Goal: Task Accomplishment & Management: Manage account settings

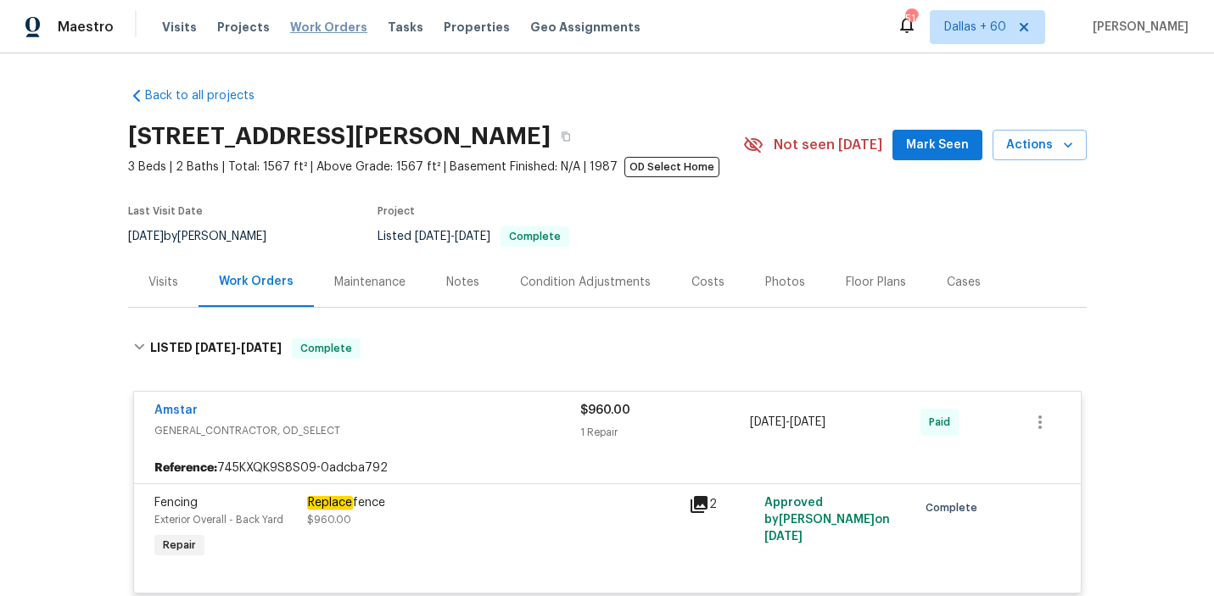
click at [330, 29] on span "Work Orders" at bounding box center [328, 27] width 77 height 17
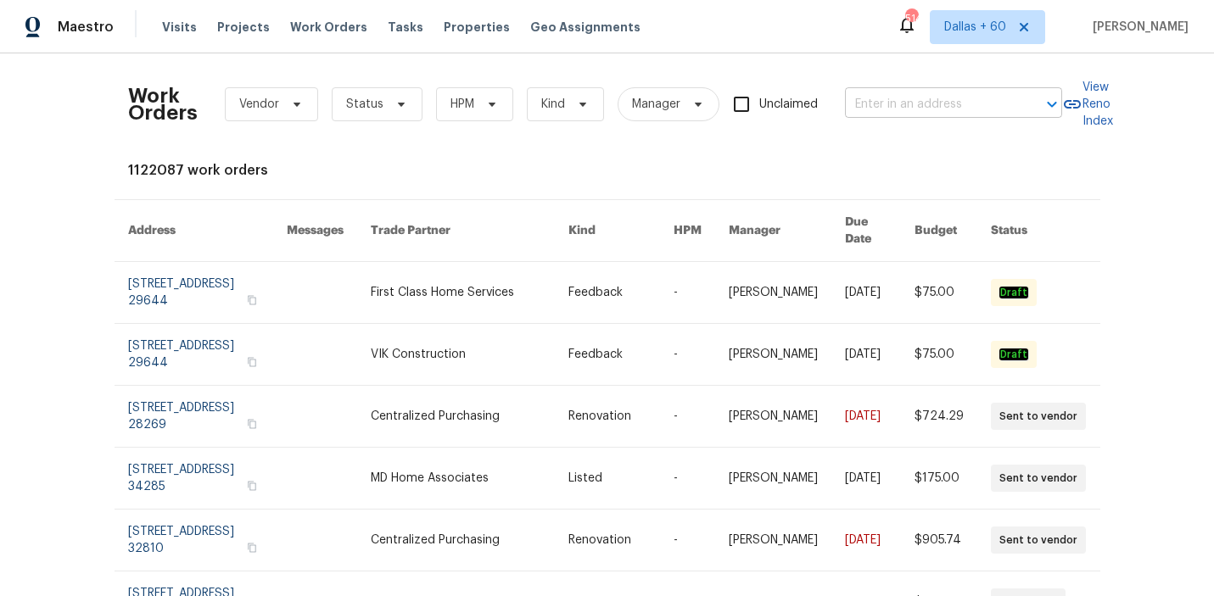
click at [899, 103] on input "text" at bounding box center [930, 105] width 170 height 26
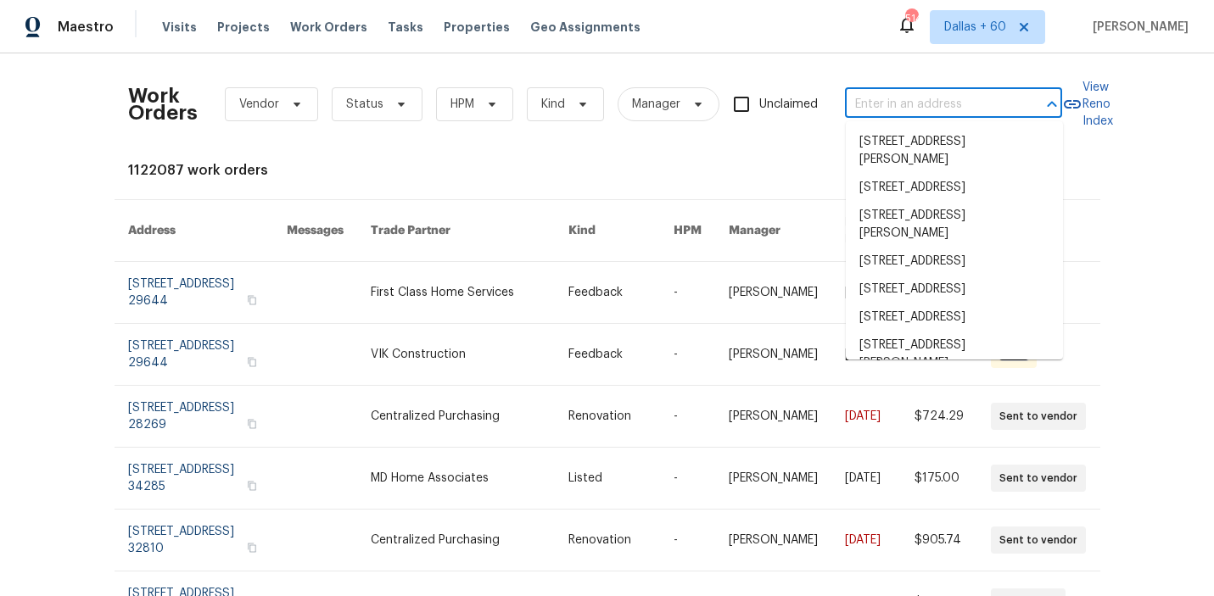
paste input "[STREET_ADDRESS]"
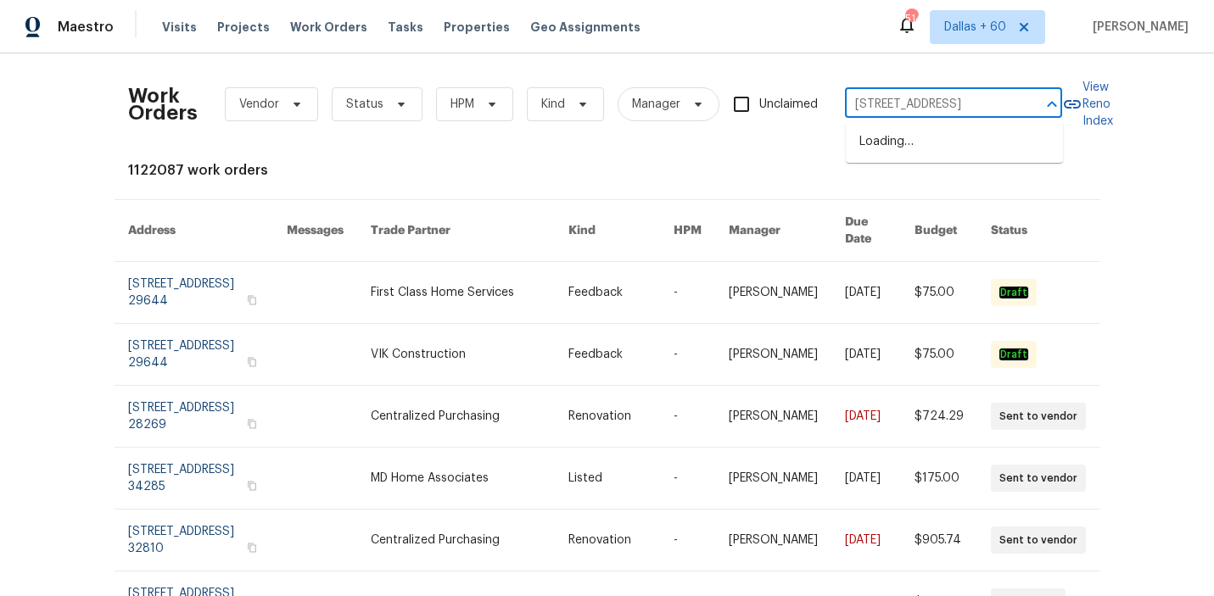
scroll to position [0, 65]
type input "[STREET_ADDRESS]"
click at [920, 145] on li "[STREET_ADDRESS]" at bounding box center [954, 142] width 217 height 28
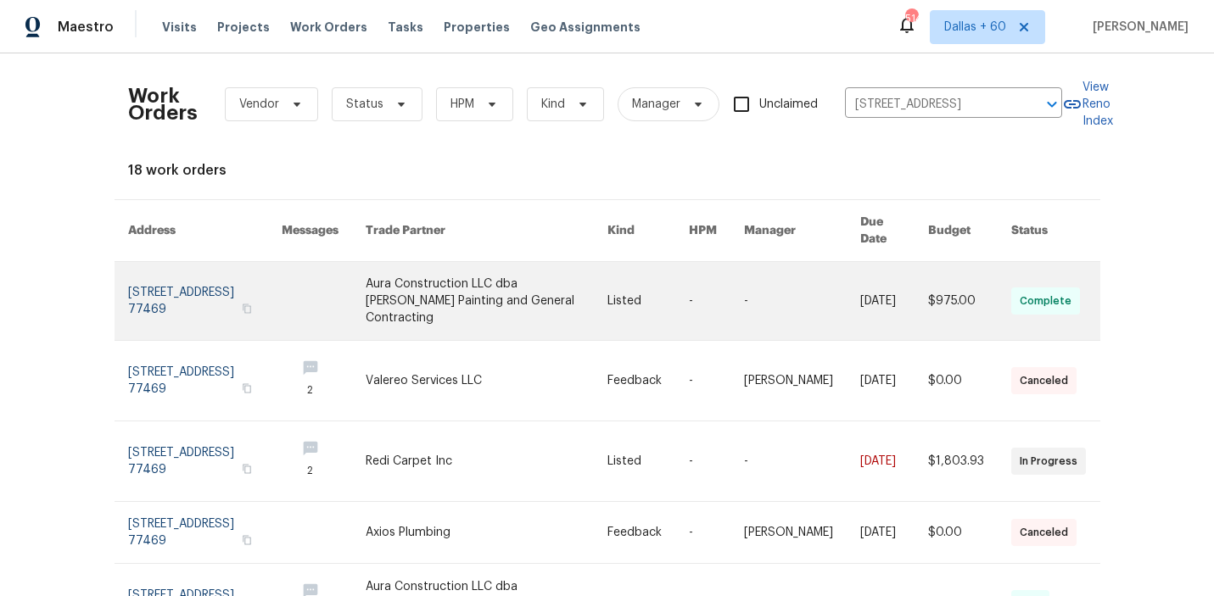
click at [698, 291] on td "-" at bounding box center [702, 301] width 55 height 79
click at [521, 276] on link at bounding box center [487, 301] width 242 height 78
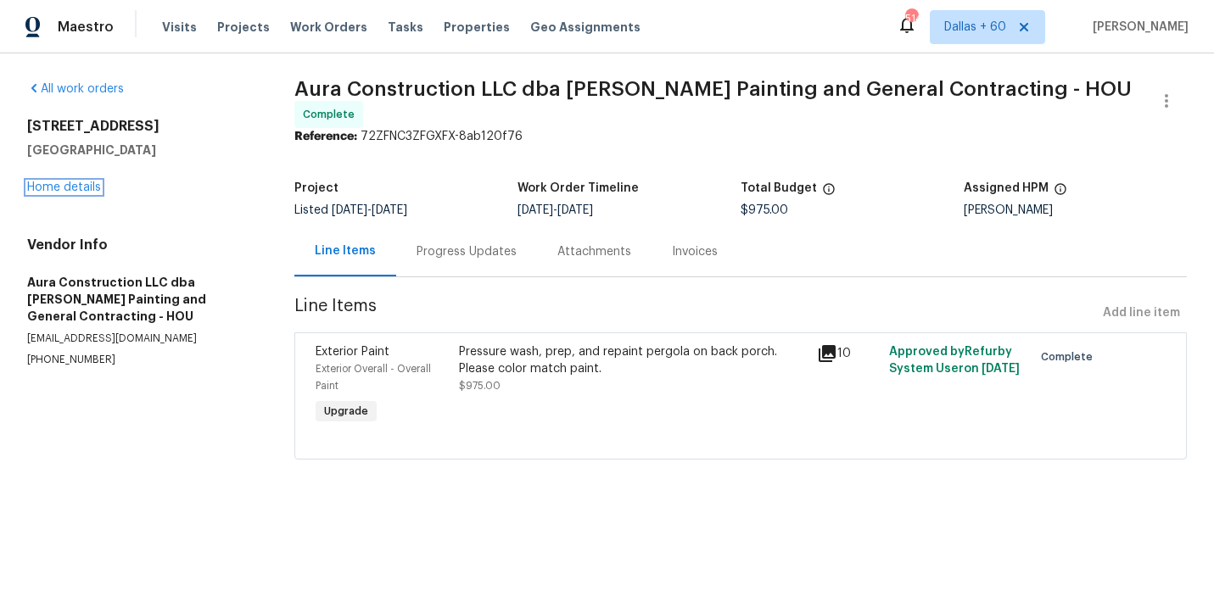
click at [54, 186] on link "Home details" at bounding box center [64, 188] width 74 height 12
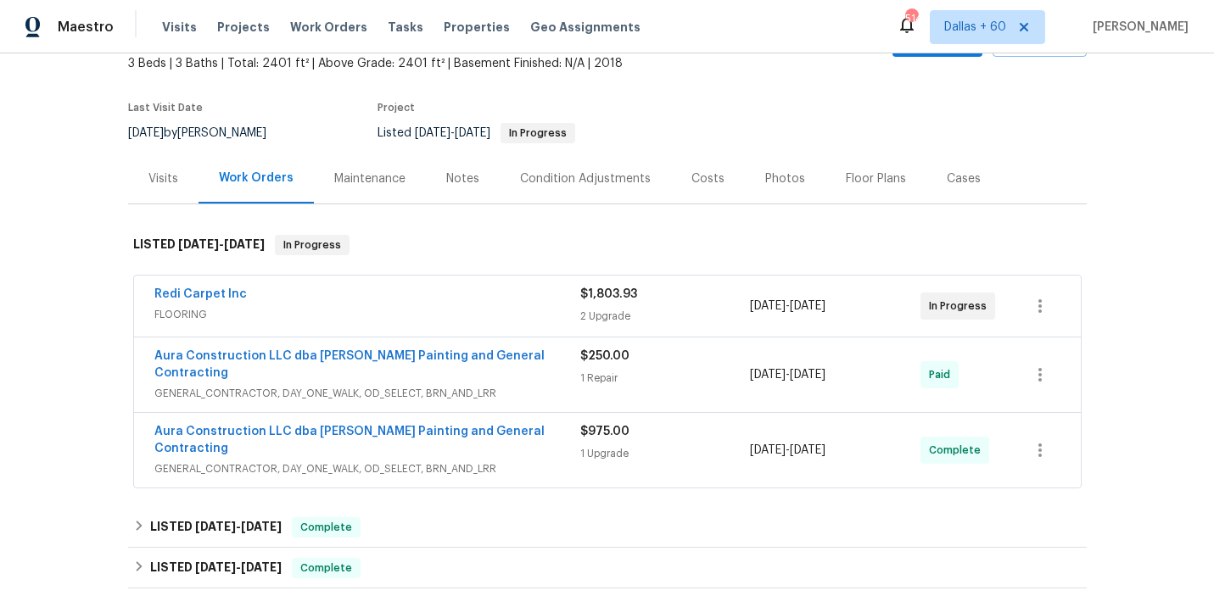
click at [493, 288] on div "Redi Carpet Inc" at bounding box center [367, 296] width 426 height 20
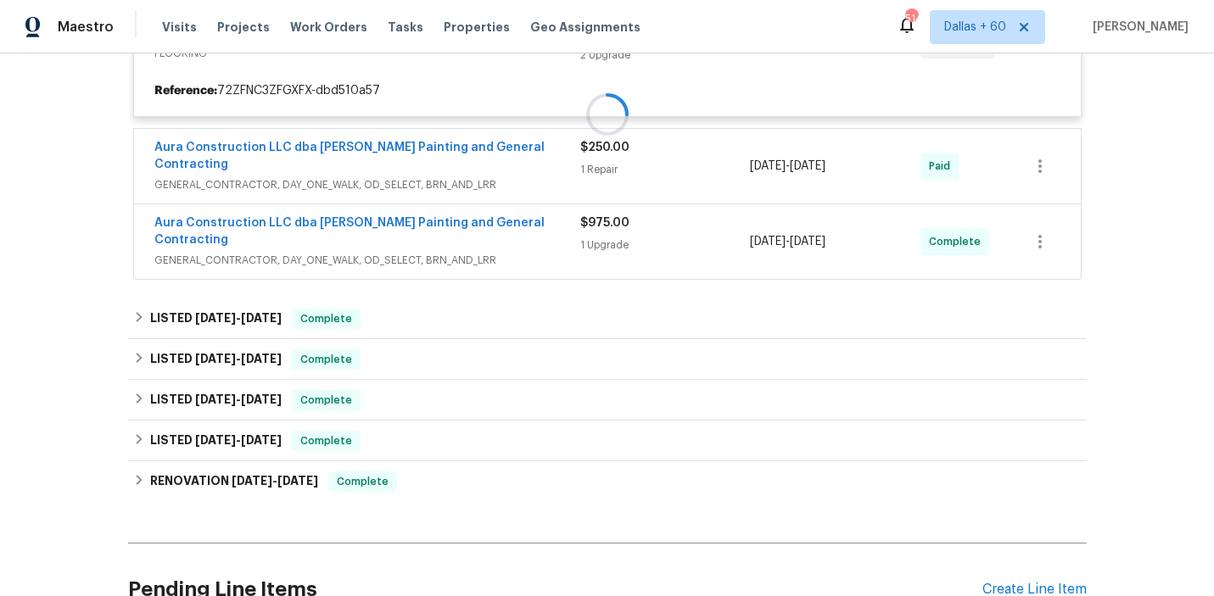
scroll to position [382, 0]
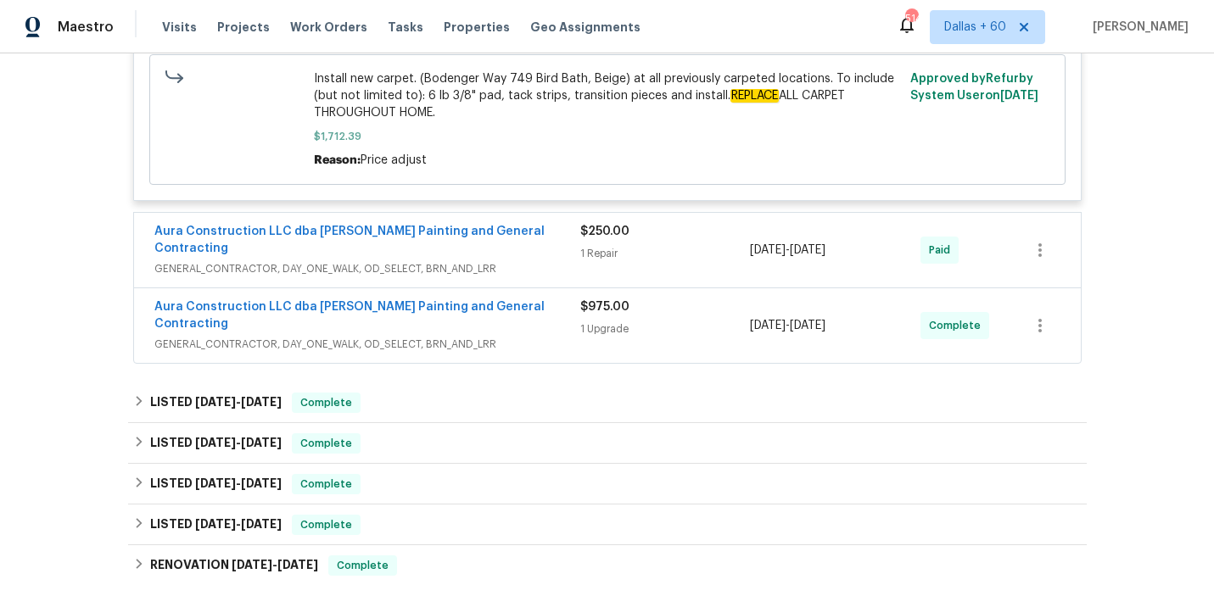
click at [523, 261] on span "GENERAL_CONTRACTOR, DAY_ONE_WALK, OD_SELECT, BRN_AND_LRR" at bounding box center [367, 268] width 426 height 17
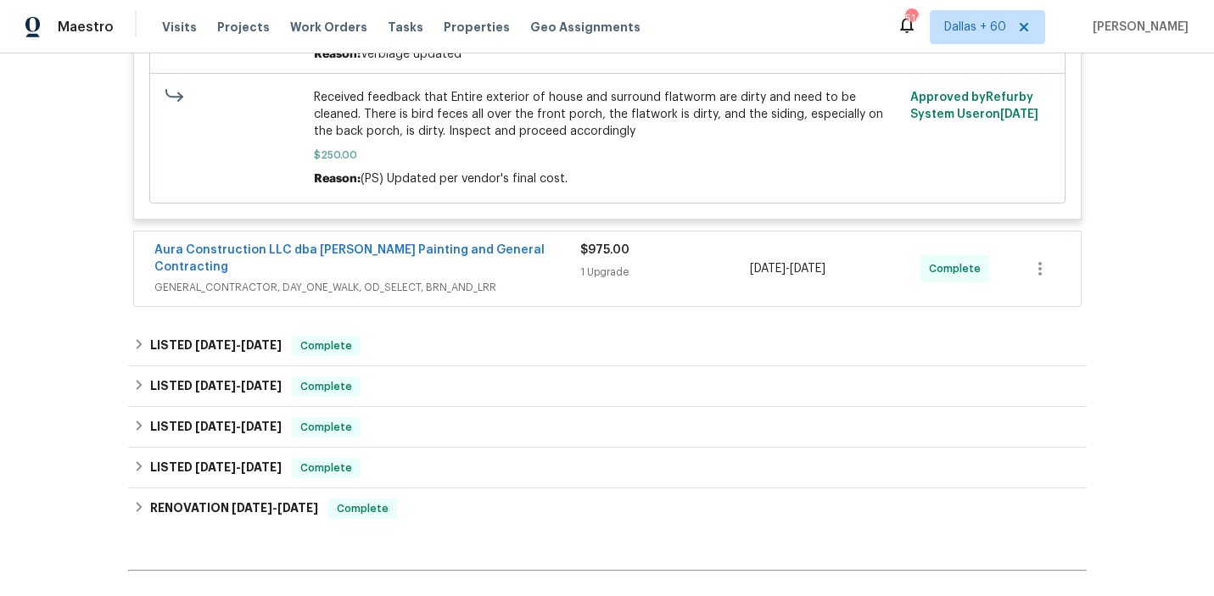
scroll to position [1234, 0]
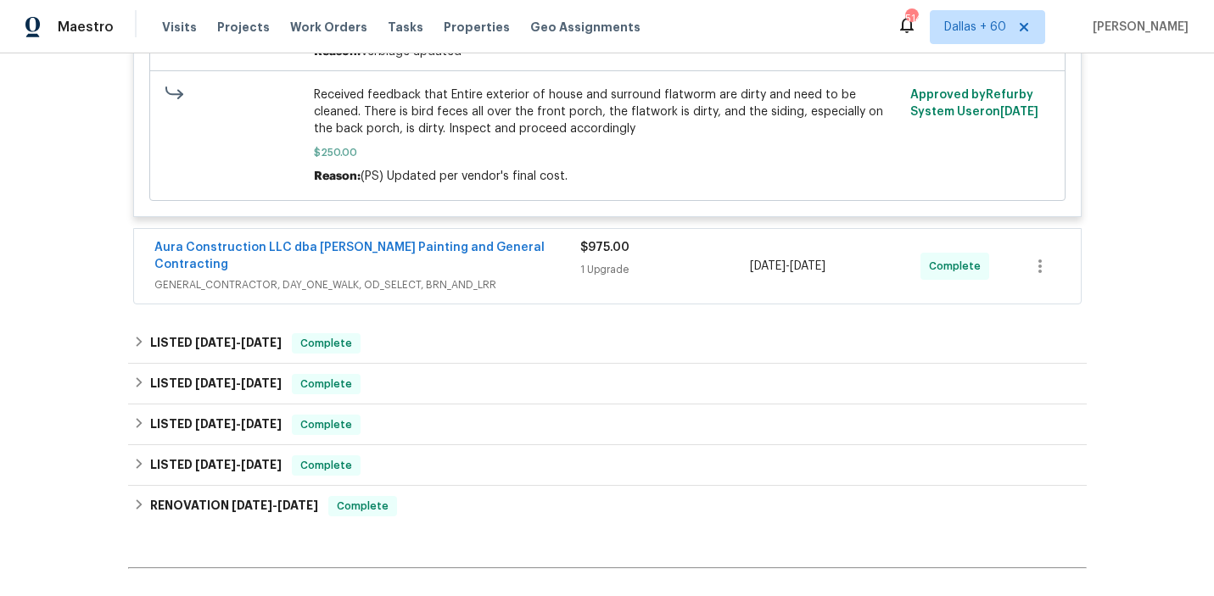
click at [523, 277] on span "GENERAL_CONTRACTOR, DAY_ONE_WALK, OD_SELECT, BRN_AND_LRR" at bounding box center [367, 285] width 426 height 17
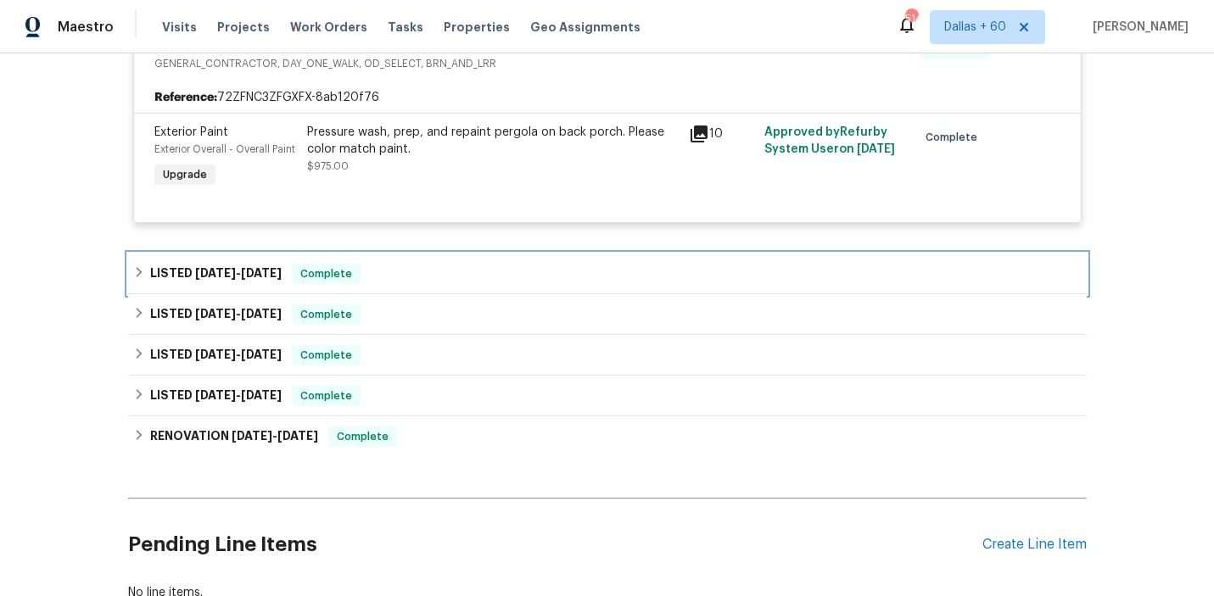
click at [479, 264] on div "LISTED 7/3/25 - 7/7/25 Complete" at bounding box center [607, 274] width 948 height 20
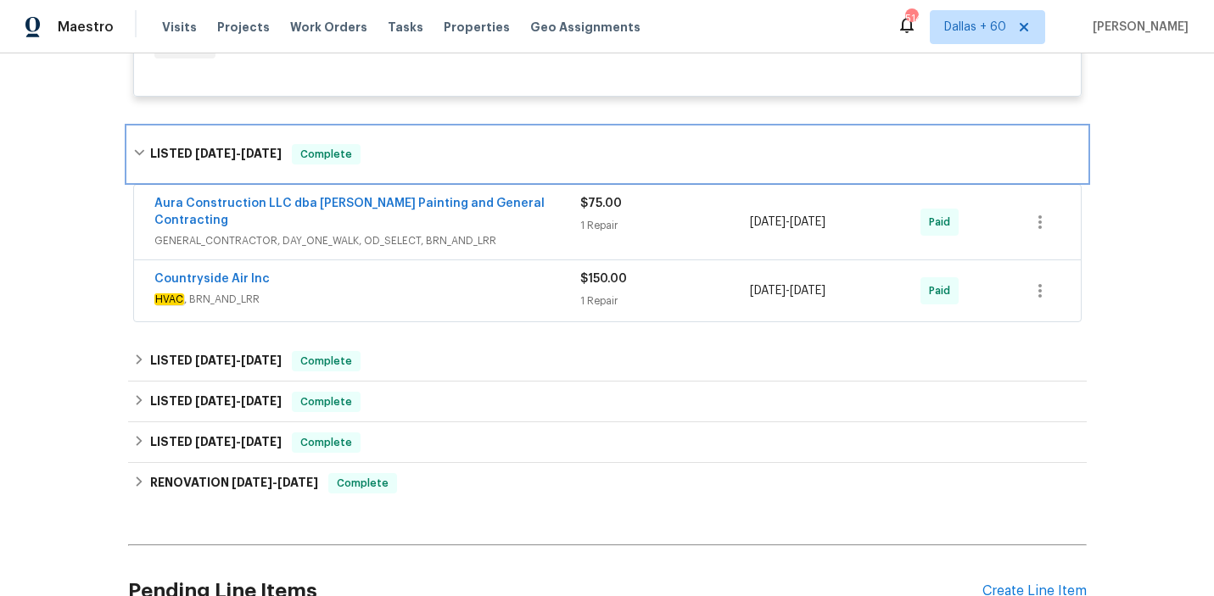
scroll to position [1607, 0]
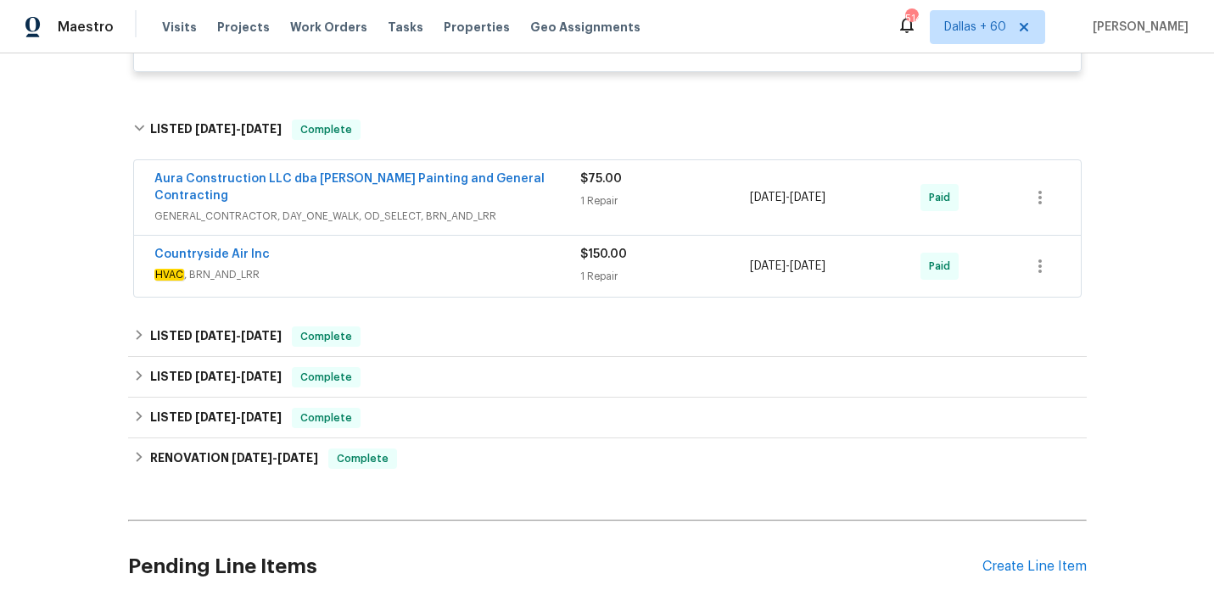
click at [478, 266] on span "HVAC , BRN_AND_LRR" at bounding box center [367, 274] width 426 height 17
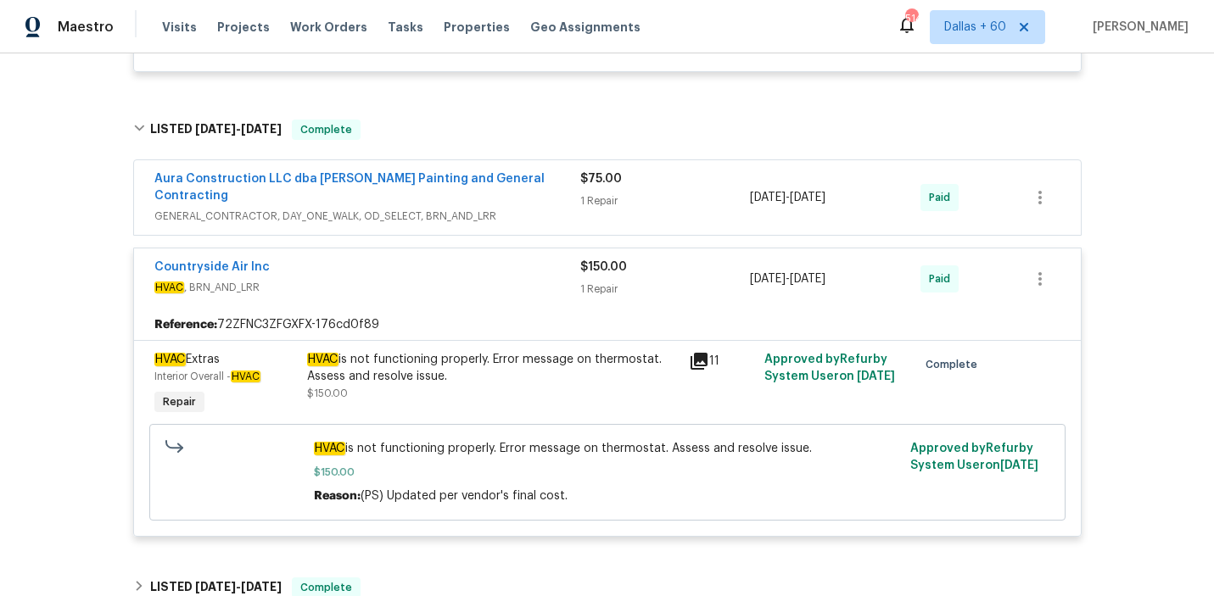
click at [523, 208] on span "GENERAL_CONTRACTOR, DAY_ONE_WALK, OD_SELECT, BRN_AND_LRR" at bounding box center [367, 216] width 426 height 17
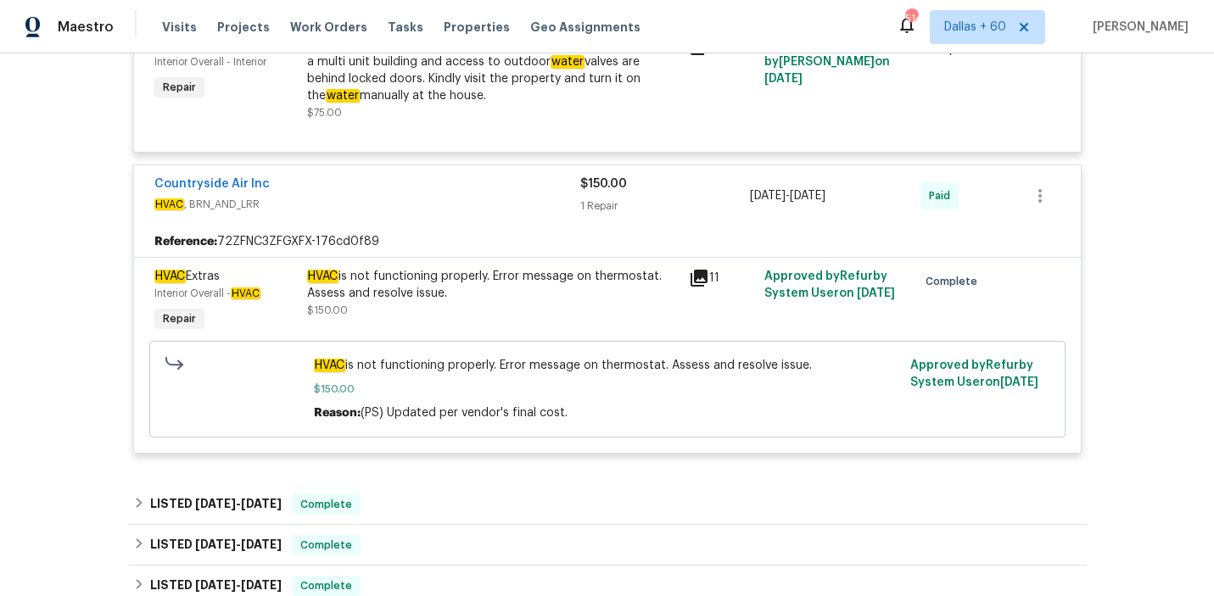
scroll to position [1859, 0]
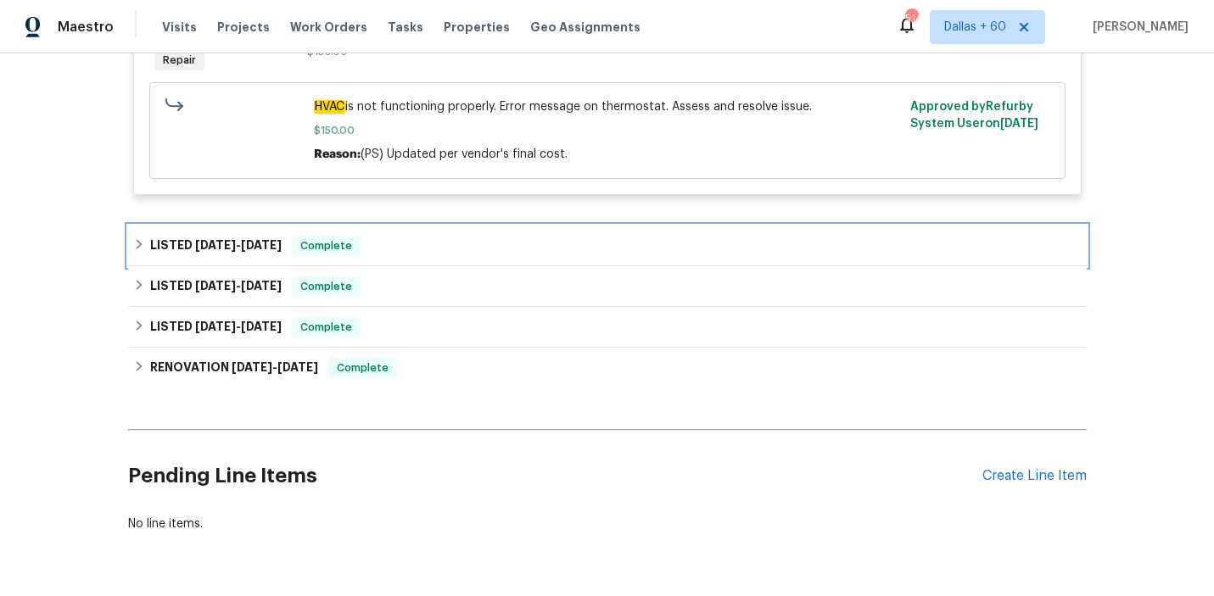
click at [506, 226] on div "LISTED 6/24/25 - 6/26/25 Complete" at bounding box center [607, 246] width 958 height 41
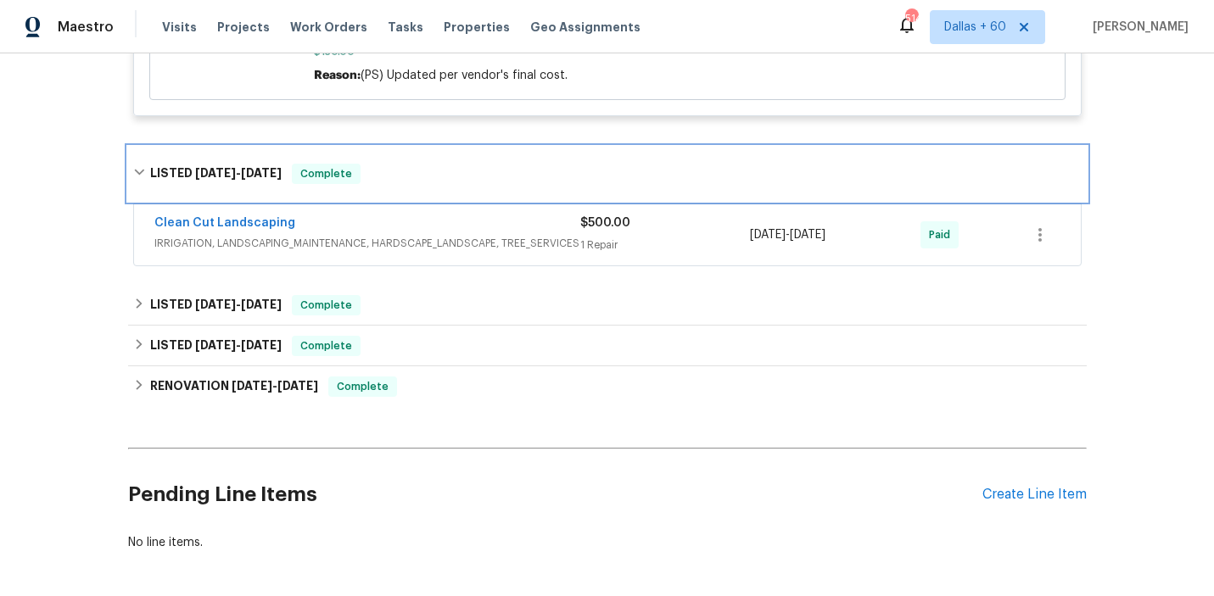
scroll to position [2216, 0]
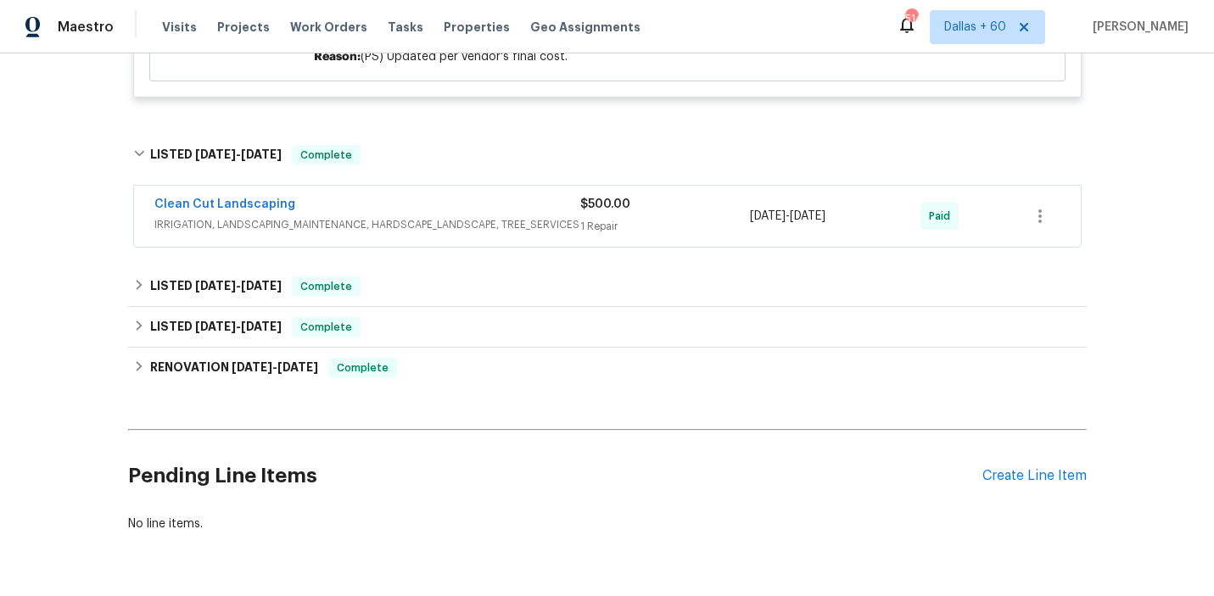
click at [501, 196] on div "Clean Cut Landscaping" at bounding box center [367, 206] width 426 height 20
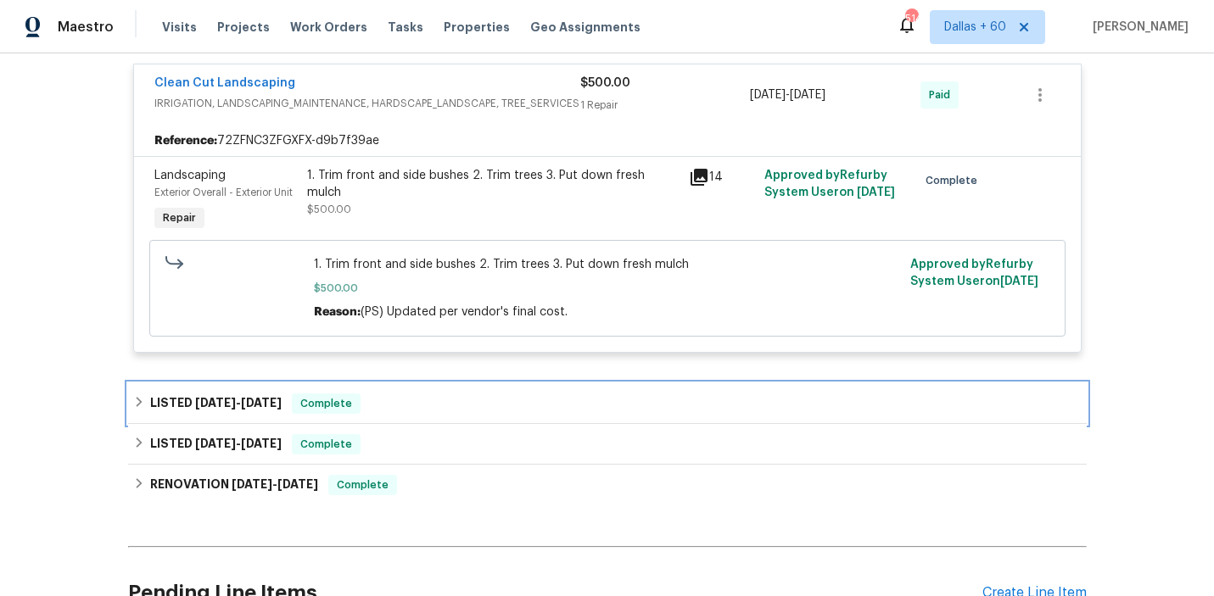
click at [424, 394] on div "LISTED 5/6/25 - 5/9/25 Complete" at bounding box center [607, 404] width 948 height 20
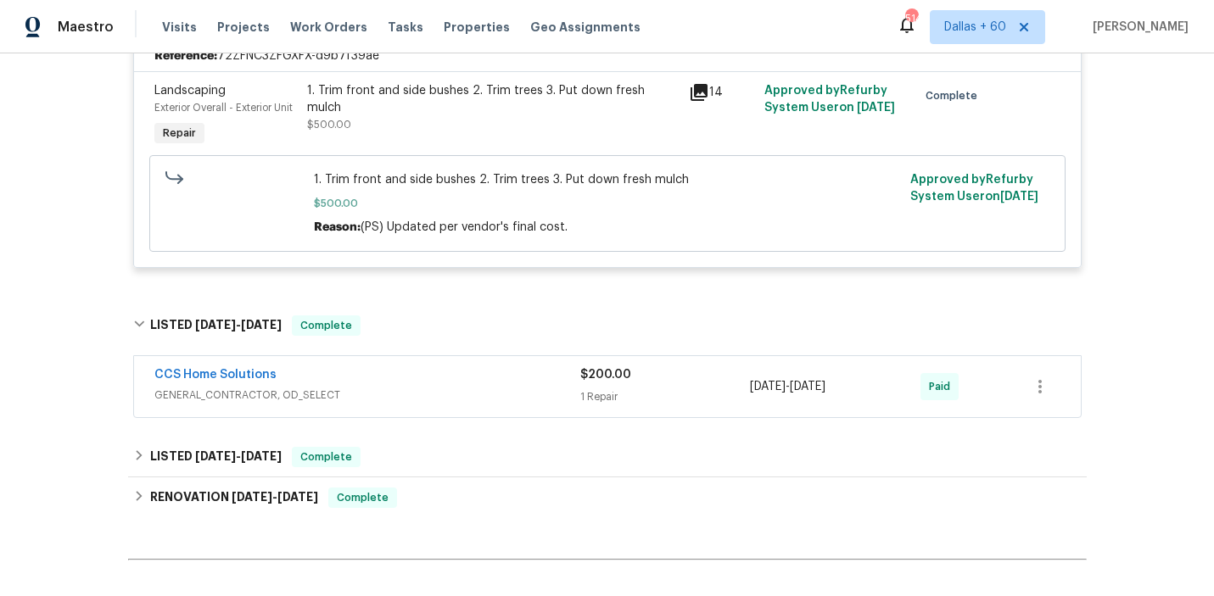
click at [427, 366] on div "CCS Home Solutions" at bounding box center [367, 376] width 426 height 20
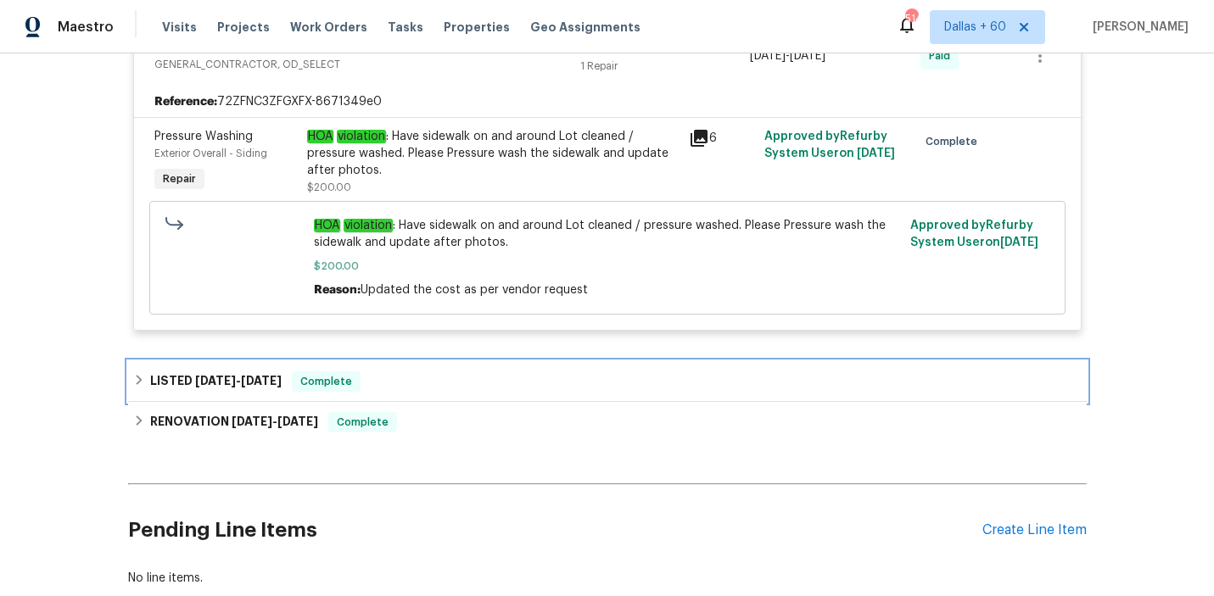
click at [444, 372] on div "LISTED 2/21/25 - 2/22/25 Complete" at bounding box center [607, 382] width 948 height 20
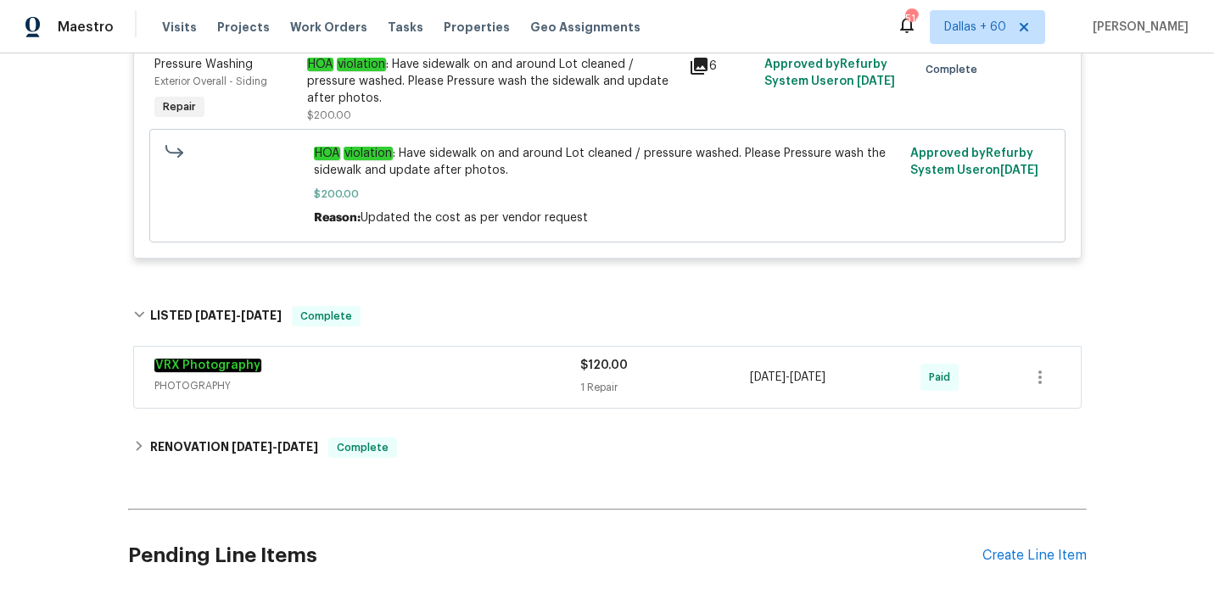
click at [444, 377] on span "PHOTOGRAPHY" at bounding box center [367, 385] width 426 height 17
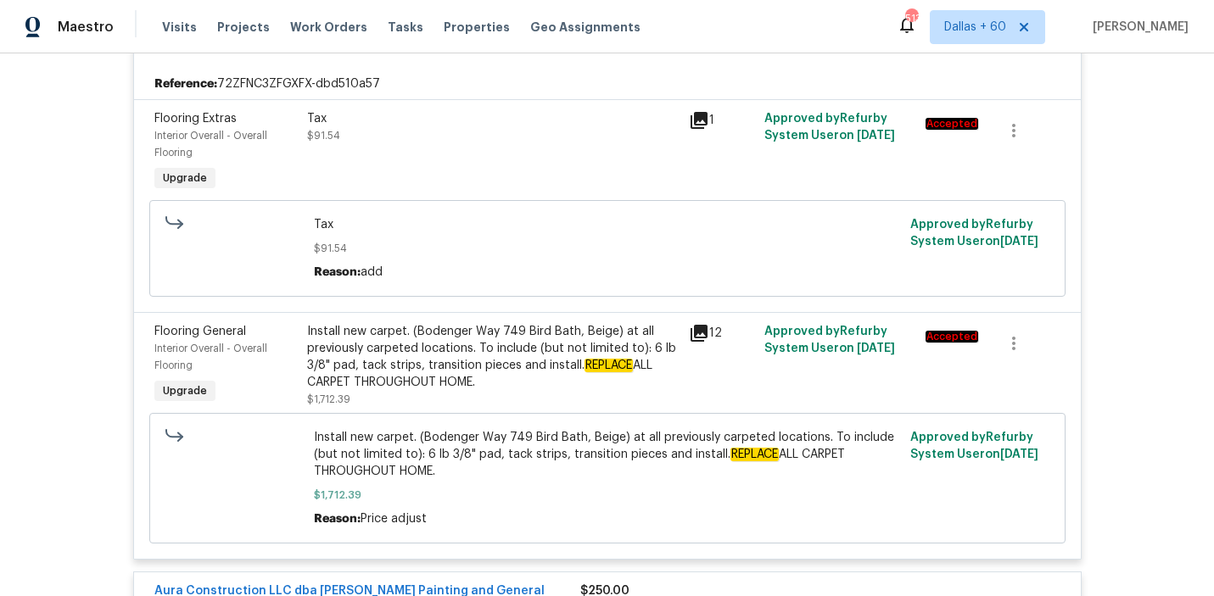
scroll to position [0, 0]
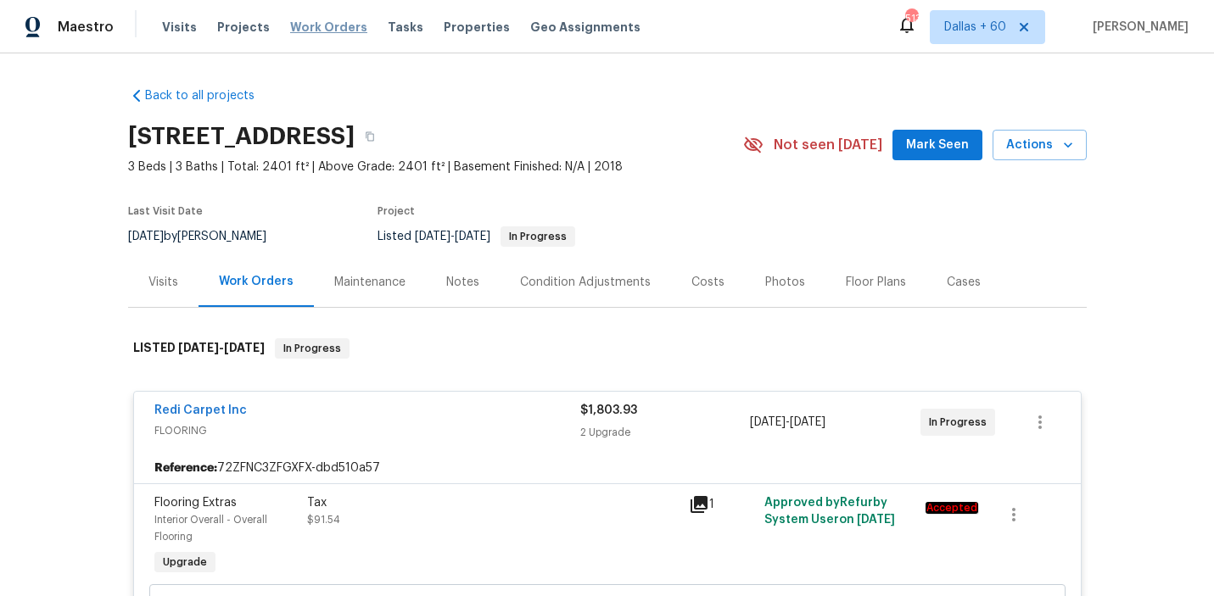
click at [294, 31] on span "Work Orders" at bounding box center [328, 27] width 77 height 17
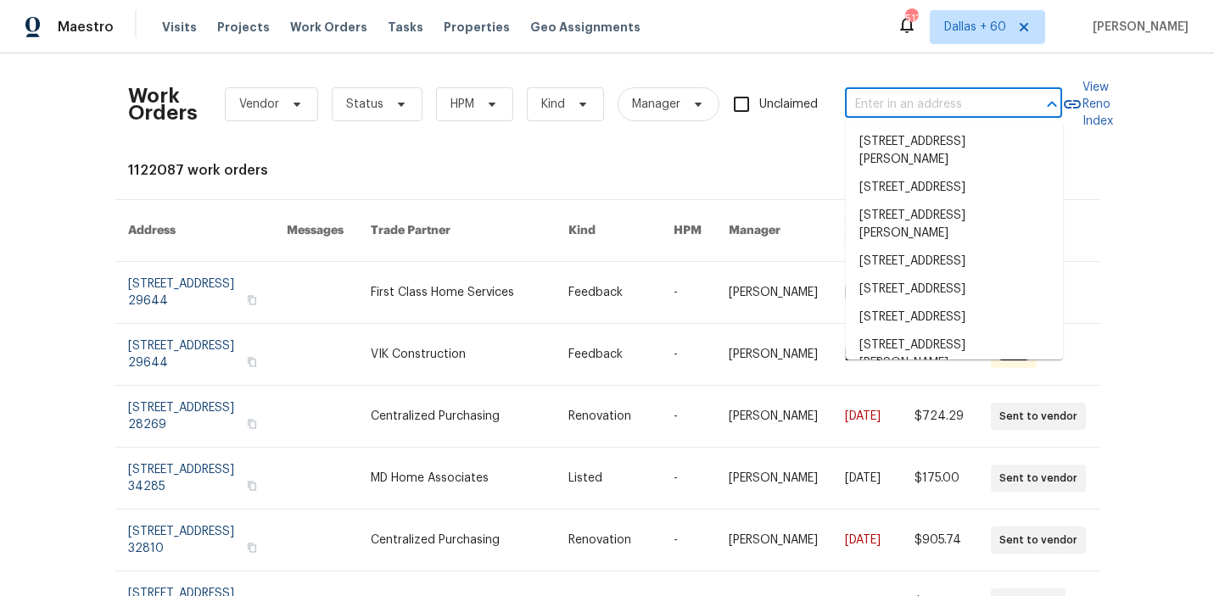
click at [953, 101] on input "text" at bounding box center [930, 105] width 170 height 26
paste input "2 Meadowcreek Dr, Melissa, TX 75454"
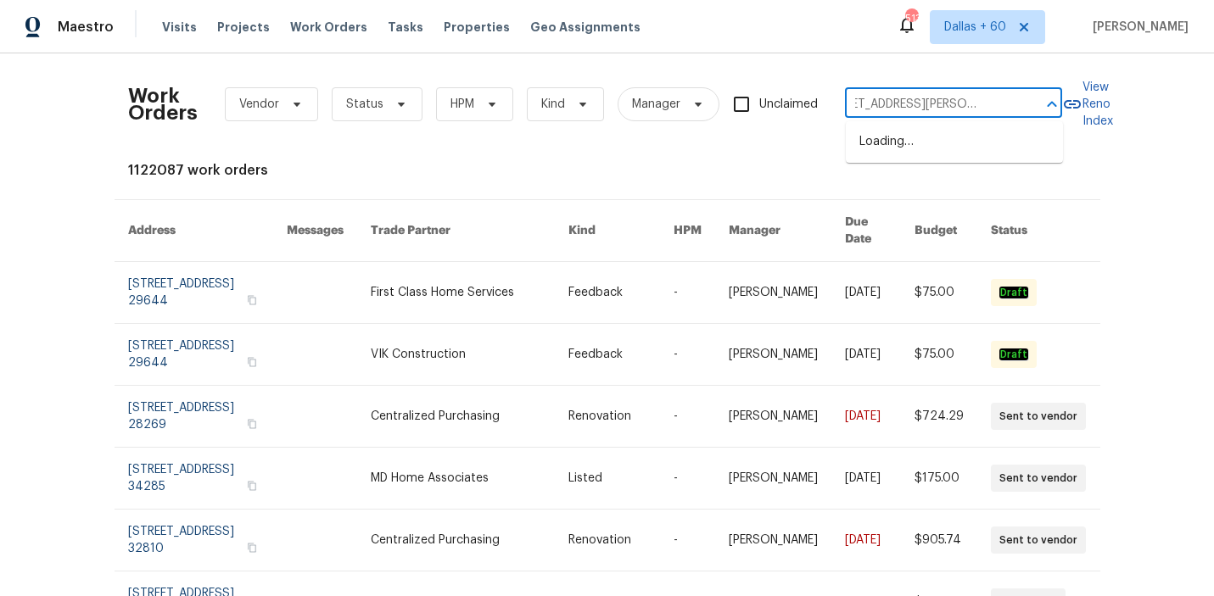
type input "2 Meadowcreek Dr, Melissa, TX 75454"
click at [922, 148] on li "2 Meadowcreek Dr, Melissa, TX 75454" at bounding box center [954, 151] width 217 height 46
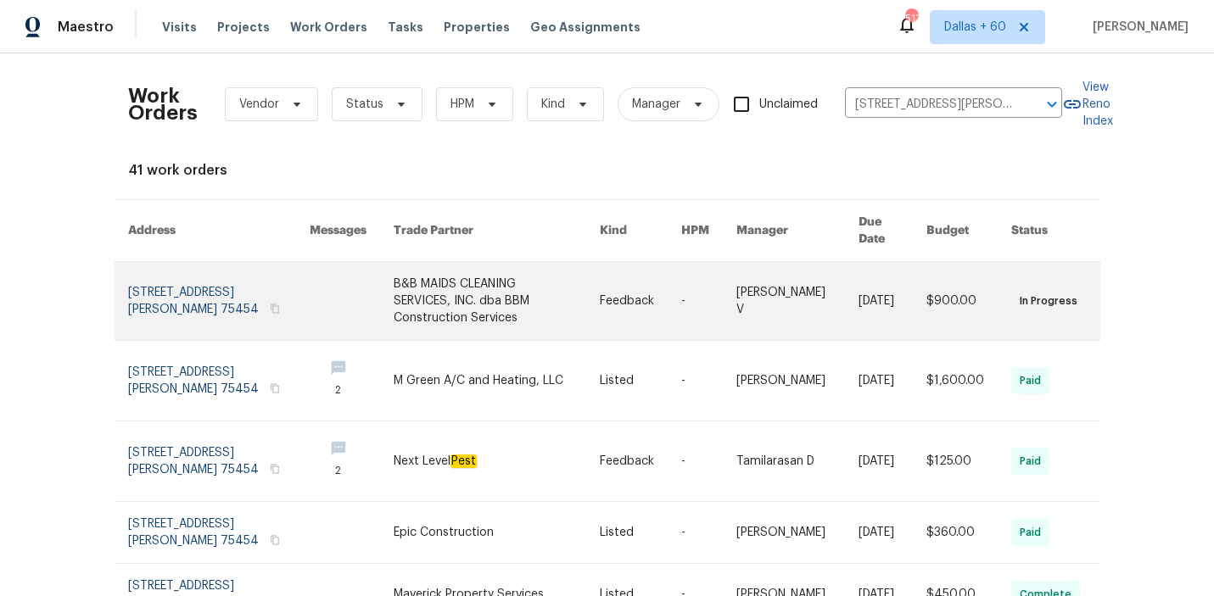
click at [465, 283] on link at bounding box center [497, 301] width 206 height 78
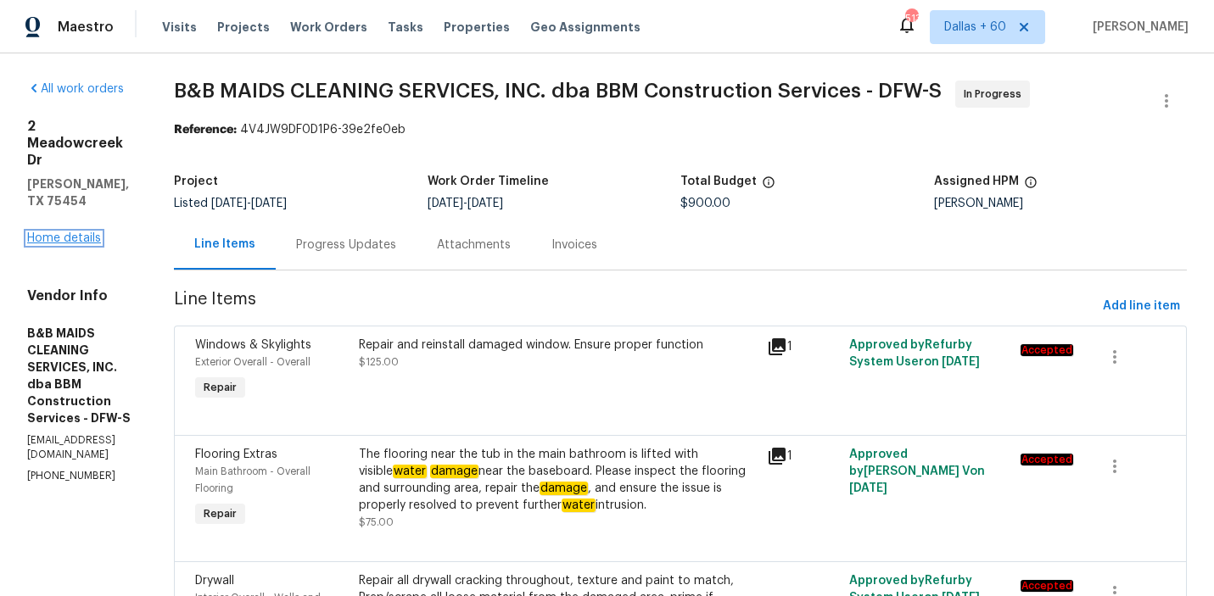
click at [53, 232] on link "Home details" at bounding box center [64, 238] width 74 height 12
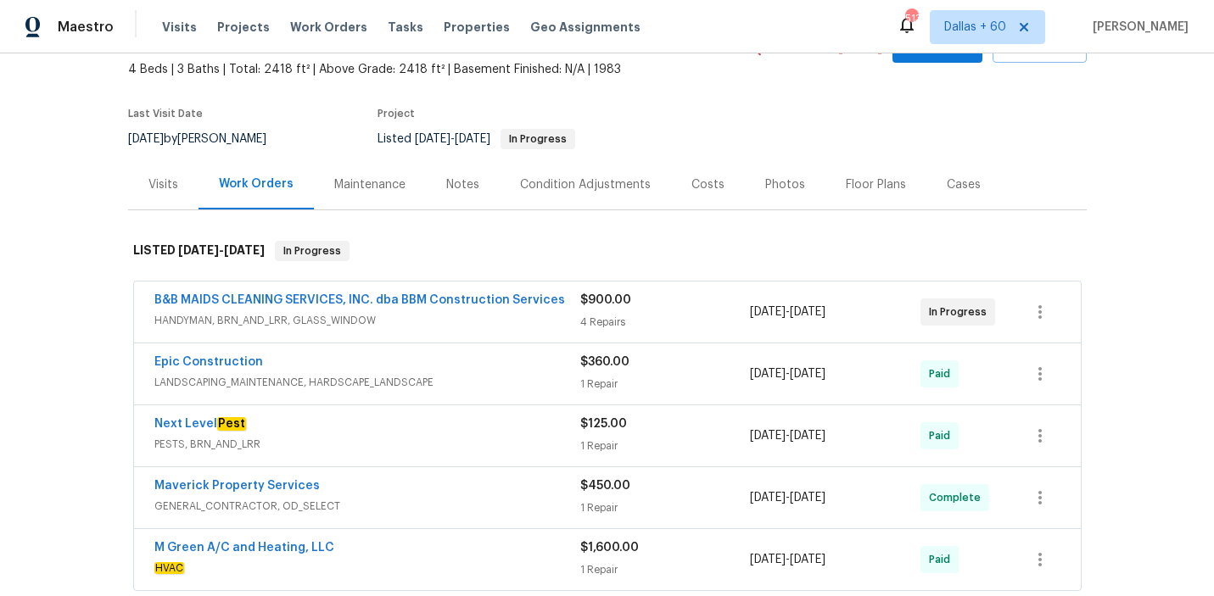
click at [509, 310] on div "B&B MAIDS CLEANING SERVICES, INC. dba BBM Construction Services" at bounding box center [367, 302] width 426 height 20
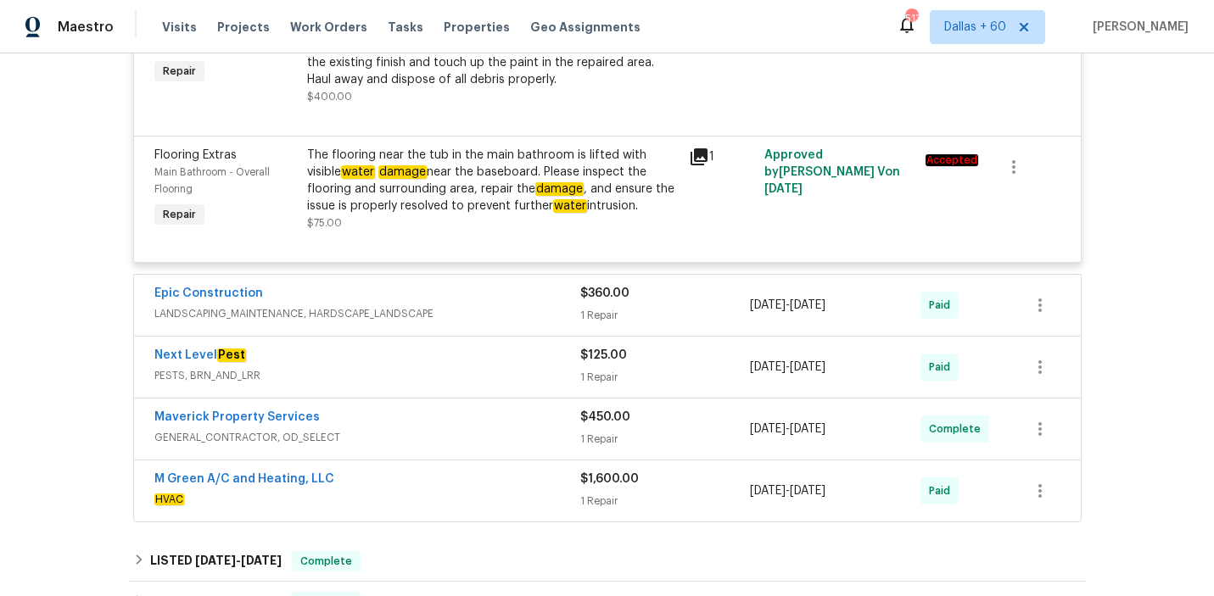
scroll to position [773, 0]
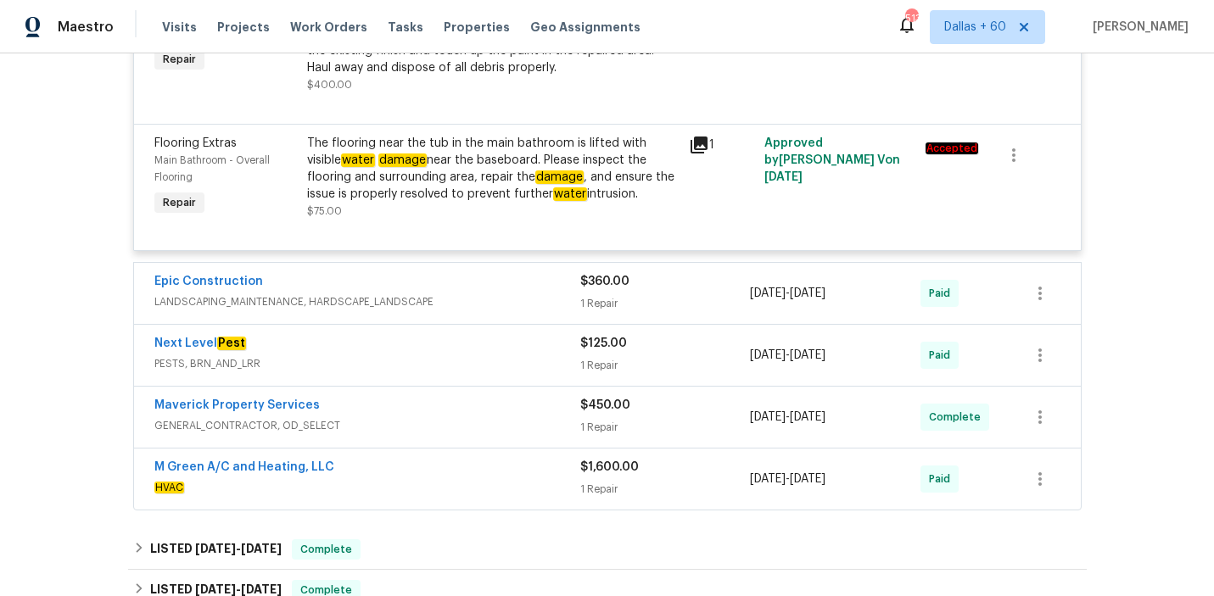
click at [507, 295] on span "LANDSCAPING_MAINTENANCE, HARDSCAPE_LANDSCAPE" at bounding box center [367, 301] width 426 height 17
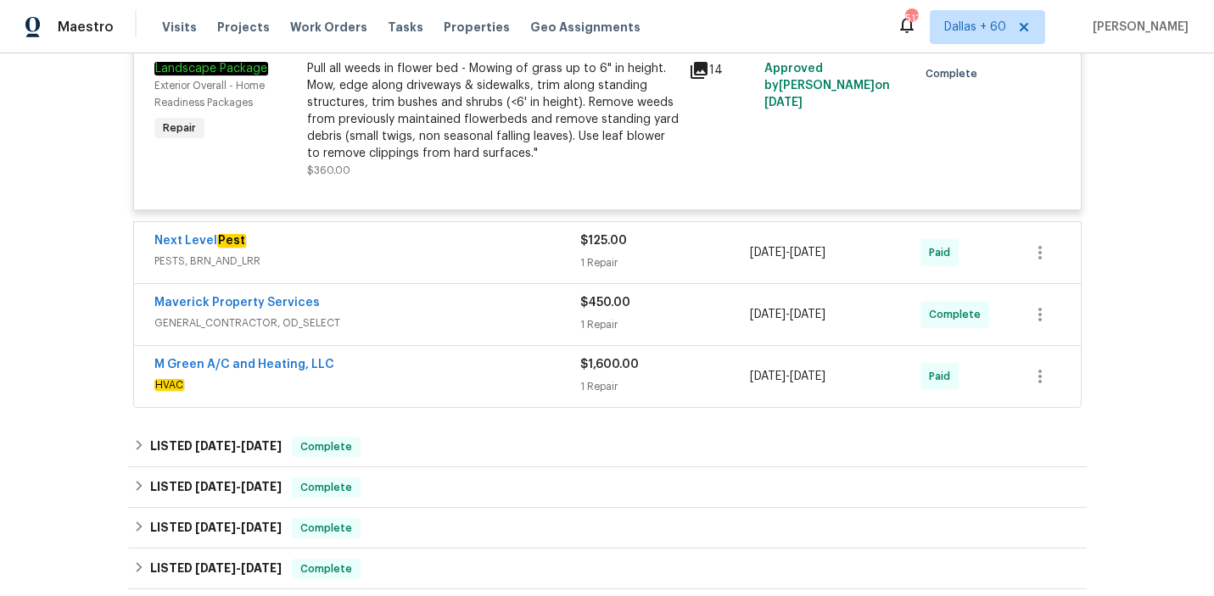
click at [494, 253] on div "Next Level Pest" at bounding box center [367, 242] width 426 height 20
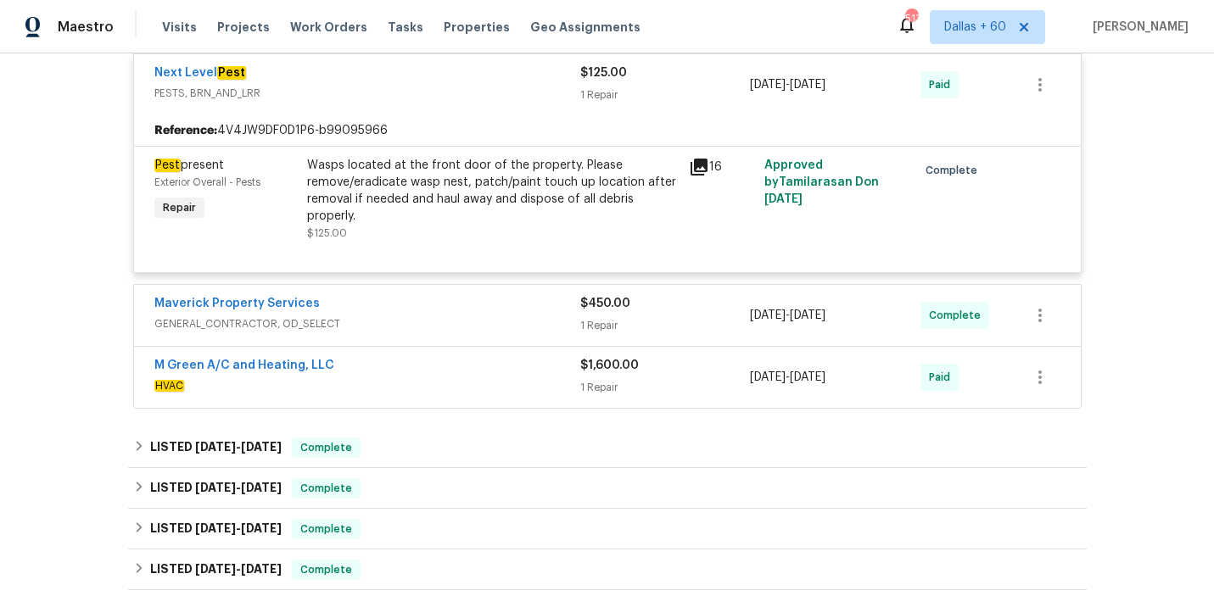
scroll to position [1270, 0]
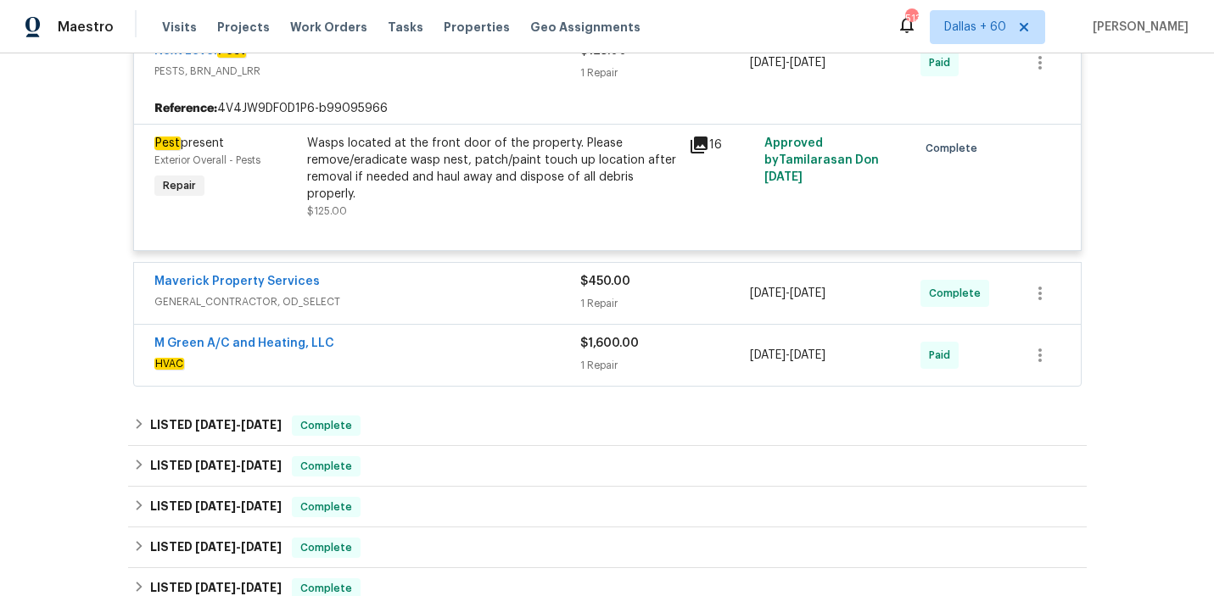
click at [464, 299] on span "GENERAL_CONTRACTOR, OD_SELECT" at bounding box center [367, 301] width 426 height 17
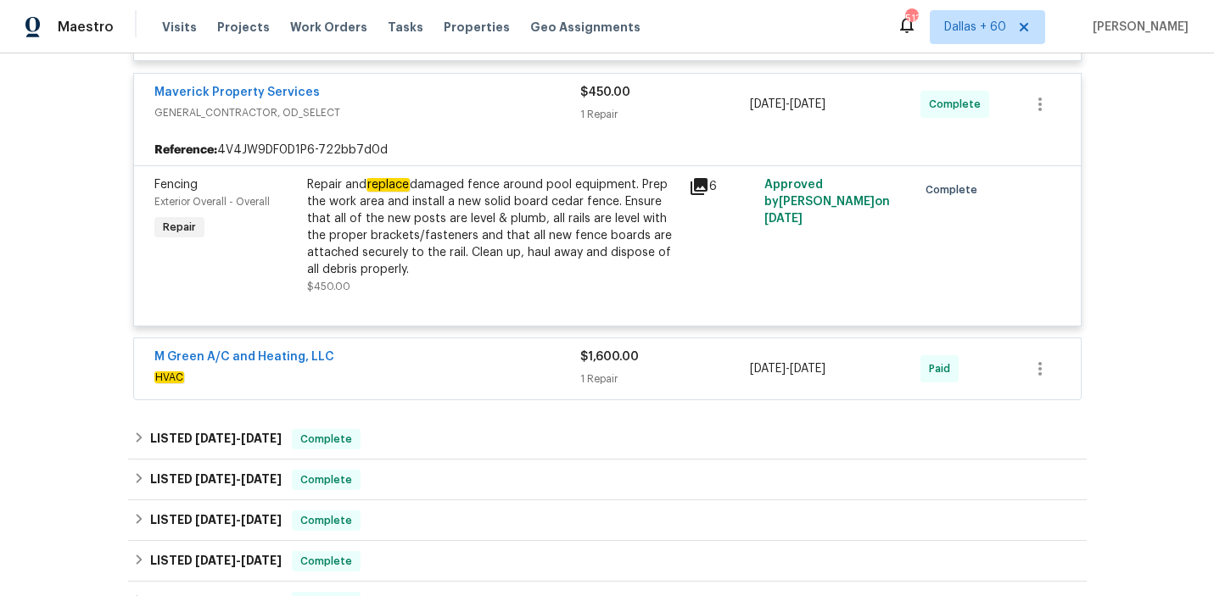
scroll to position [1466, 0]
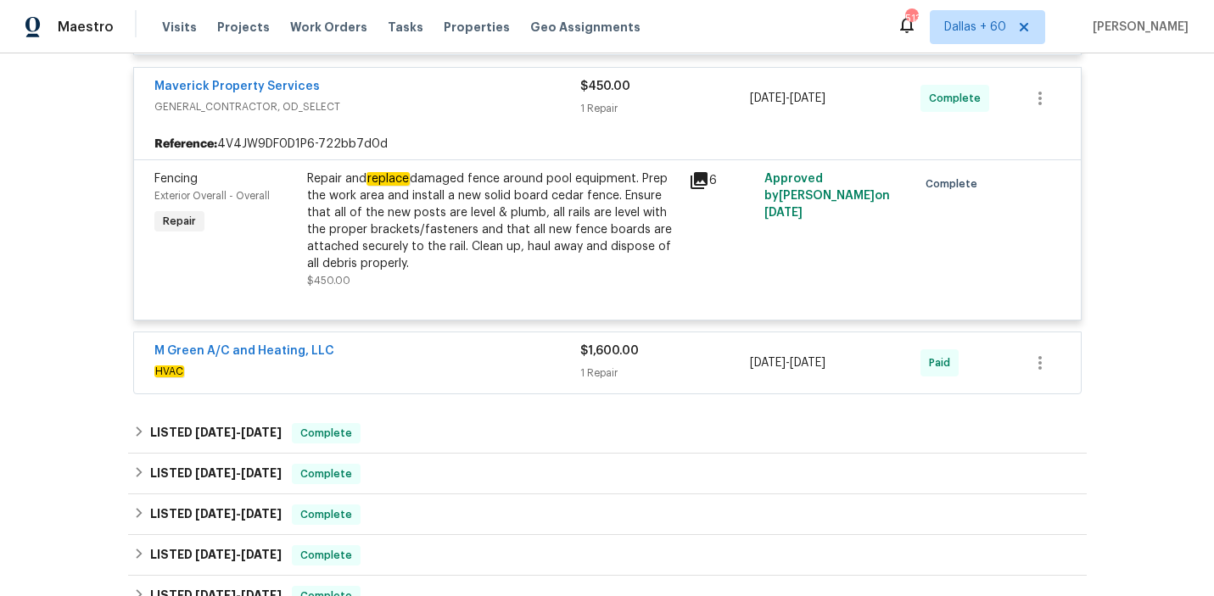
click at [472, 354] on div "M Green A/C and Heating, LLC" at bounding box center [367, 353] width 426 height 20
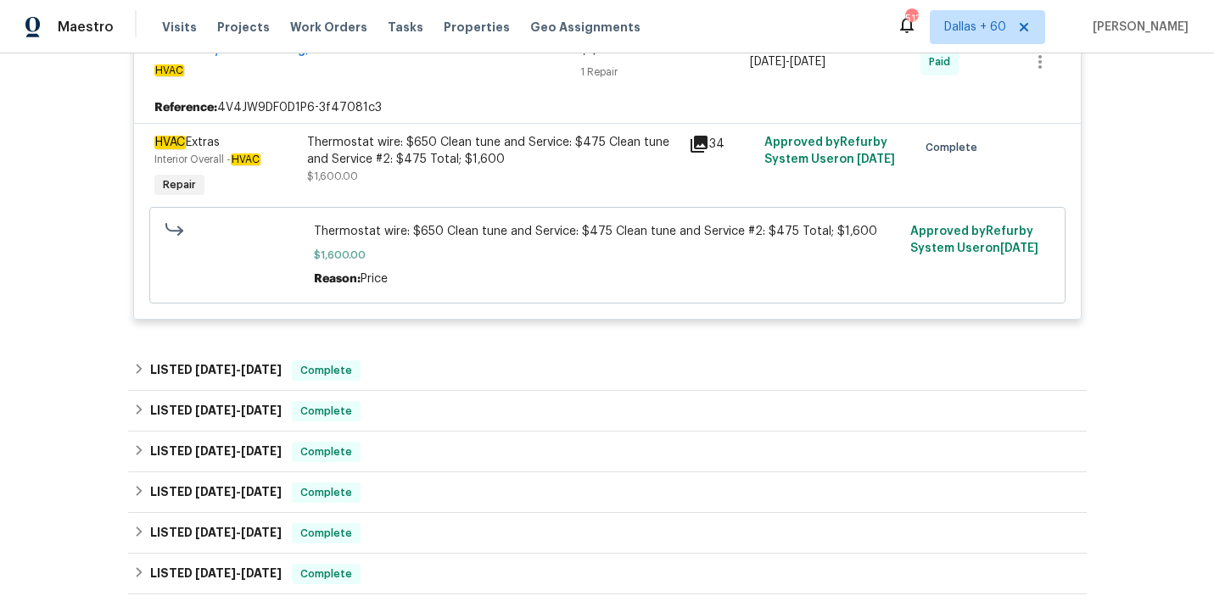
scroll to position [1769, 0]
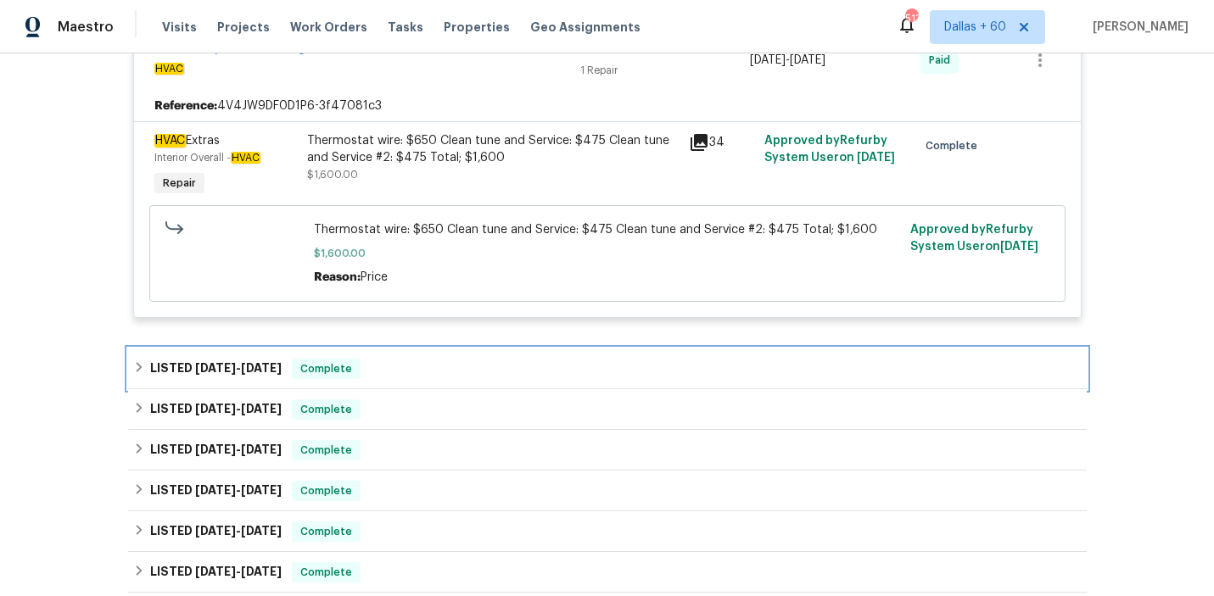
click at [455, 362] on div "LISTED 6/4/25 - 7/17/25 Complete" at bounding box center [607, 369] width 958 height 41
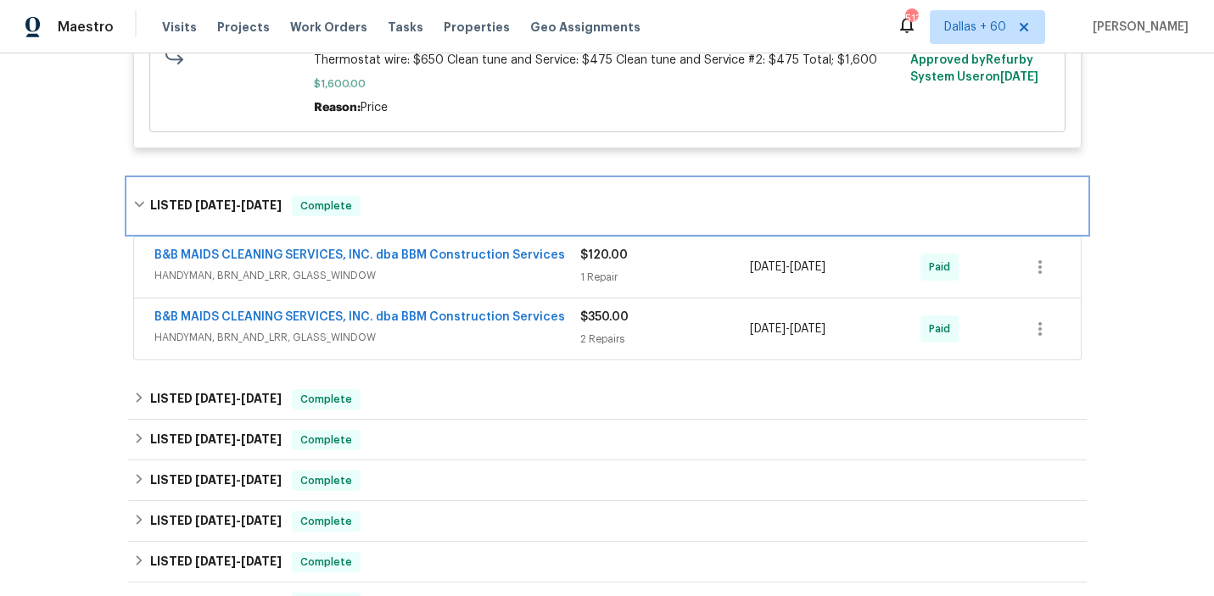
scroll to position [1946, 0]
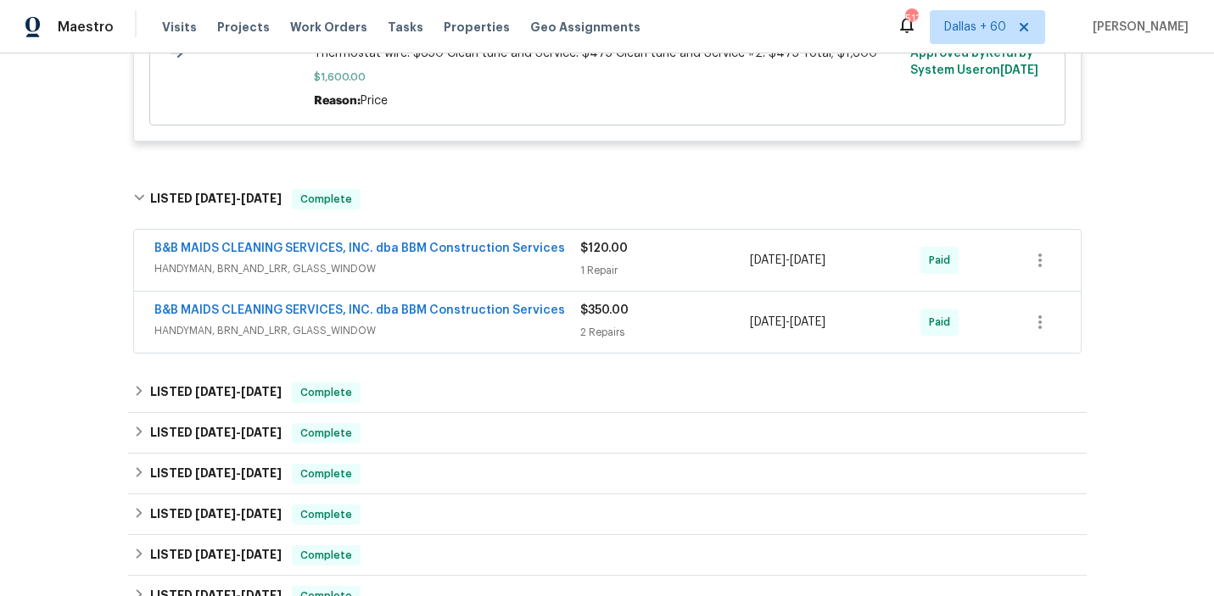
click at [476, 336] on span "HANDYMAN, BRN_AND_LRR, GLASS_WINDOW" at bounding box center [367, 330] width 426 height 17
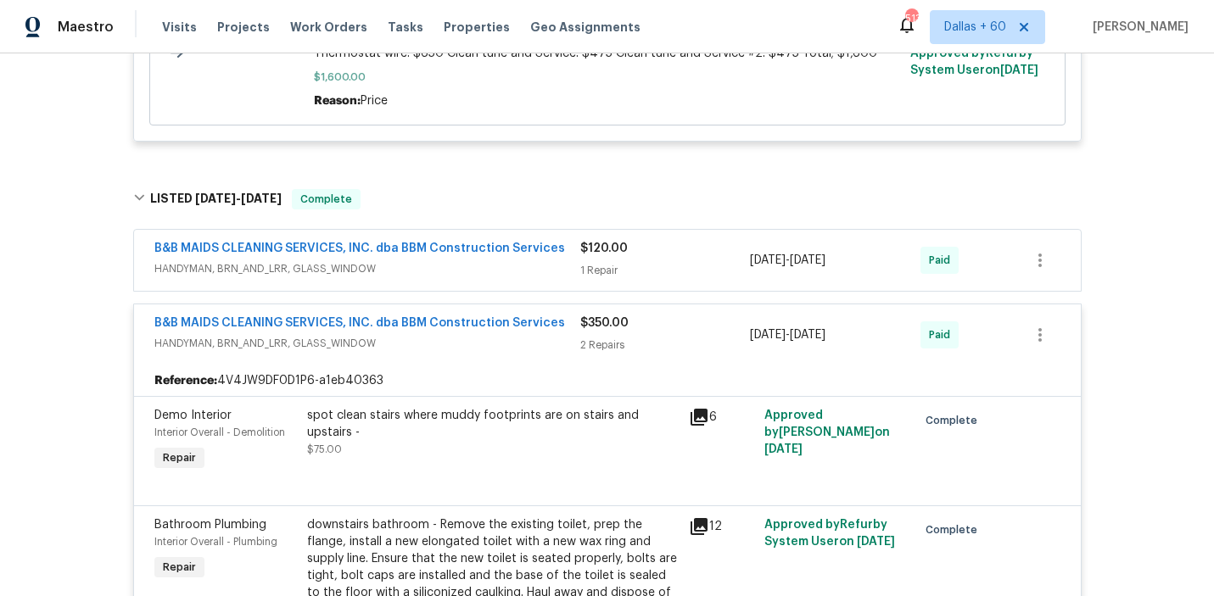
click at [474, 281] on div "B&B MAIDS CLEANING SERVICES, INC. dba BBM Construction Services HANDYMAN, BRN_A…" at bounding box center [367, 260] width 426 height 41
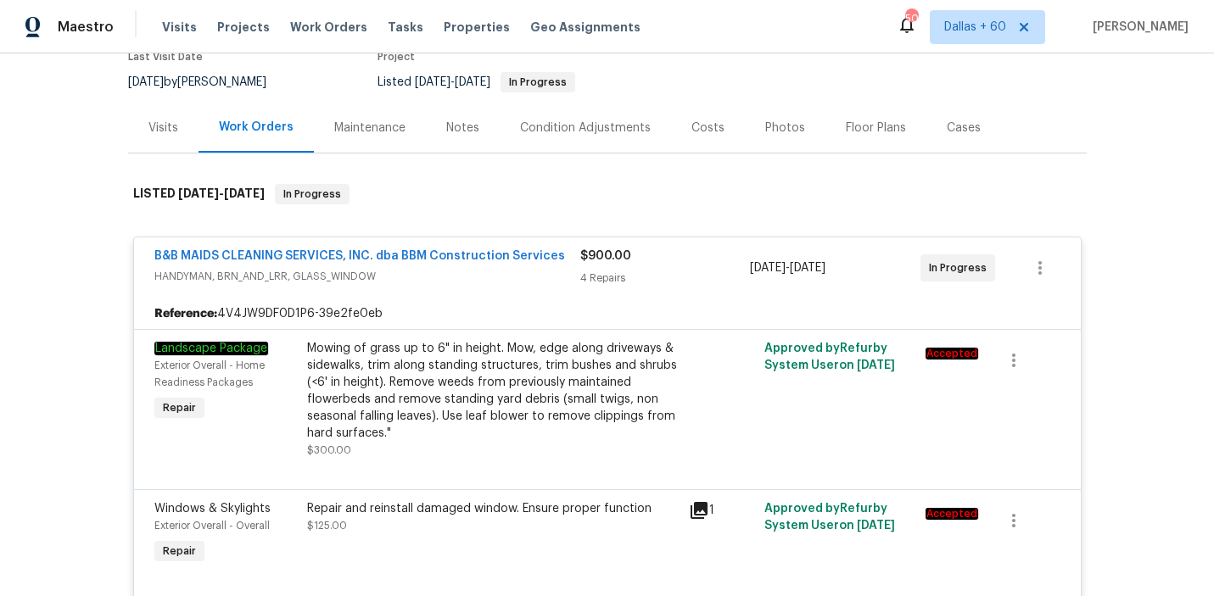
scroll to position [0, 0]
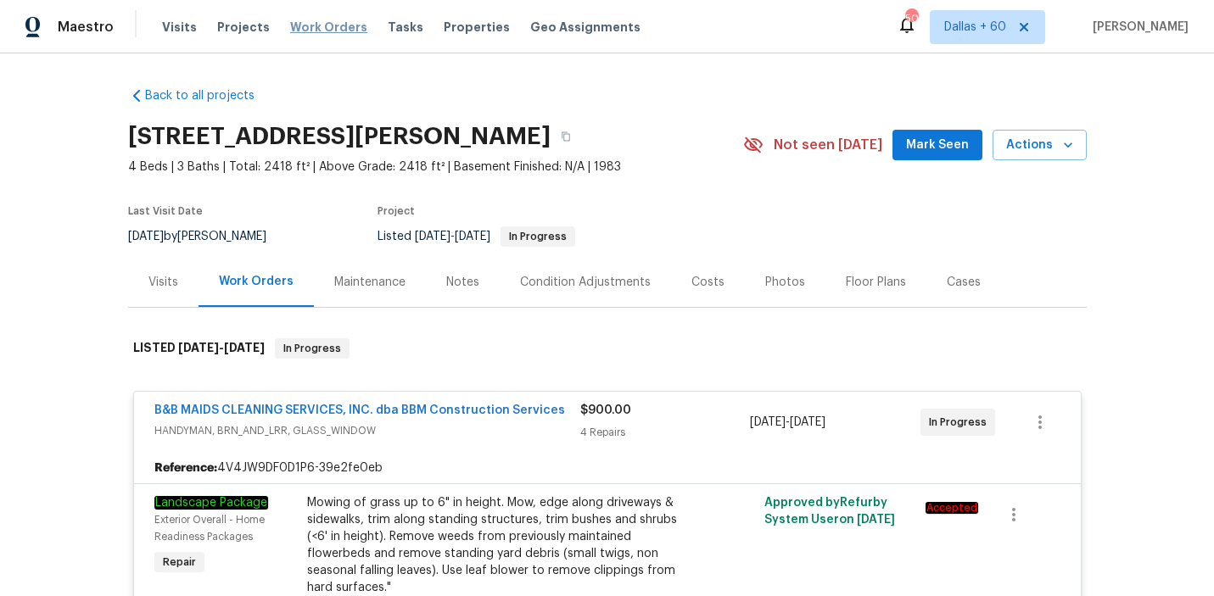
click at [324, 25] on span "Work Orders" at bounding box center [328, 27] width 77 height 17
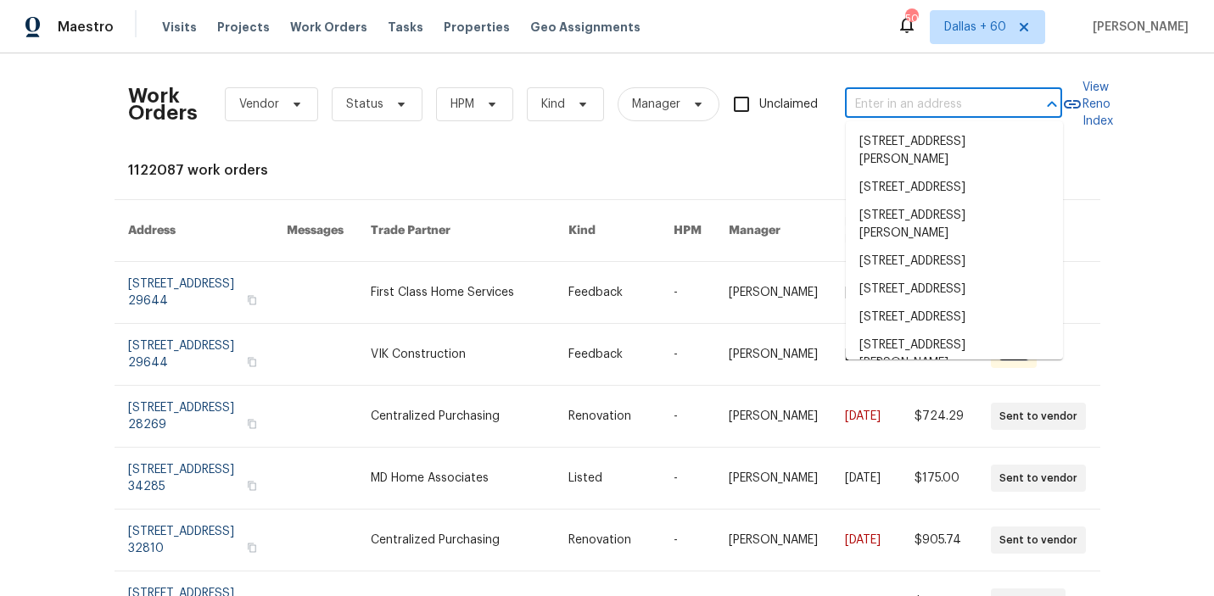
click at [873, 104] on input "text" at bounding box center [930, 105] width 170 height 26
paste input "2 Meadowcreek Dr, Melissa, TX 75454"
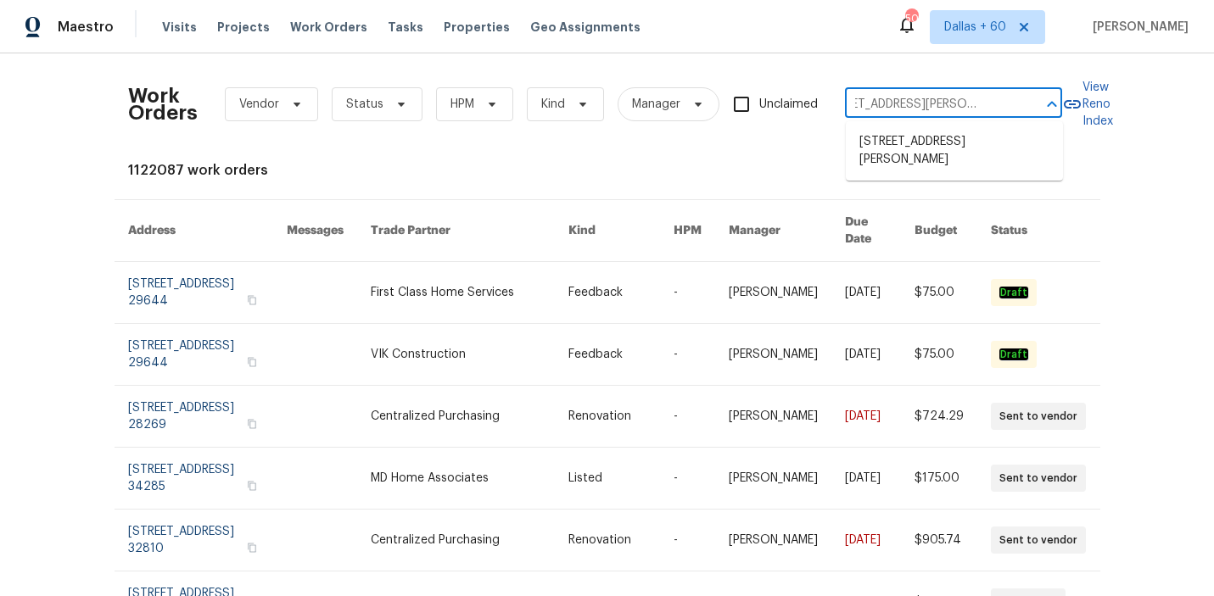
type input "2 Meadowcreek Dr, Melissa, TX 75454"
click at [892, 143] on li "2 Meadowcreek Dr, Melissa, TX 75454" at bounding box center [954, 151] width 217 height 46
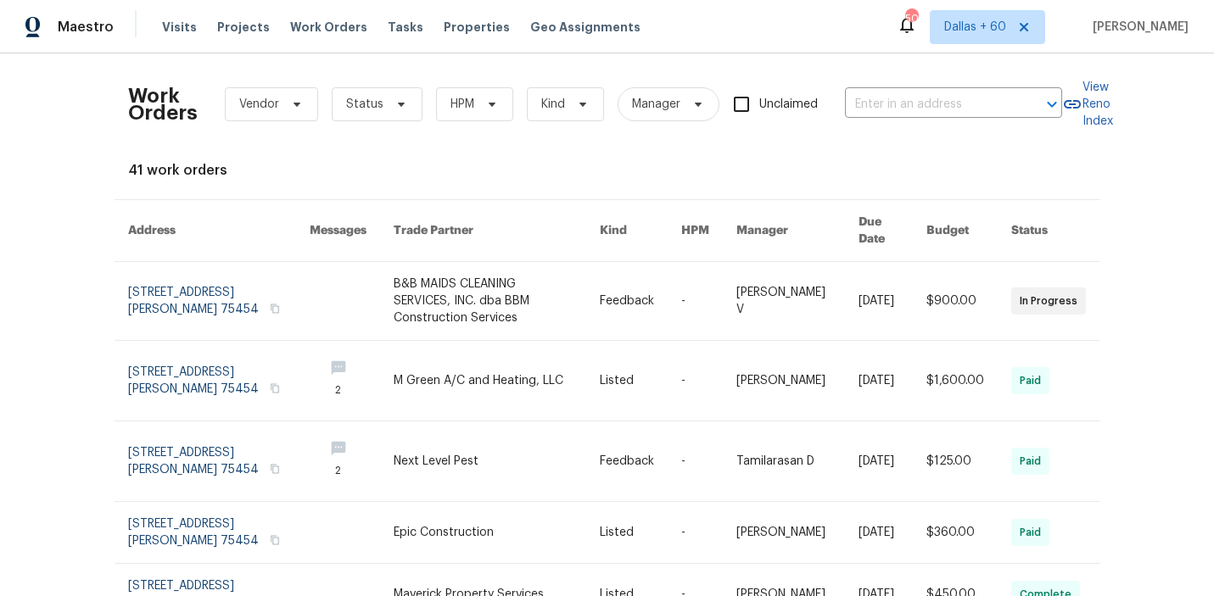
type input "2 Meadowcreek Dr, Melissa, TX 75454"
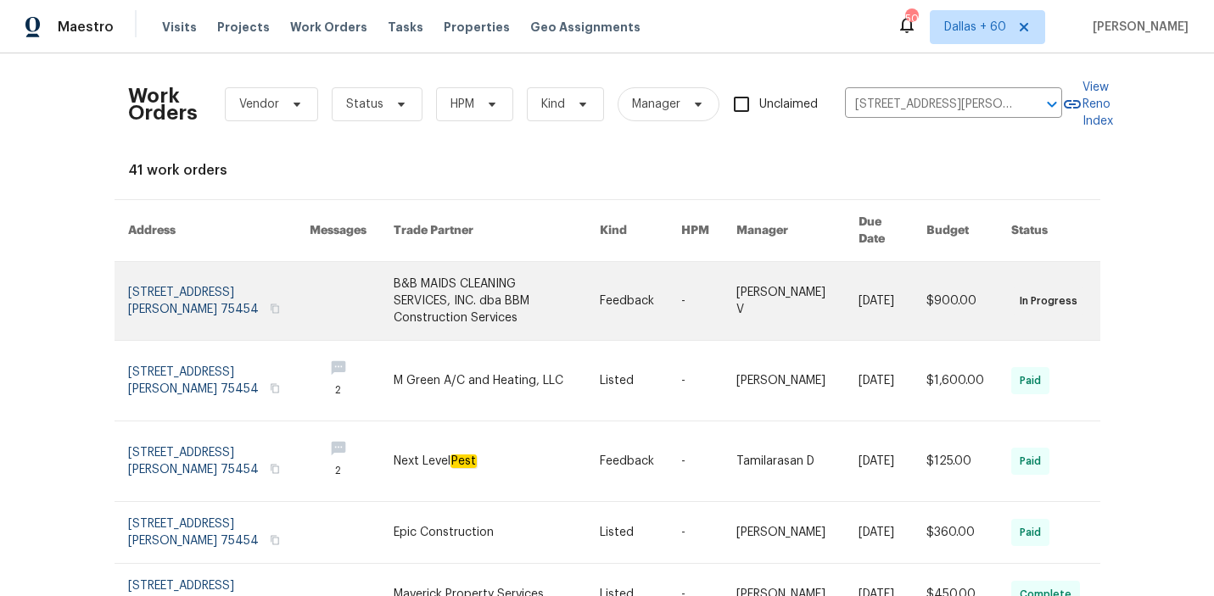
click at [394, 305] on link at bounding box center [497, 301] width 206 height 78
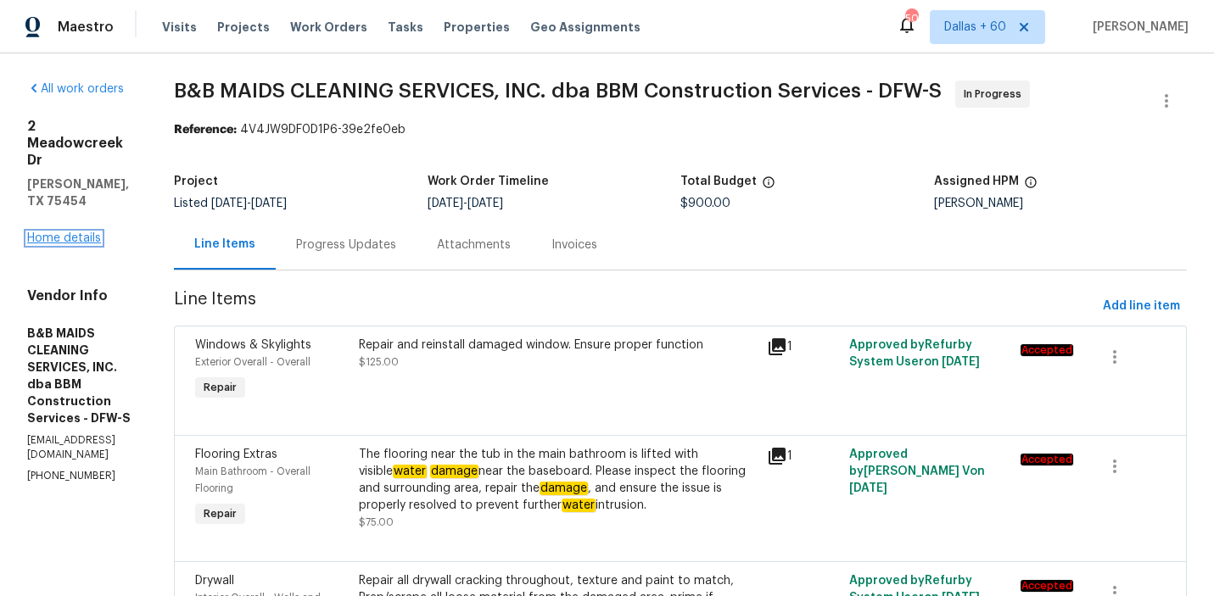
click at [49, 232] on link "Home details" at bounding box center [64, 238] width 74 height 12
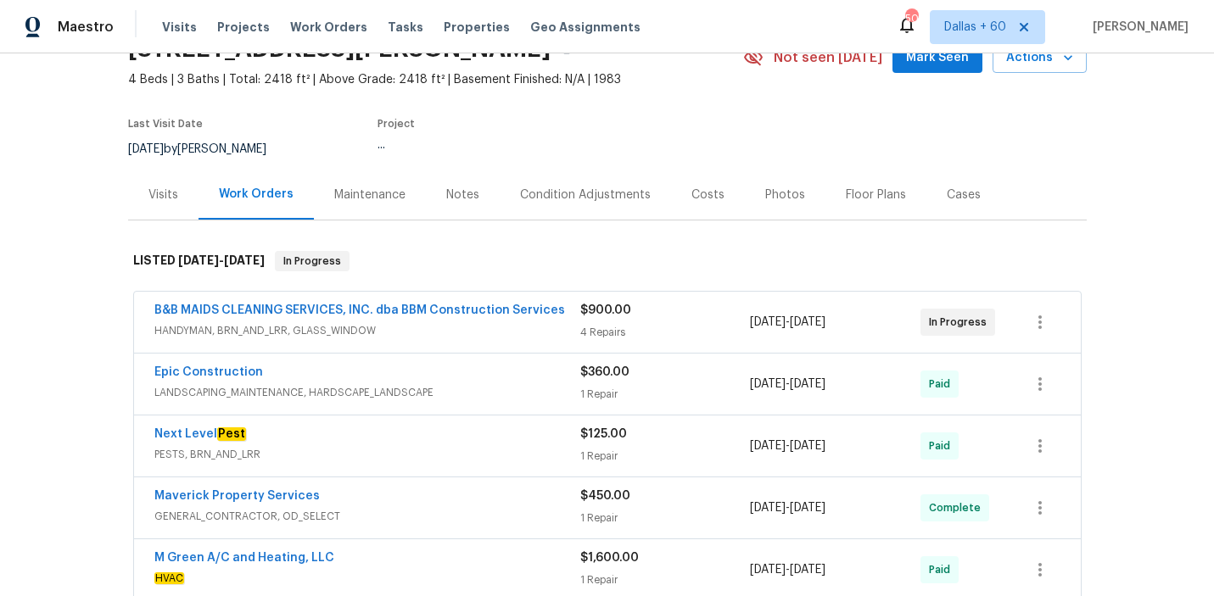
scroll to position [183, 0]
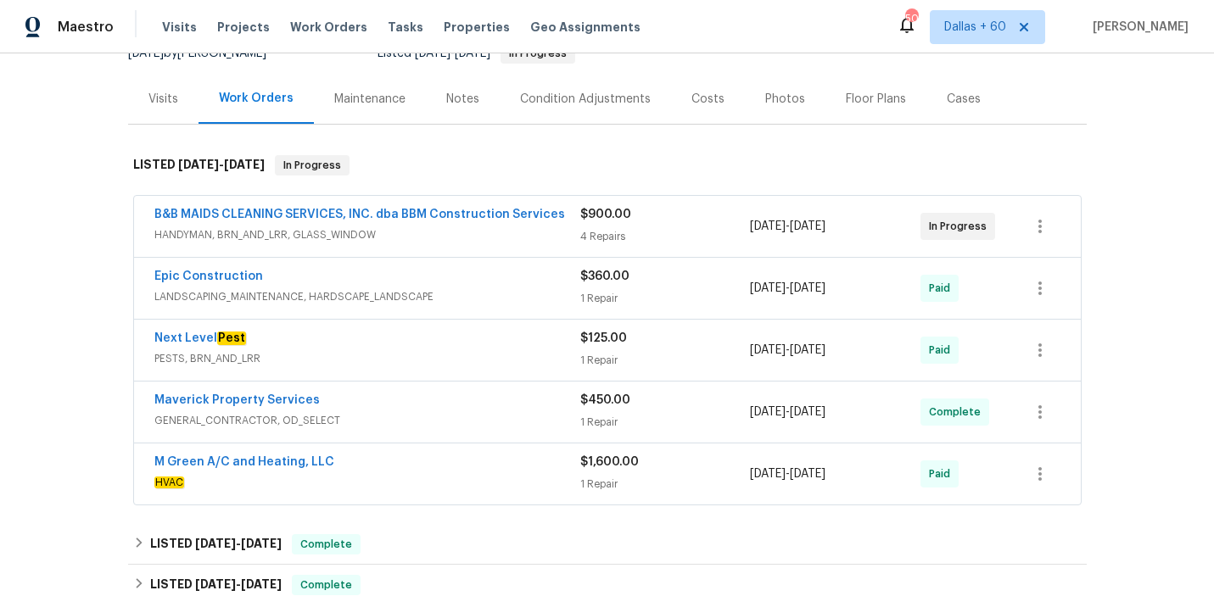
click at [500, 242] on span "HANDYMAN, BRN_AND_LRR, GLASS_WINDOW" at bounding box center [367, 234] width 426 height 17
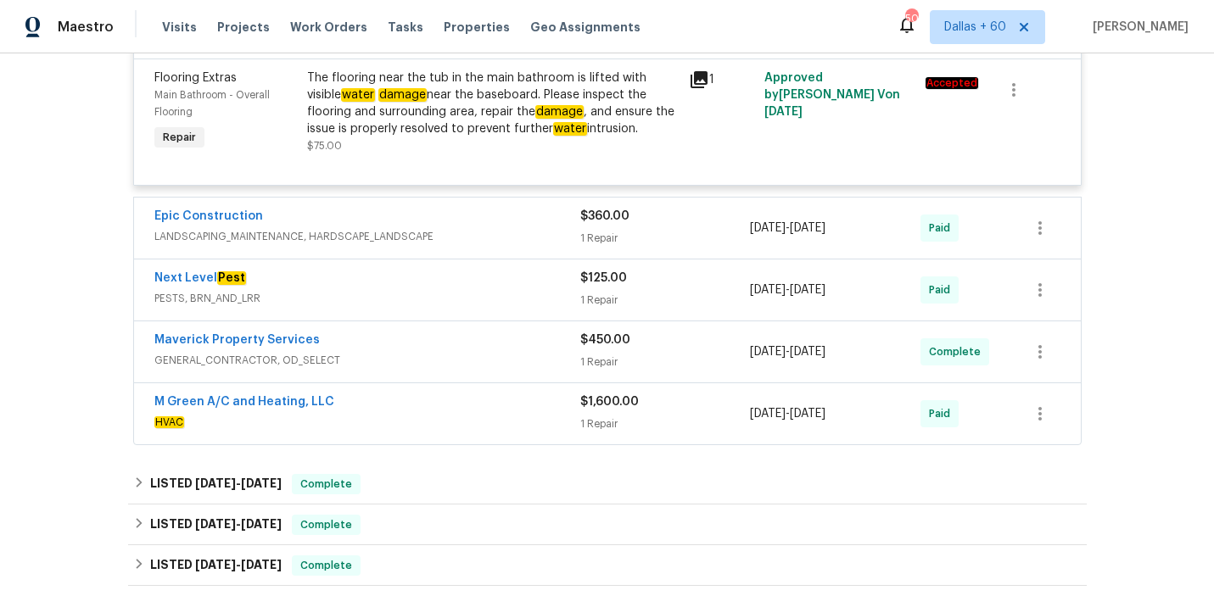
click at [500, 236] on span "LANDSCAPING_MAINTENANCE, HARDSCAPE_LANDSCAPE" at bounding box center [367, 236] width 426 height 17
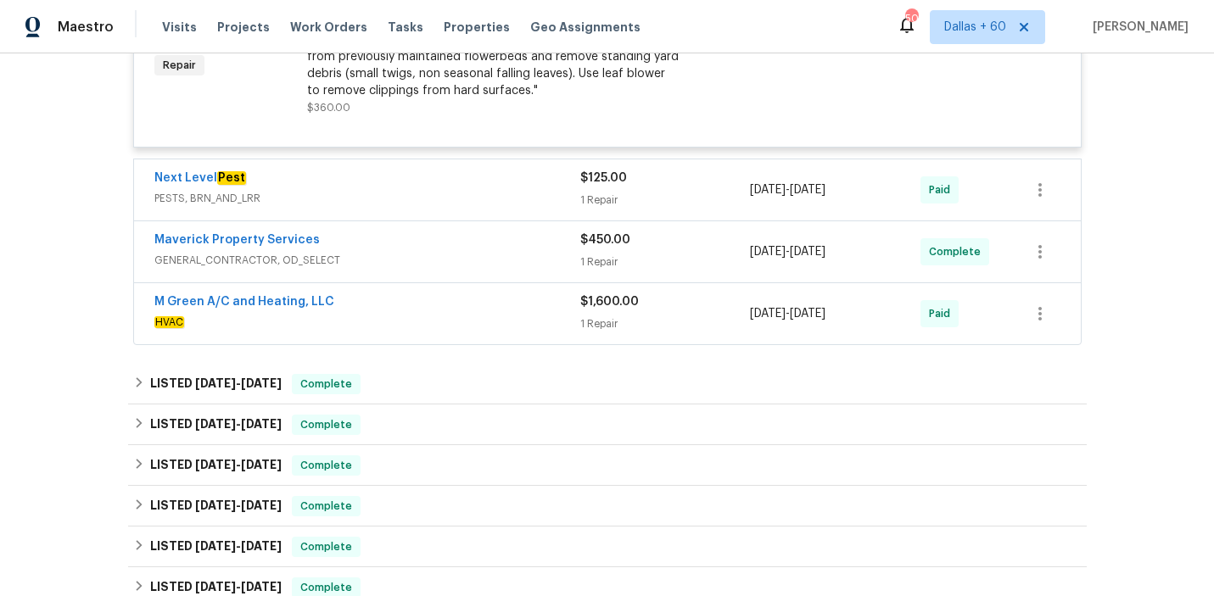
click at [483, 176] on div "Next Level Pest" at bounding box center [367, 180] width 426 height 20
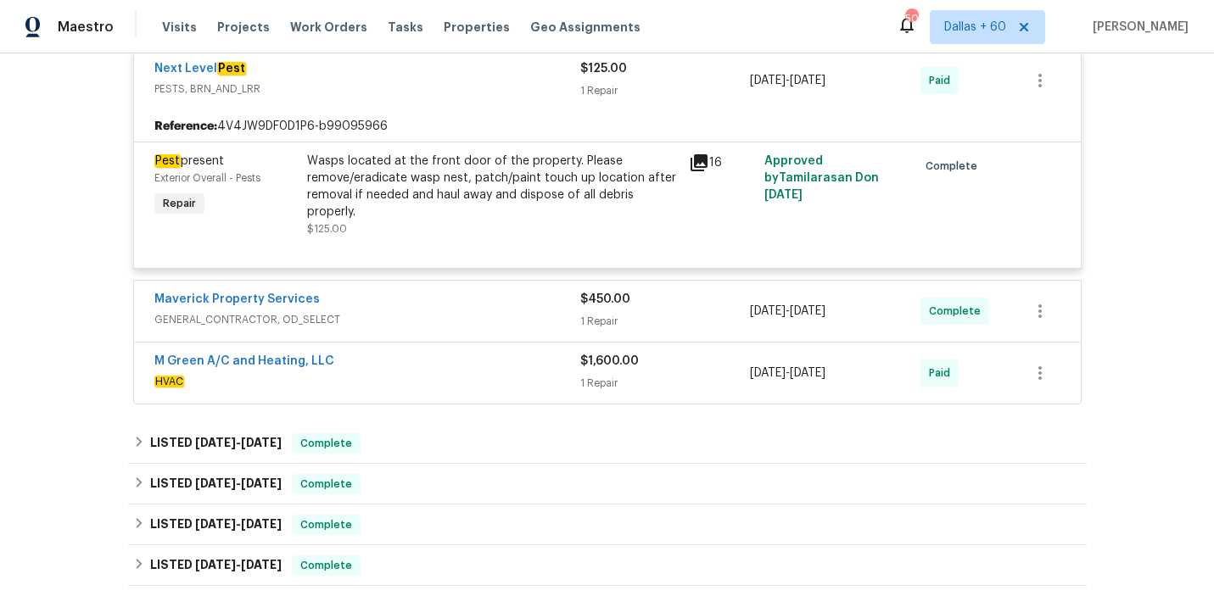
scroll to position [1253, 0]
click at [489, 327] on span "GENERAL_CONTRACTOR, OD_SELECT" at bounding box center [367, 318] width 426 height 17
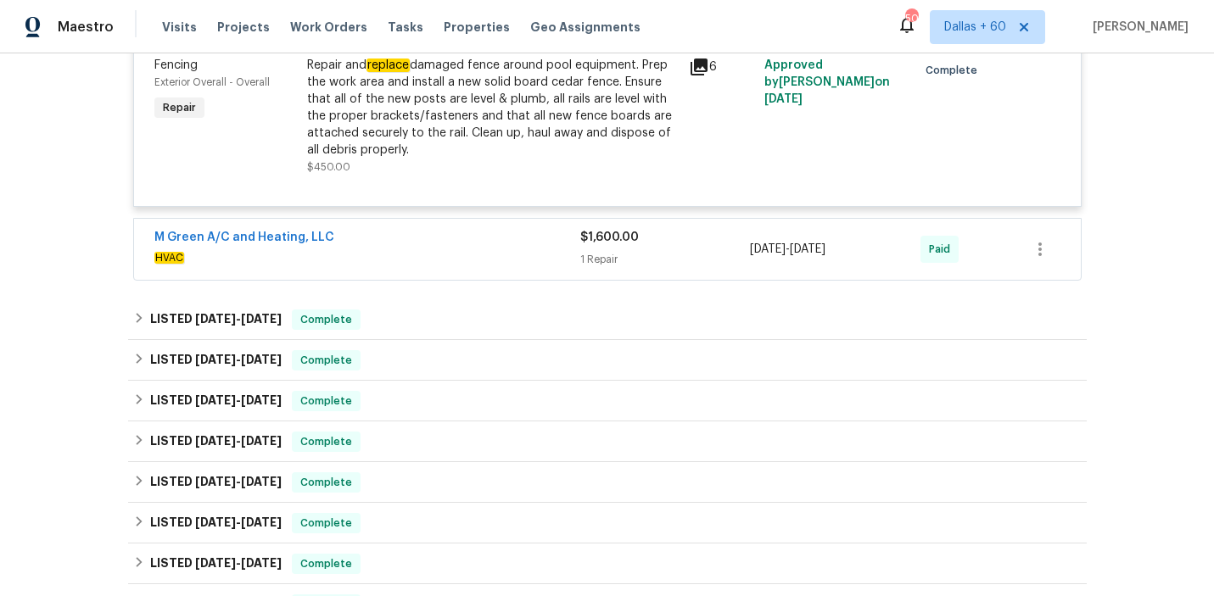
click at [500, 259] on span "HVAC" at bounding box center [367, 257] width 426 height 17
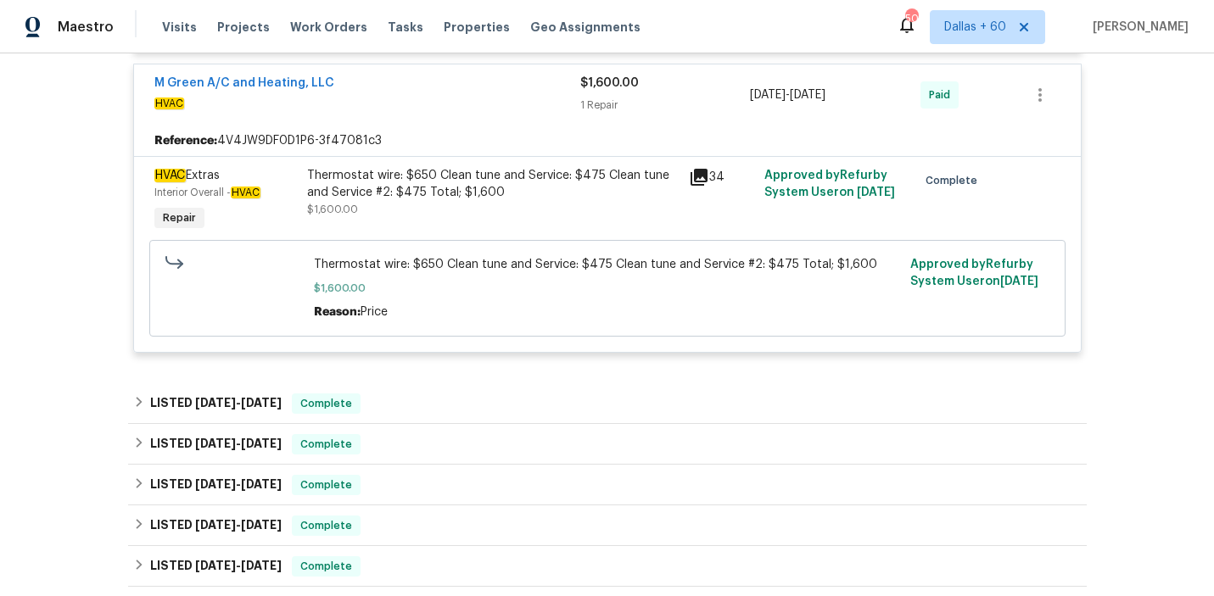
scroll to position [1726, 0]
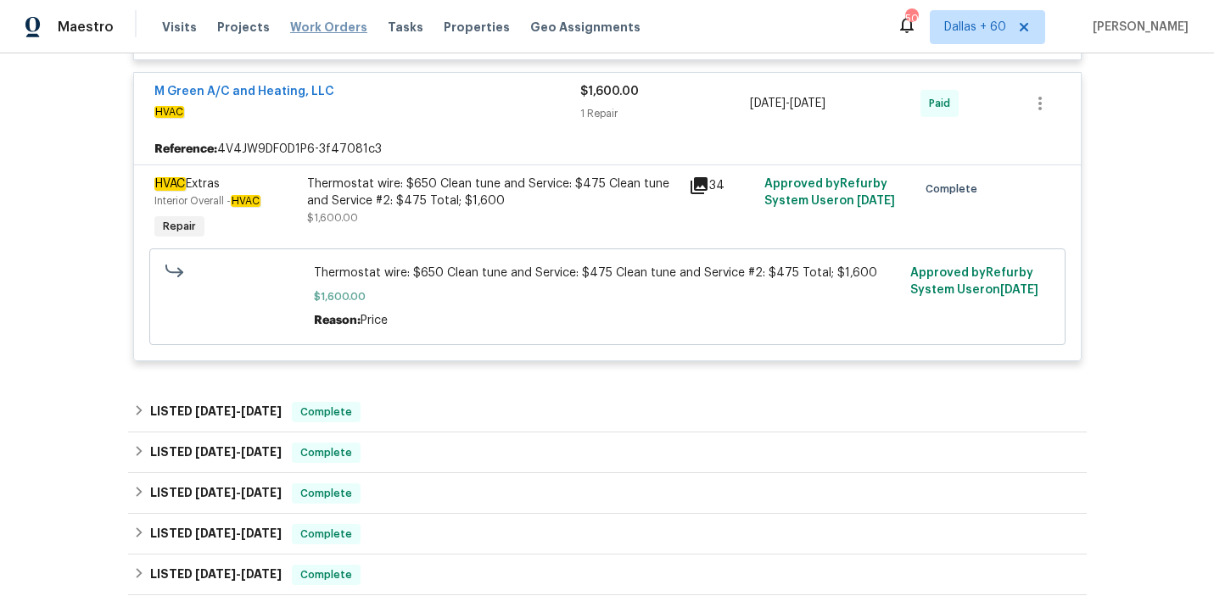
click at [305, 27] on span "Work Orders" at bounding box center [328, 27] width 77 height 17
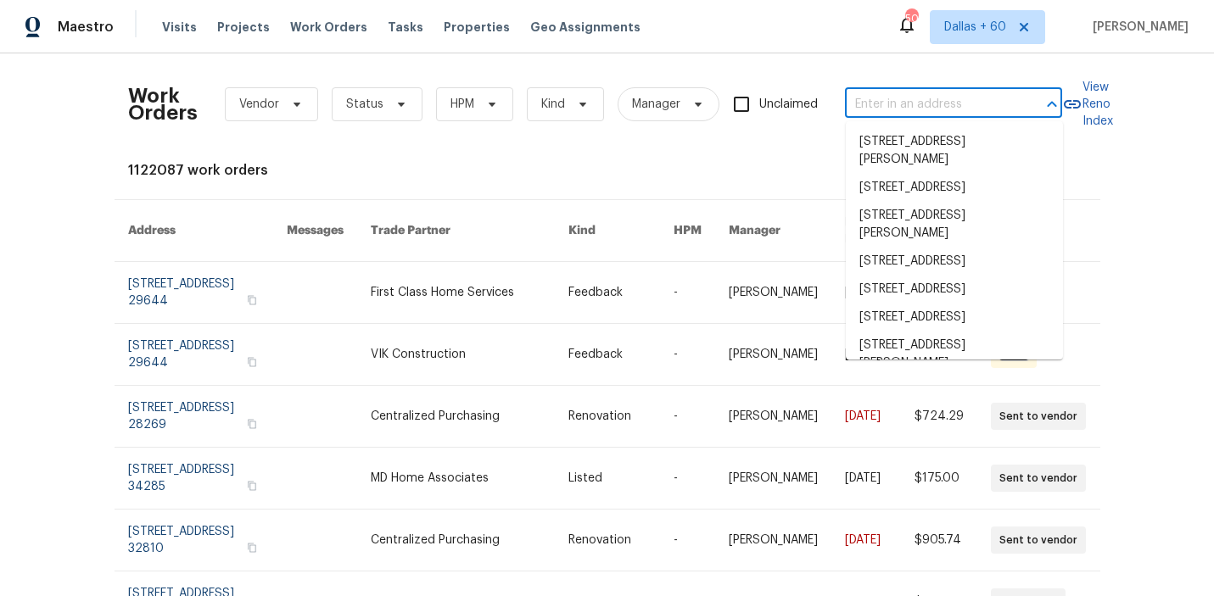
click at [892, 108] on input "text" at bounding box center [930, 105] width 170 height 26
paste input "904 Memory Ln, McKinney, TX 75072"
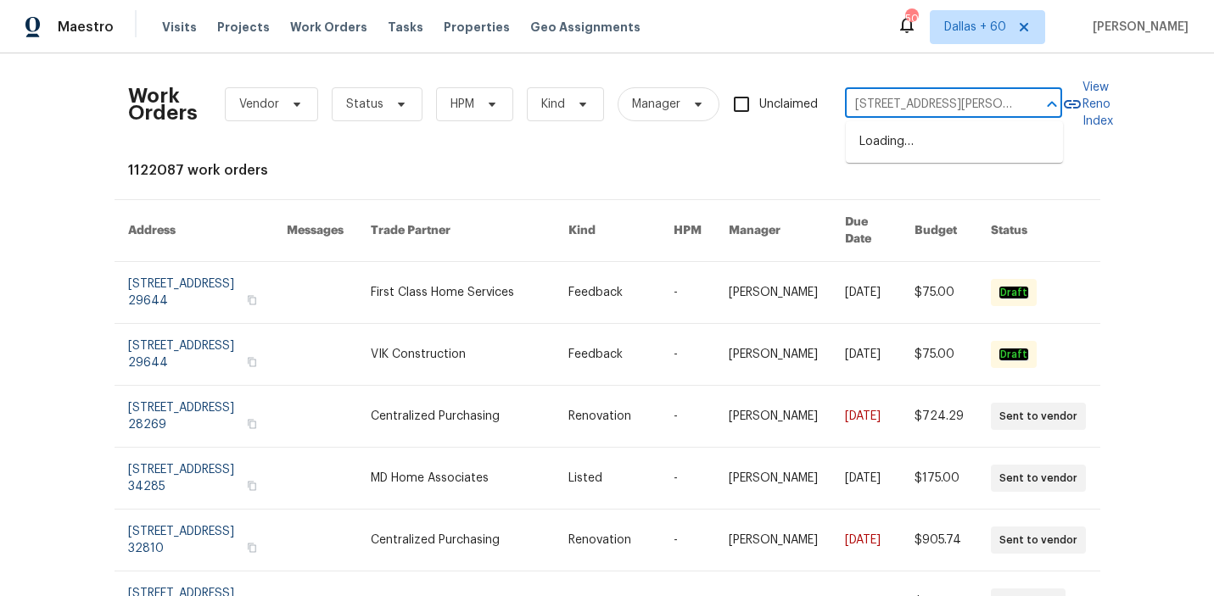
scroll to position [0, 46]
type input "904 Memory Ln, McKinney, TX 75072"
click at [900, 147] on li "904 Memory Ln, McKinney, TX 75072" at bounding box center [954, 151] width 217 height 46
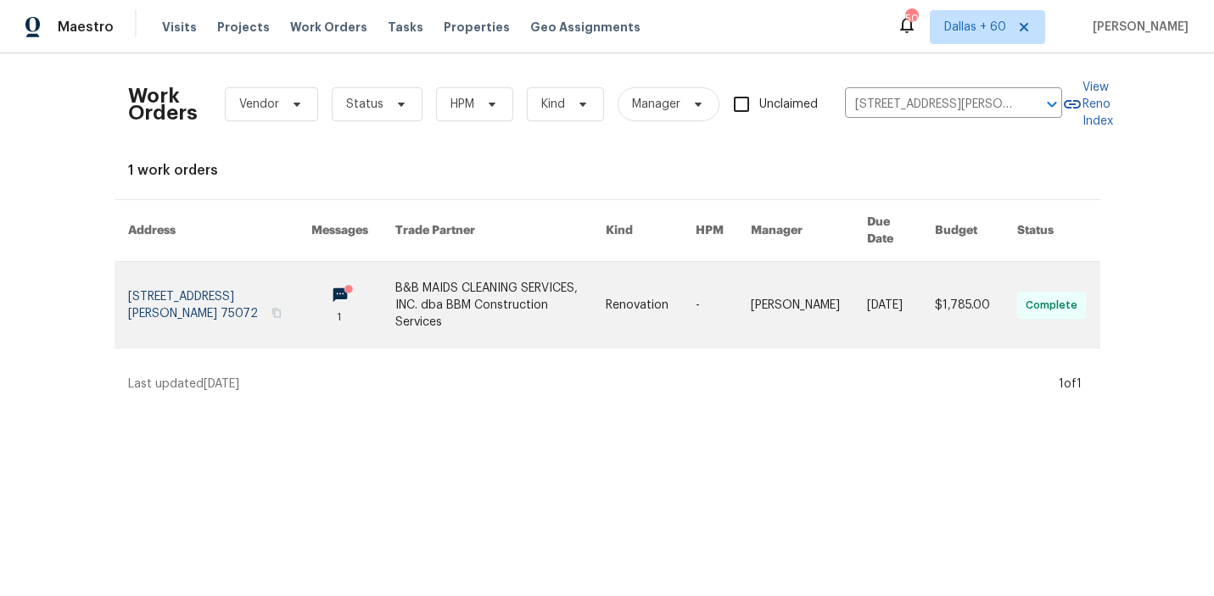
click at [483, 280] on link at bounding box center [500, 305] width 210 height 86
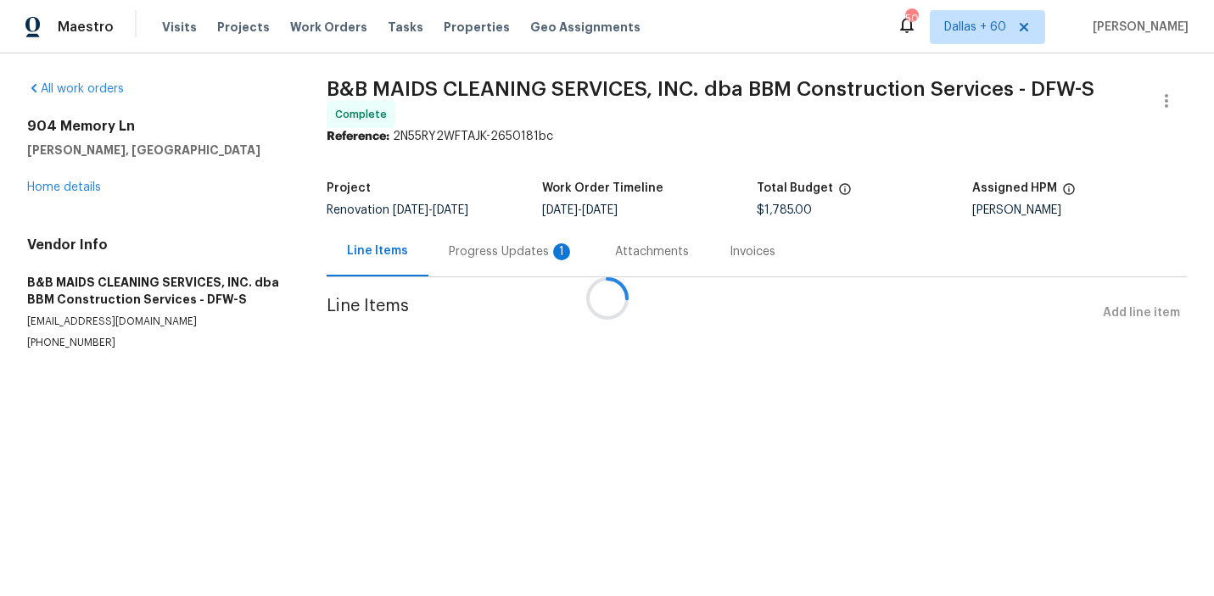
click at [39, 189] on div at bounding box center [607, 298] width 1214 height 596
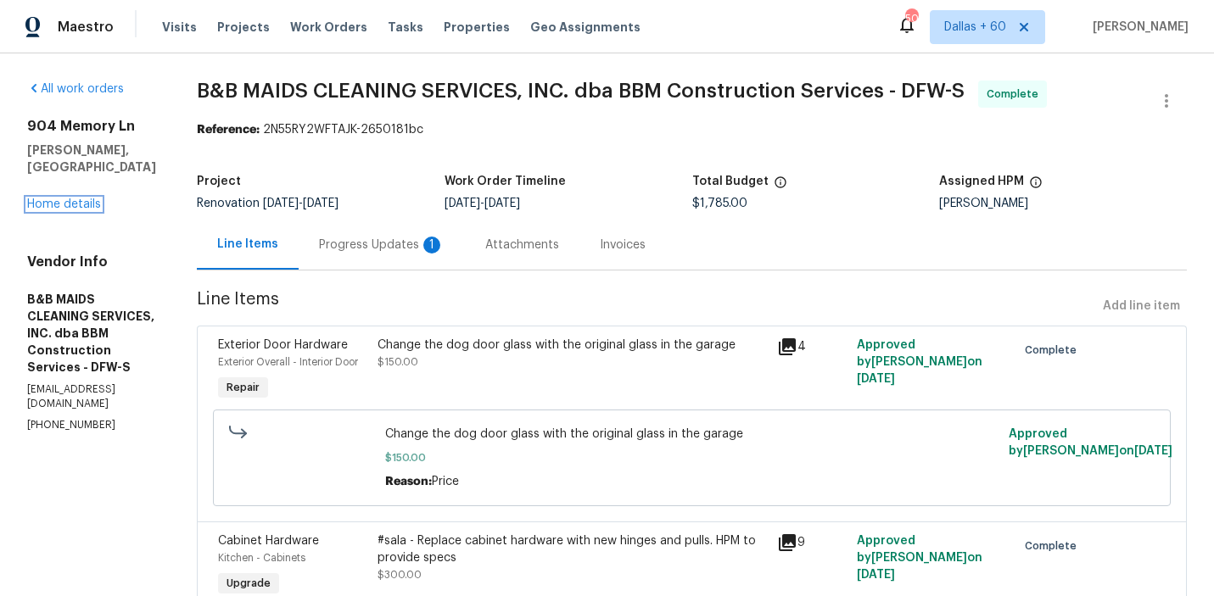
click at [39, 198] on link "Home details" at bounding box center [64, 204] width 74 height 12
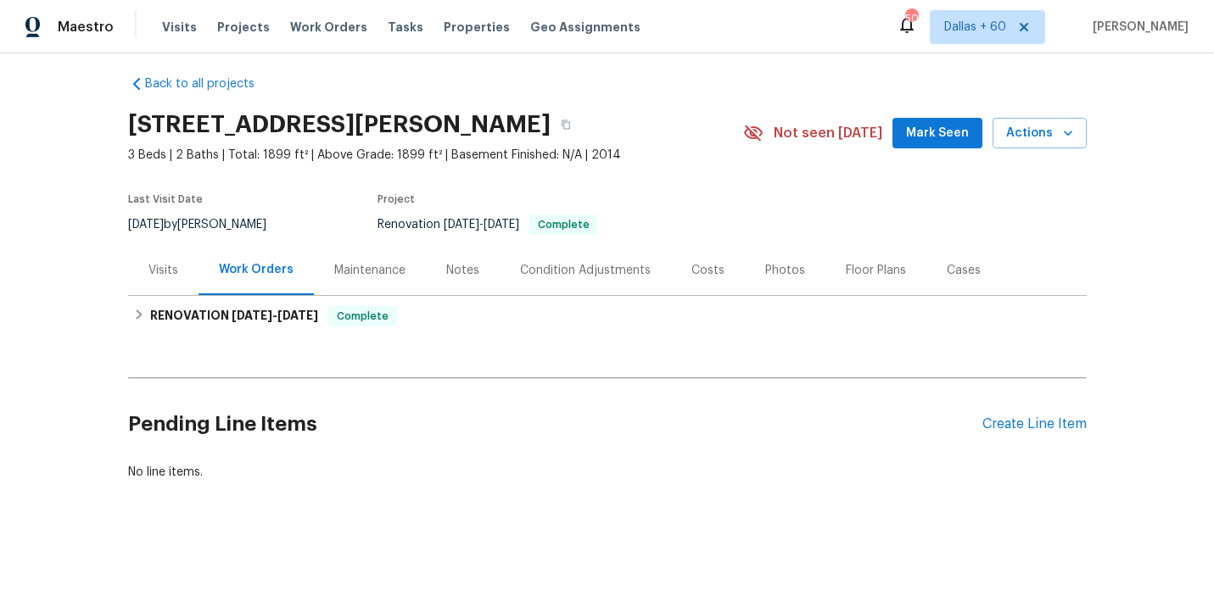
scroll to position [9, 0]
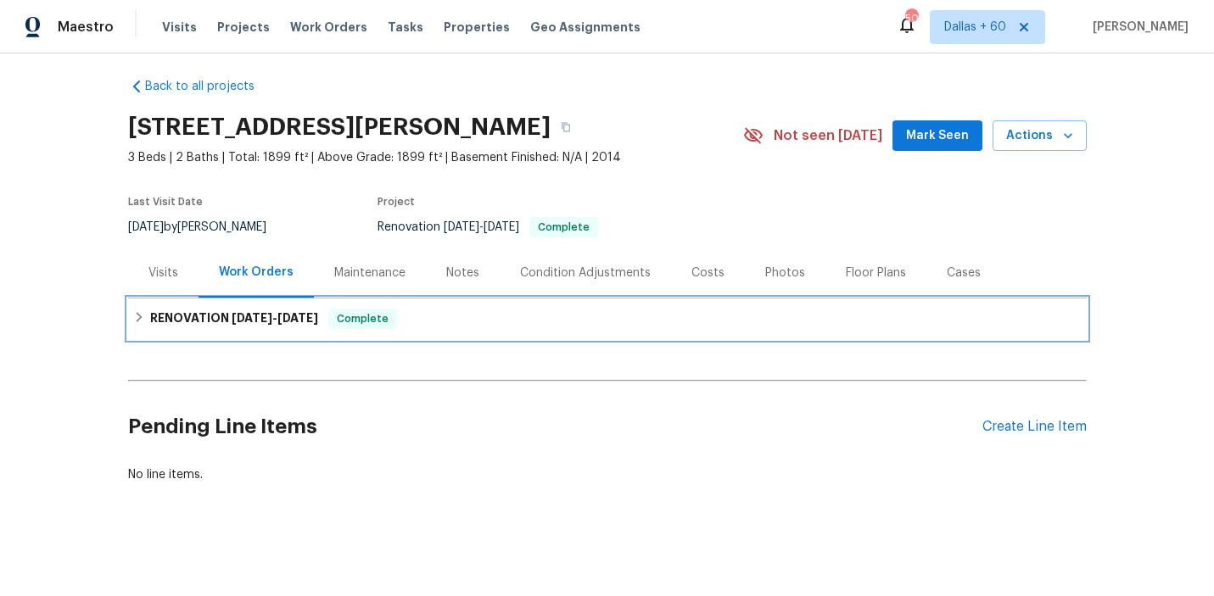
click at [503, 309] on div "RENOVATION 9/22/25 - 9/25/25 Complete" at bounding box center [607, 319] width 948 height 20
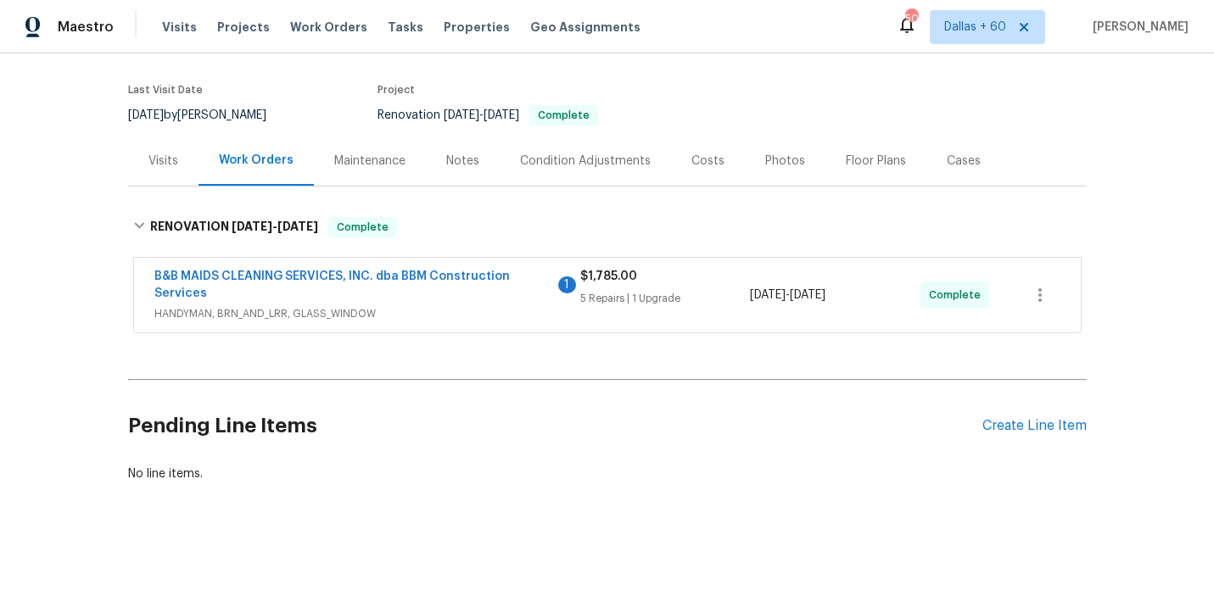
click at [501, 293] on span "B&B MAIDS CLEANING SERVICES, INC. dba BBM Construction Services" at bounding box center [354, 285] width 400 height 34
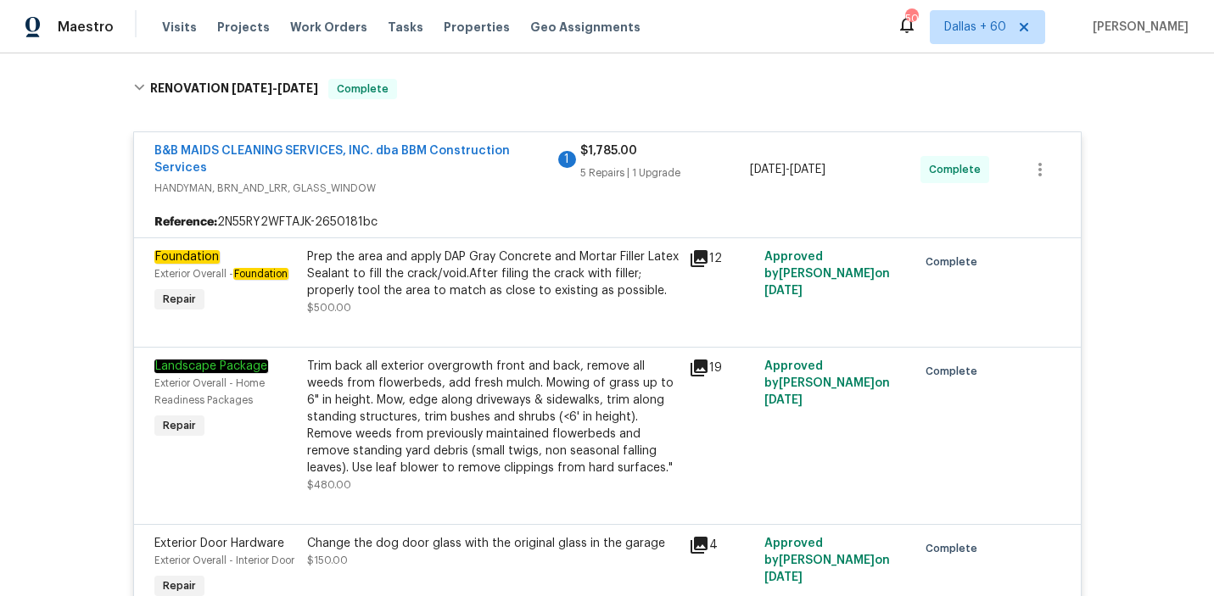
scroll to position [257, 0]
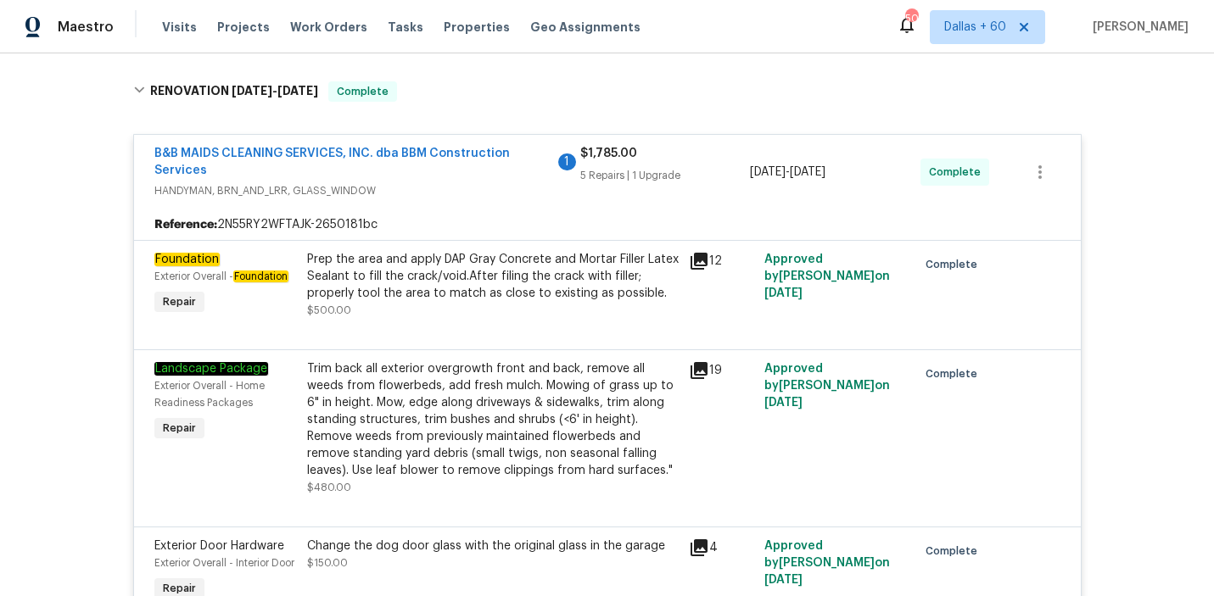
click at [444, 281] on div "Prep the area and apply DAP Gray Concrete and Mortar Filler Latex Sealant to fi…" at bounding box center [493, 276] width 372 height 51
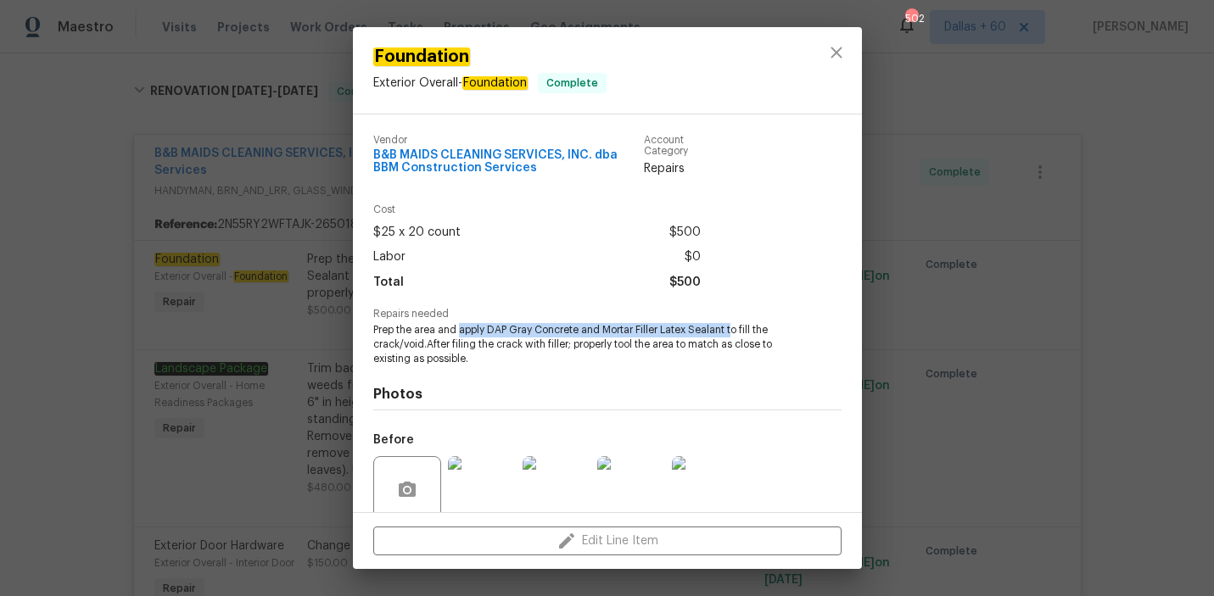
drag, startPoint x: 460, startPoint y: 332, endPoint x: 734, endPoint y: 331, distance: 274.0
click at [734, 331] on span "Prep the area and apply DAP Gray Concrete and Mortar Filler Latex Sealant to fi…" at bounding box center [584, 344] width 422 height 42
click at [532, 484] on img at bounding box center [557, 490] width 68 height 68
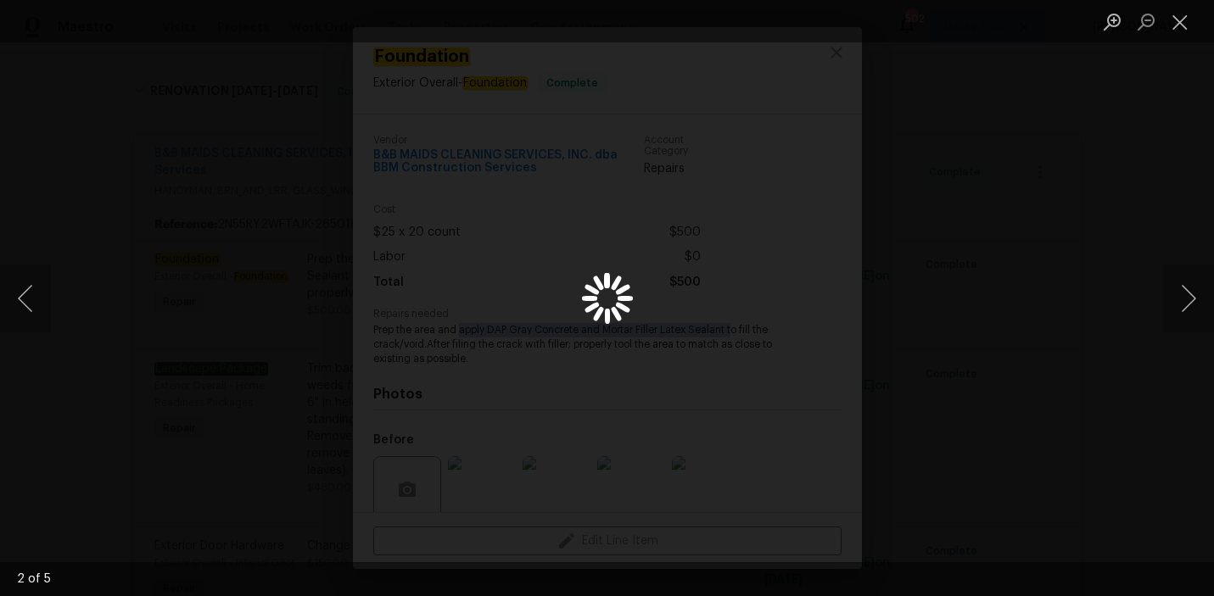
click at [1014, 319] on div "Lightbox" at bounding box center [607, 298] width 1214 height 596
click at [920, 196] on div "Lightbox" at bounding box center [607, 298] width 1214 height 596
click at [323, 232] on div "Lightbox" at bounding box center [607, 298] width 1214 height 596
click at [1165, 20] on button "Close lightbox" at bounding box center [1180, 22] width 34 height 30
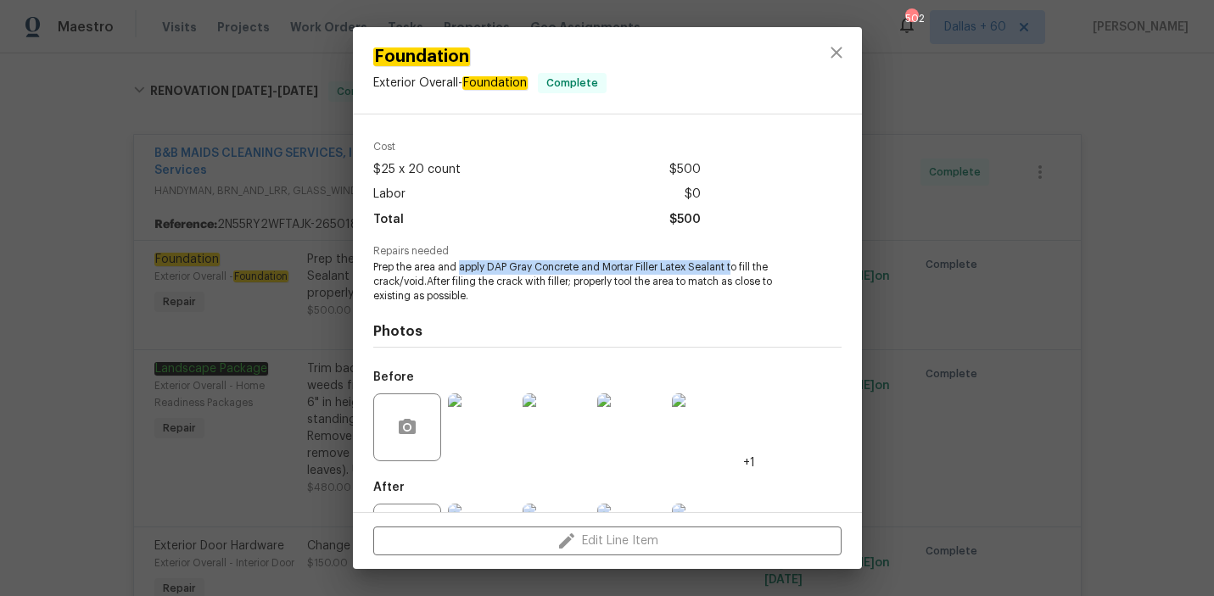
scroll to position [139, 0]
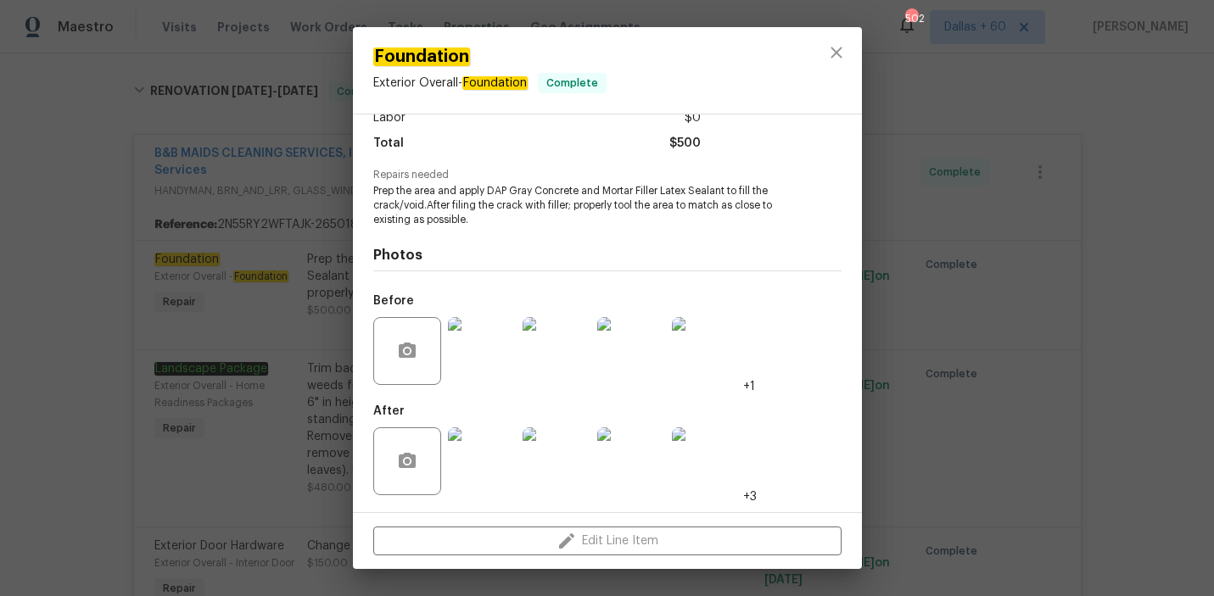
click at [53, 323] on div "Foundation Exterior Overall - Foundation Complete Vendor B&B MAIDS CLEANING SER…" at bounding box center [607, 298] width 1214 height 596
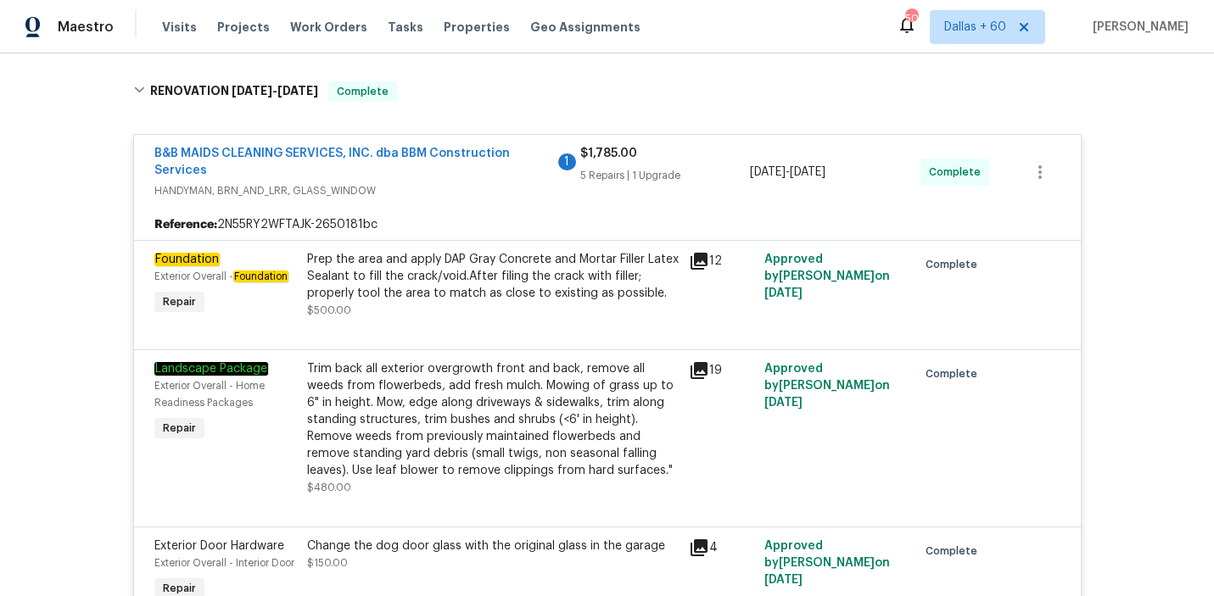
click at [439, 280] on div "Prep the area and apply DAP Gray Concrete and Mortar Filler Latex Sealant to fi…" at bounding box center [493, 276] width 372 height 51
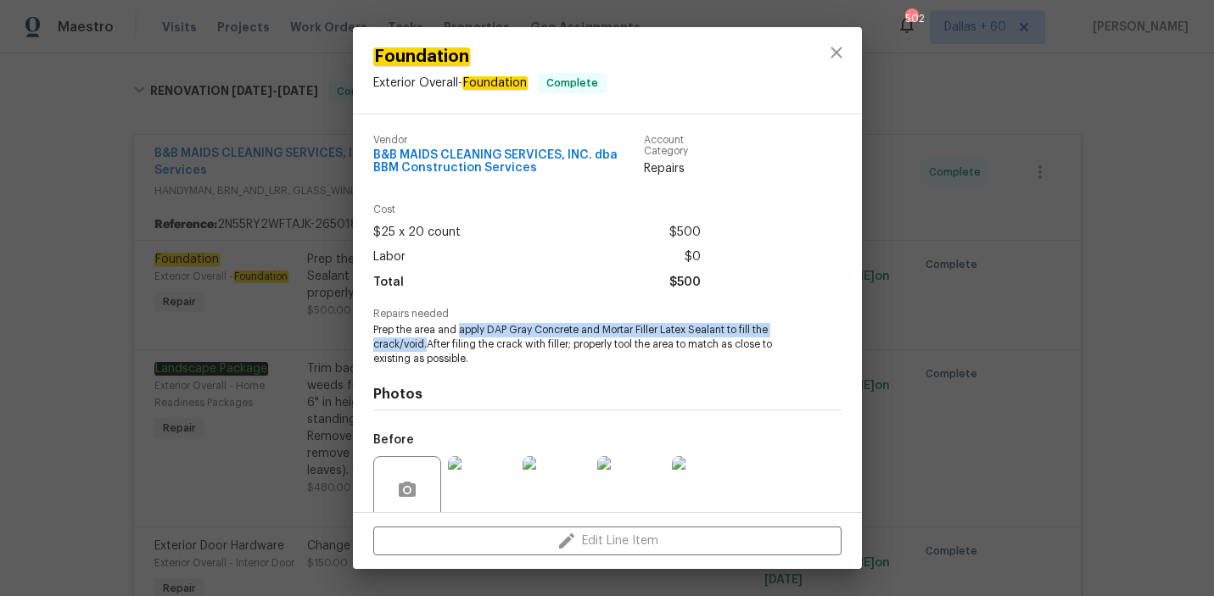
drag, startPoint x: 458, startPoint y: 328, endPoint x: 424, endPoint y: 347, distance: 38.7
click at [425, 347] on span "Prep the area and apply DAP Gray Concrete and Mortar Filler Latex Sealant to fi…" at bounding box center [584, 344] width 422 height 42
copy span "apply DAP Gray Concrete and Mortar Filler Latex Sealant to fill the crack/void."
click at [150, 330] on div "Foundation Exterior Overall - Foundation Complete Vendor B&B MAIDS CLEANING SER…" at bounding box center [607, 298] width 1214 height 596
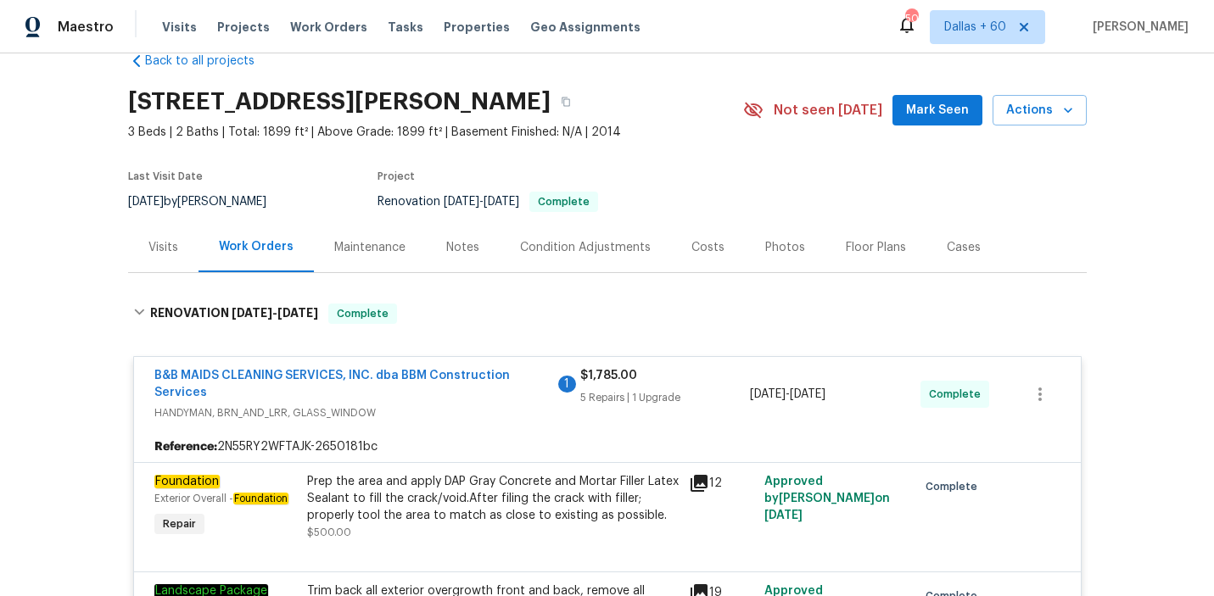
scroll to position [0, 0]
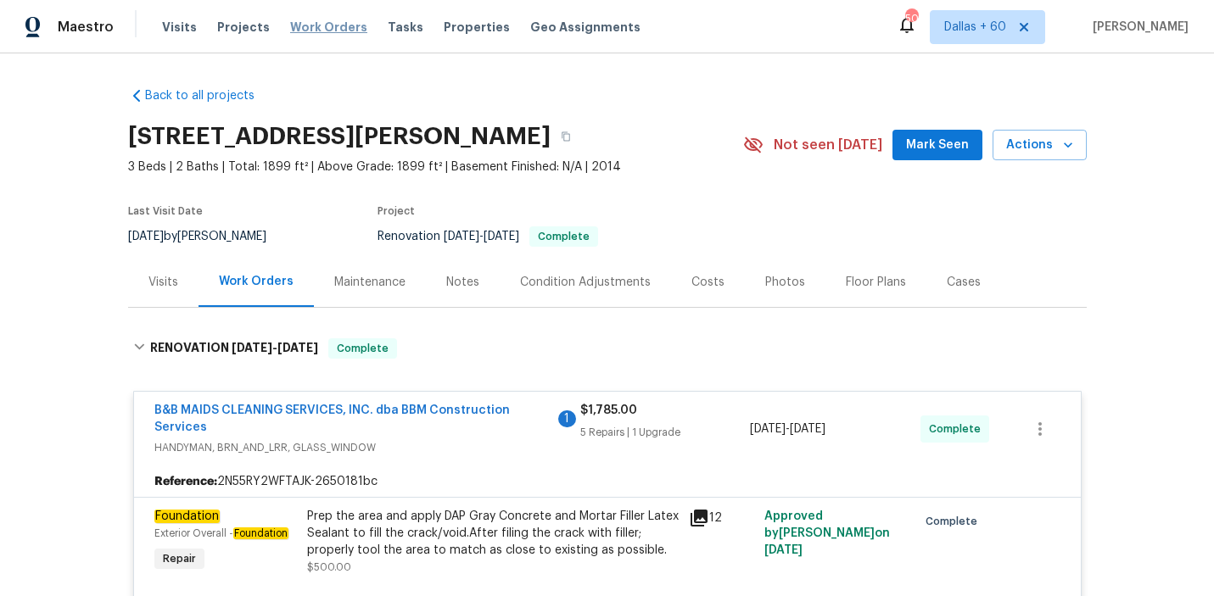
click at [320, 24] on span "Work Orders" at bounding box center [328, 27] width 77 height 17
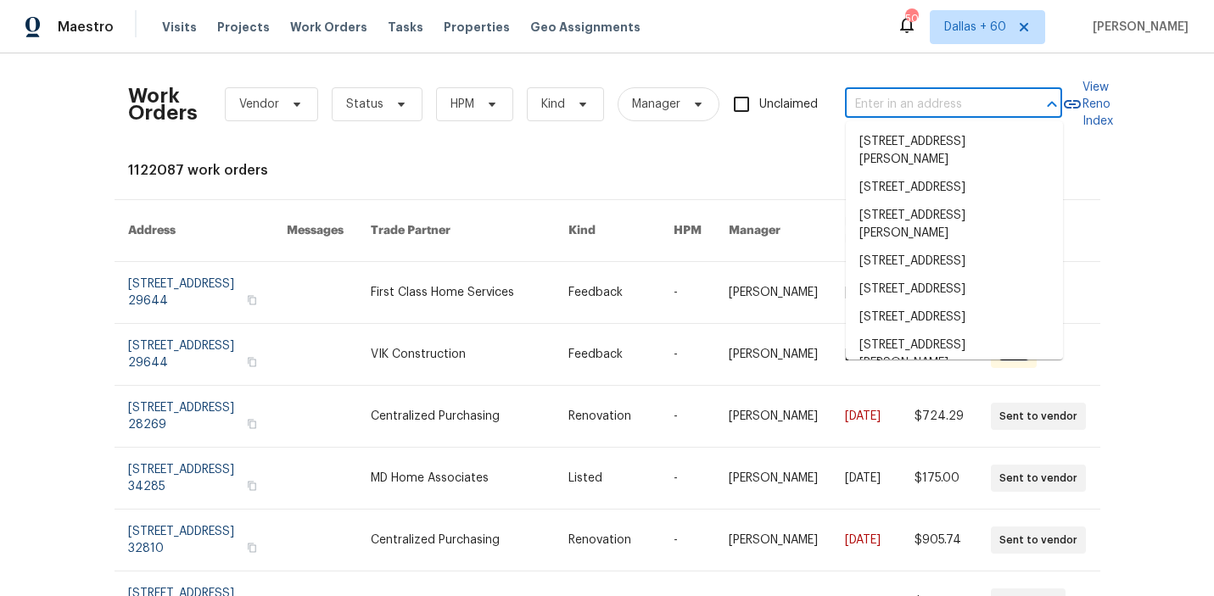
click at [981, 103] on input "text" at bounding box center [930, 105] width 170 height 26
paste input "14542 Circlewood Way, Houston, TX 77062"
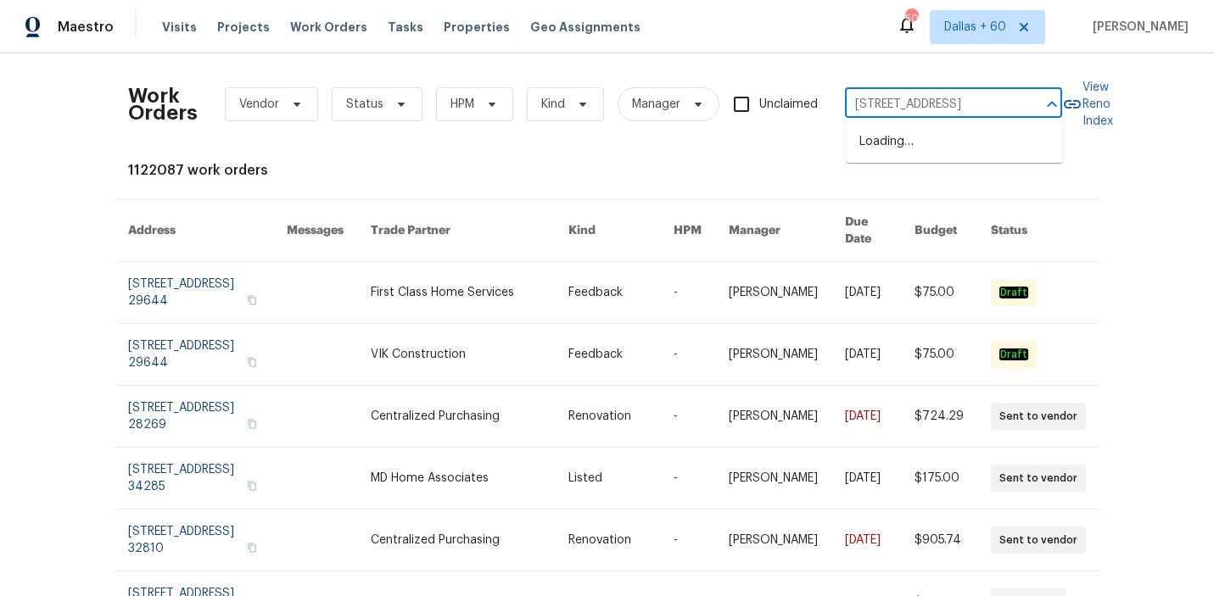
scroll to position [0, 76]
type input "14542 Circlewood Way, Houston, TX 77062"
click at [940, 142] on li "14542 Circlewood Way, Houston, TX 77062" at bounding box center [954, 142] width 217 height 28
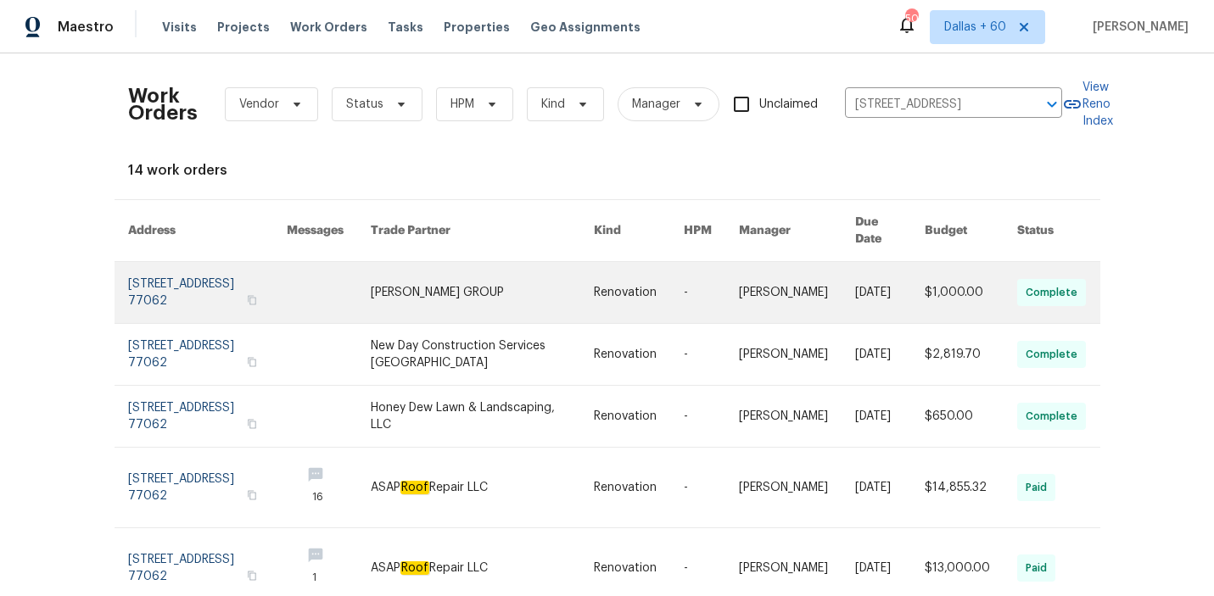
click at [534, 285] on link at bounding box center [482, 292] width 223 height 61
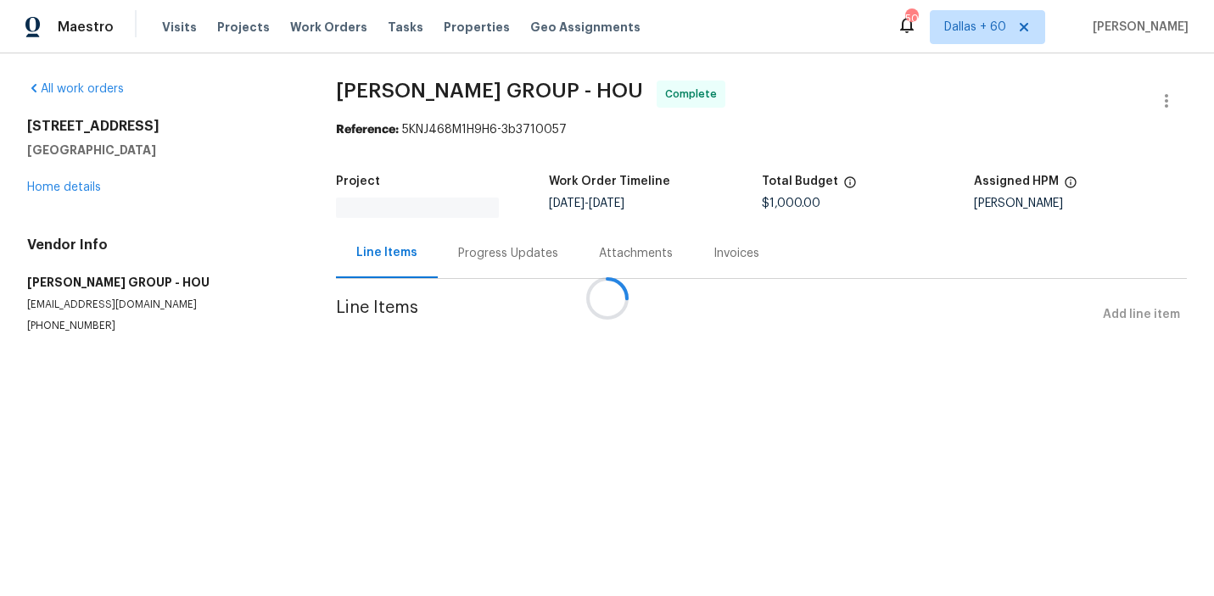
click at [73, 188] on div at bounding box center [607, 298] width 1214 height 596
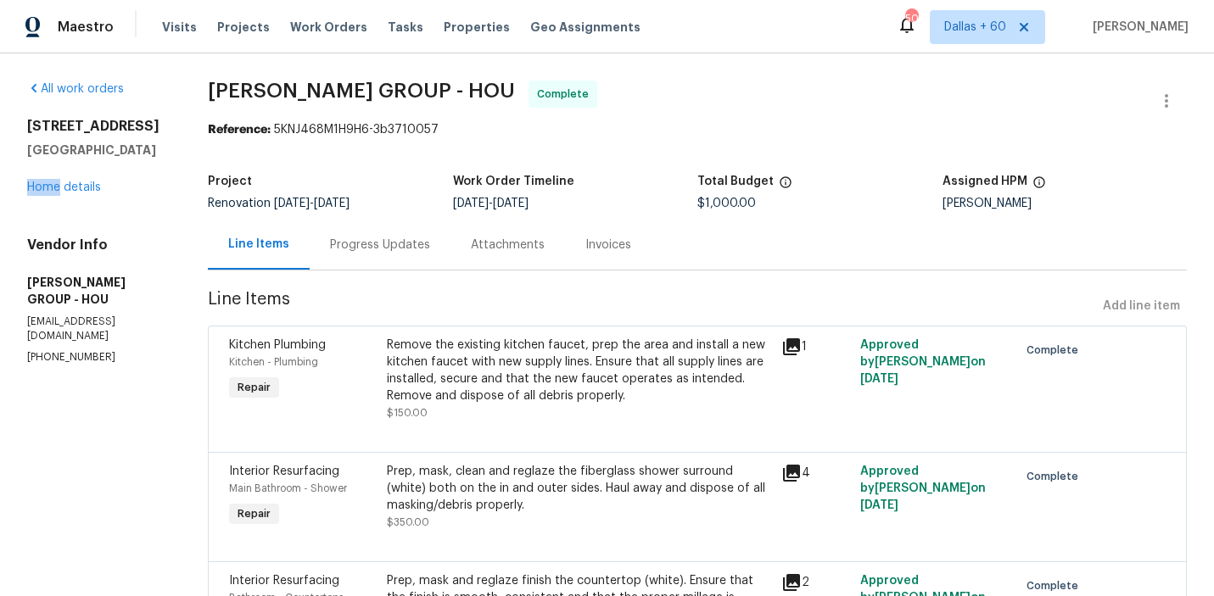
click at [73, 188] on div "14542 Circlewood Way Houston, TX 77062 Home details" at bounding box center [97, 157] width 140 height 78
click at [73, 193] on link "Home details" at bounding box center [64, 188] width 74 height 12
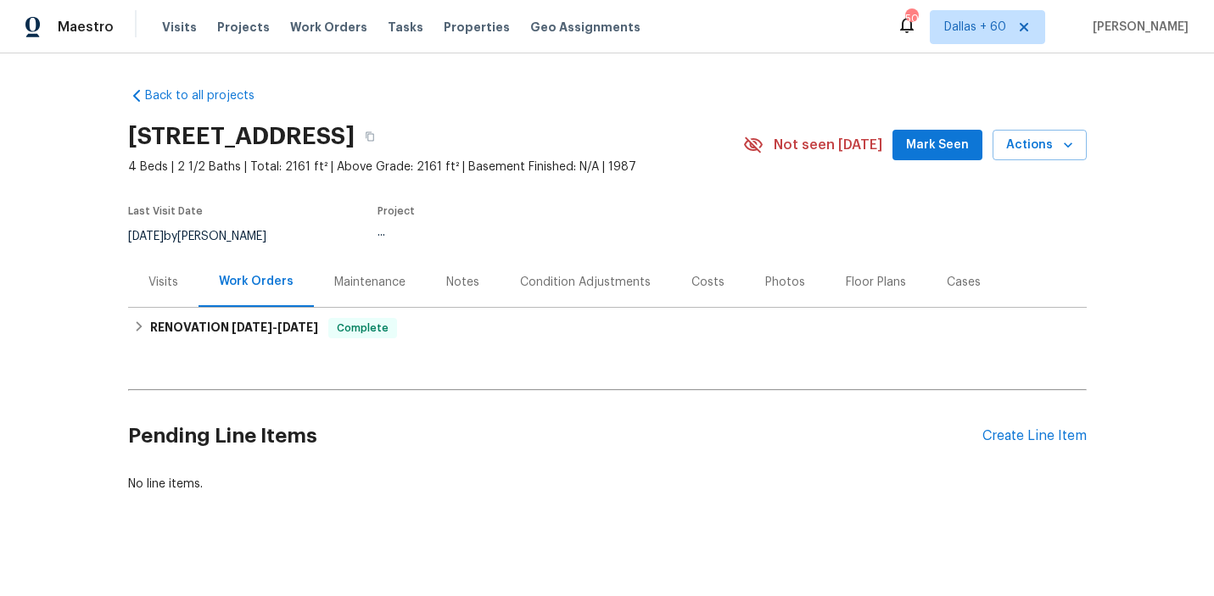
scroll to position [12, 0]
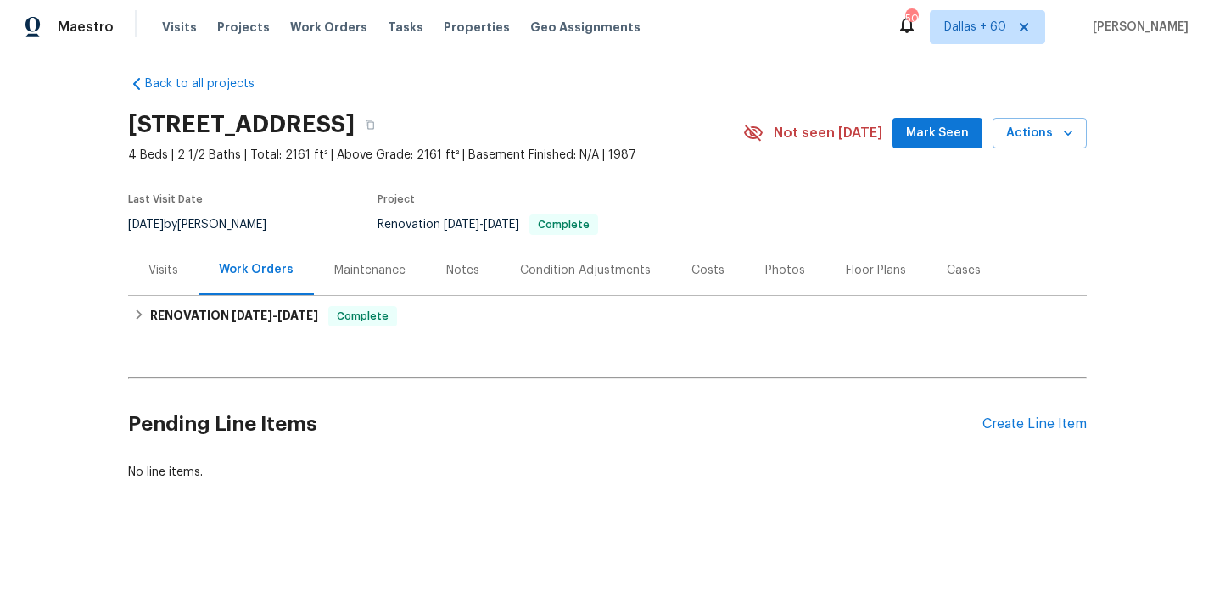
click at [467, 344] on div "Back to all projects 14542 Circlewood Way, Houston, TX 77062 4 Beds | 2 1/2 Bat…" at bounding box center [607, 278] width 958 height 433
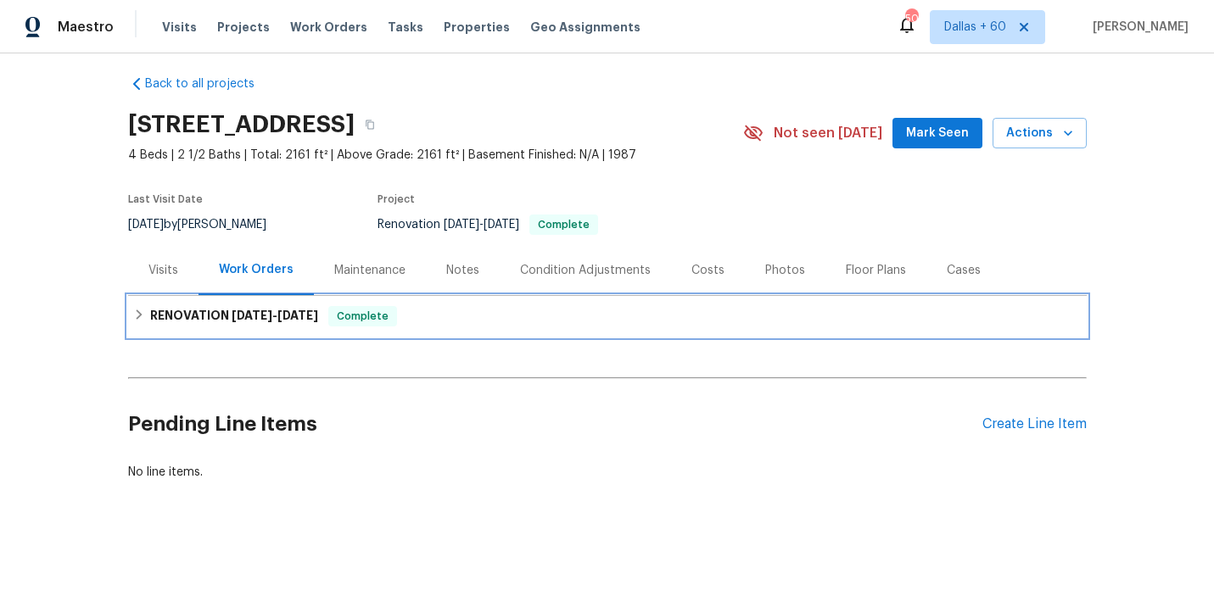
click at [461, 304] on div "RENOVATION 8/5/25 - 9/24/25 Complete" at bounding box center [607, 316] width 958 height 41
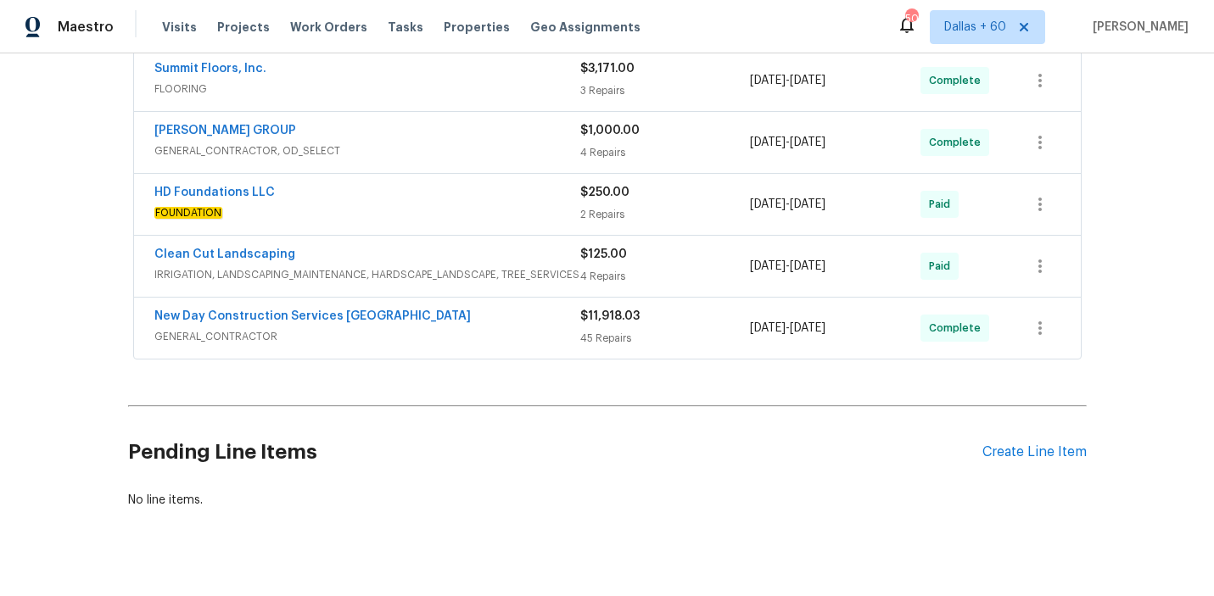
scroll to position [852, 0]
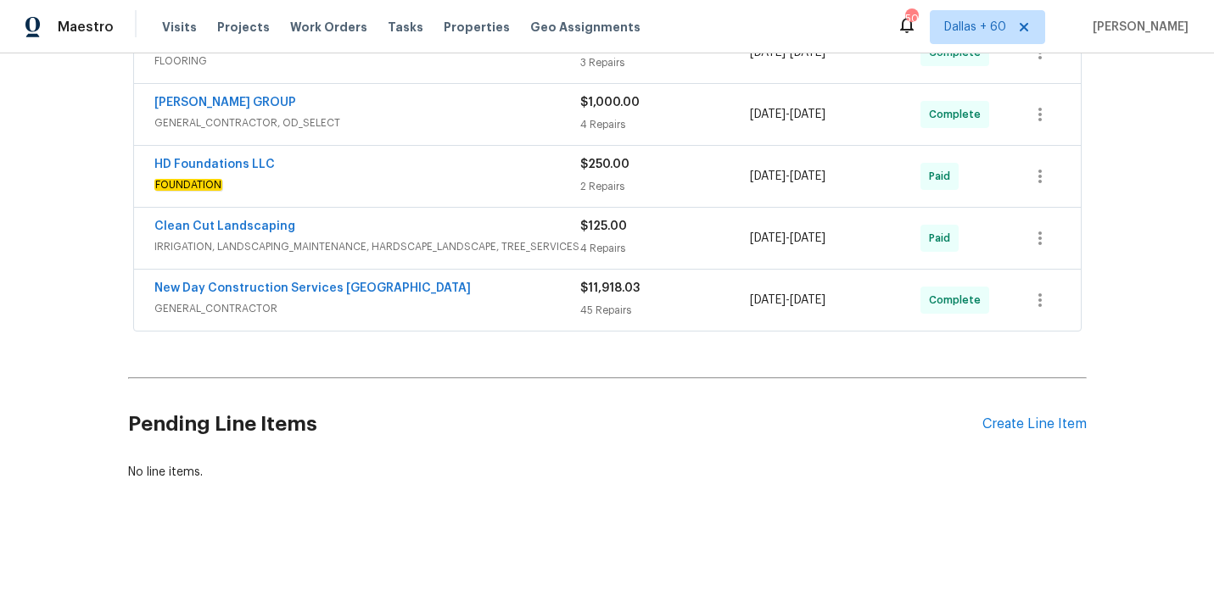
click at [460, 301] on span "GENERAL_CONTRACTOR" at bounding box center [367, 308] width 426 height 17
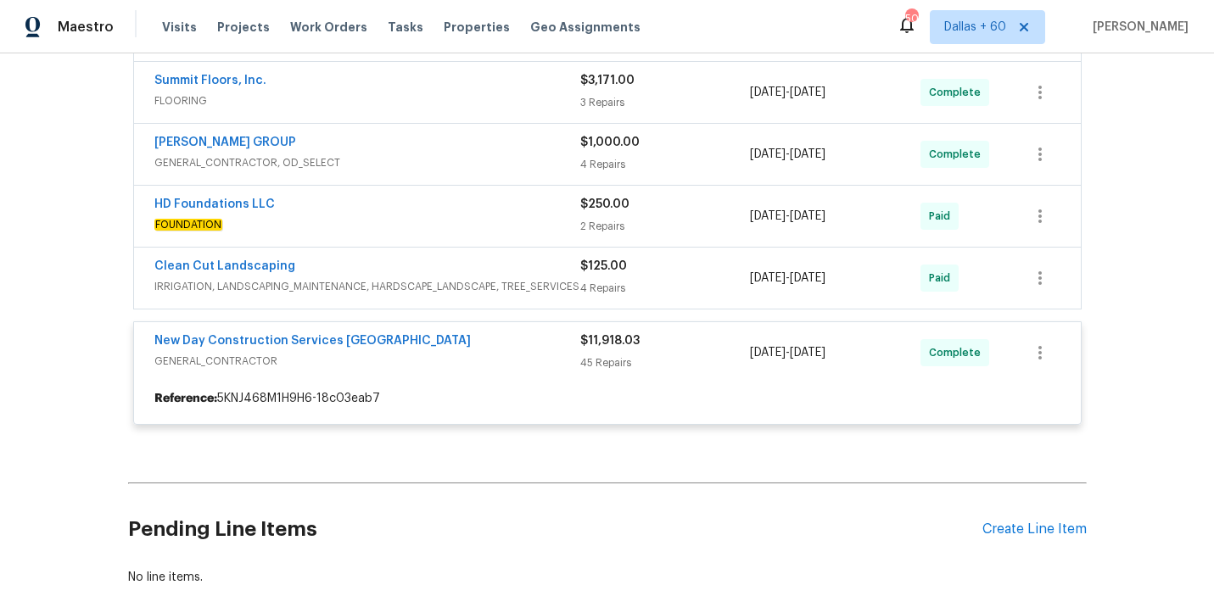
scroll to position [813, 0]
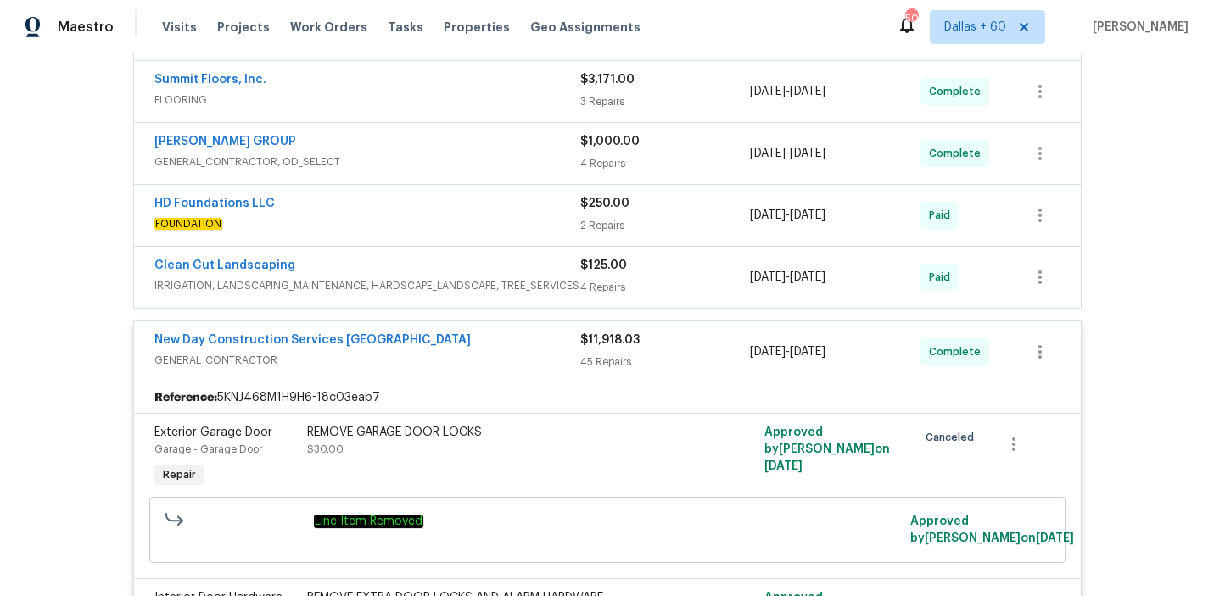
click at [529, 299] on div "Clean Cut Landscaping IRRIGATION, LANDSCAPING_MAINTENANCE, HARDSCAPE_LANDSCAPE,…" at bounding box center [607, 277] width 947 height 61
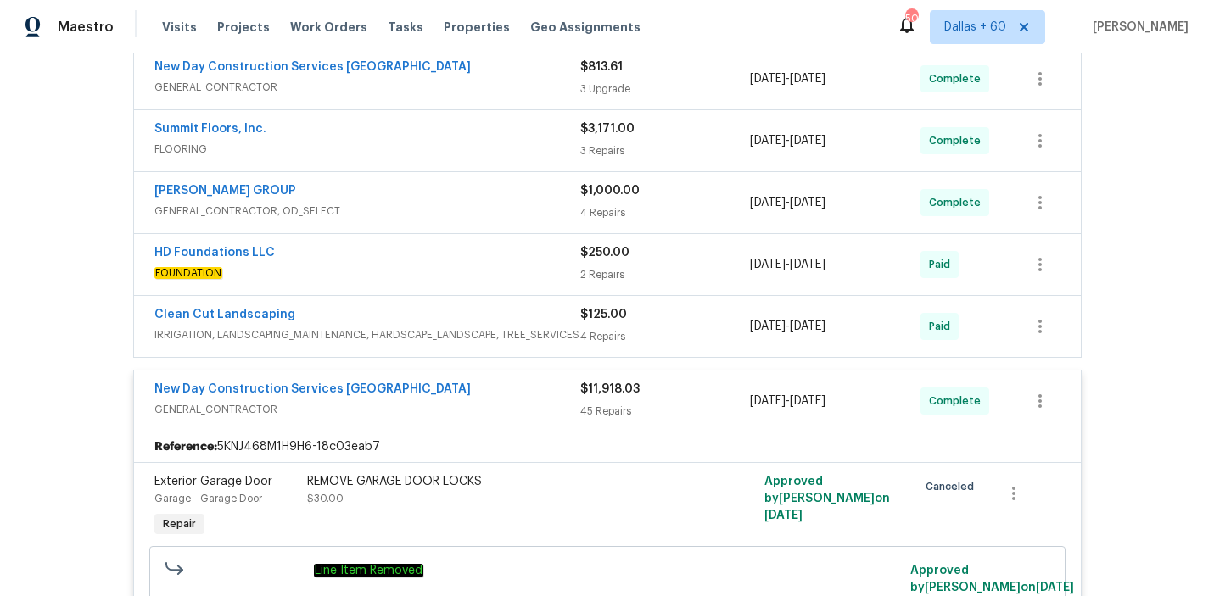
scroll to position [766, 0]
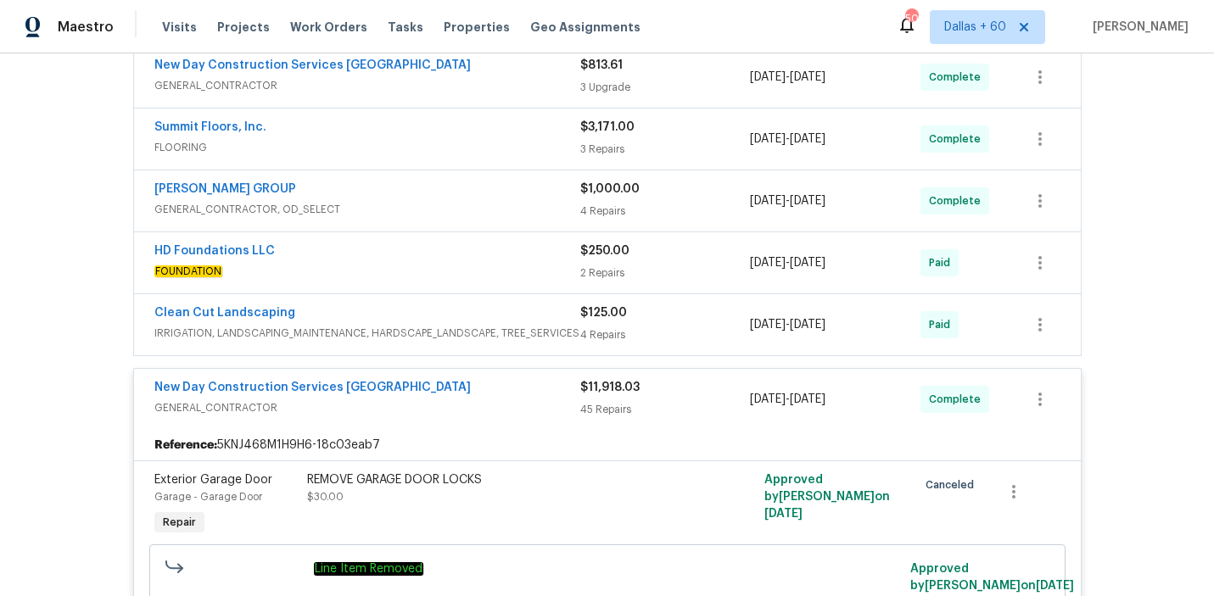
click at [528, 318] on div "Clean Cut Landscaping" at bounding box center [367, 315] width 426 height 20
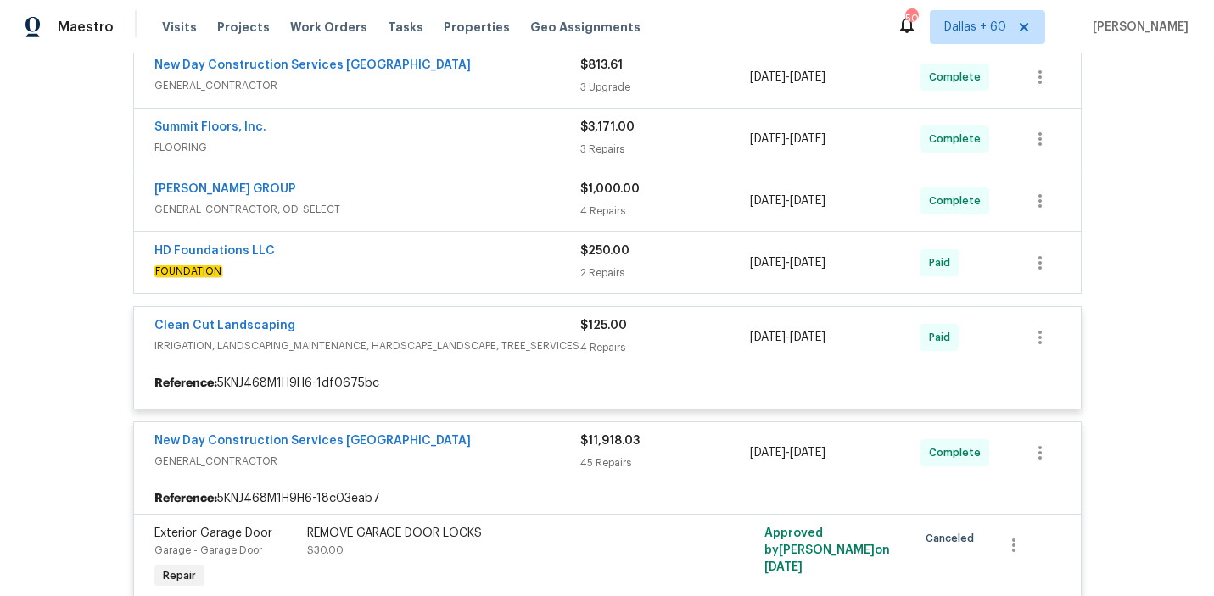
scroll to position [713, 0]
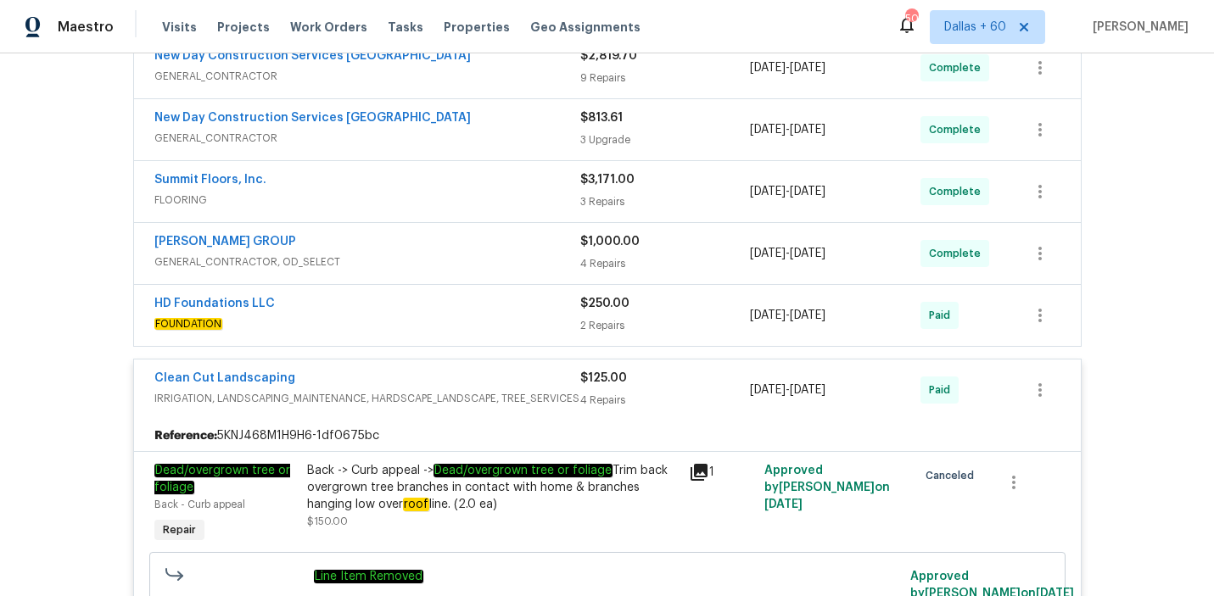
click at [527, 312] on div "HD Foundations LLC" at bounding box center [367, 305] width 426 height 20
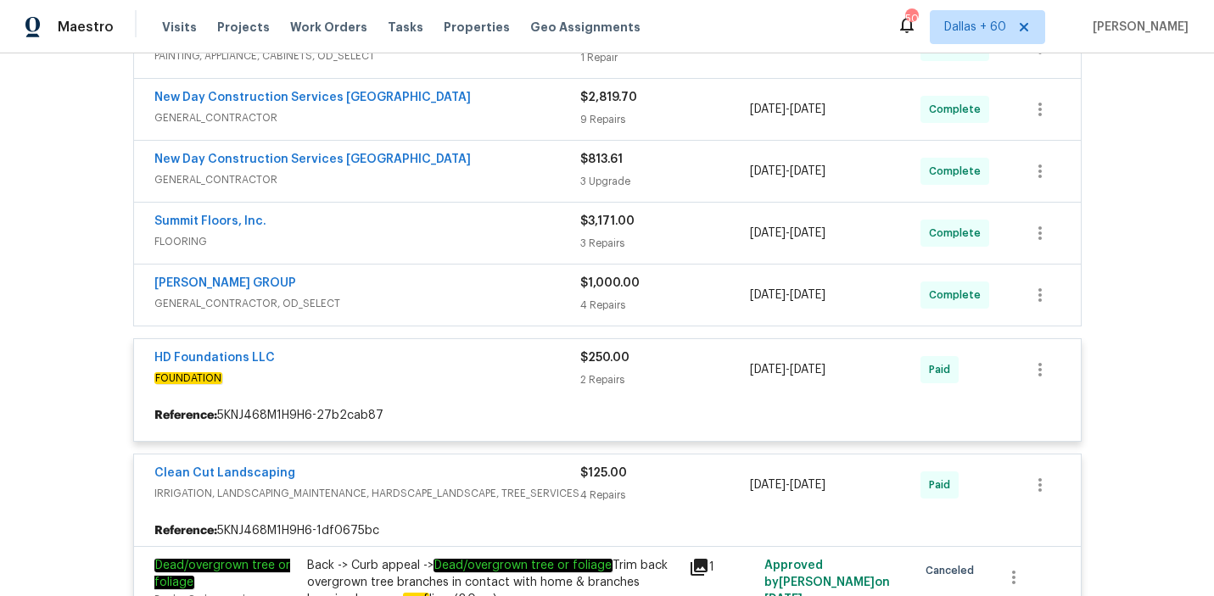
scroll to position [662, 0]
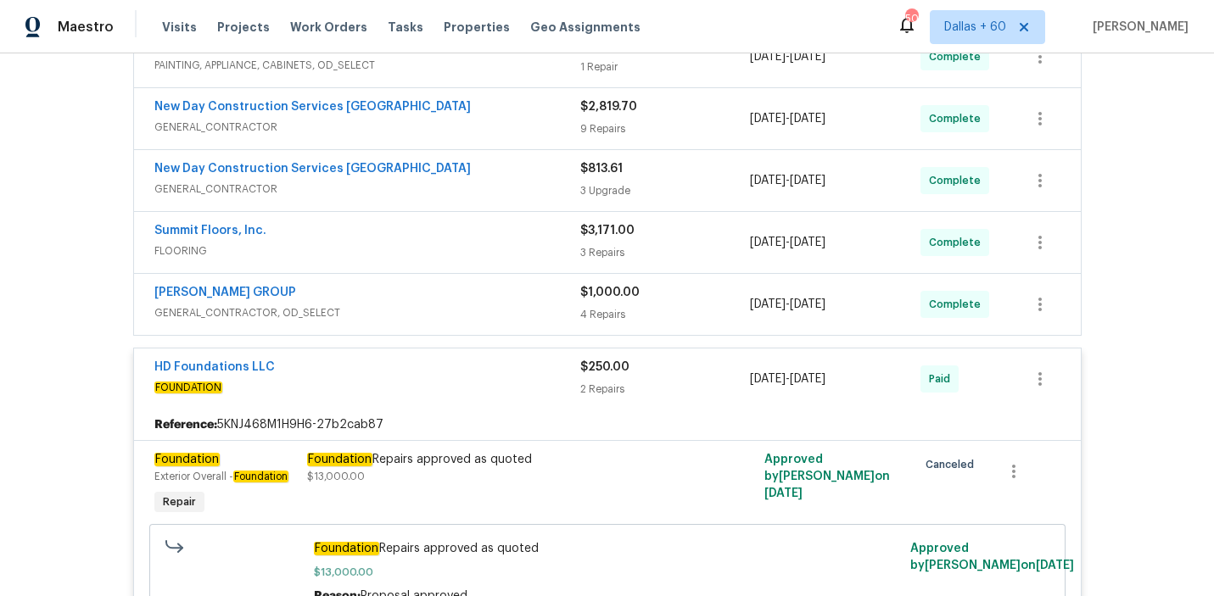
click at [526, 305] on span "GENERAL_CONTRACTOR, OD_SELECT" at bounding box center [367, 313] width 426 height 17
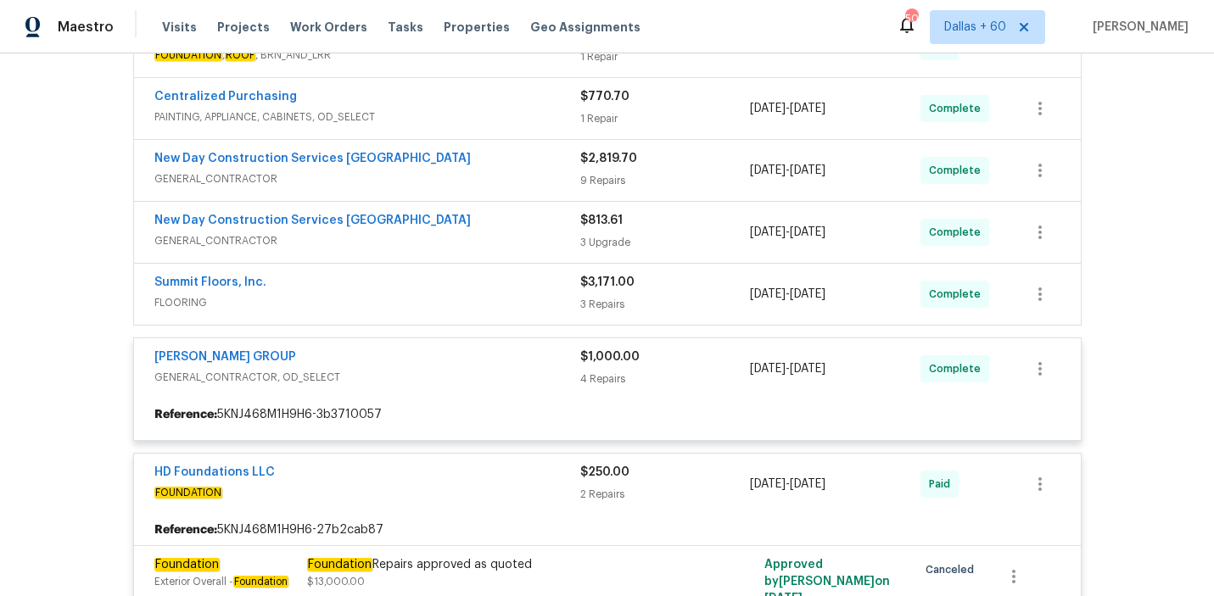
scroll to position [610, 0]
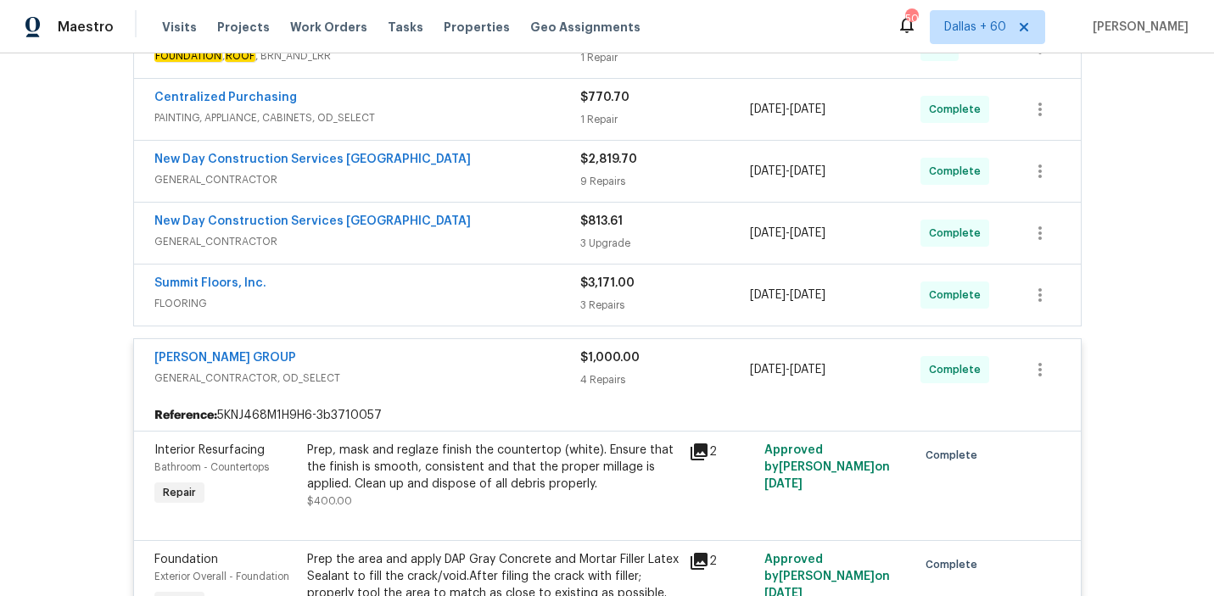
click at [520, 297] on span "FLOORING" at bounding box center [367, 303] width 426 height 17
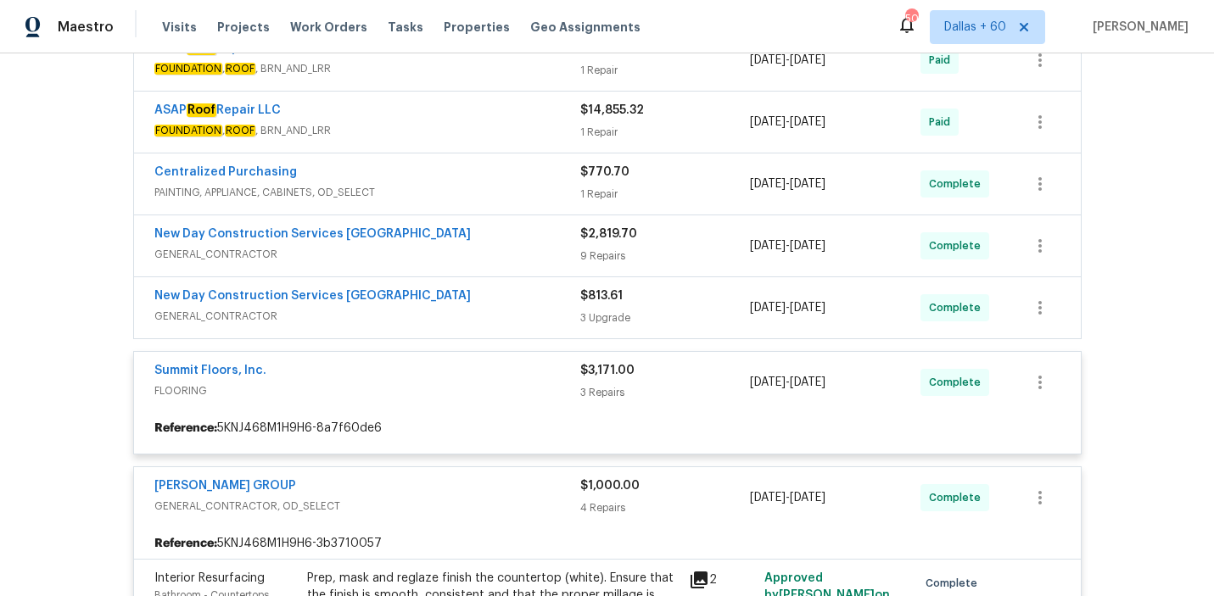
scroll to position [534, 0]
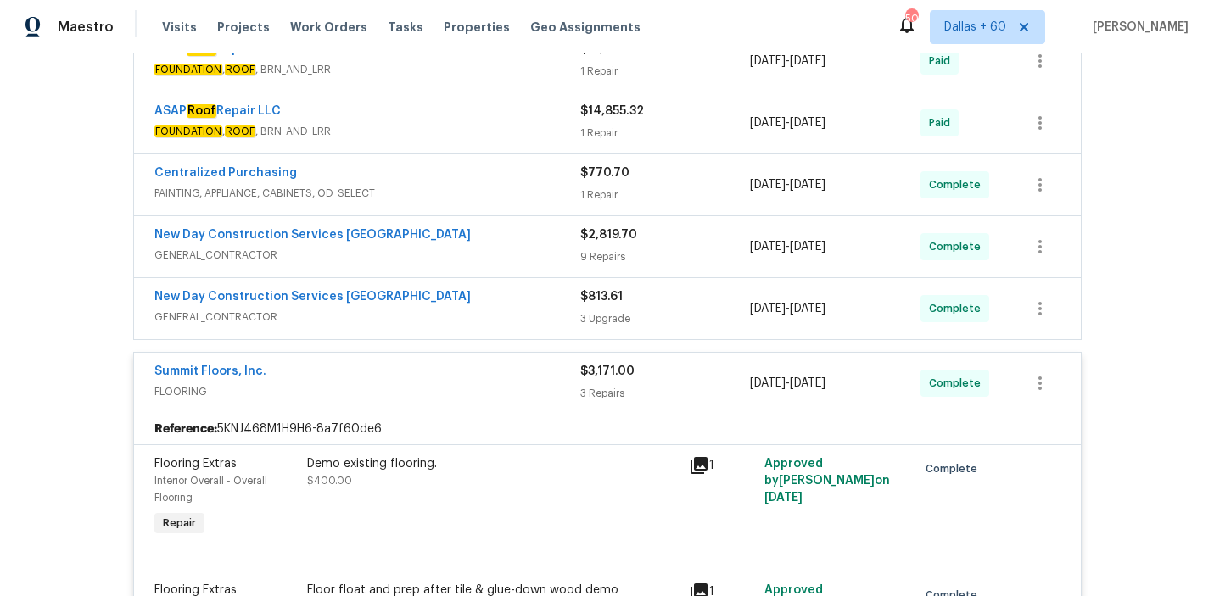
click at [520, 291] on div "New Day Construction Services UB" at bounding box center [367, 298] width 426 height 20
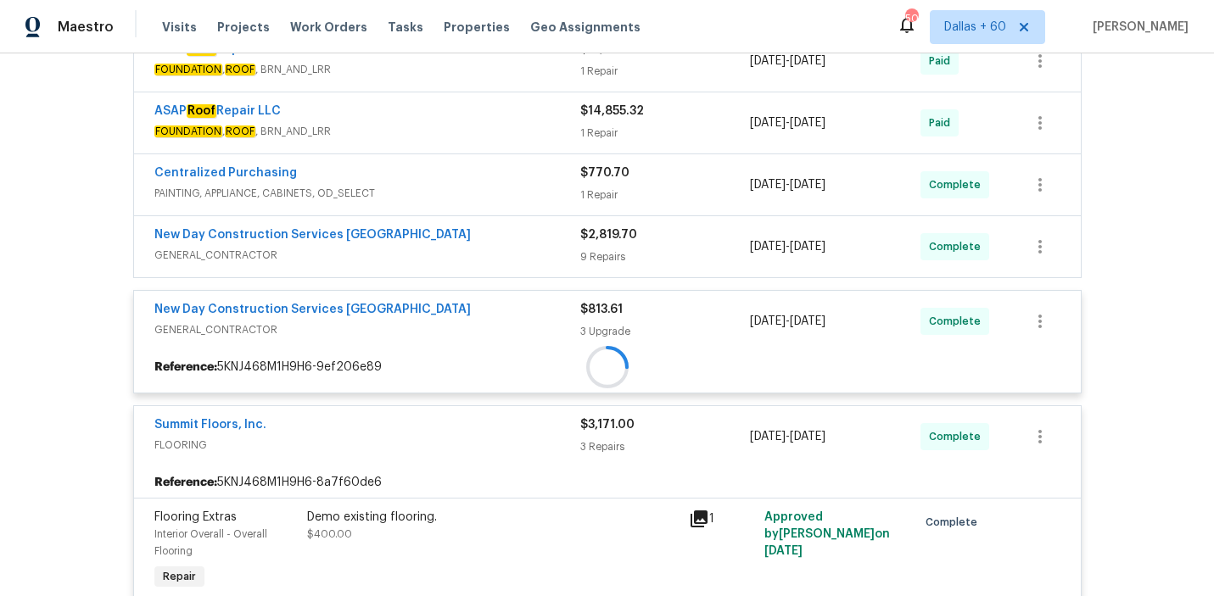
scroll to position [481, 0]
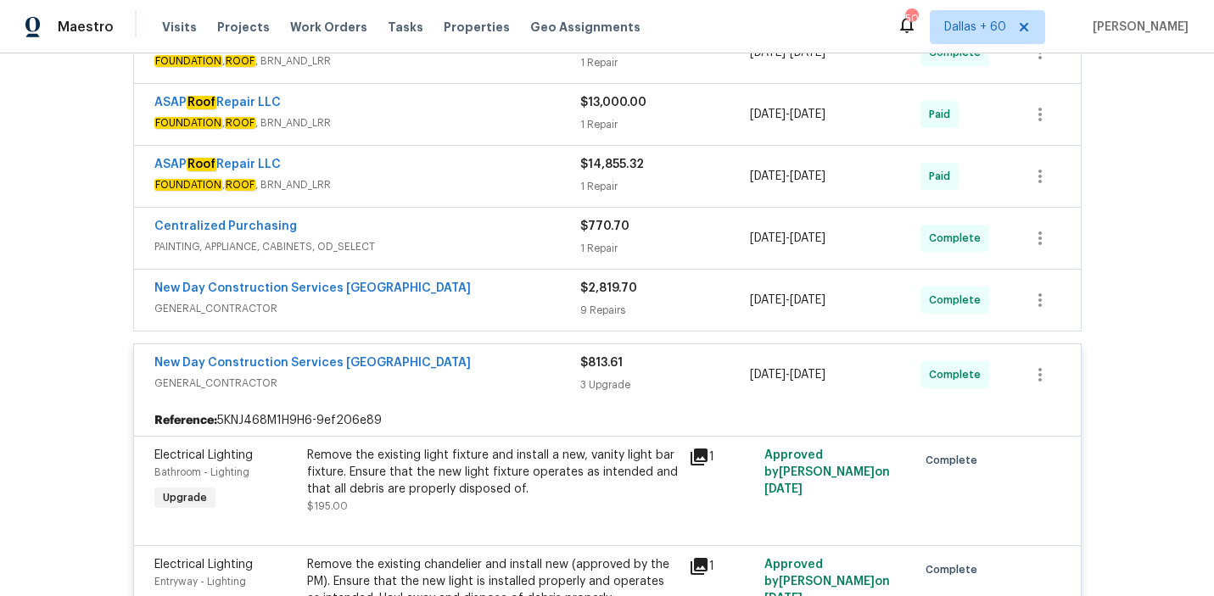
click at [522, 292] on div "New Day Construction Services UB" at bounding box center [367, 290] width 426 height 20
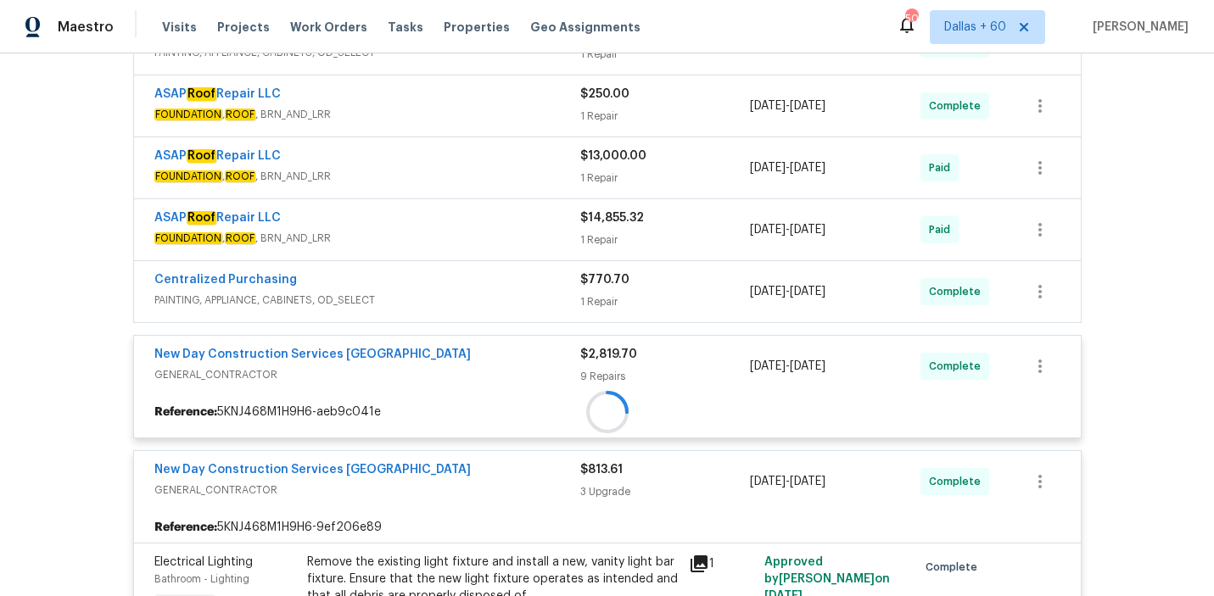
scroll to position [406, 0]
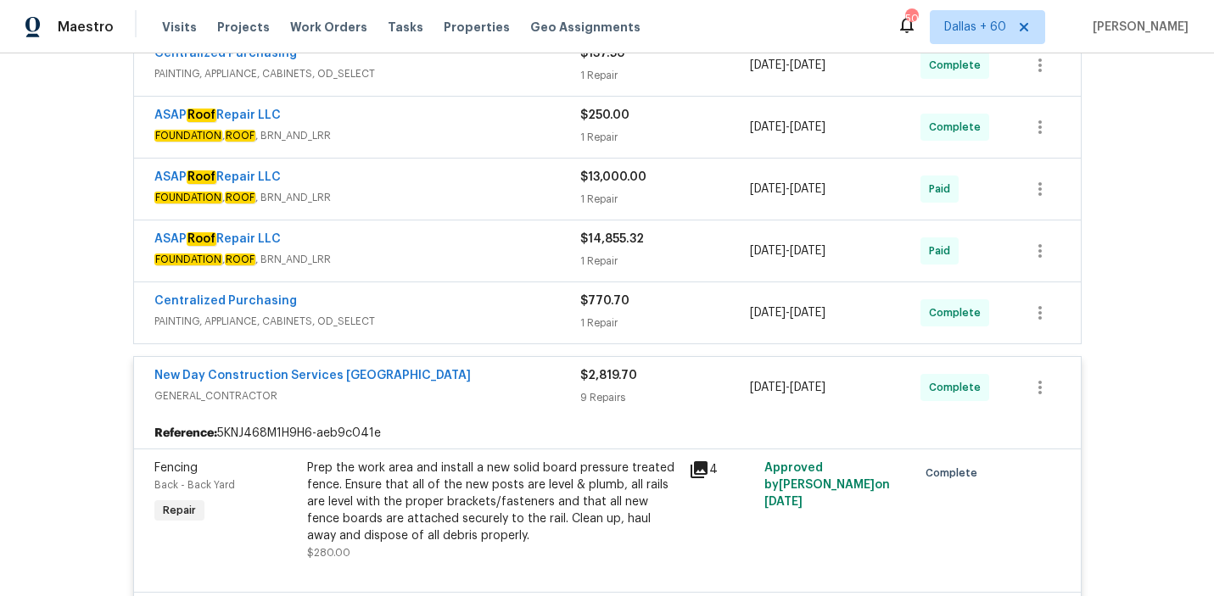
click at [518, 301] on div "Centralized Purchasing" at bounding box center [367, 303] width 426 height 20
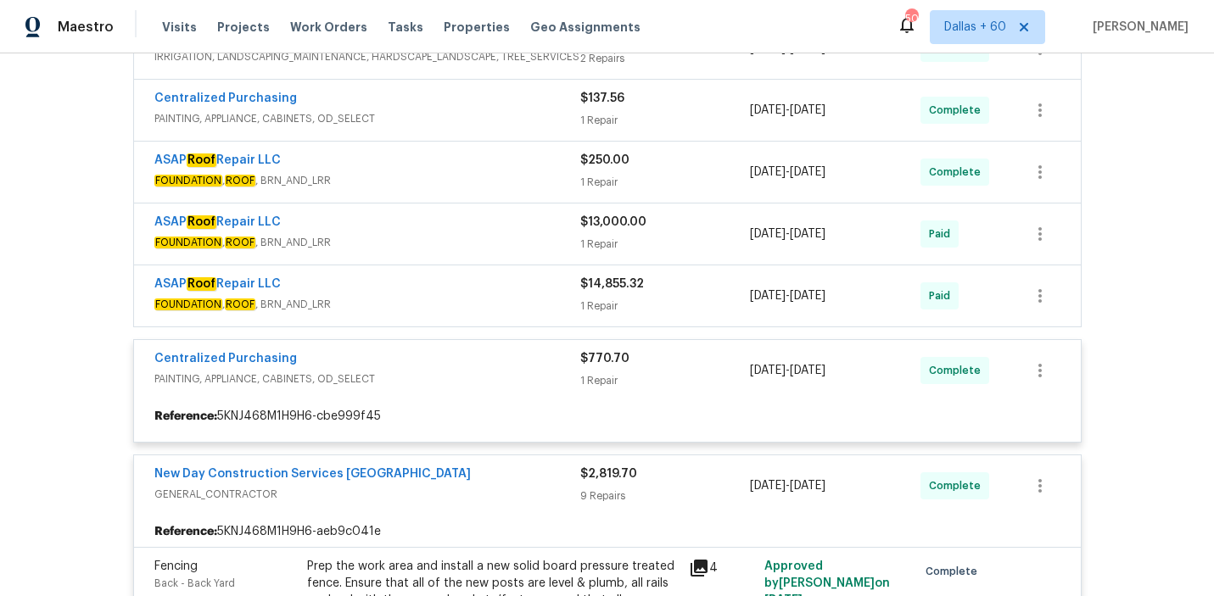
scroll to position [362, 0]
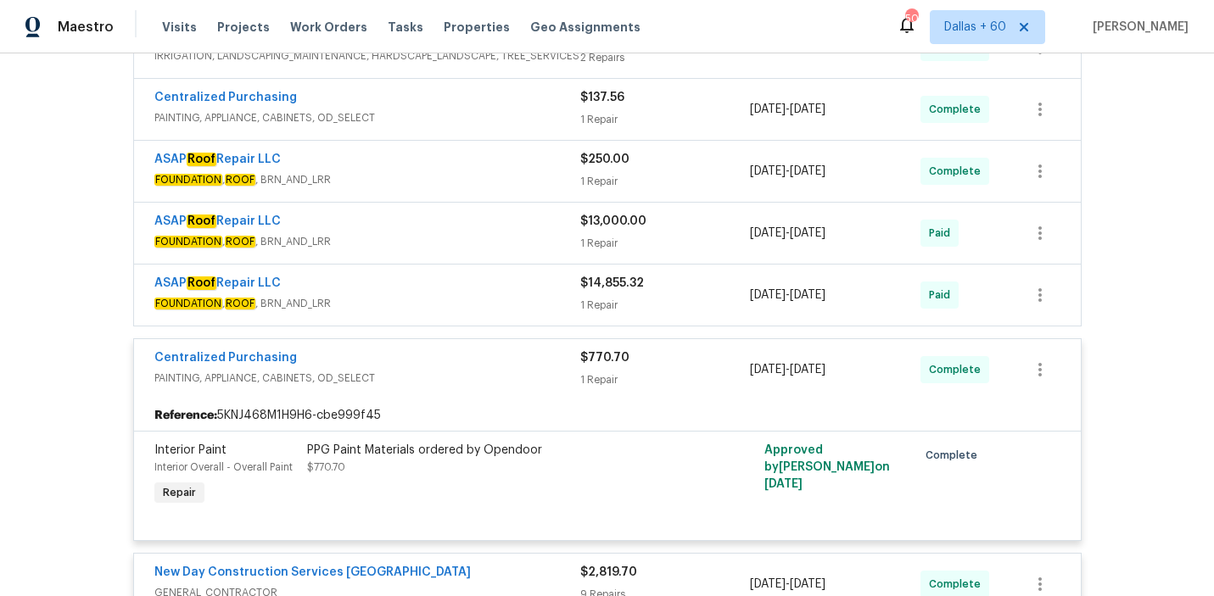
click at [517, 303] on span "FOUNDATION , ROOF , BRN_AND_LRR" at bounding box center [367, 303] width 426 height 17
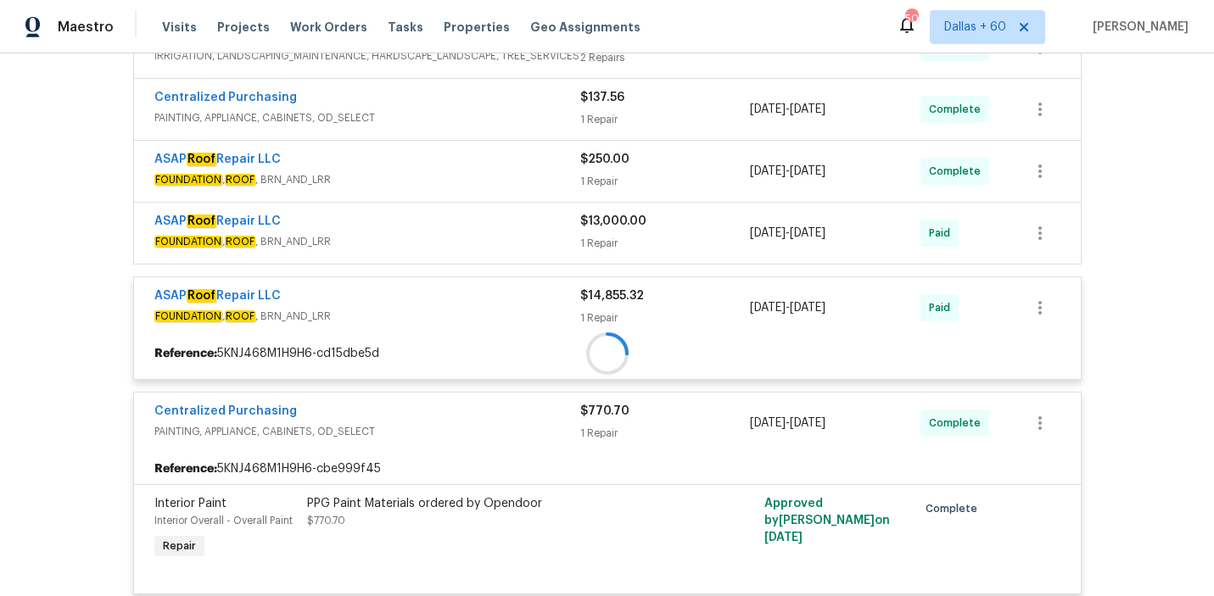
scroll to position [299, 0]
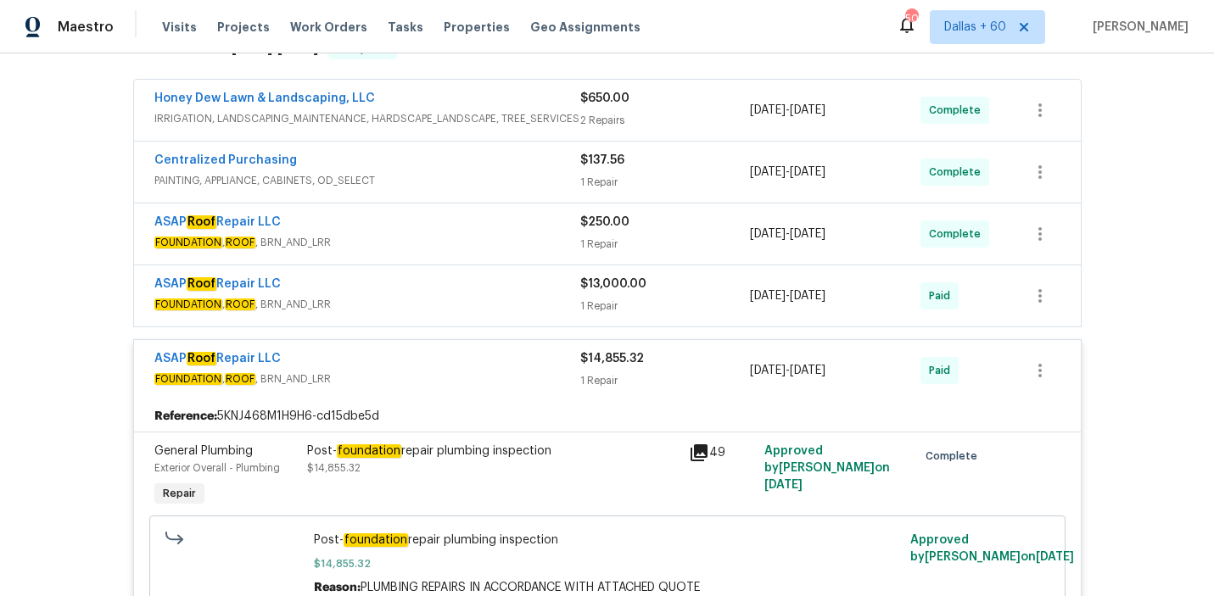
click at [517, 303] on span "FOUNDATION , ROOF , BRN_AND_LRR" at bounding box center [367, 304] width 426 height 17
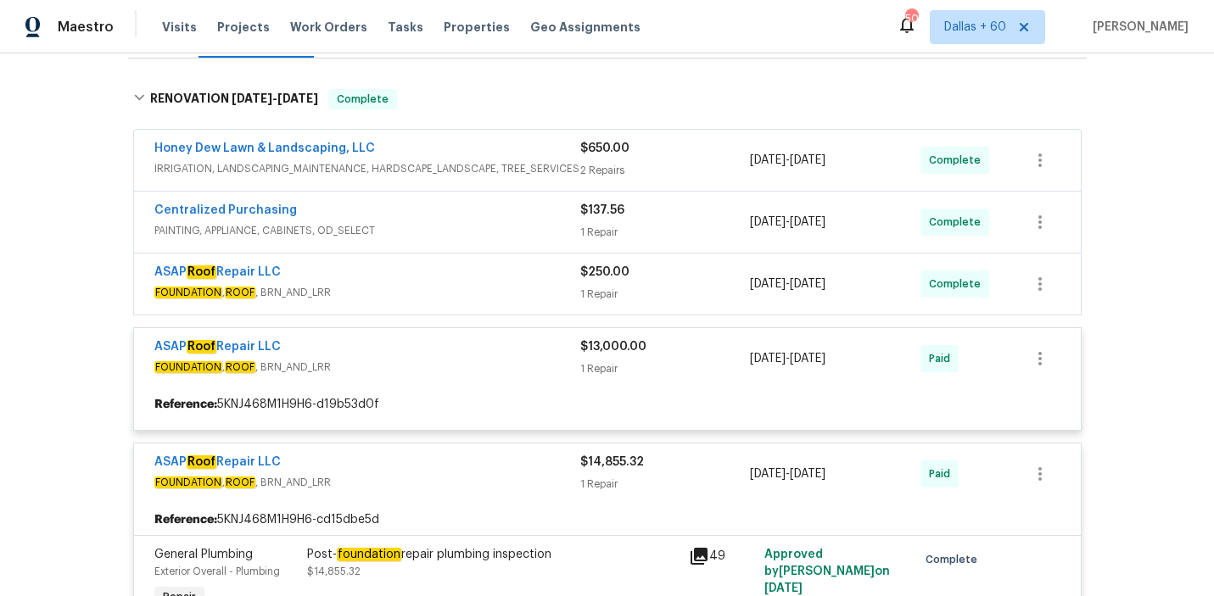
scroll to position [251, 0]
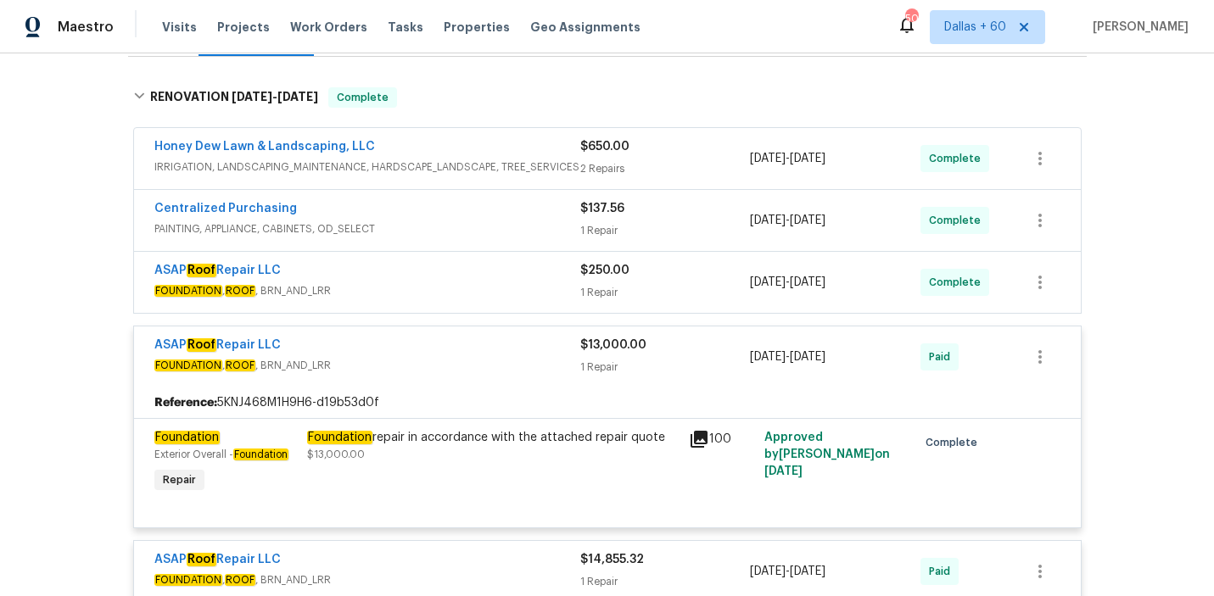
click at [517, 301] on div "ASAP Roof Repair LLC FOUNDATION , ROOF , BRN_AND_LRR" at bounding box center [367, 282] width 426 height 41
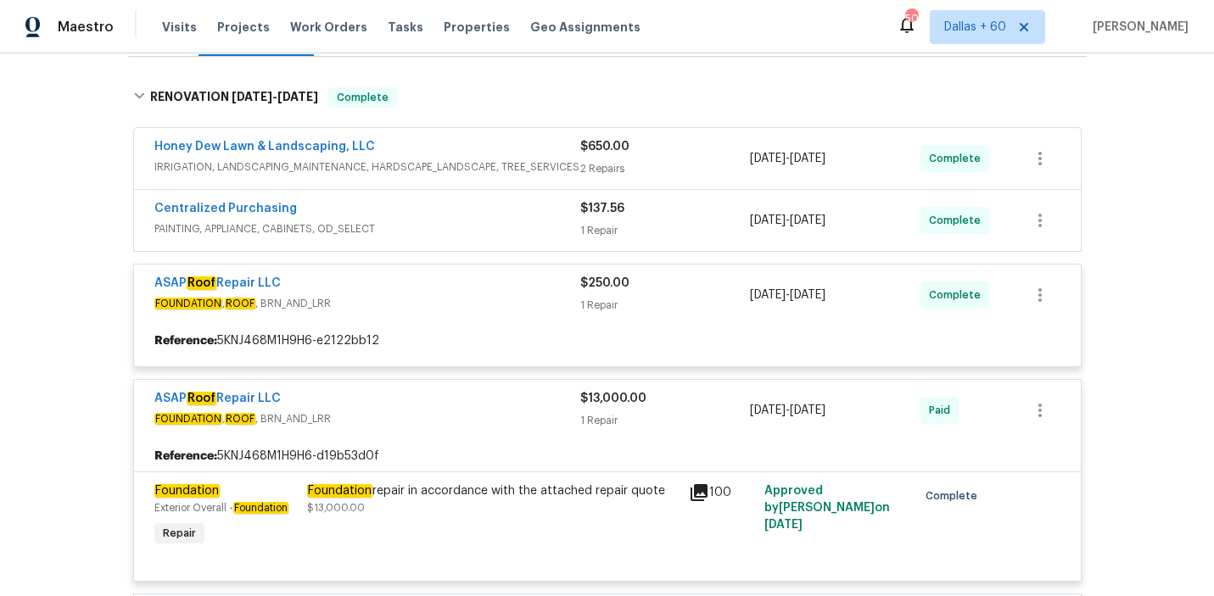
scroll to position [160, 0]
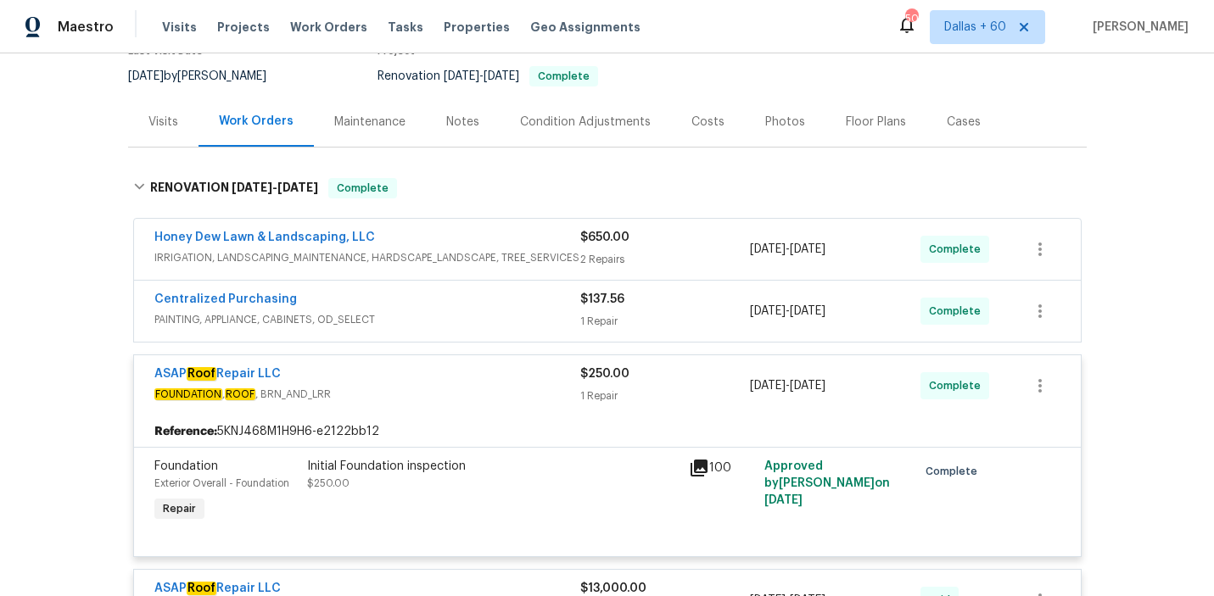
click at [517, 302] on div "Centralized Purchasing" at bounding box center [367, 301] width 426 height 20
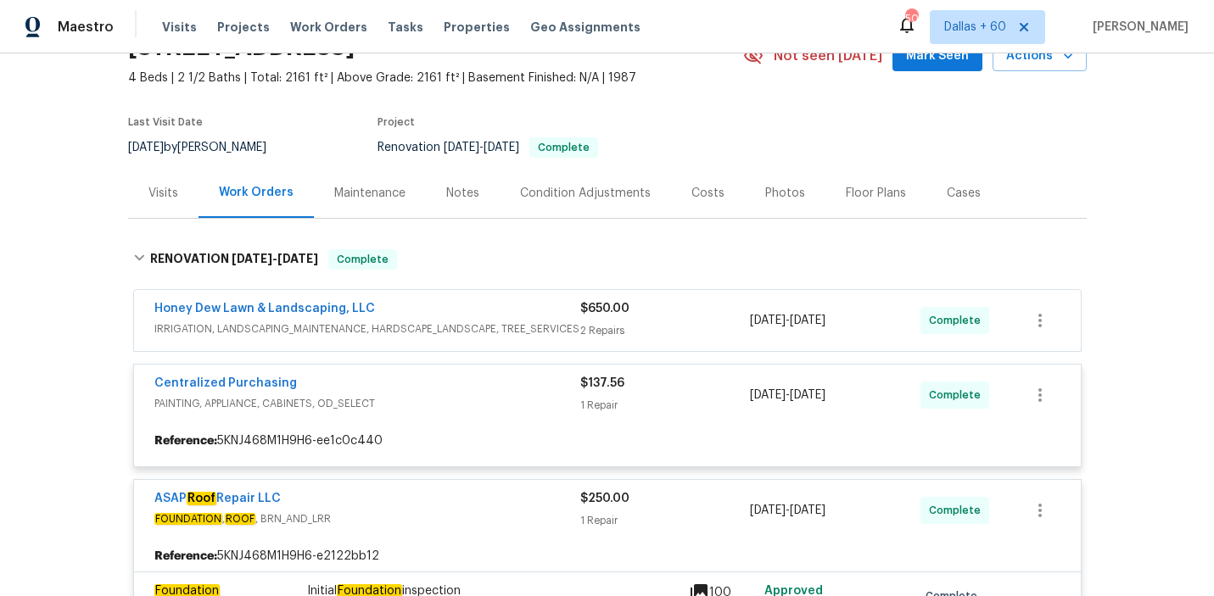
scroll to position [89, 0]
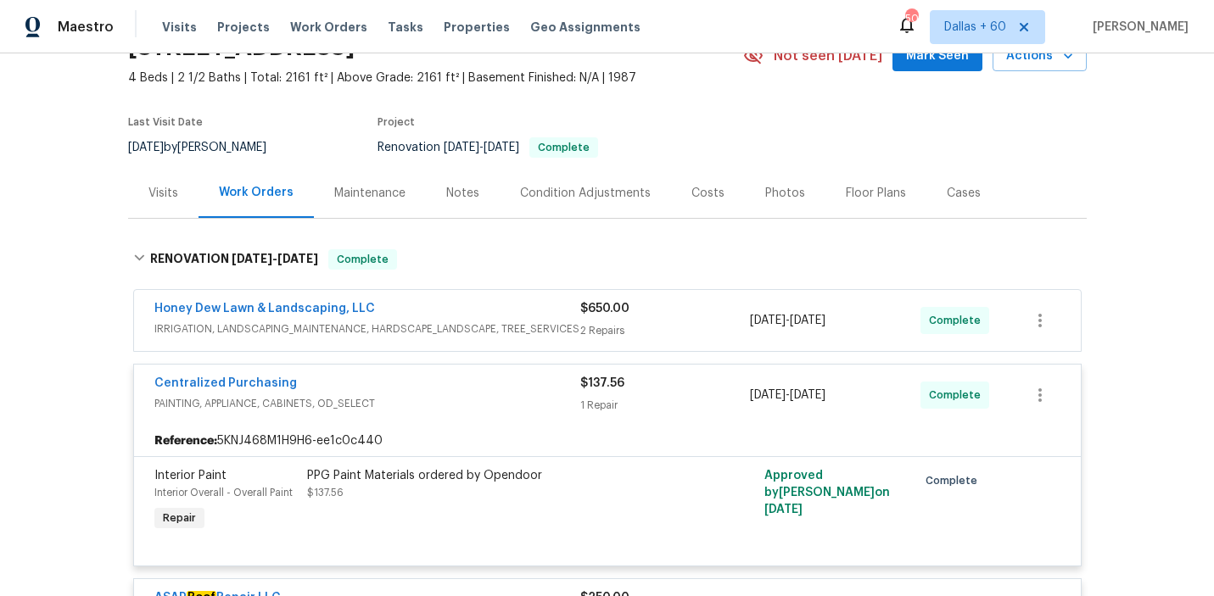
click at [515, 308] on div "Honey Dew Lawn & Landscaping, LLC" at bounding box center [367, 310] width 426 height 20
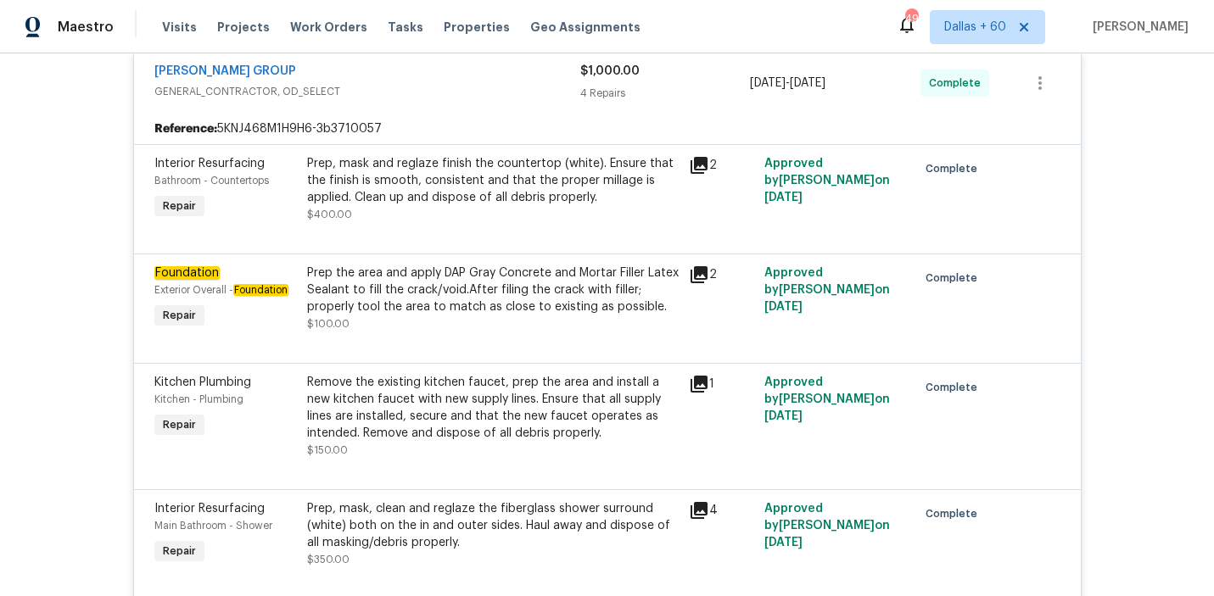
scroll to position [4056, 0]
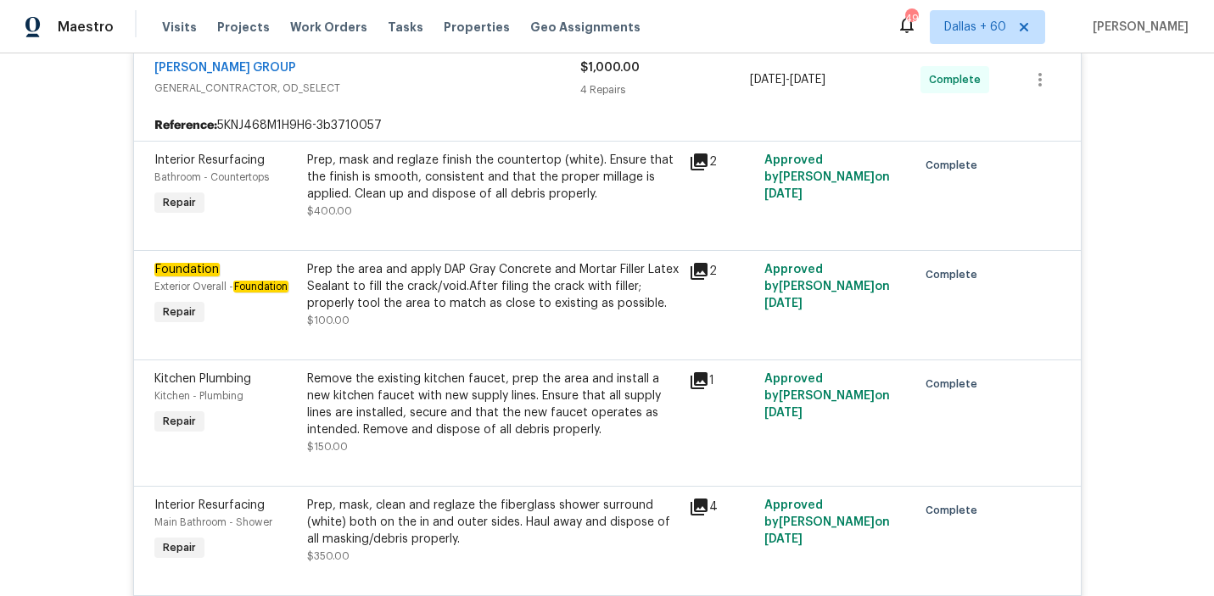
click at [488, 308] on div "Prep the area and apply DAP Gray Concrete and Mortar Filler Latex Sealant to fi…" at bounding box center [493, 286] width 372 height 51
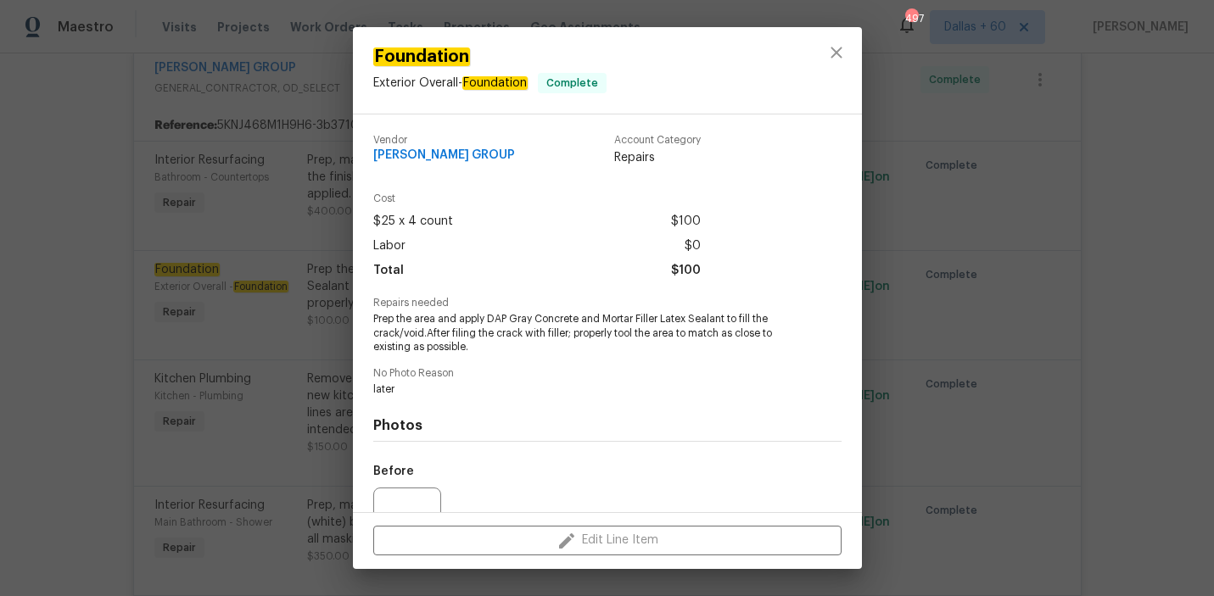
scroll to position [170, 0]
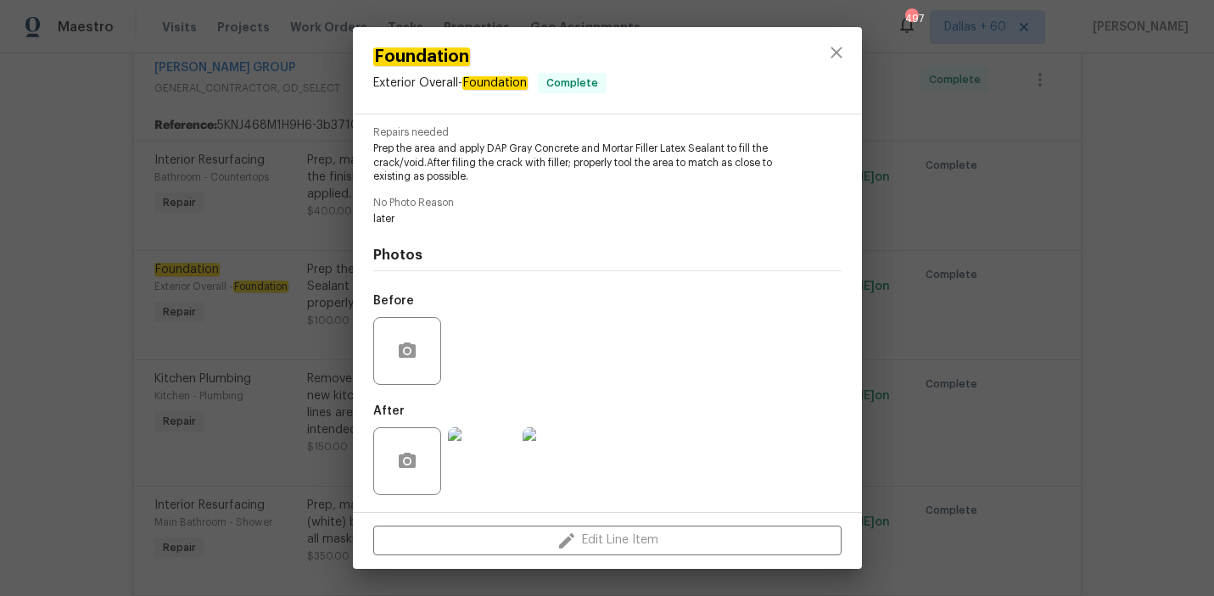
click at [461, 455] on img at bounding box center [482, 462] width 68 height 68
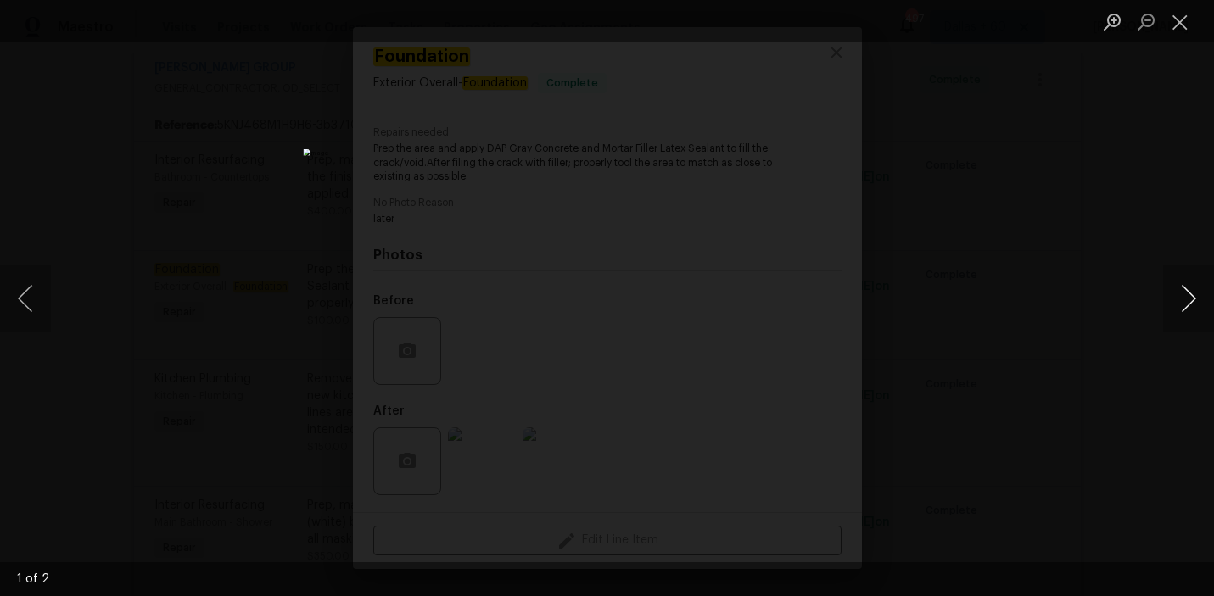
click at [1181, 291] on button "Next image" at bounding box center [1188, 299] width 51 height 68
click at [1090, 356] on div "Lightbox" at bounding box center [607, 298] width 1214 height 596
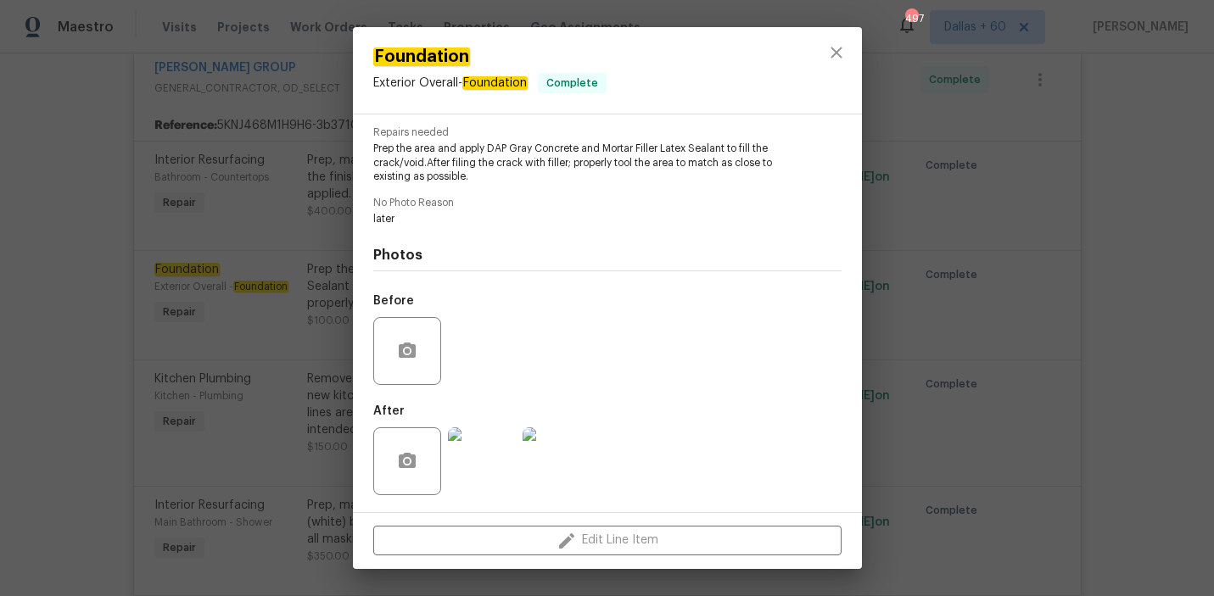
click at [93, 388] on div "Foundation Exterior Overall - Foundation Complete Vendor BARAKEL VENZ GROUP Acc…" at bounding box center [607, 298] width 1214 height 596
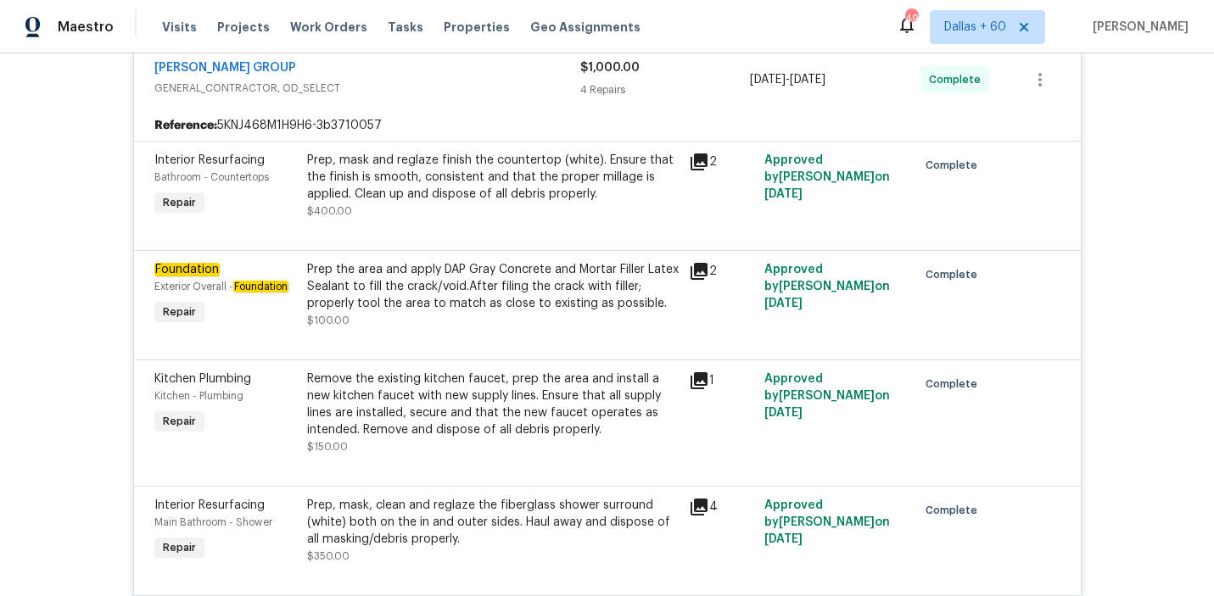
click at [409, 310] on div "Prep the area and apply DAP Gray Concrete and Mortar Filler Latex Sealant to fi…" at bounding box center [493, 286] width 372 height 51
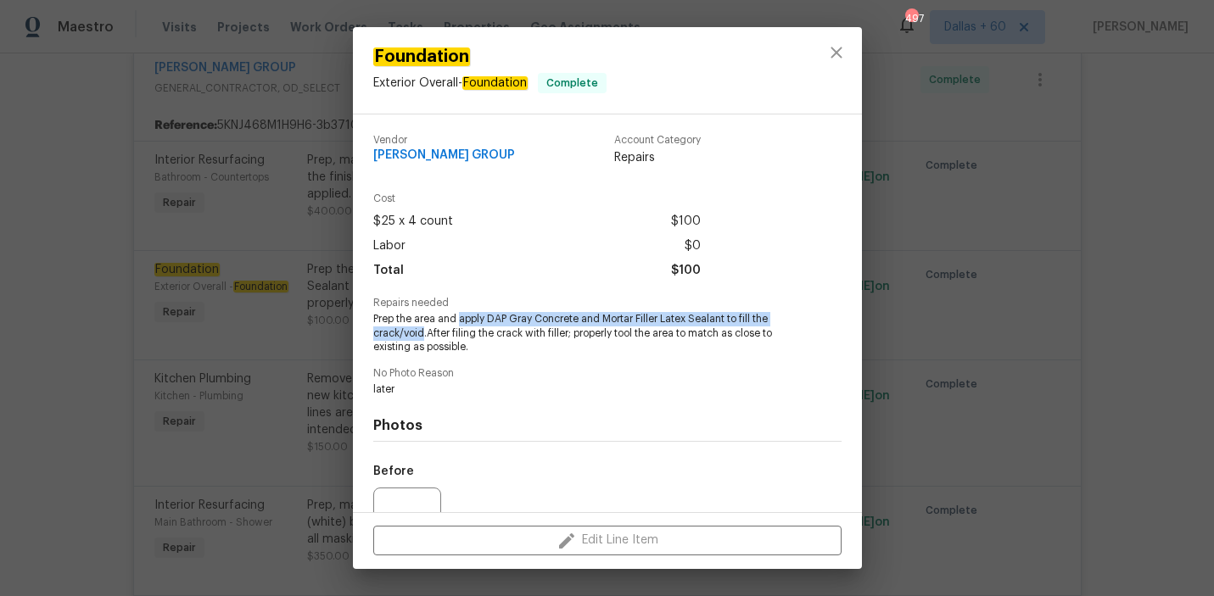
drag, startPoint x: 460, startPoint y: 318, endPoint x: 422, endPoint y: 335, distance: 41.8
click at [422, 335] on span "Prep the area and apply DAP Gray Concrete and Mortar Filler Latex Sealant to fi…" at bounding box center [584, 333] width 422 height 42
copy span "apply DAP Gray Concrete and Mortar Filler Latex Sealant to fill the crack/void"
click at [90, 291] on div "Foundation Exterior Overall - Foundation Complete Vendor BARAKEL VENZ GROUP Acc…" at bounding box center [607, 298] width 1214 height 596
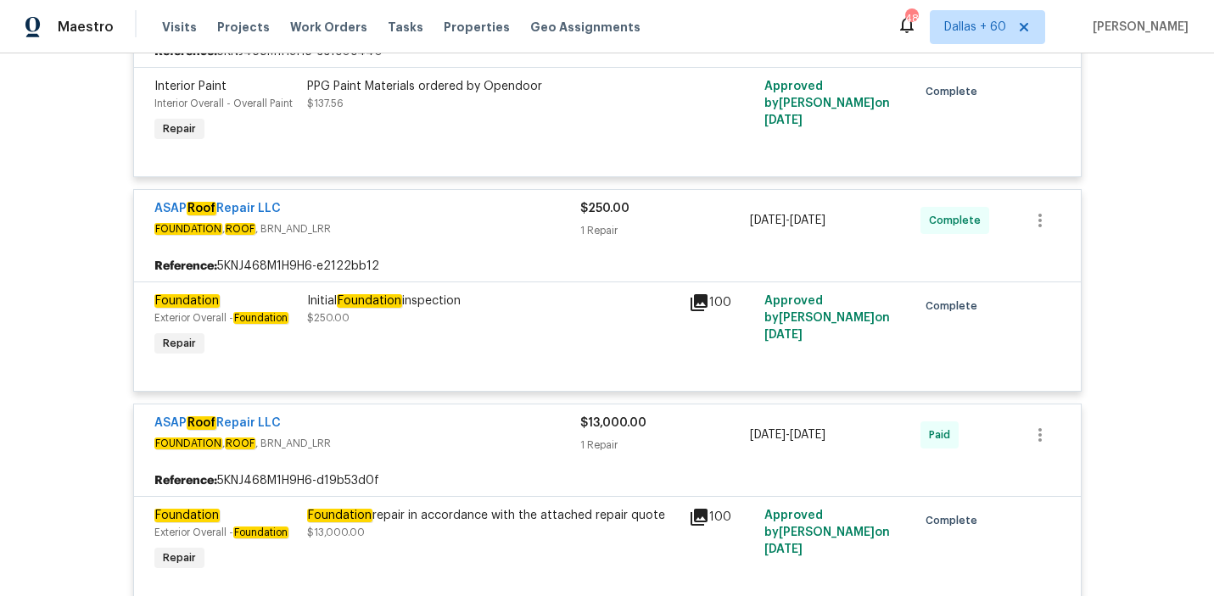
scroll to position [0, 0]
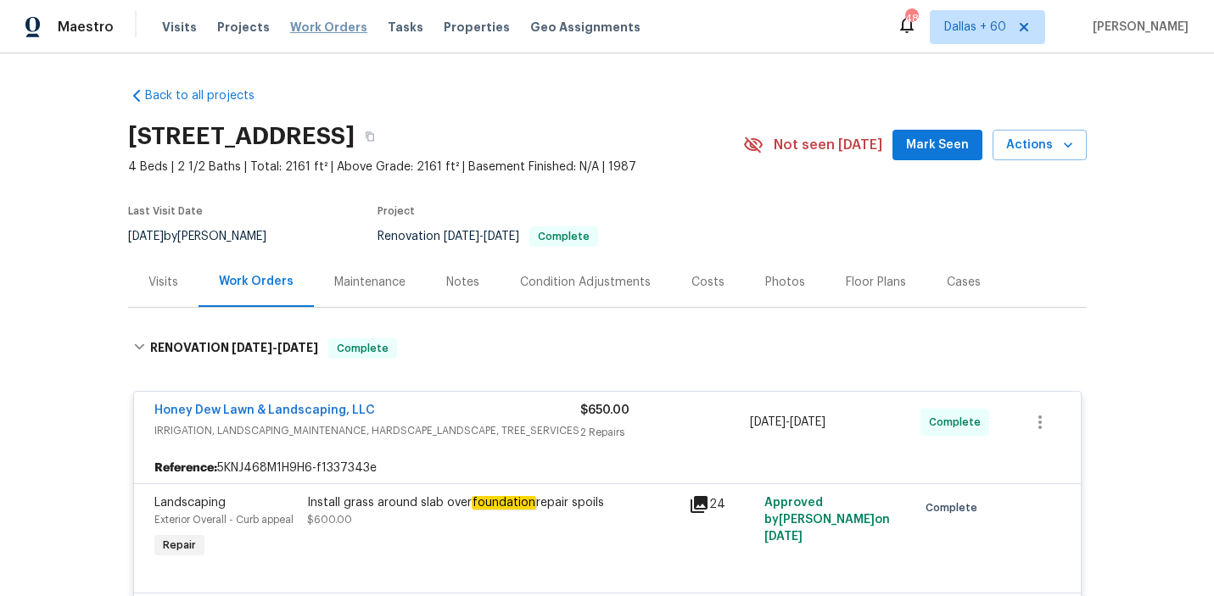
click at [316, 28] on span "Work Orders" at bounding box center [328, 27] width 77 height 17
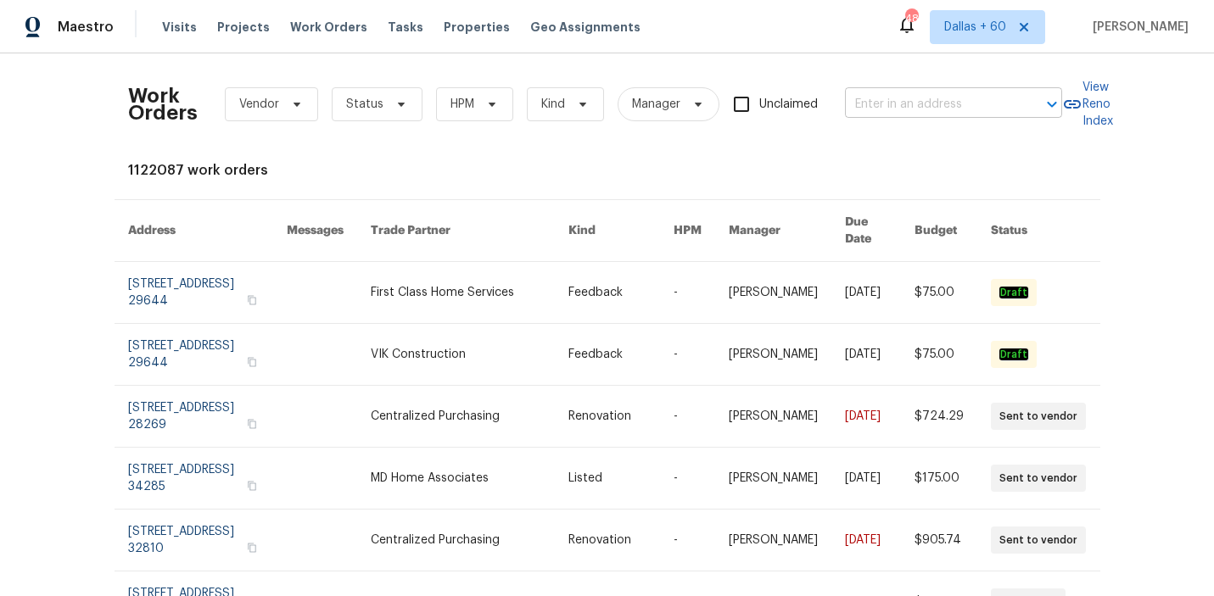
click at [886, 103] on input "text" at bounding box center [930, 105] width 170 height 26
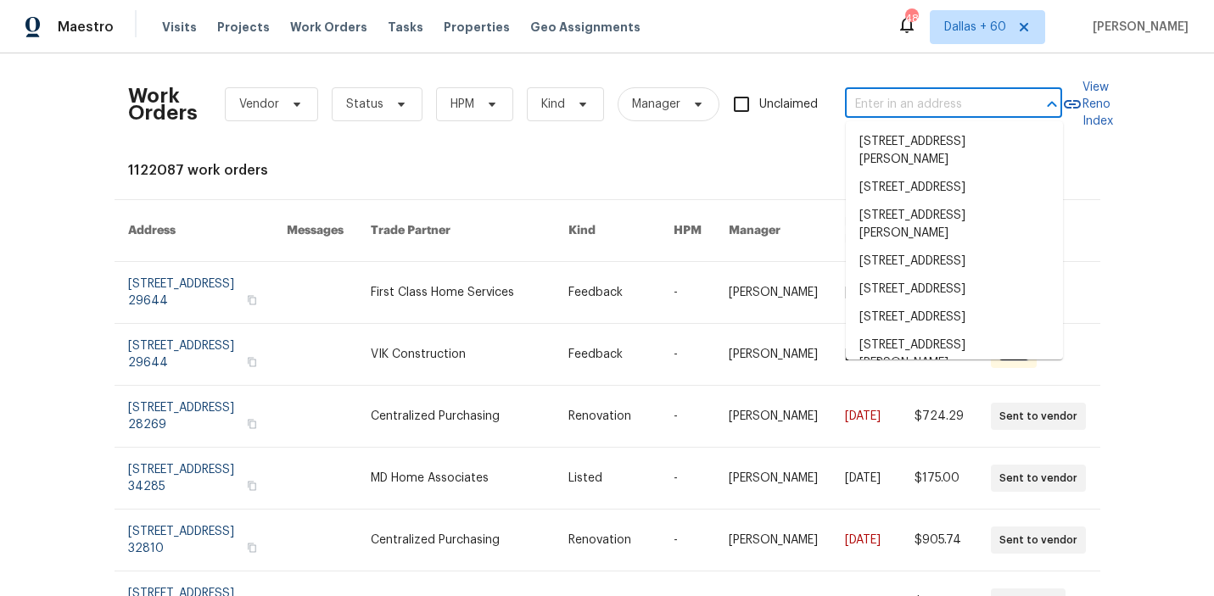
paste input "2222 Princess Snow Cir Katy, TX 77493"
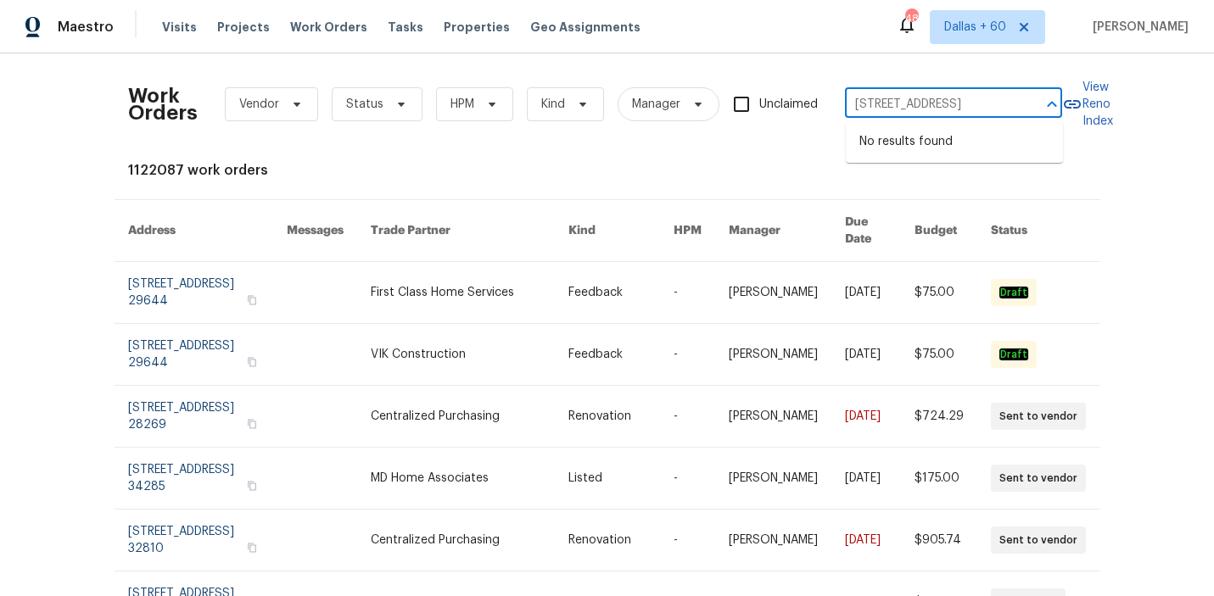
scroll to position [0, 53]
type input "2222 Princess Snow Cir Katy, TX 77493"
click at [906, 143] on li "2222 Princess Snow Cir, Katy, TX 77493" at bounding box center [954, 142] width 217 height 28
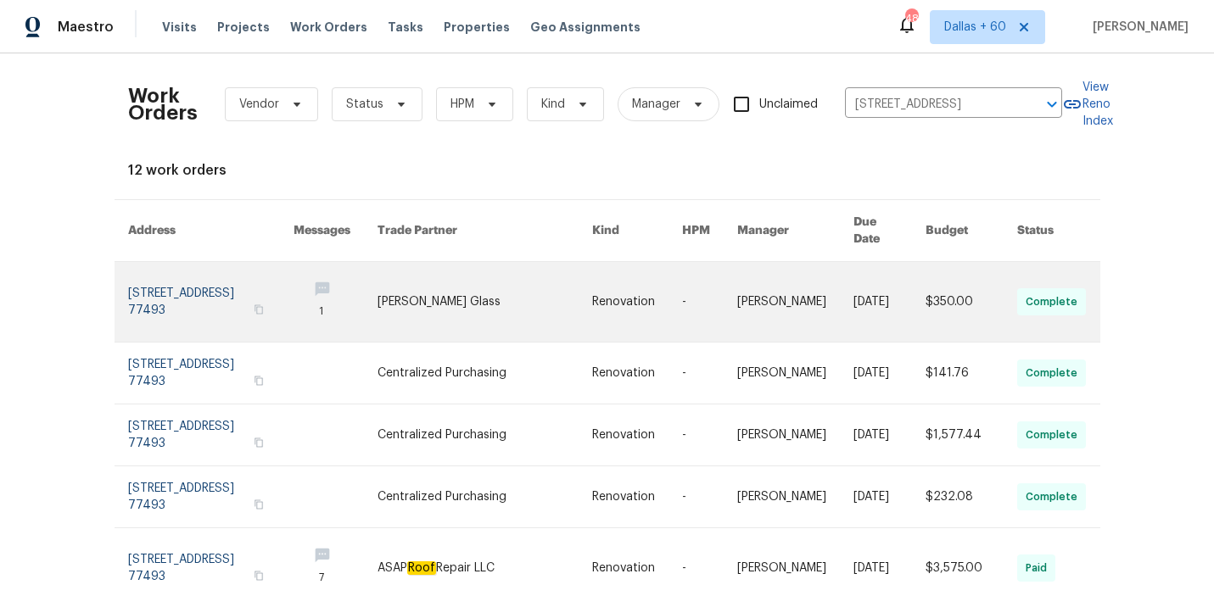
click at [349, 312] on link at bounding box center [335, 302] width 84 height 80
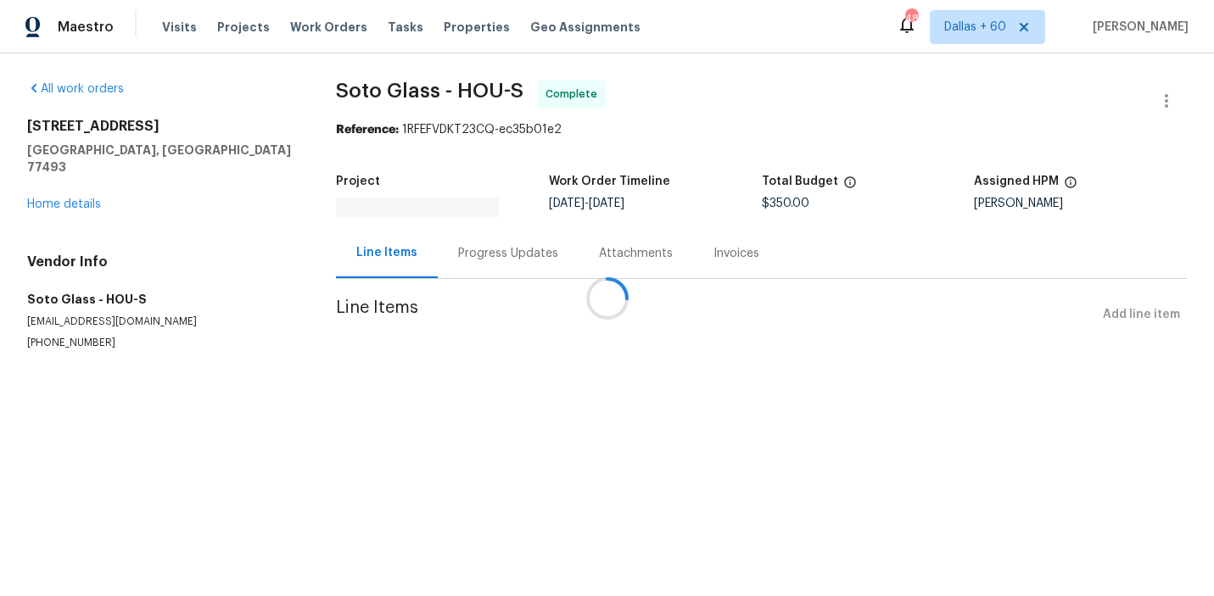
click at [49, 187] on div at bounding box center [607, 298] width 1214 height 596
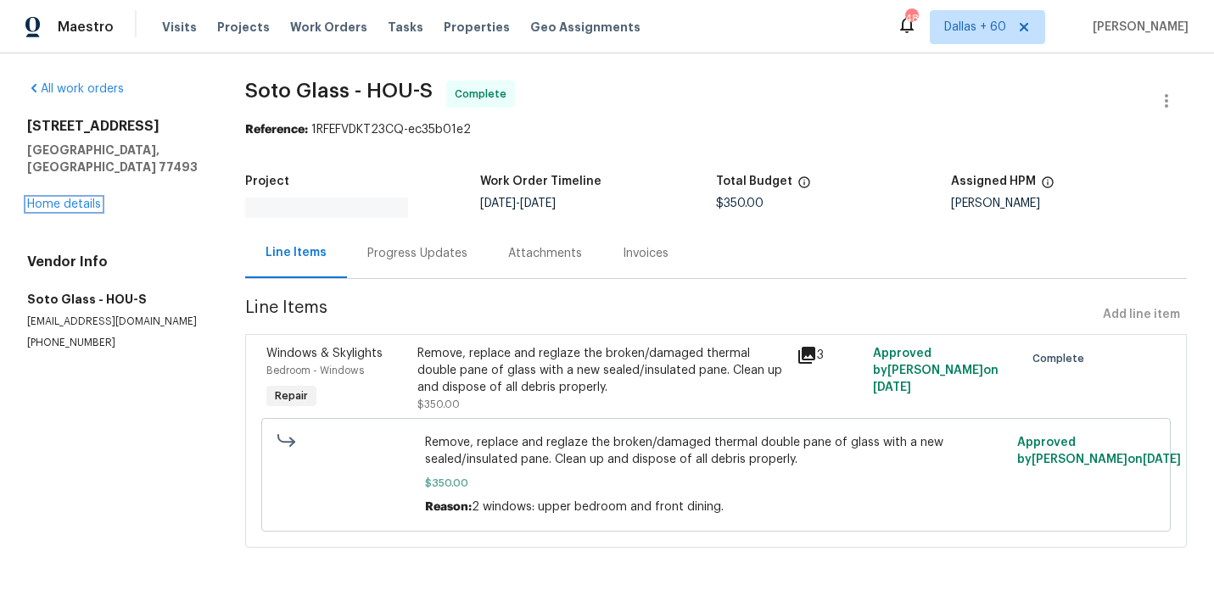
click at [49, 198] on link "Home details" at bounding box center [64, 204] width 74 height 12
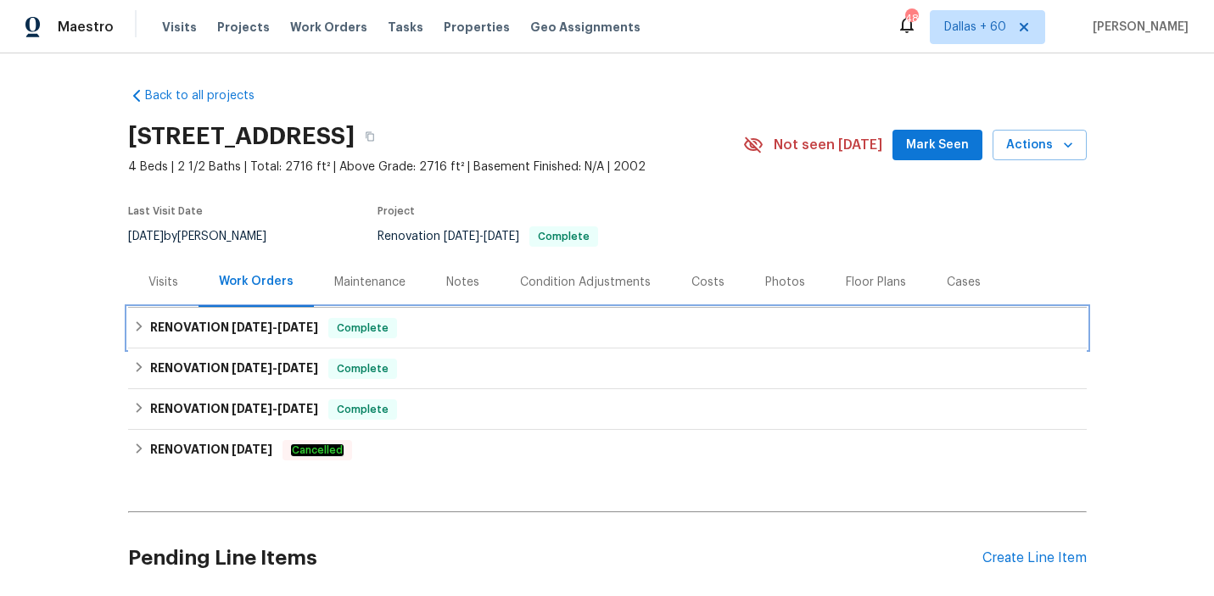
click at [476, 333] on div "RENOVATION 8/28/25 - 9/17/25 Complete" at bounding box center [607, 328] width 948 height 20
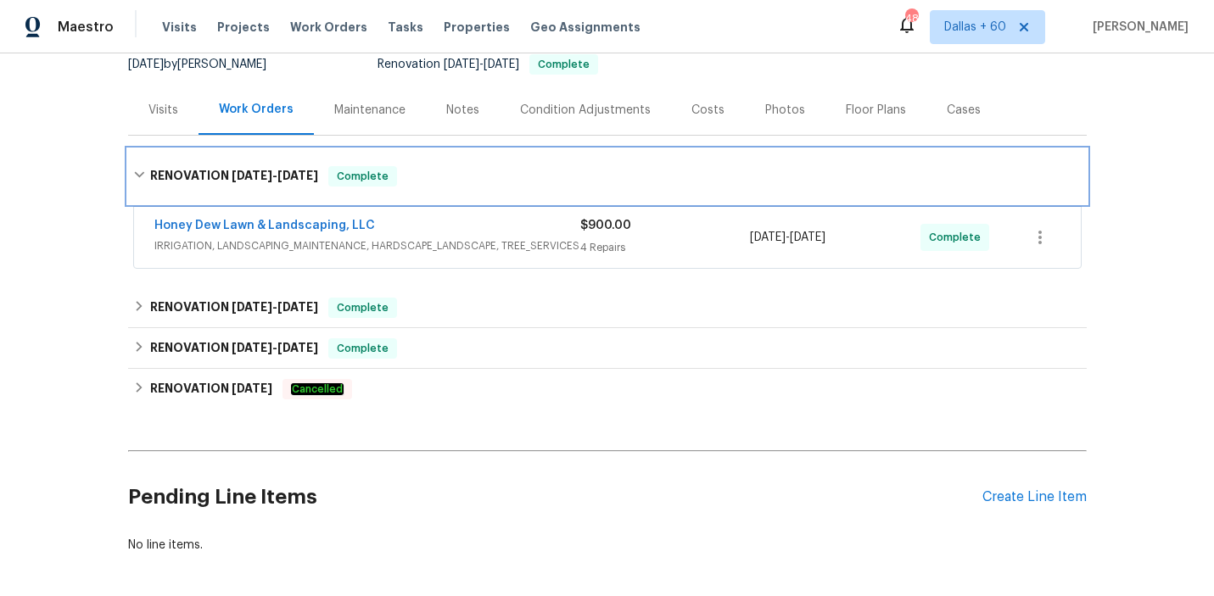
scroll to position [170, 0]
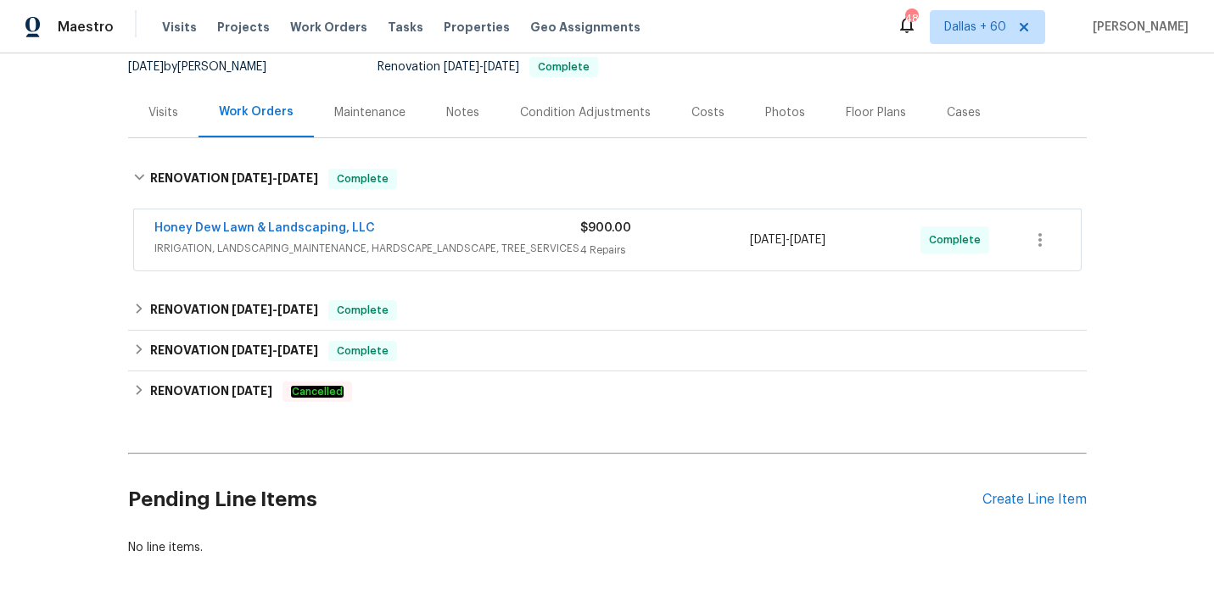
click at [495, 231] on div "Honey Dew Lawn & Landscaping, LLC" at bounding box center [367, 230] width 426 height 20
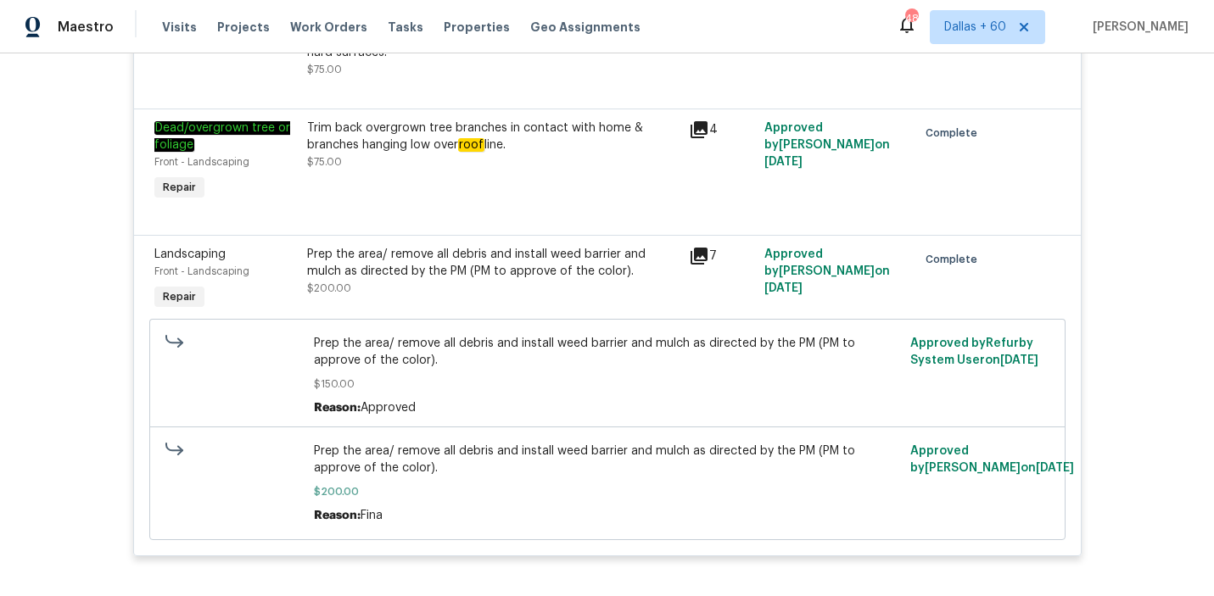
scroll to position [1299, 0]
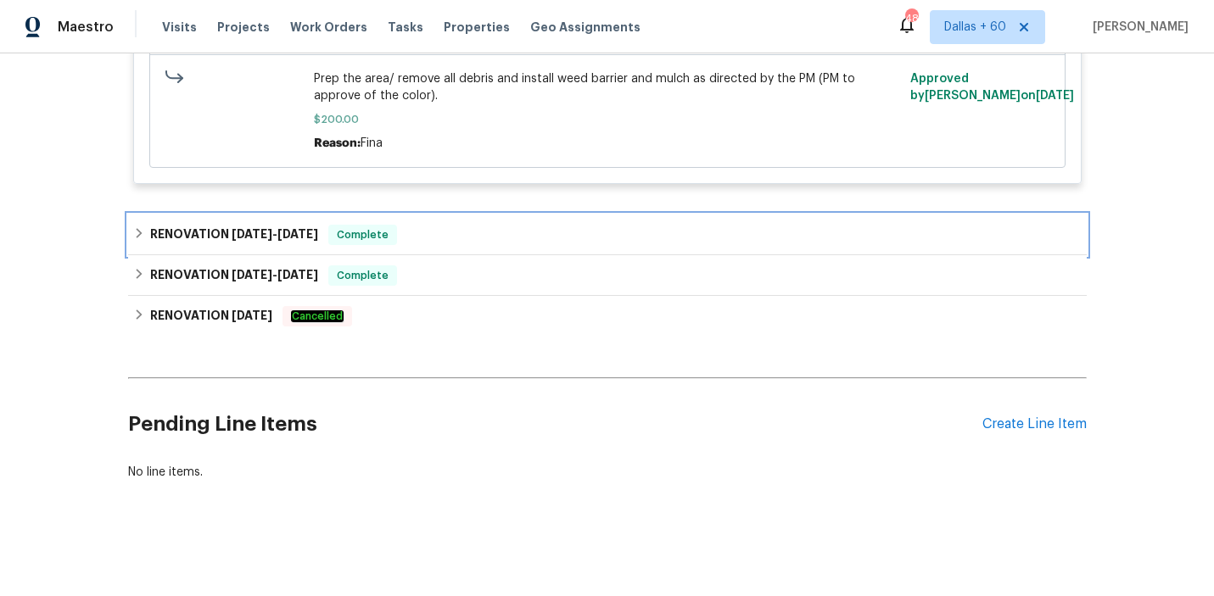
click at [477, 235] on div "RENOVATION 8/28/25 - 9/17/25 Complete" at bounding box center [607, 235] width 948 height 20
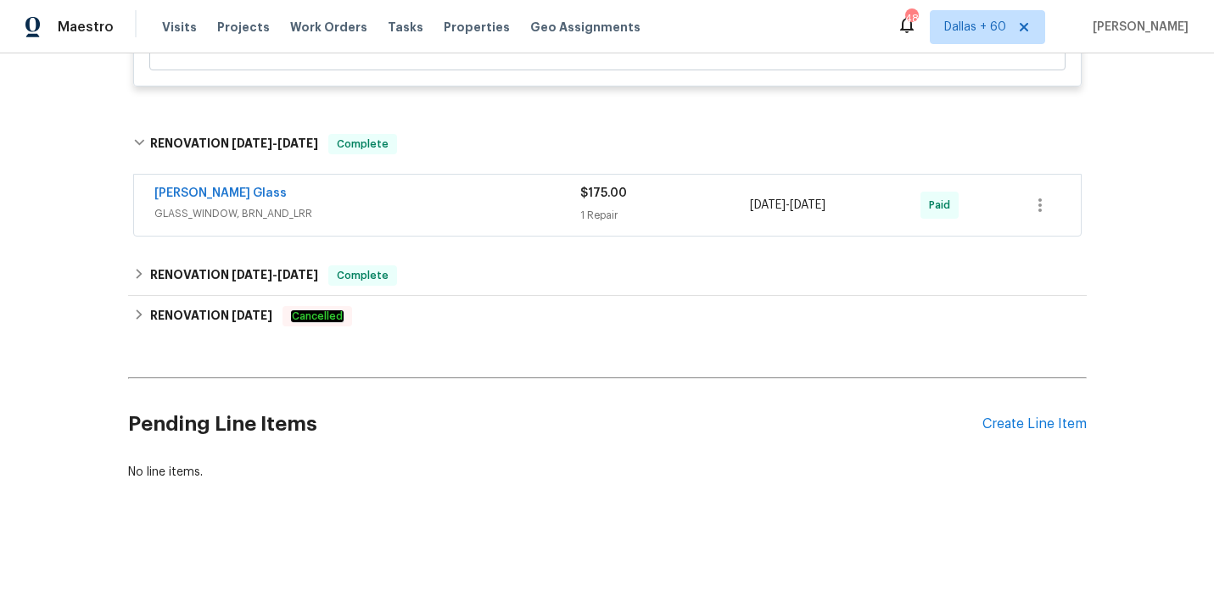
click at [475, 205] on span "GLASS_WINDOW, BRN_AND_LRR" at bounding box center [367, 213] width 426 height 17
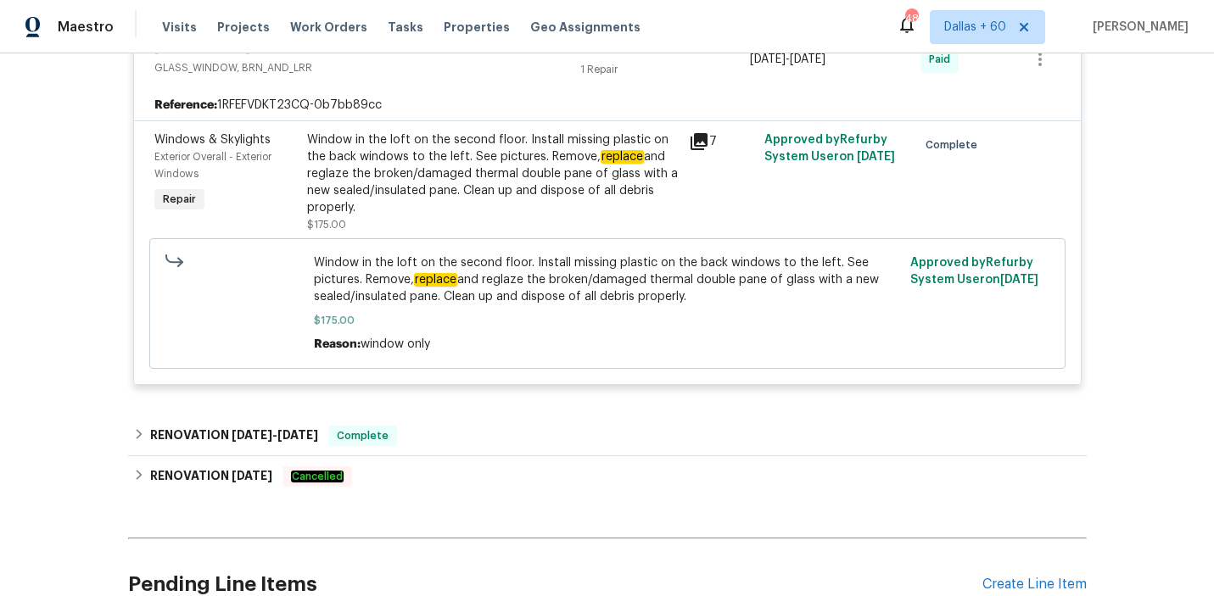
scroll to position [1717, 0]
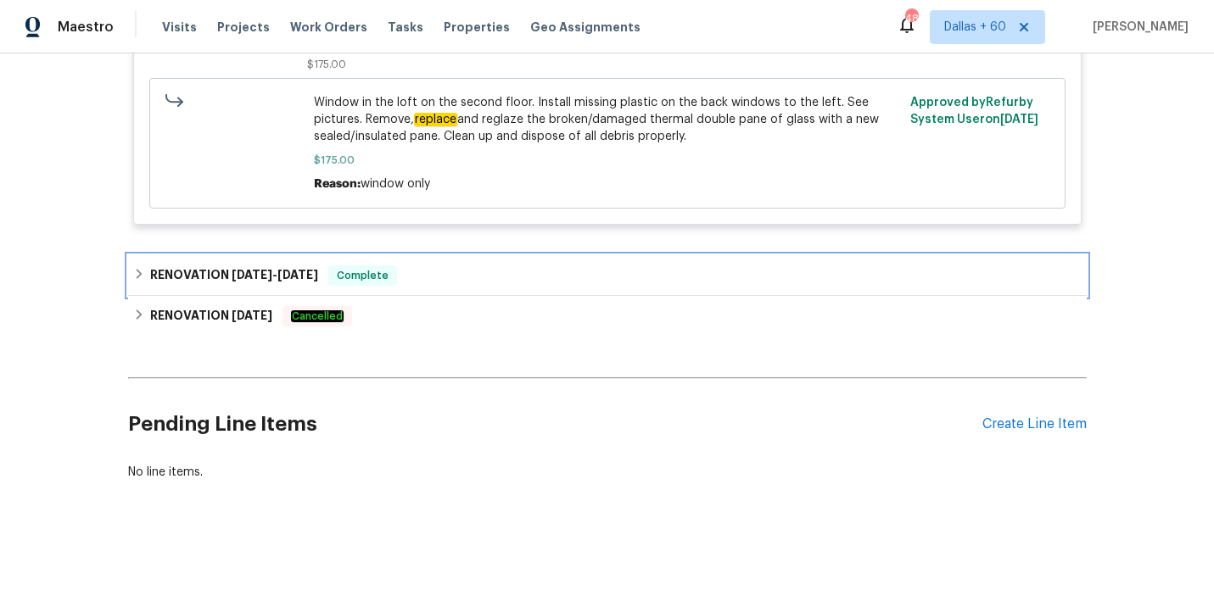
click at [464, 269] on div "RENOVATION 8/28/25 - 9/22/25 Complete" at bounding box center [607, 275] width 948 height 20
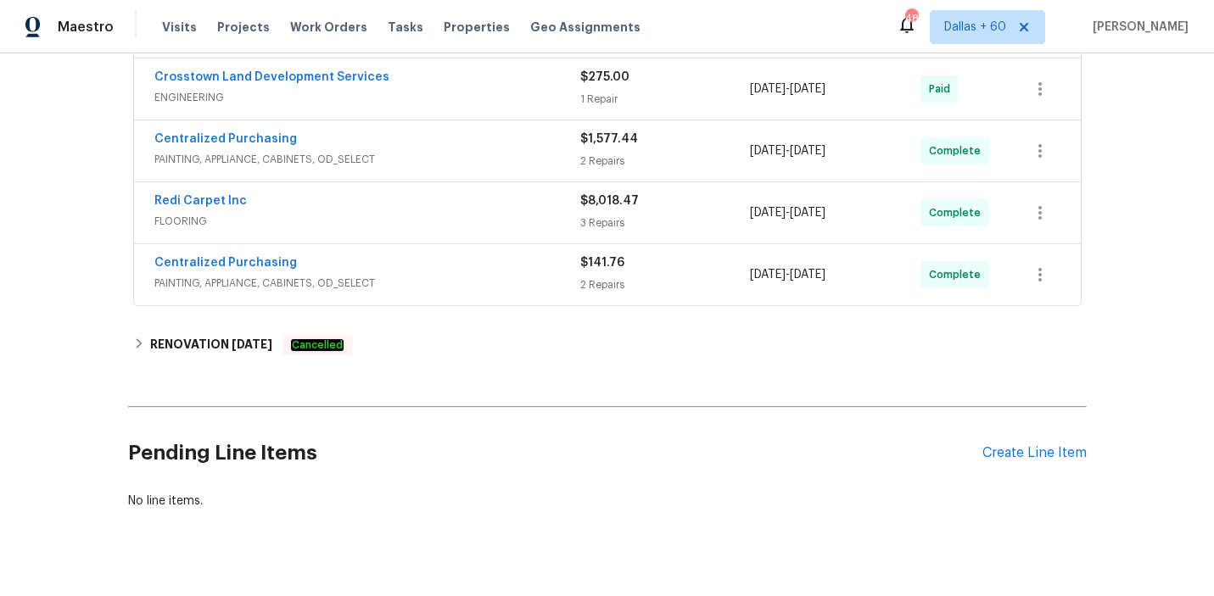
scroll to position [2360, 0]
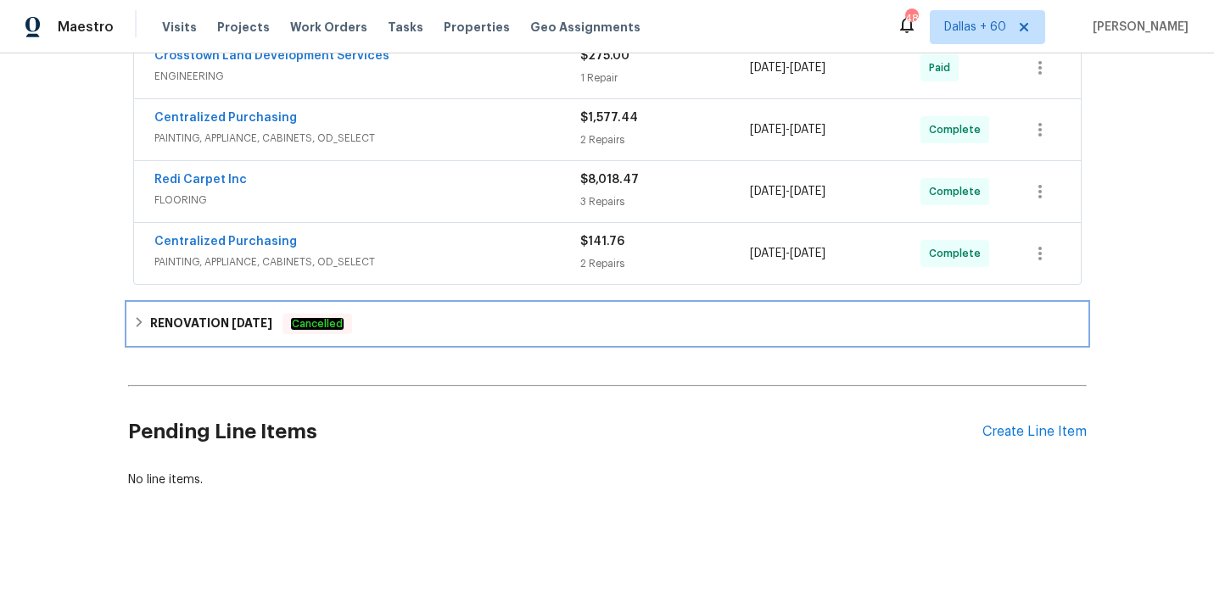
click at [441, 325] on div "RENOVATION 5/16/25 Cancelled" at bounding box center [607, 324] width 948 height 20
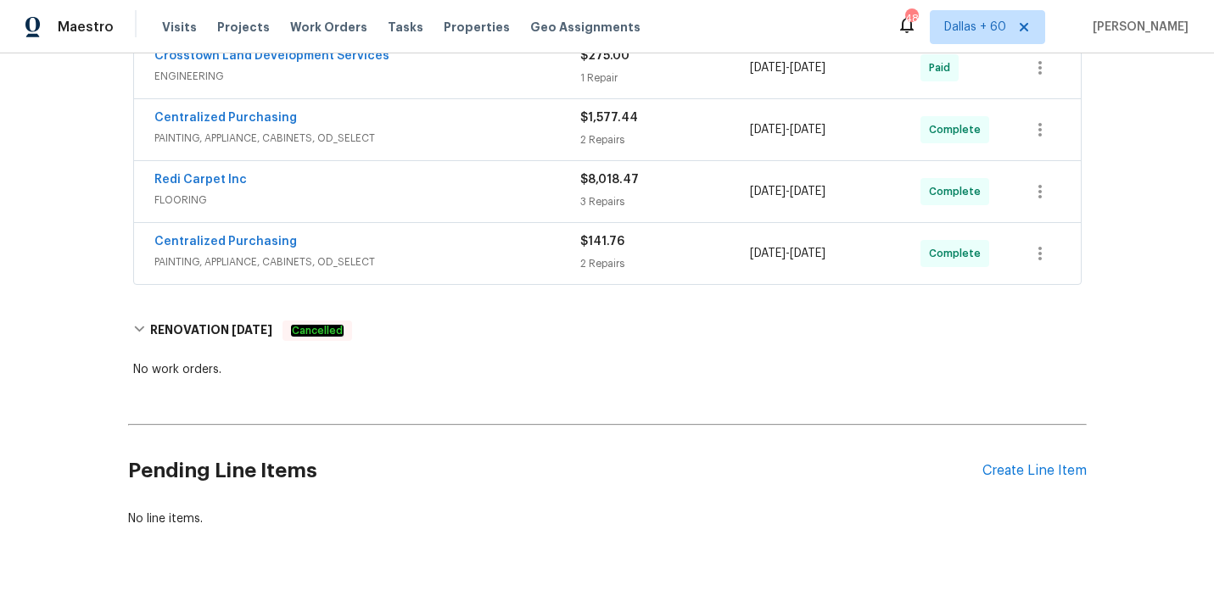
click at [454, 271] on span "PAINTING, APPLIANCE, CABINETS, OD_SELECT" at bounding box center [367, 262] width 426 height 17
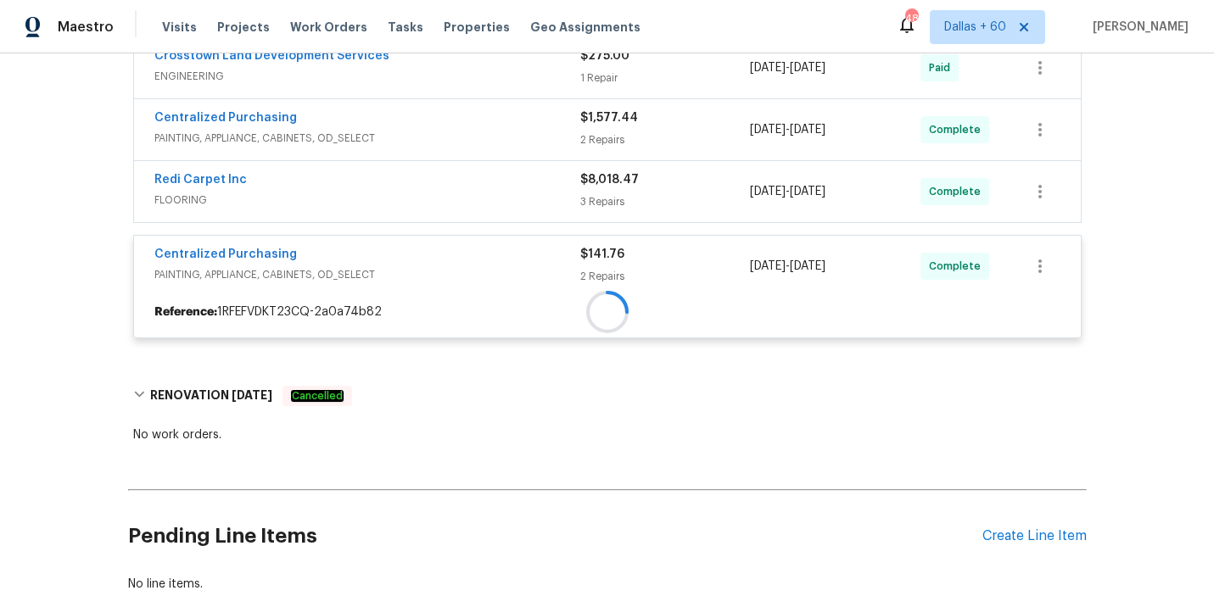
scroll to position [2272, 0]
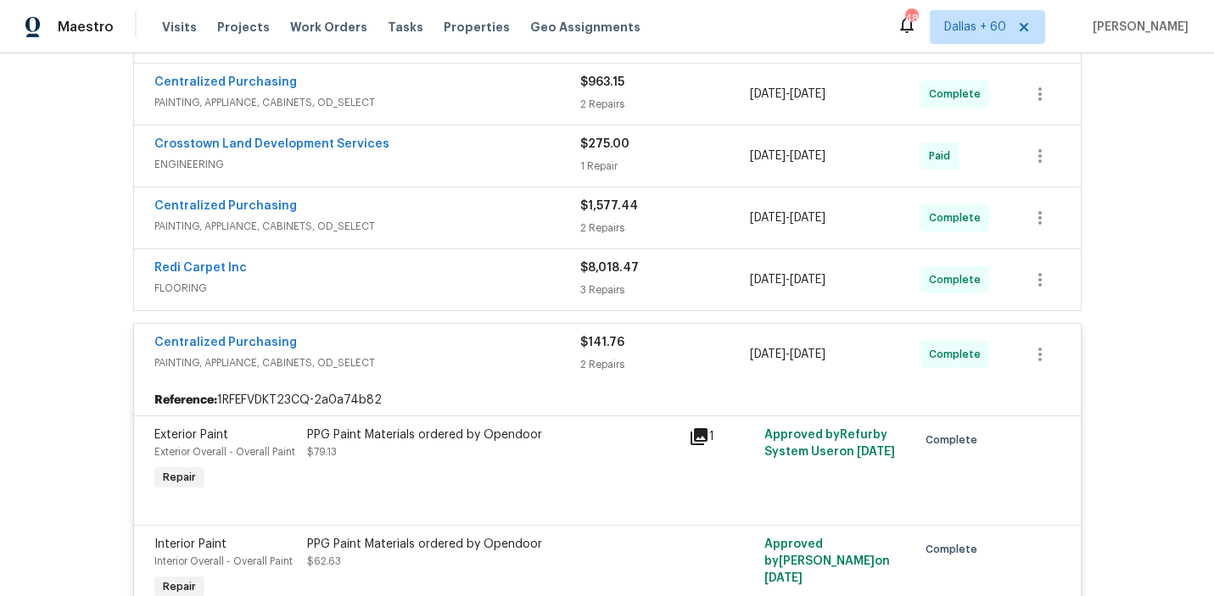
click at [452, 291] on span "FLOORING" at bounding box center [367, 288] width 426 height 17
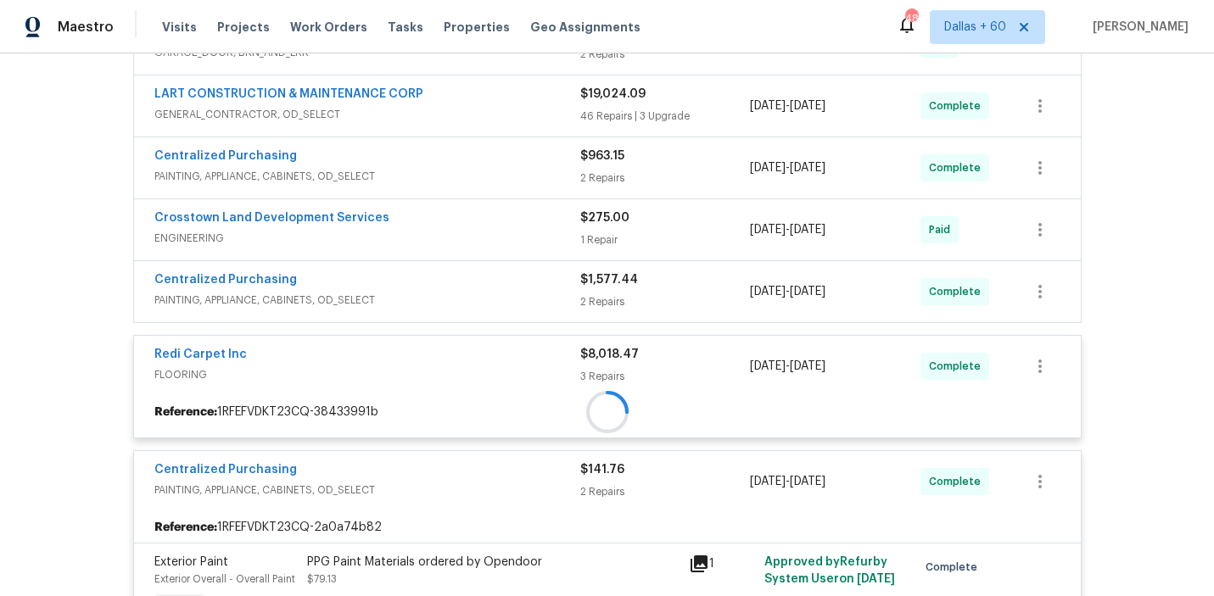
scroll to position [2195, 0]
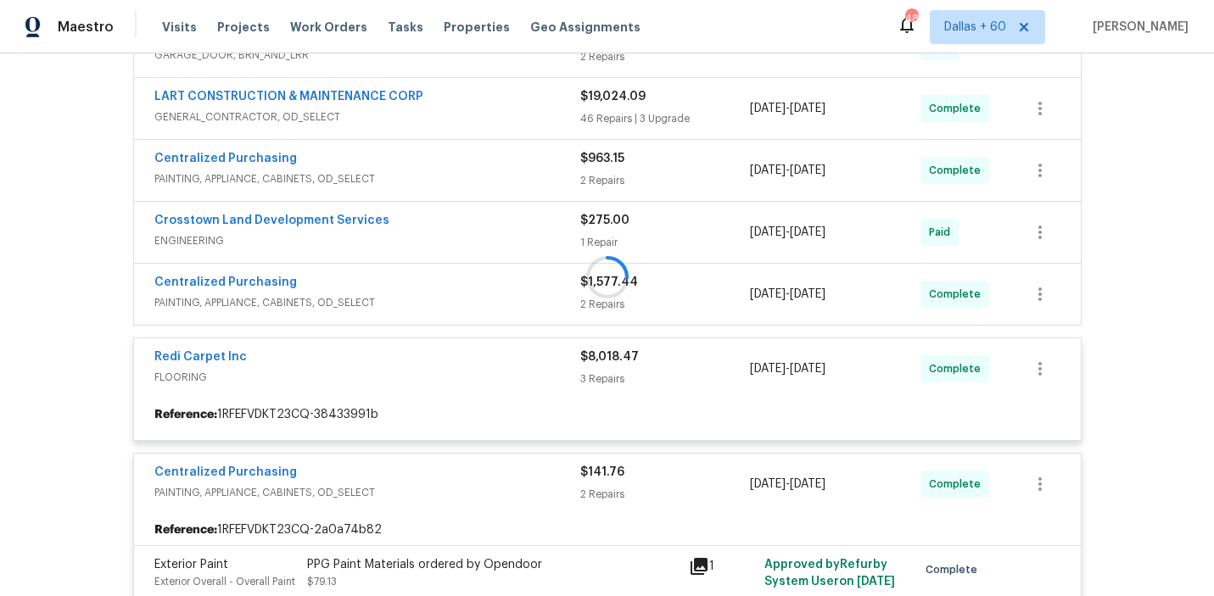
click at [451, 296] on div at bounding box center [607, 277] width 958 height 1009
click at [450, 296] on div at bounding box center [607, 277] width 958 height 1009
click at [393, 286] on div at bounding box center [607, 277] width 958 height 1009
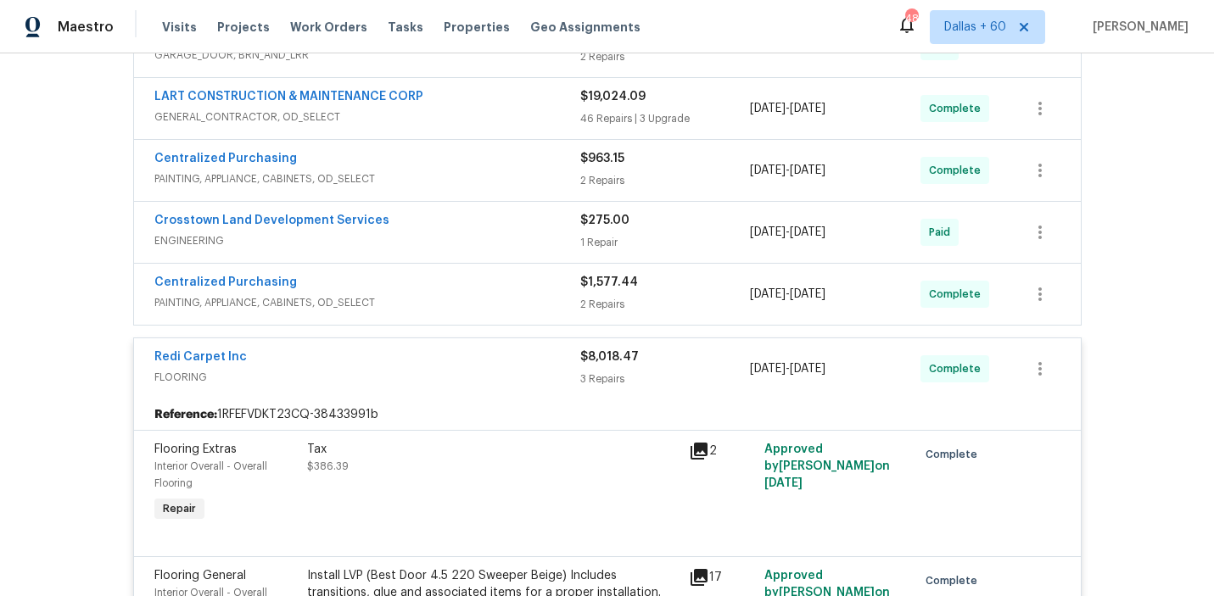
click at [516, 284] on div "Centralized Purchasing" at bounding box center [367, 284] width 426 height 20
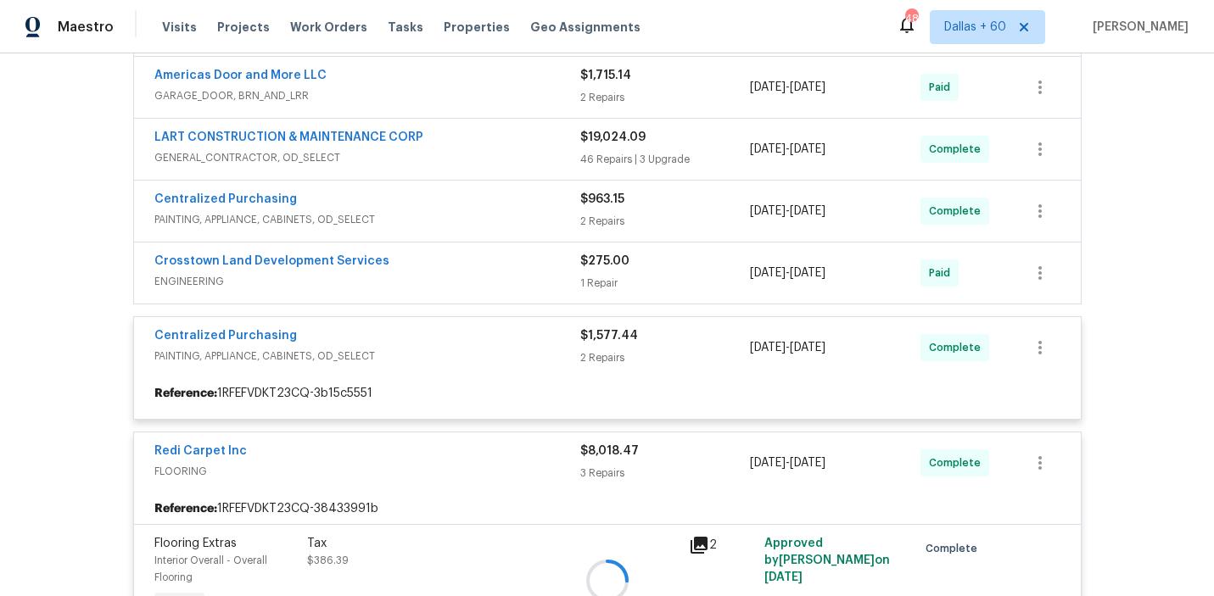
scroll to position [2141, 0]
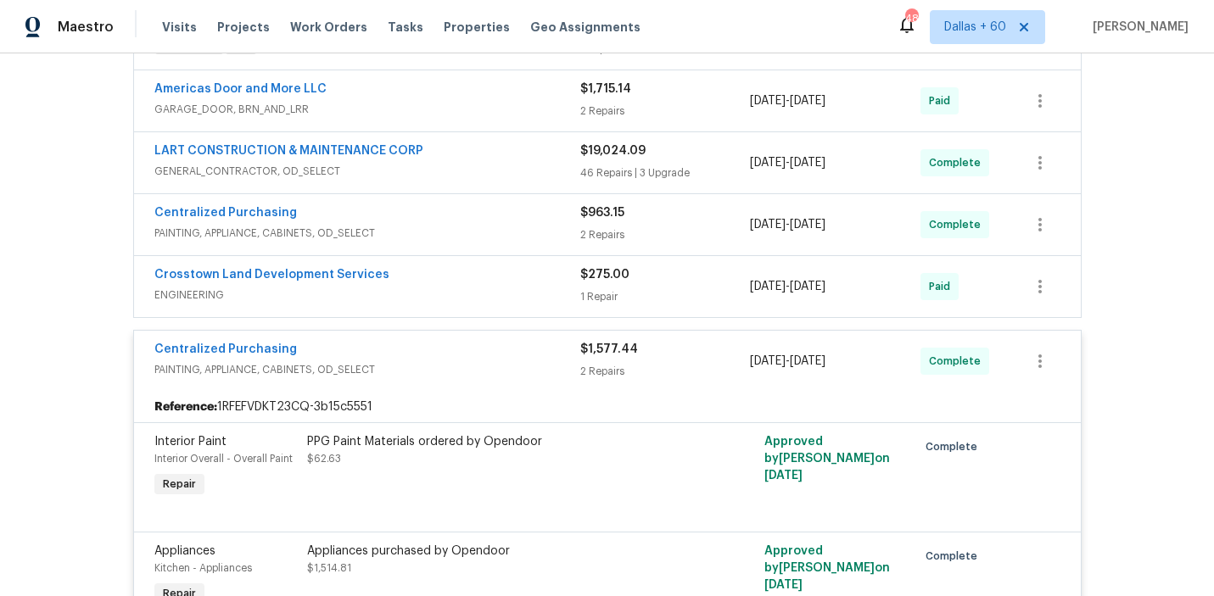
click at [450, 287] on div "Crosstown Land Development Services" at bounding box center [367, 276] width 426 height 20
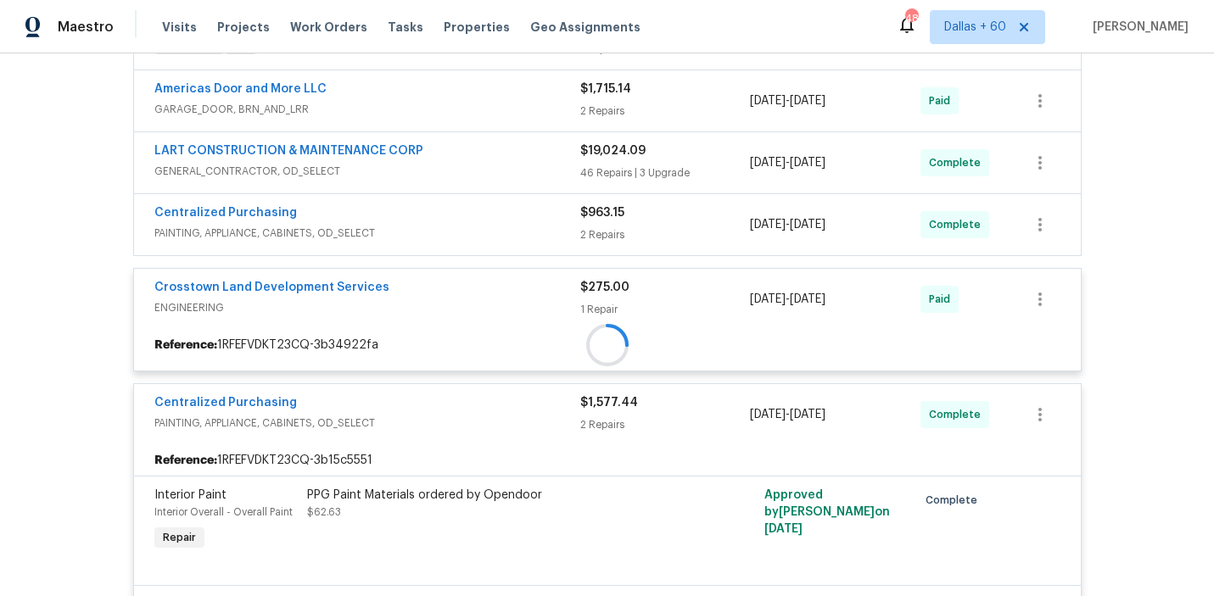
scroll to position [2078, 0]
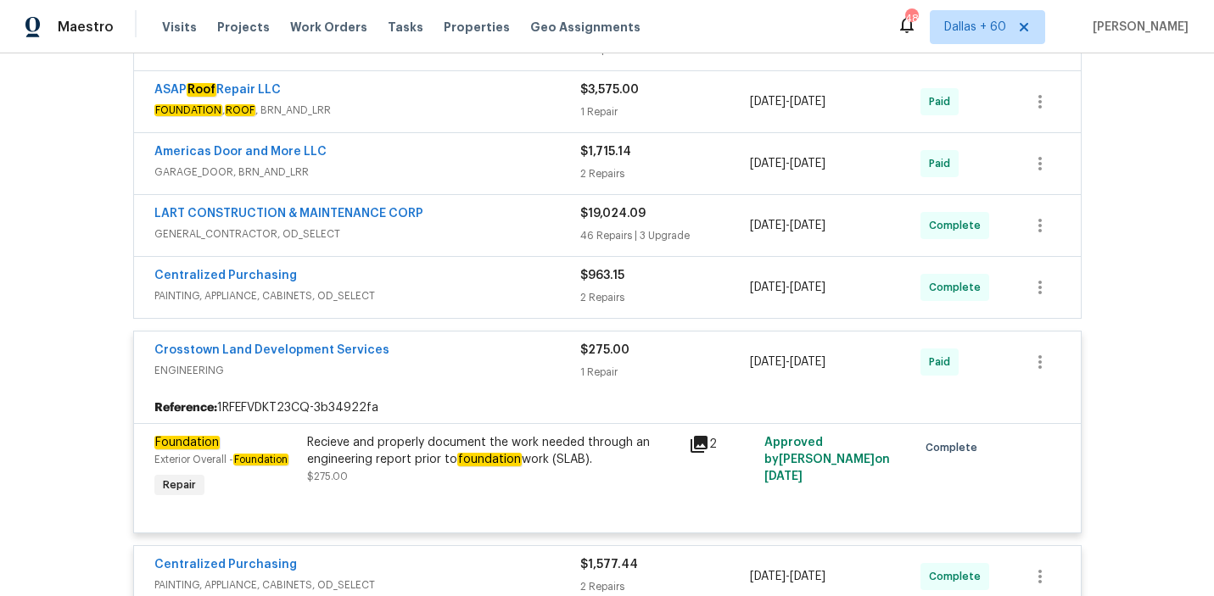
click at [439, 288] on div "Centralized Purchasing" at bounding box center [367, 277] width 426 height 20
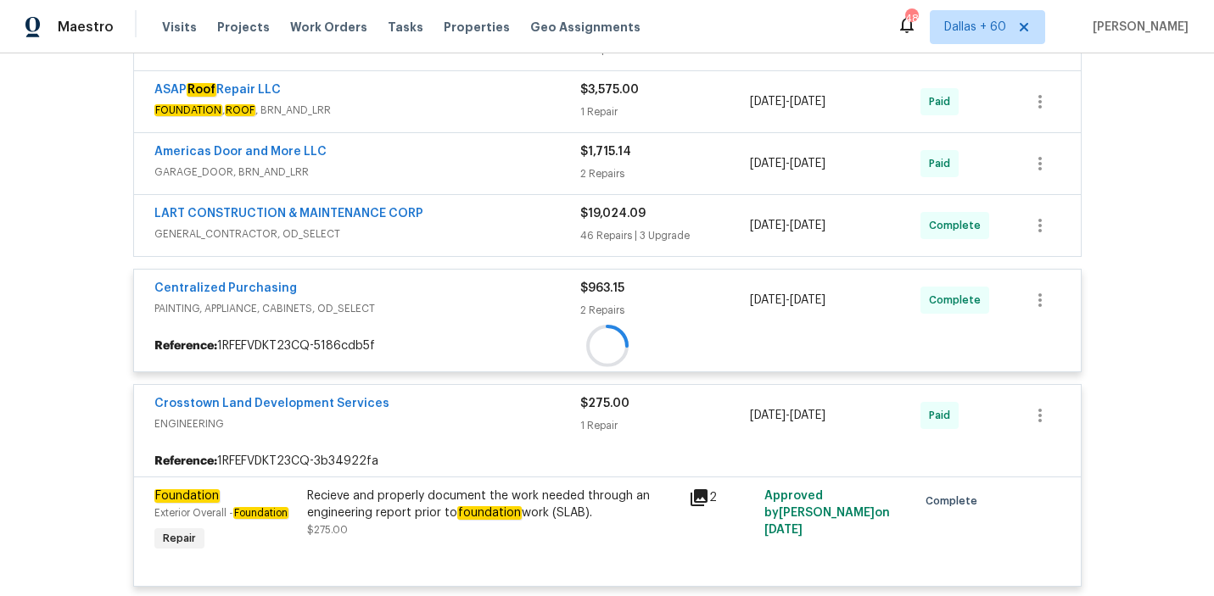
scroll to position [2021, 0]
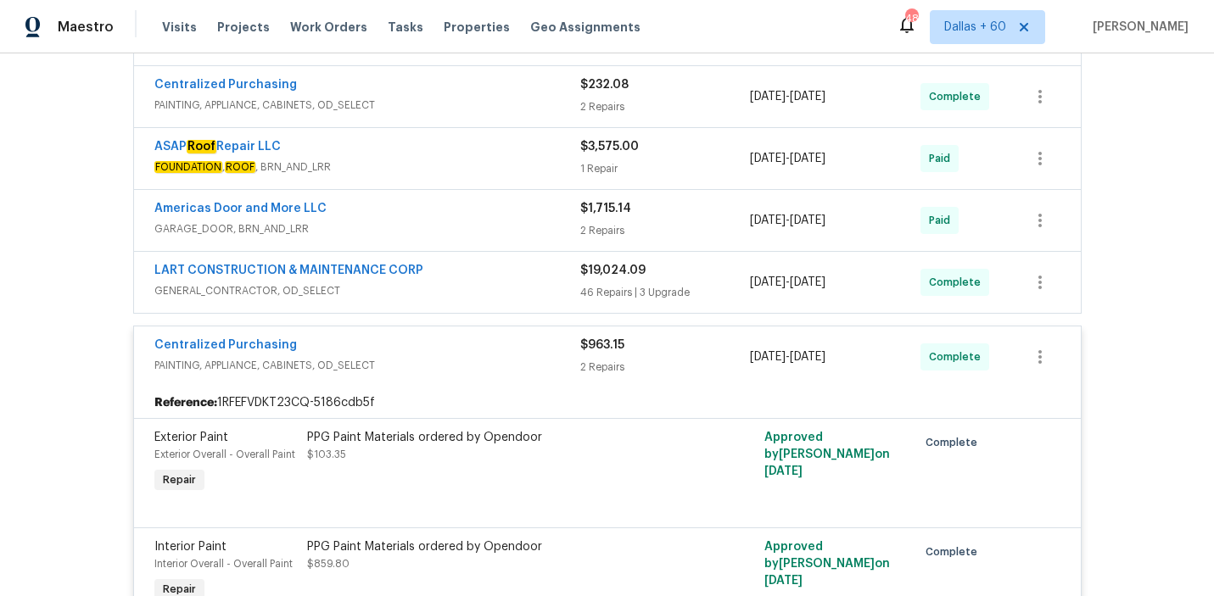
click at [444, 278] on div "LART CONSTRUCTION & MAINTENANCE CORP" at bounding box center [367, 272] width 426 height 20
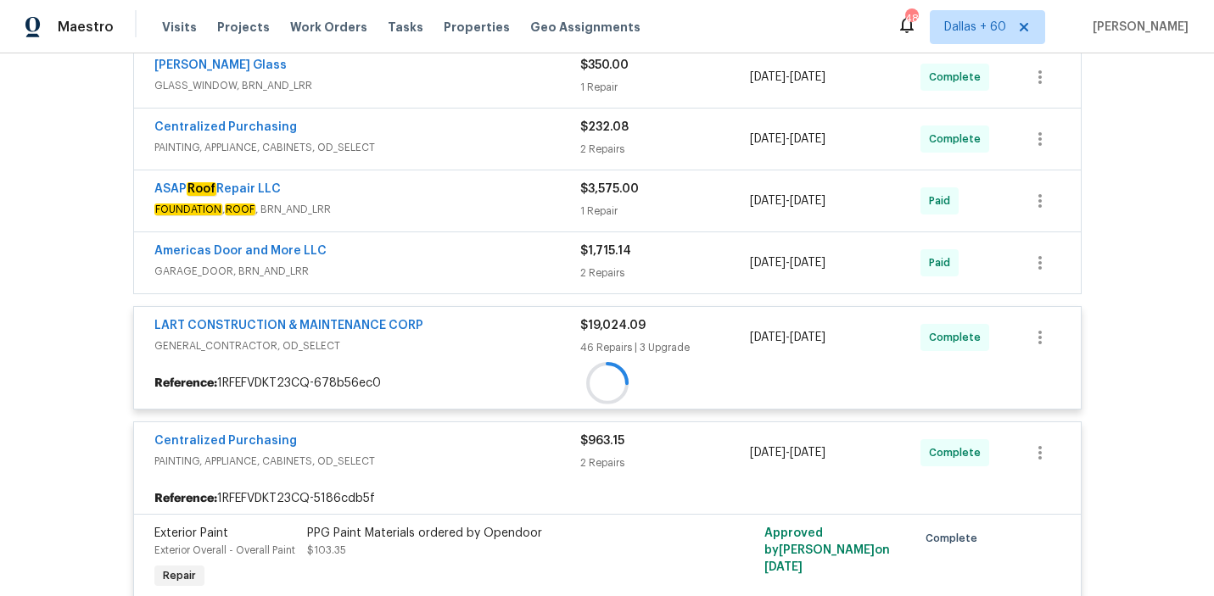
scroll to position [1949, 0]
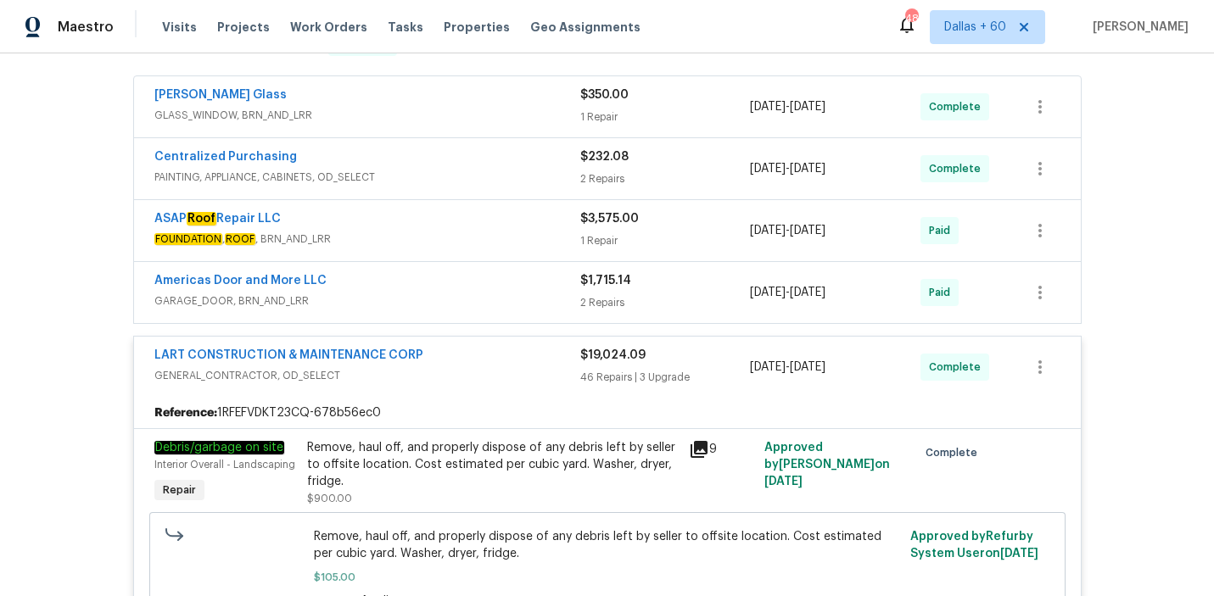
click at [442, 293] on div "Americas Door and More LLC" at bounding box center [367, 282] width 426 height 20
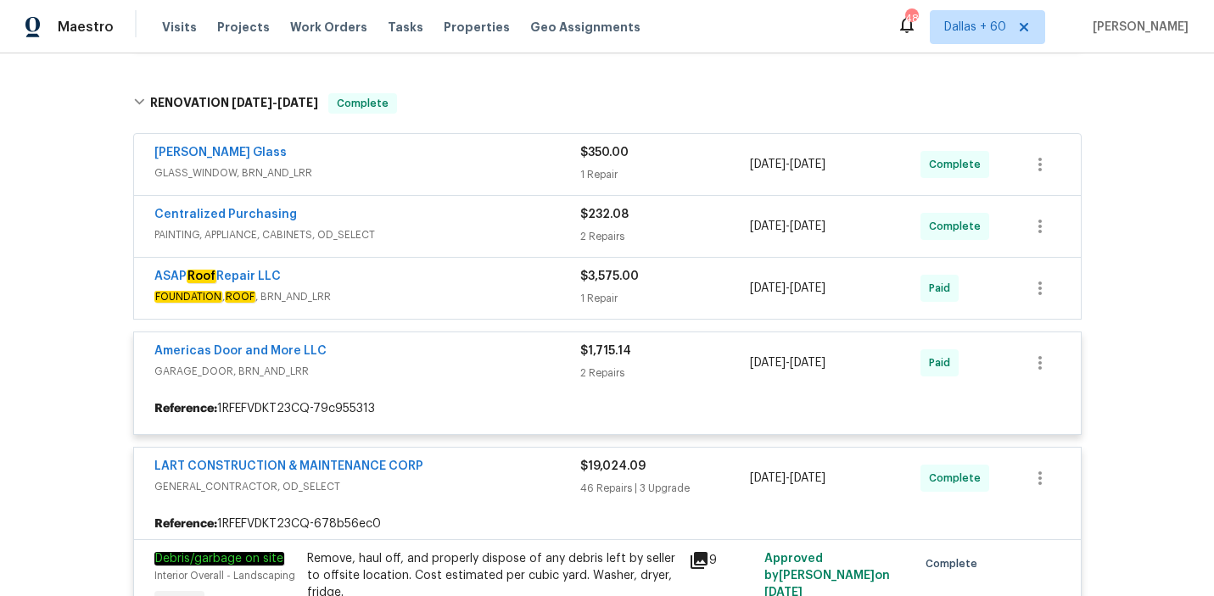
scroll to position [1886, 0]
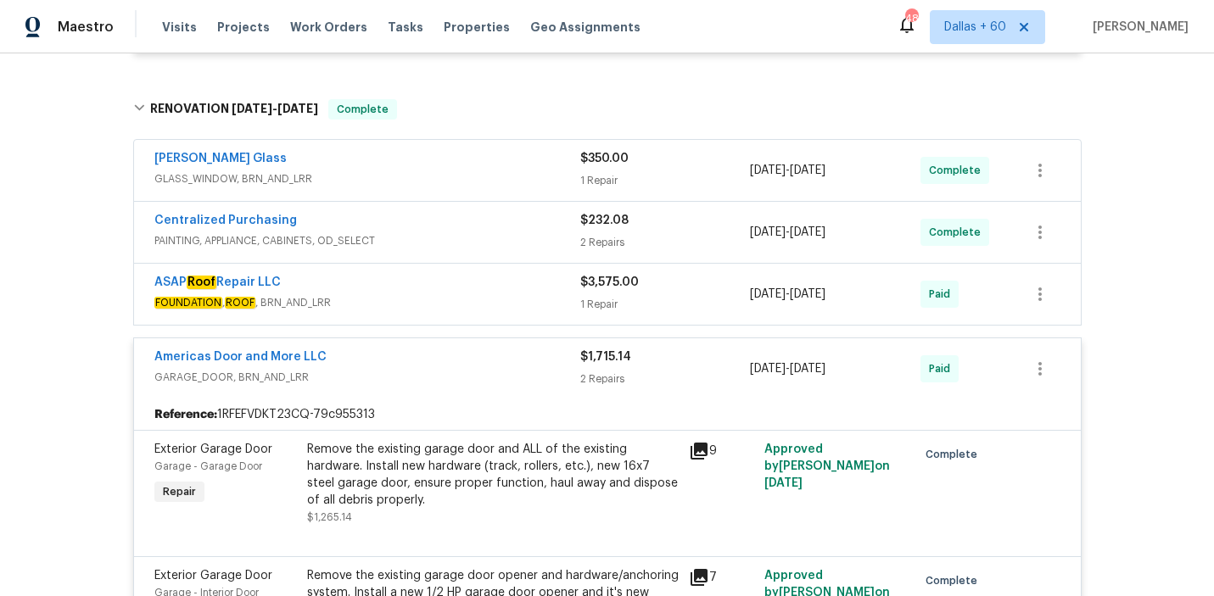
click at [437, 300] on span "FOUNDATION , ROOF , BRN_AND_LRR" at bounding box center [367, 302] width 426 height 17
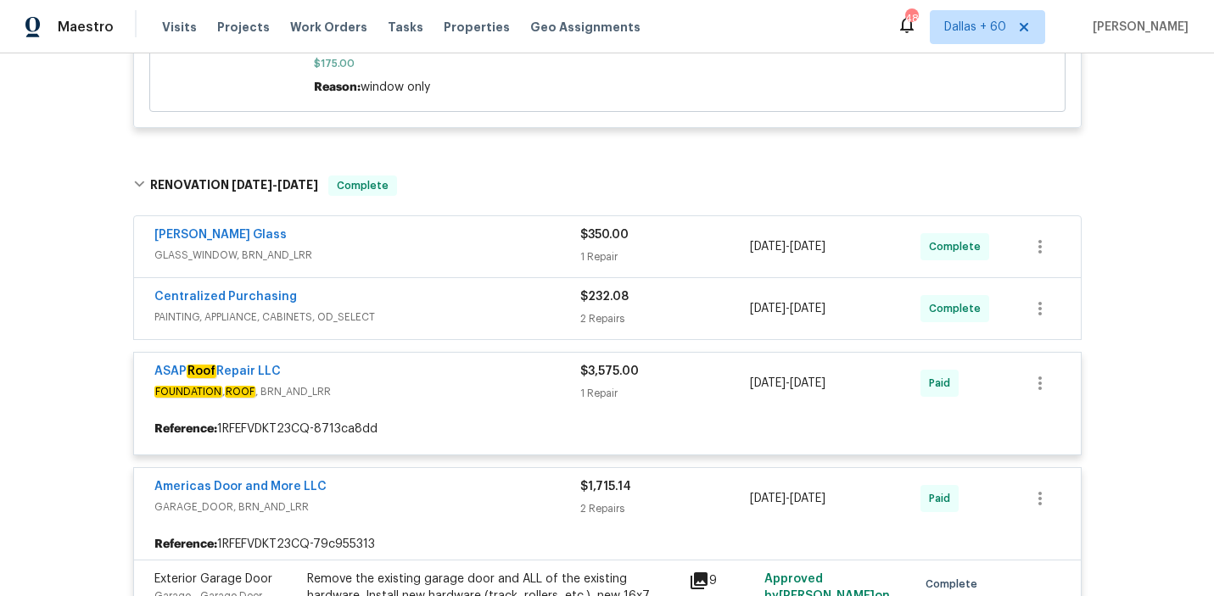
scroll to position [1807, 0]
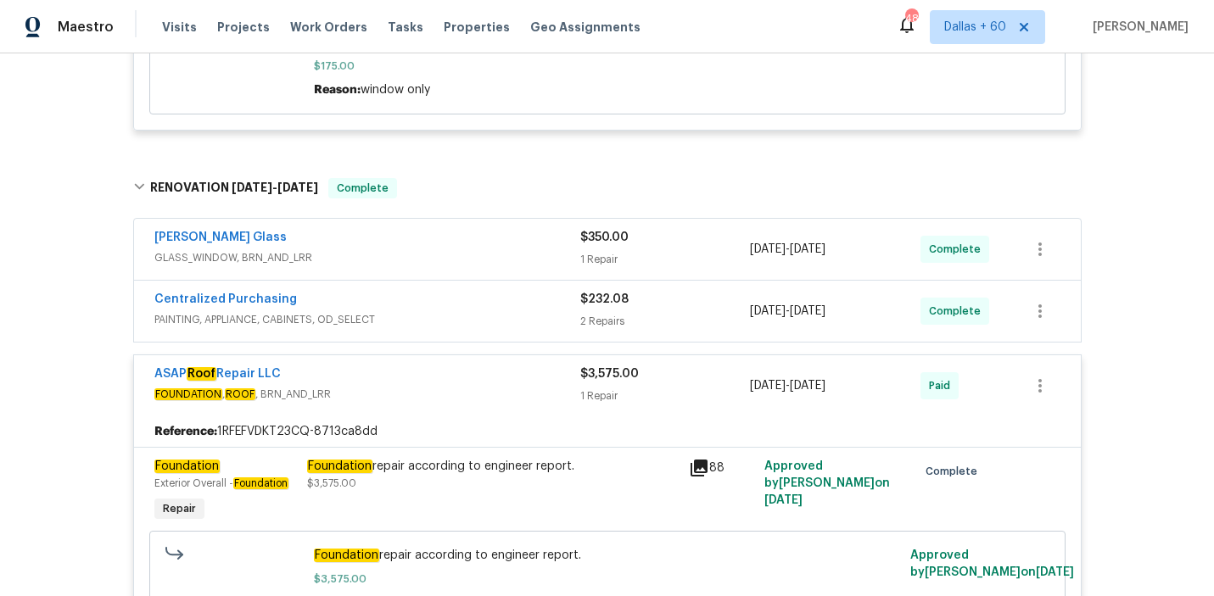
click at [437, 311] on div "Centralized Purchasing" at bounding box center [367, 301] width 426 height 20
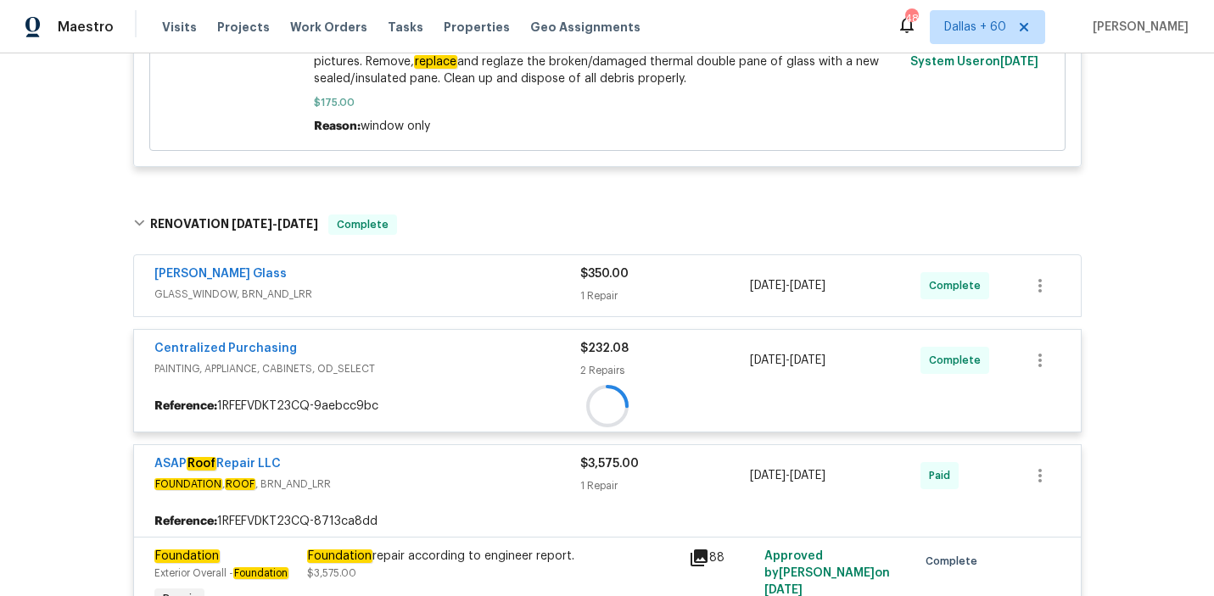
scroll to position [1748, 0]
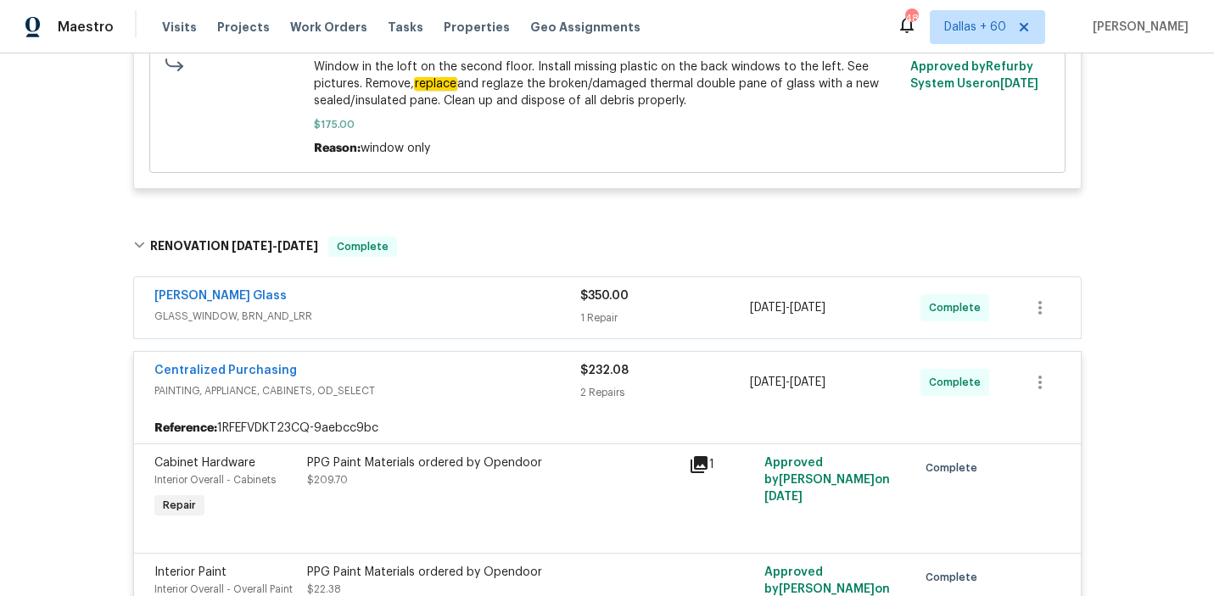
click at [436, 308] on div "Soto Glass" at bounding box center [367, 298] width 426 height 20
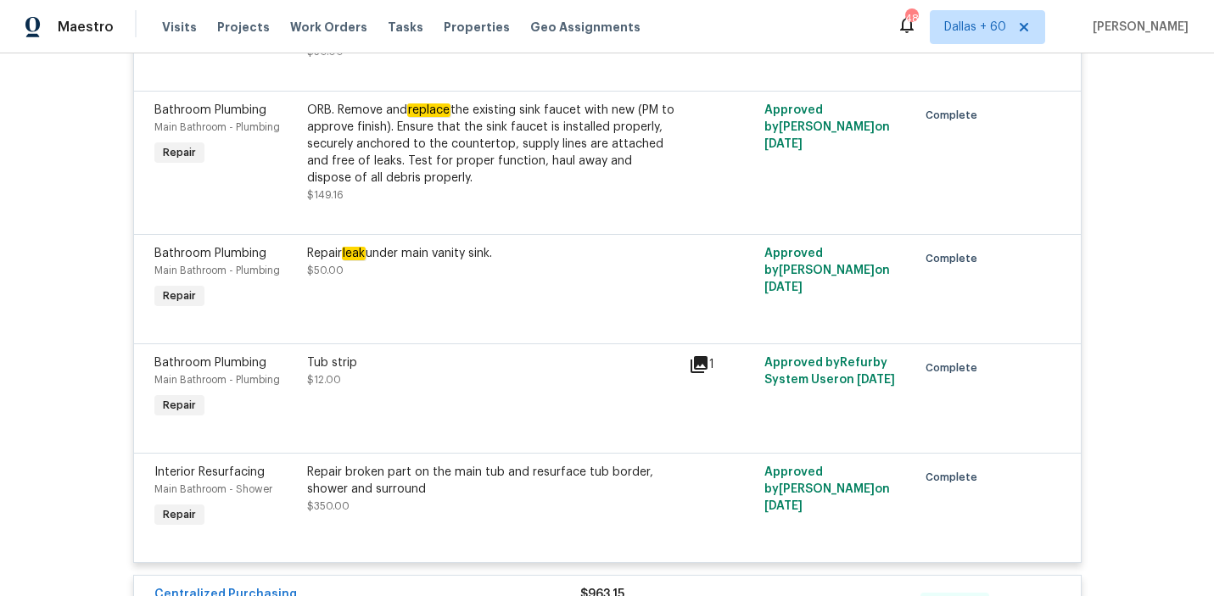
scroll to position [11120, 0]
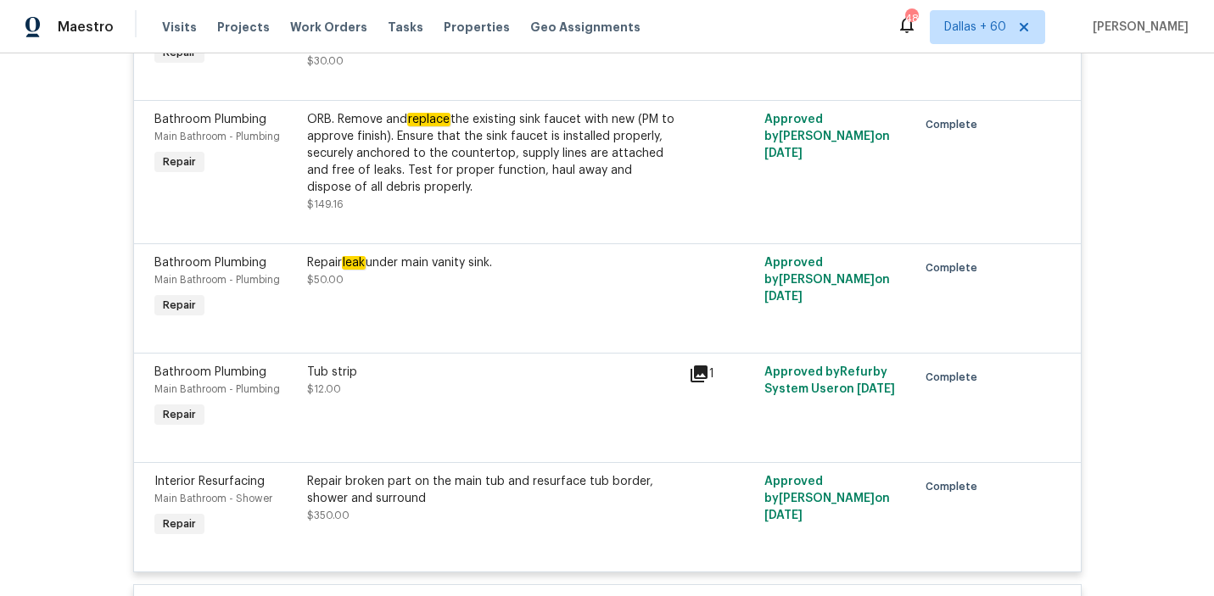
drag, startPoint x: 303, startPoint y: 277, endPoint x: 510, endPoint y: 285, distance: 207.1
click at [510, 285] on div "Repair leak under main vanity sink. $50.00" at bounding box center [493, 288] width 382 height 78
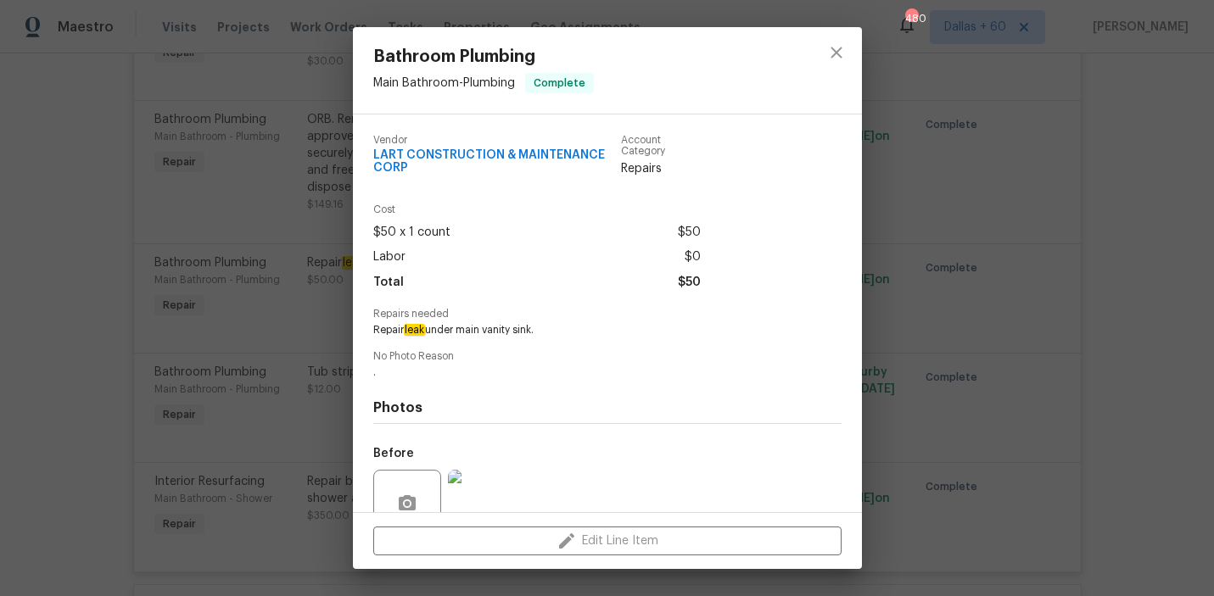
drag, startPoint x: 366, startPoint y: 333, endPoint x: 594, endPoint y: 333, distance: 227.3
click at [594, 333] on div "Vendor LART CONSTRUCTION & MAINTENANCE CORP Account Category Repairs Cost $50 x…" at bounding box center [607, 314] width 509 height 398
copy span "Repair leak under main vanity sink."
click at [218, 290] on div "Bathroom Plumbing Main Bathroom - Plumbing Complete Vendor LART CONSTRUCTION & …" at bounding box center [607, 298] width 1214 height 596
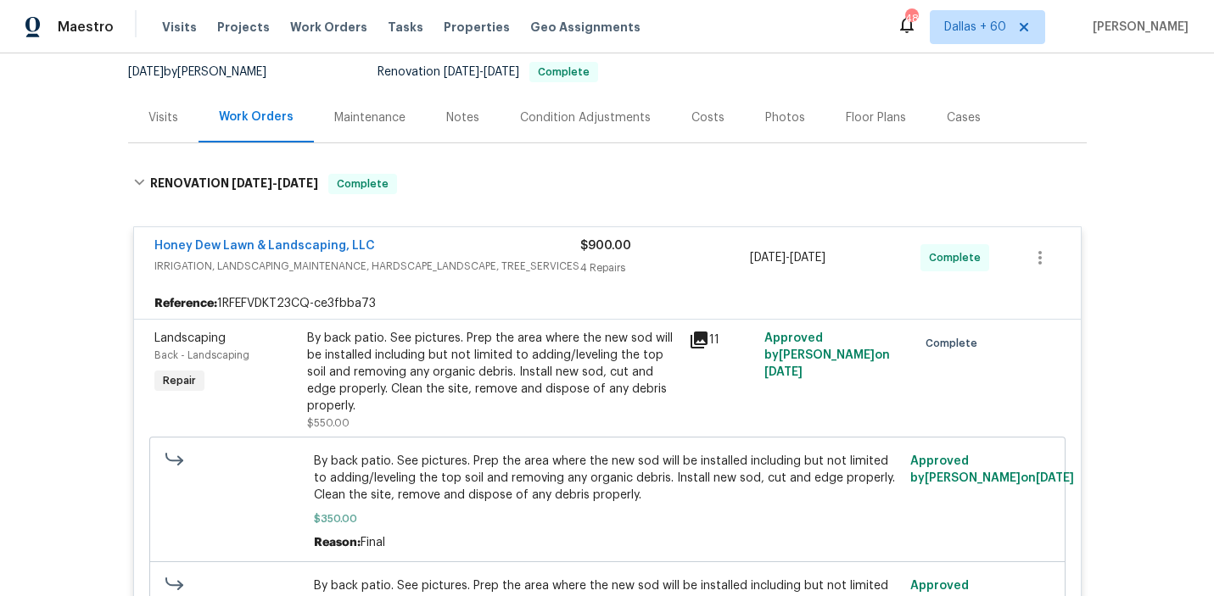
scroll to position [0, 0]
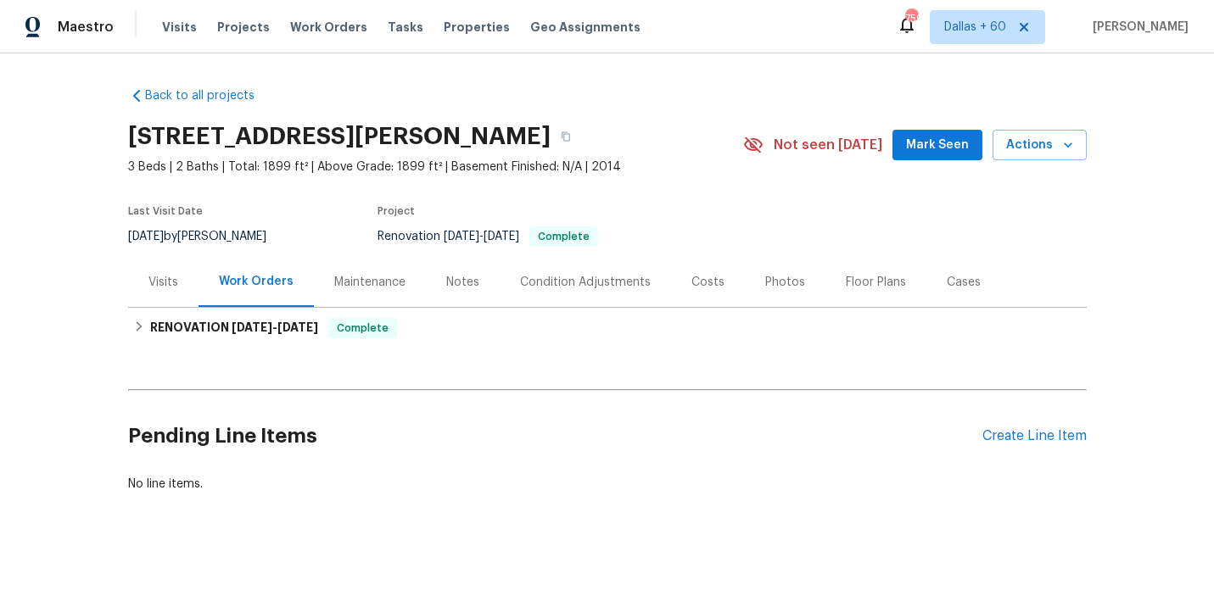
click at [148, 277] on div "Visits" at bounding box center [163, 282] width 30 height 17
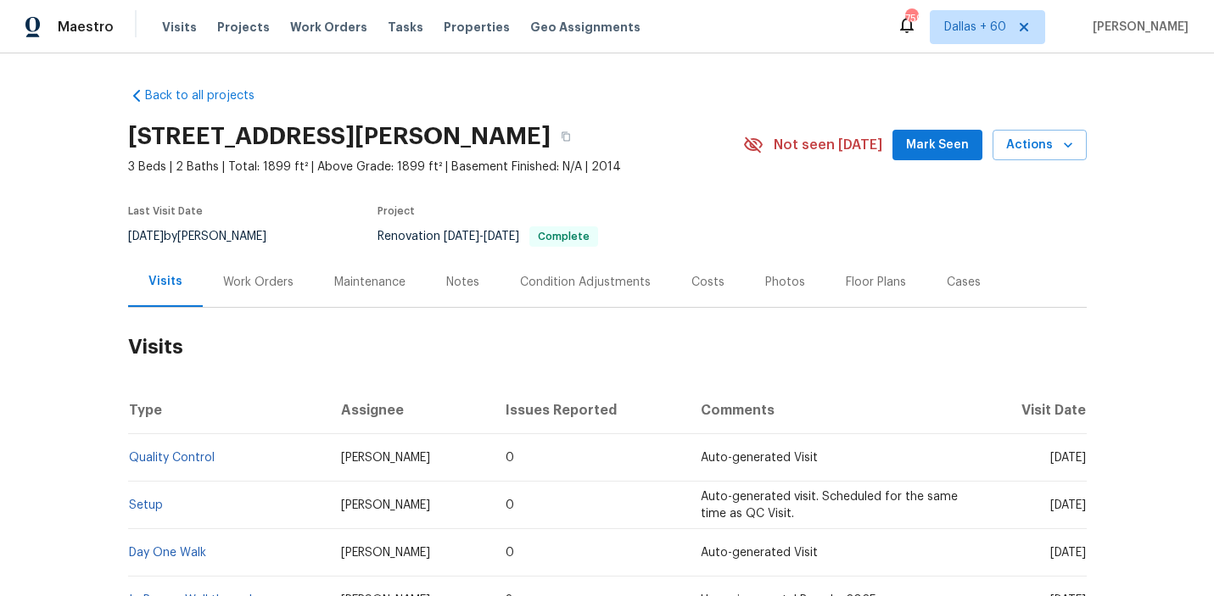
scroll to position [143, 0]
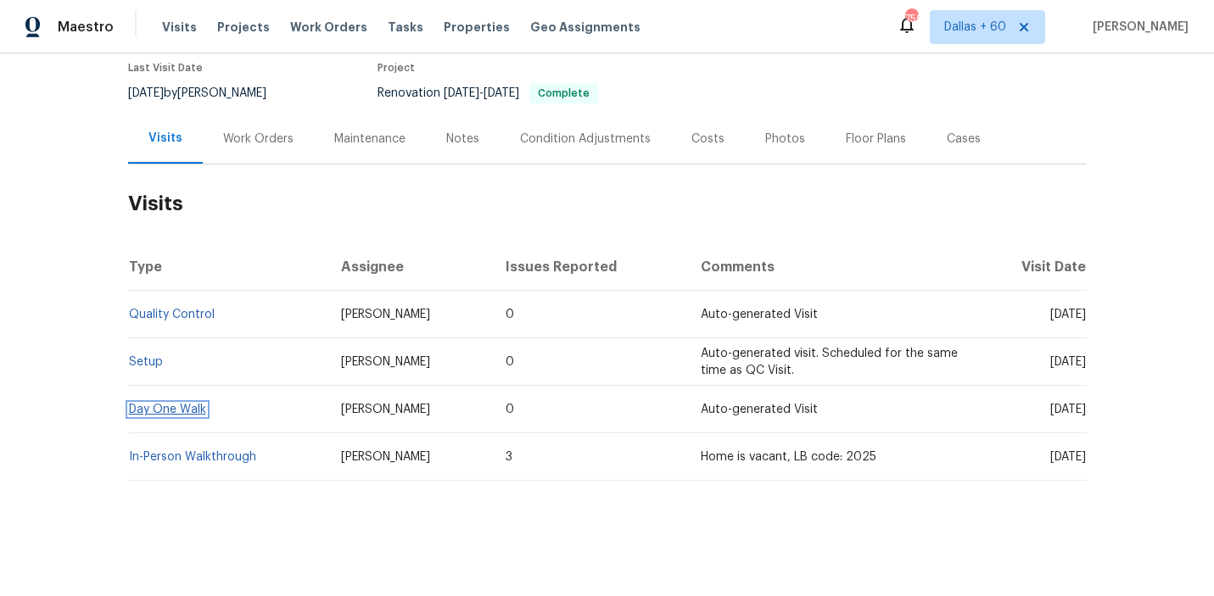
click at [187, 410] on link "Day One Walk" at bounding box center [167, 410] width 77 height 12
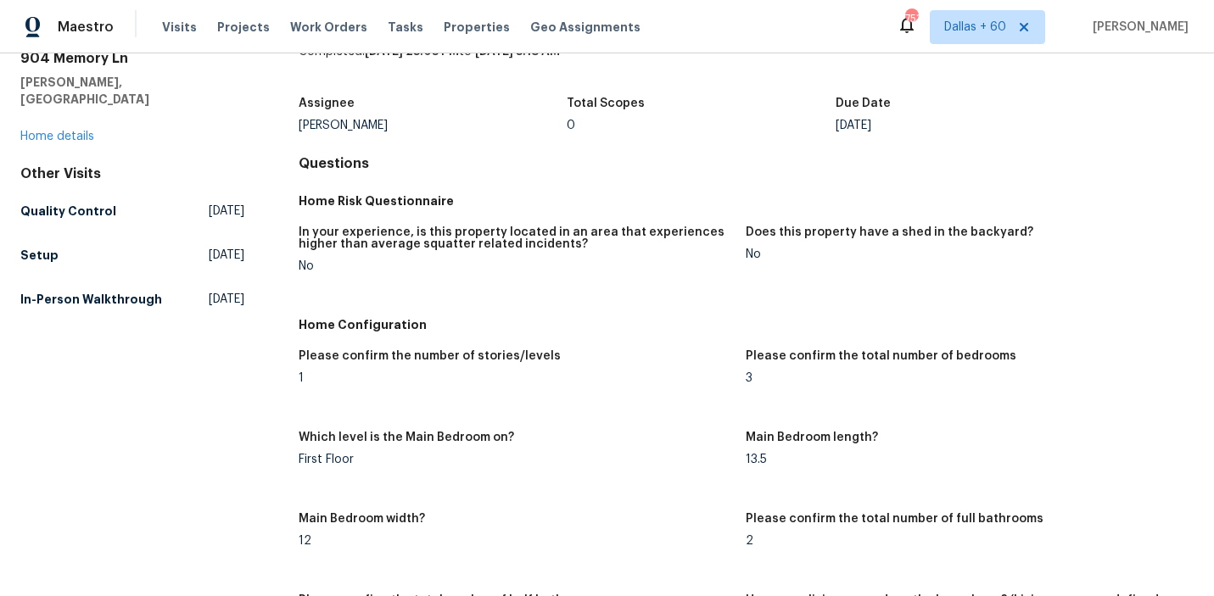
scroll to position [537, 0]
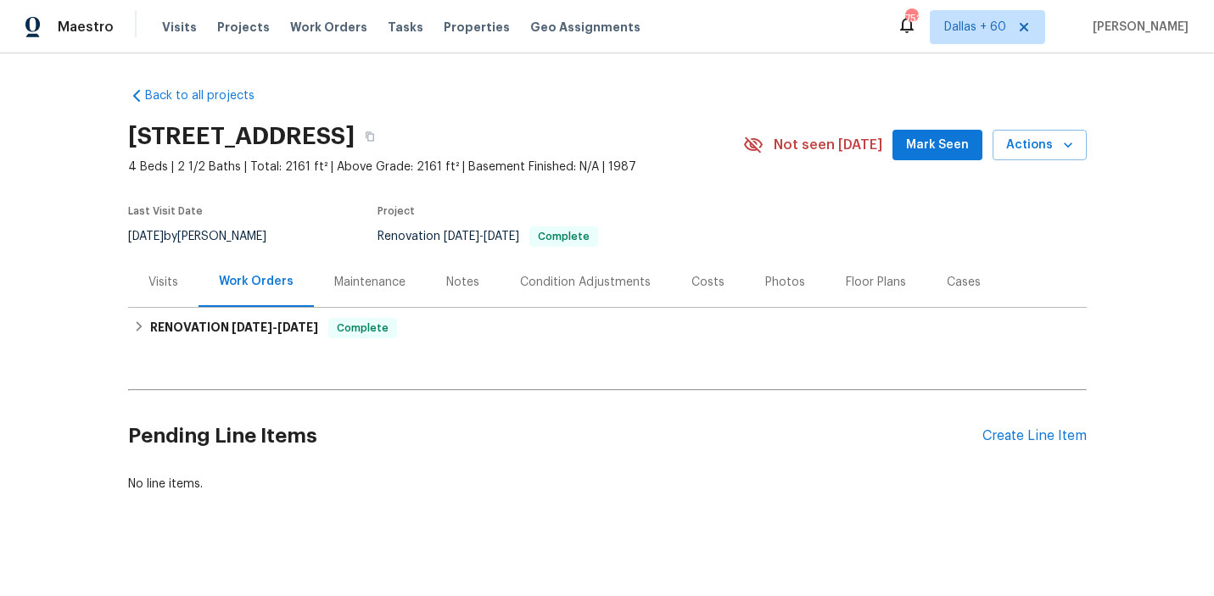
click at [157, 278] on div "Visits" at bounding box center [163, 282] width 30 height 17
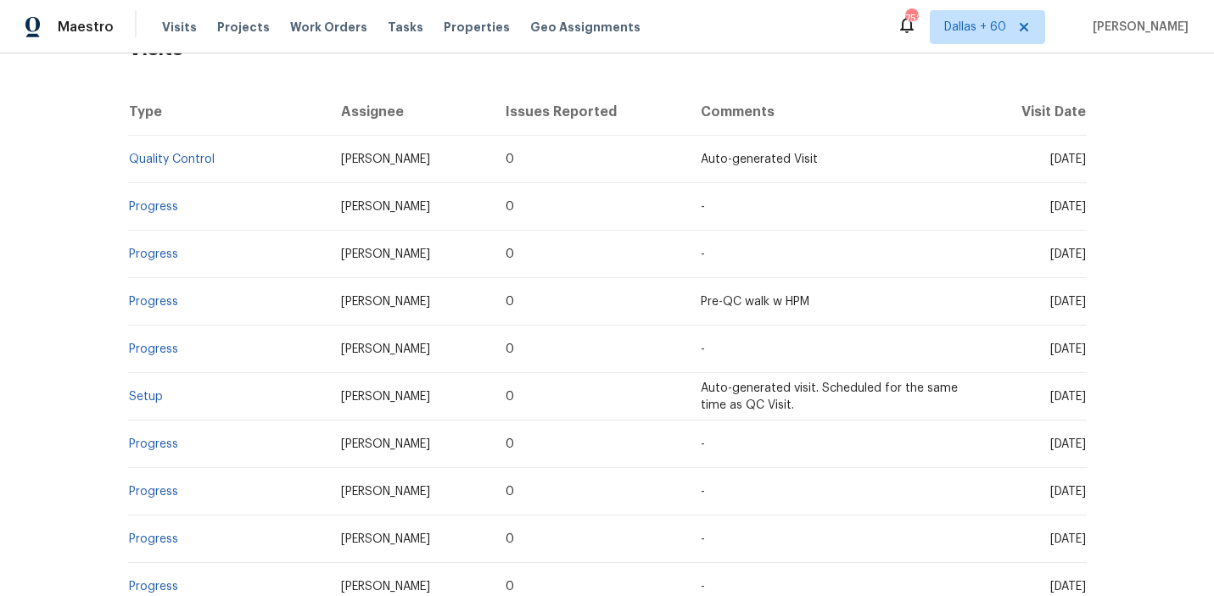
scroll to position [618, 0]
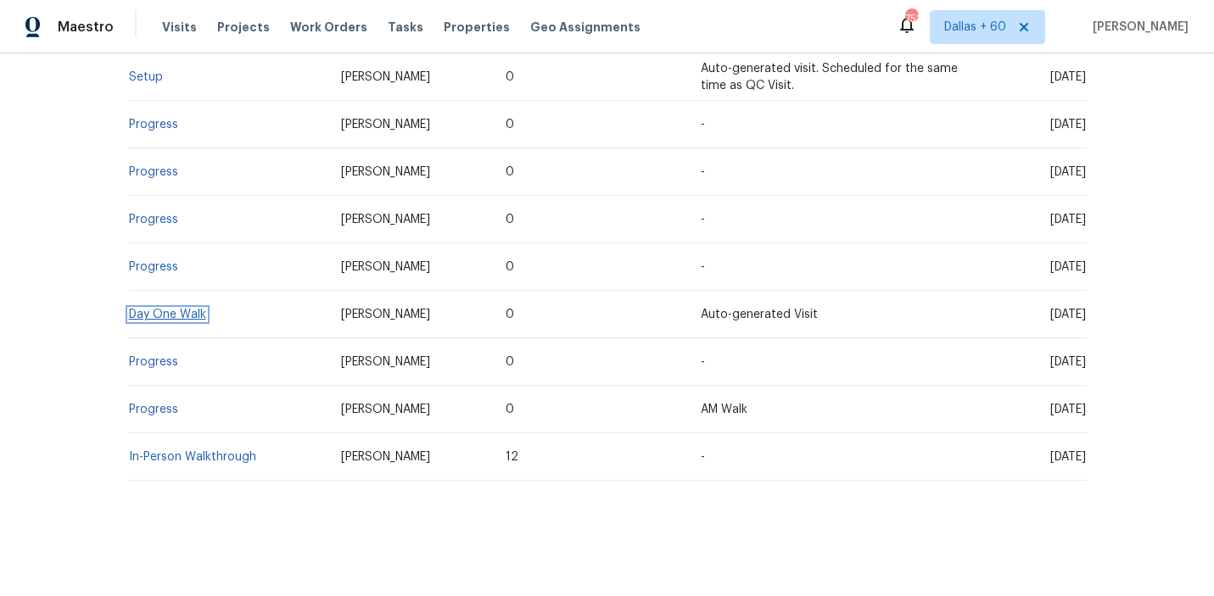
click at [157, 315] on link "Day One Walk" at bounding box center [167, 315] width 77 height 12
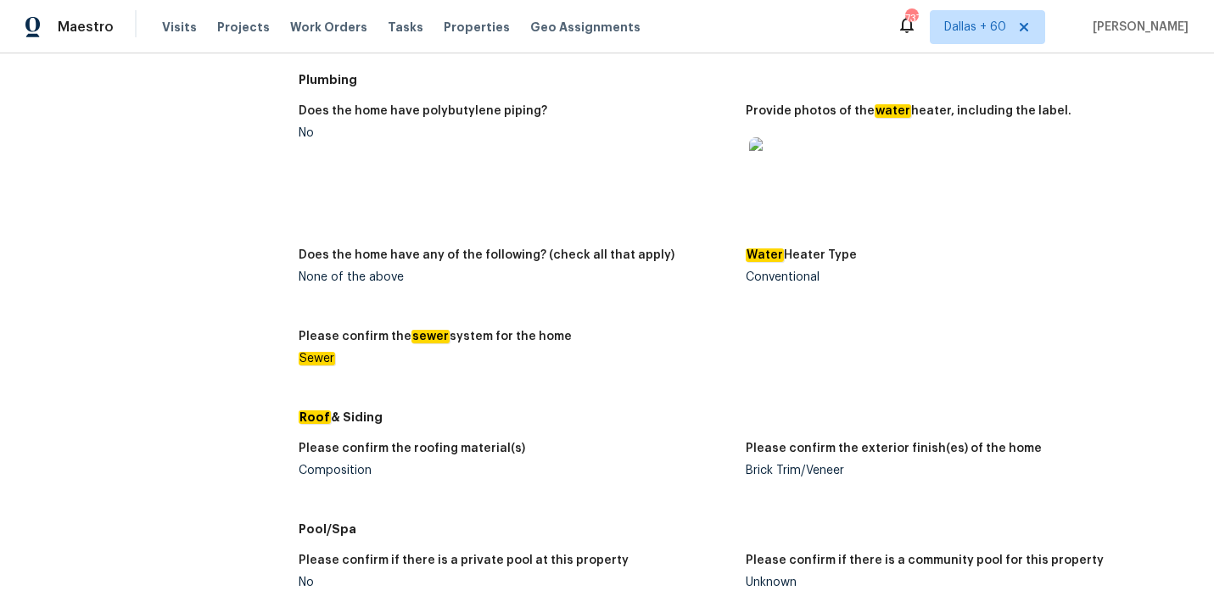
scroll to position [362, 0]
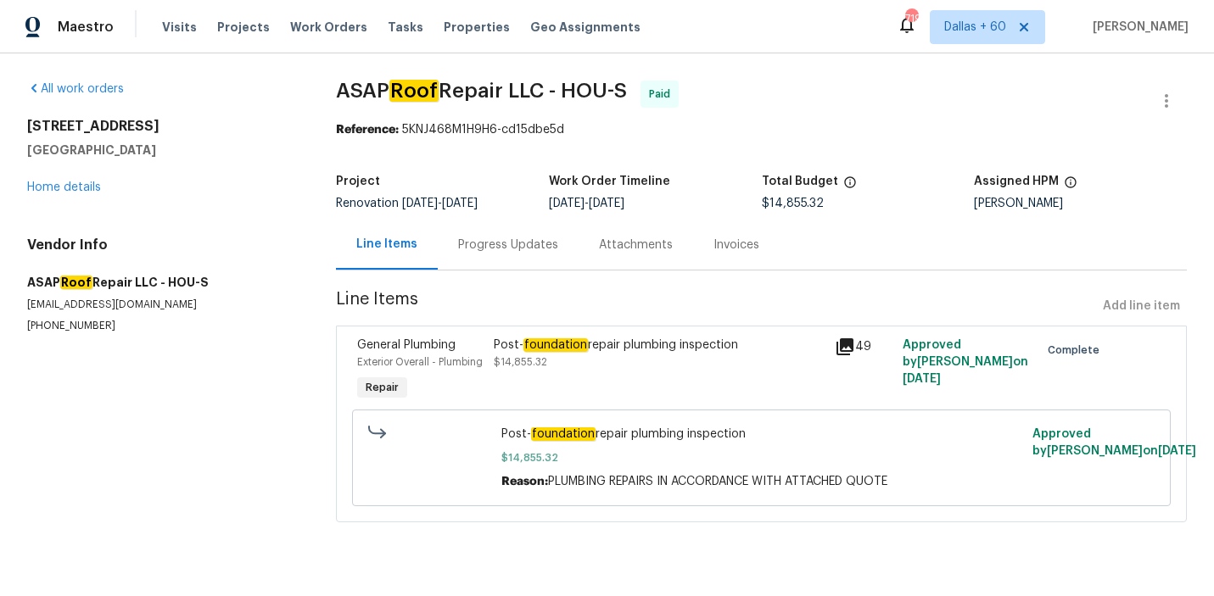
click at [473, 233] on div "Progress Updates" at bounding box center [508, 245] width 141 height 50
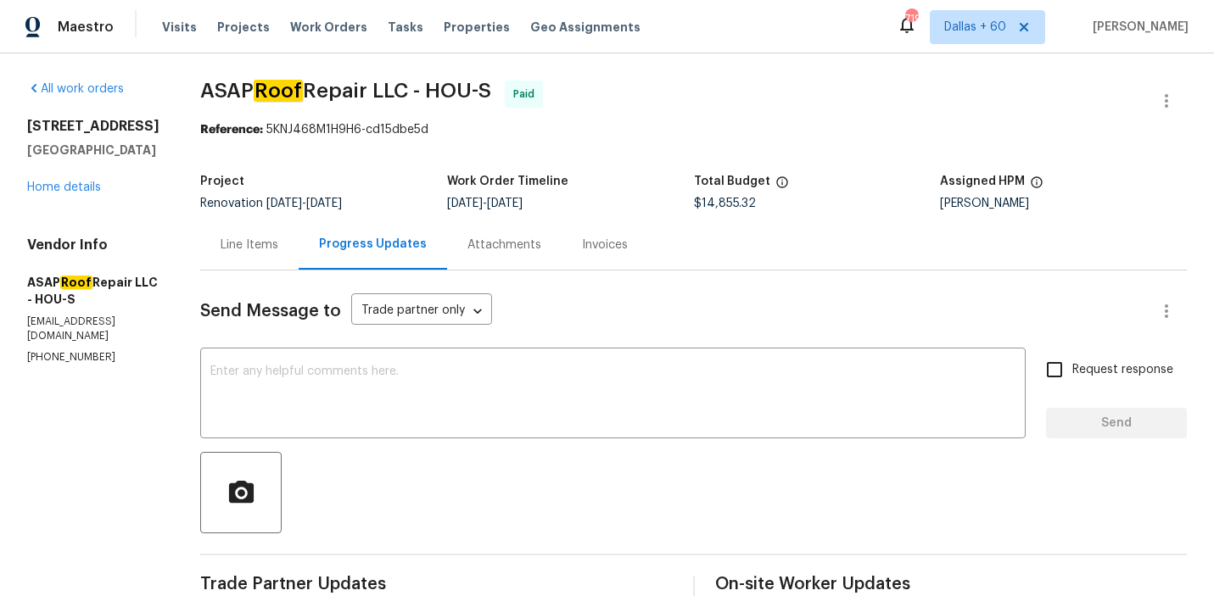
click at [595, 259] on div "Invoices" at bounding box center [605, 245] width 87 height 50
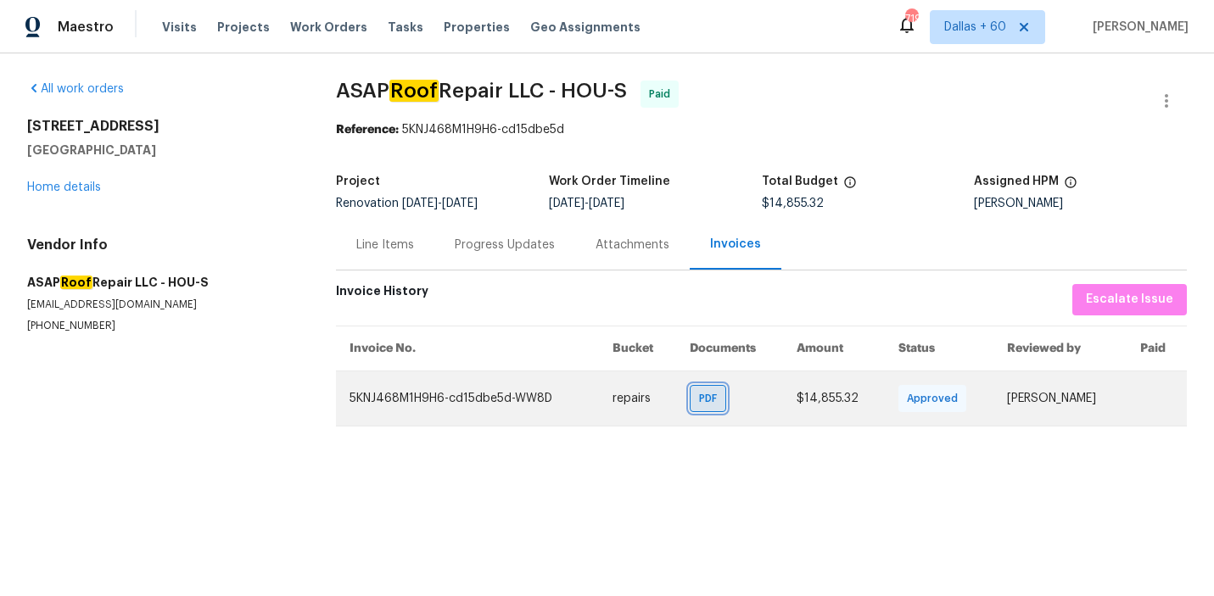
click at [699, 401] on span "PDF" at bounding box center [711, 398] width 25 height 17
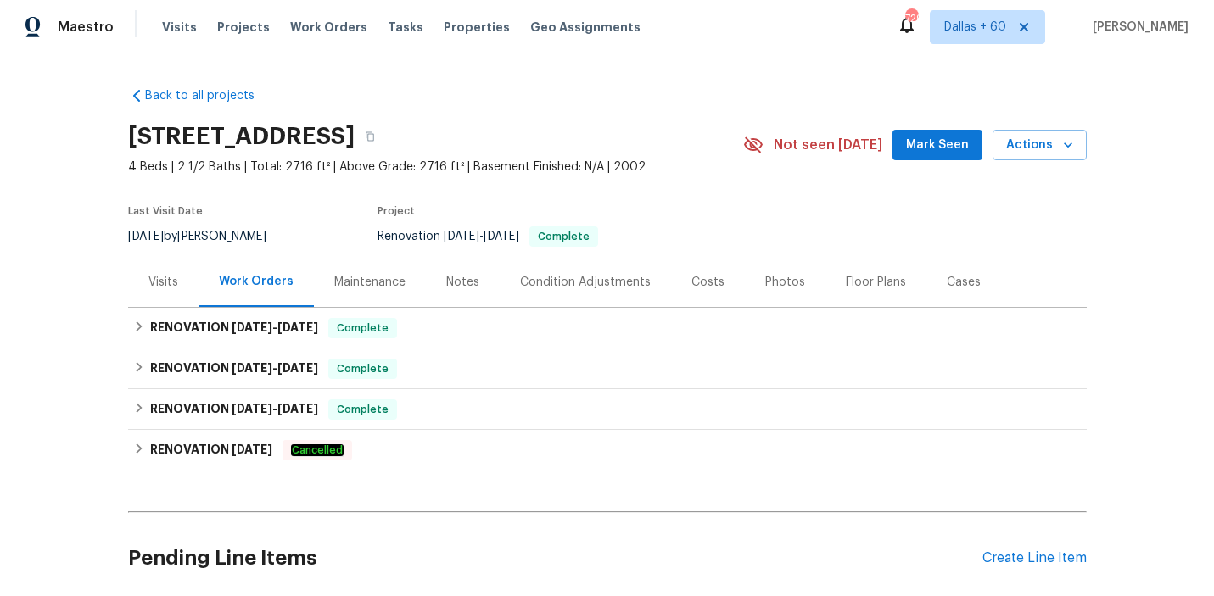
click at [161, 275] on div "Visits" at bounding box center [163, 282] width 30 height 17
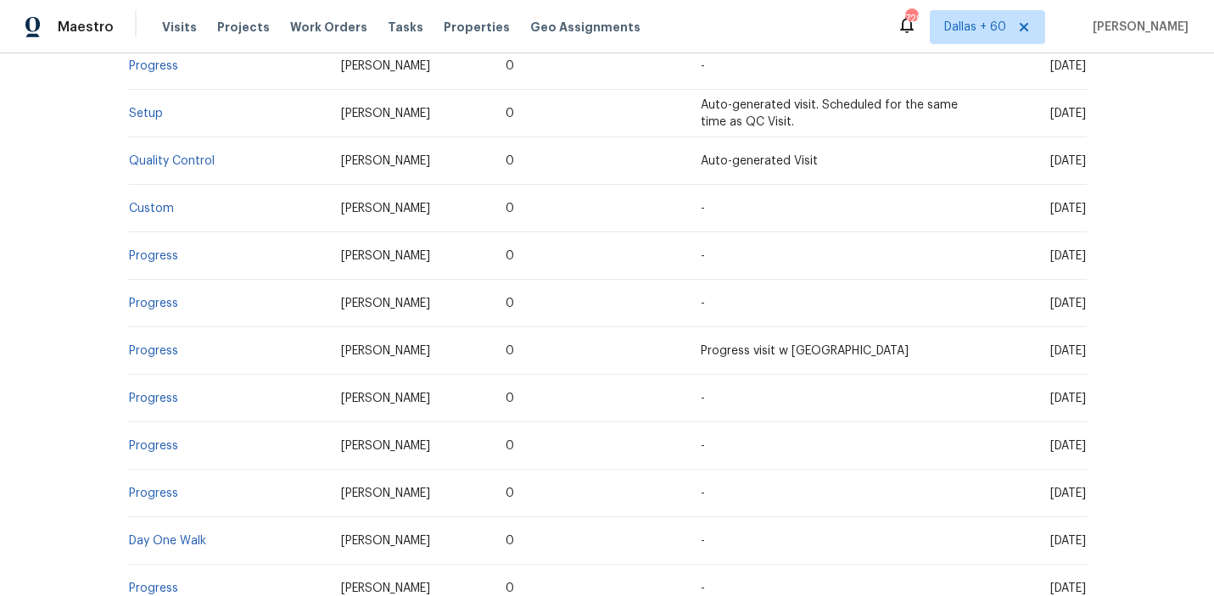
scroll to position [486, 0]
click at [160, 539] on link "Day One Walk" at bounding box center [167, 542] width 77 height 12
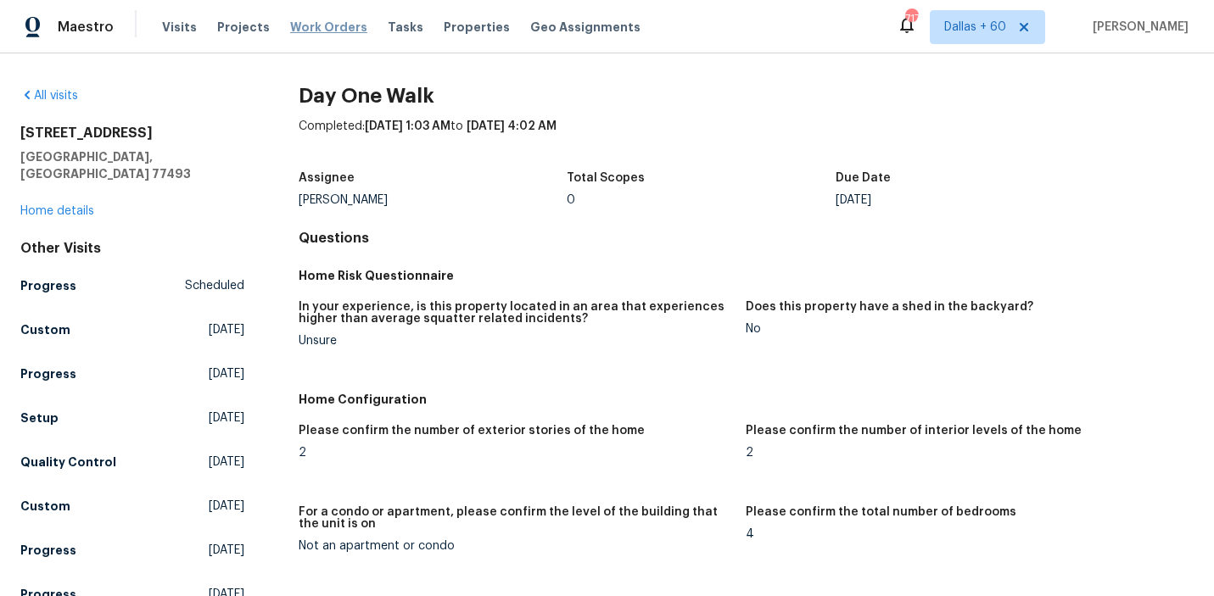
click at [311, 25] on span "Work Orders" at bounding box center [328, 27] width 77 height 17
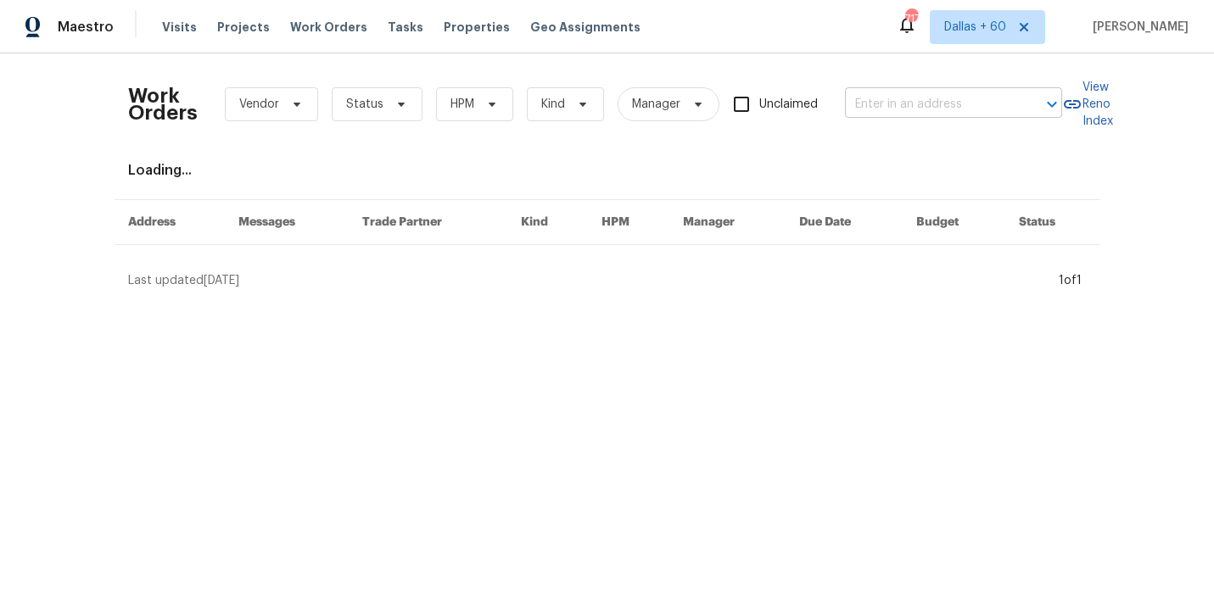
click at [953, 95] on input "text" at bounding box center [930, 105] width 170 height 26
paste input "[STREET_ADDRESS]"
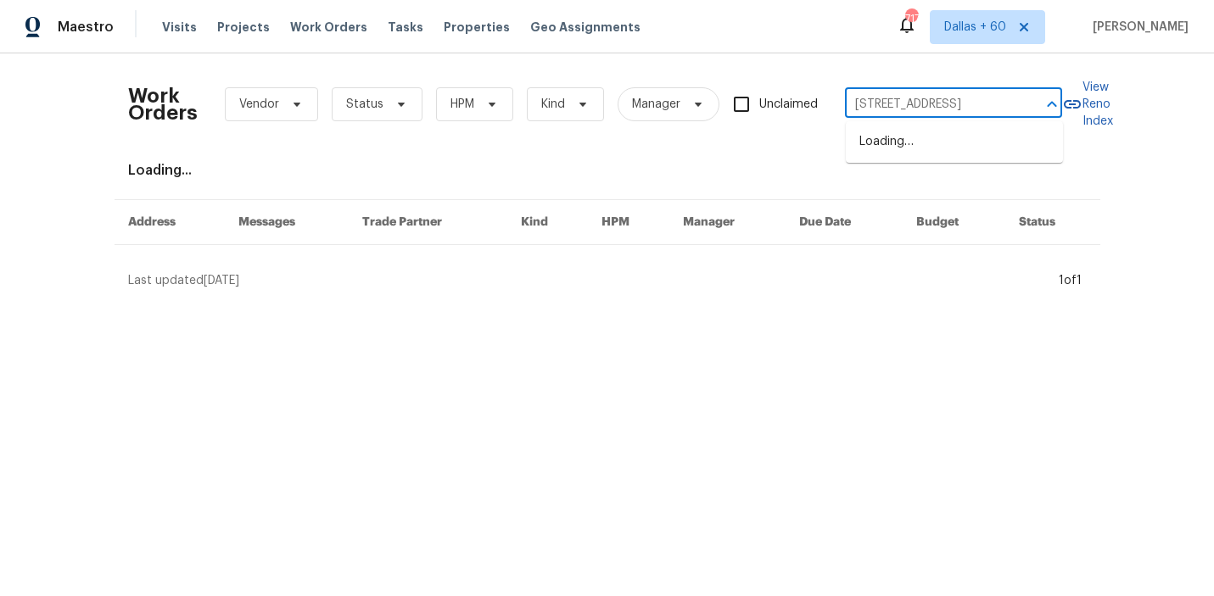
scroll to position [0, 68]
type input "[STREET_ADDRESS]"
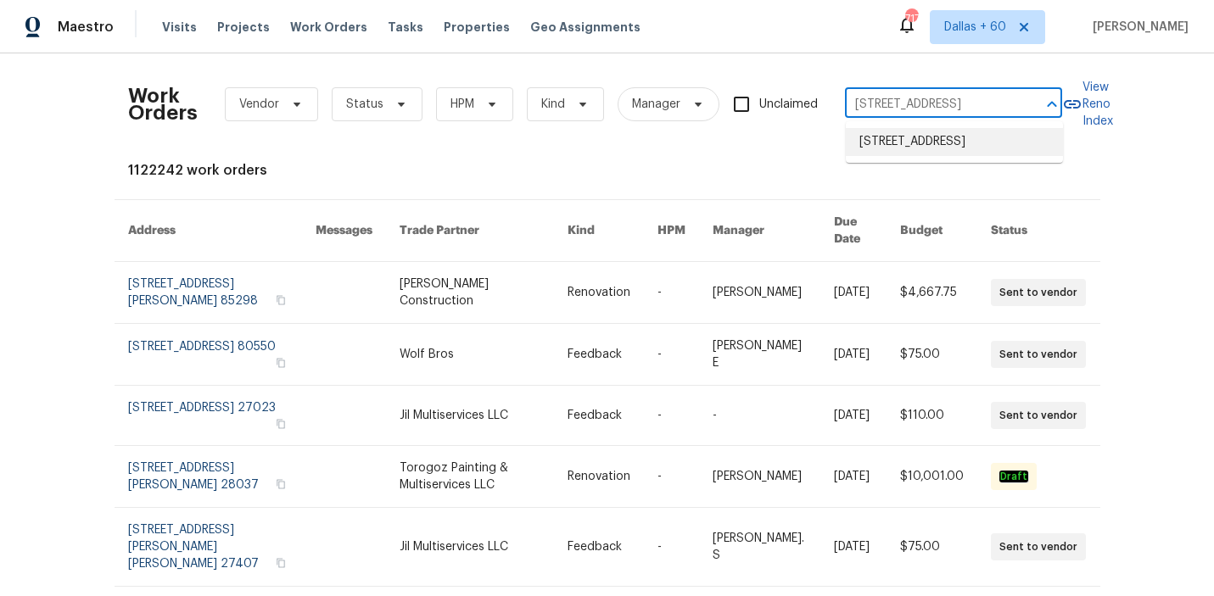
click at [949, 156] on li "[STREET_ADDRESS]" at bounding box center [954, 142] width 217 height 28
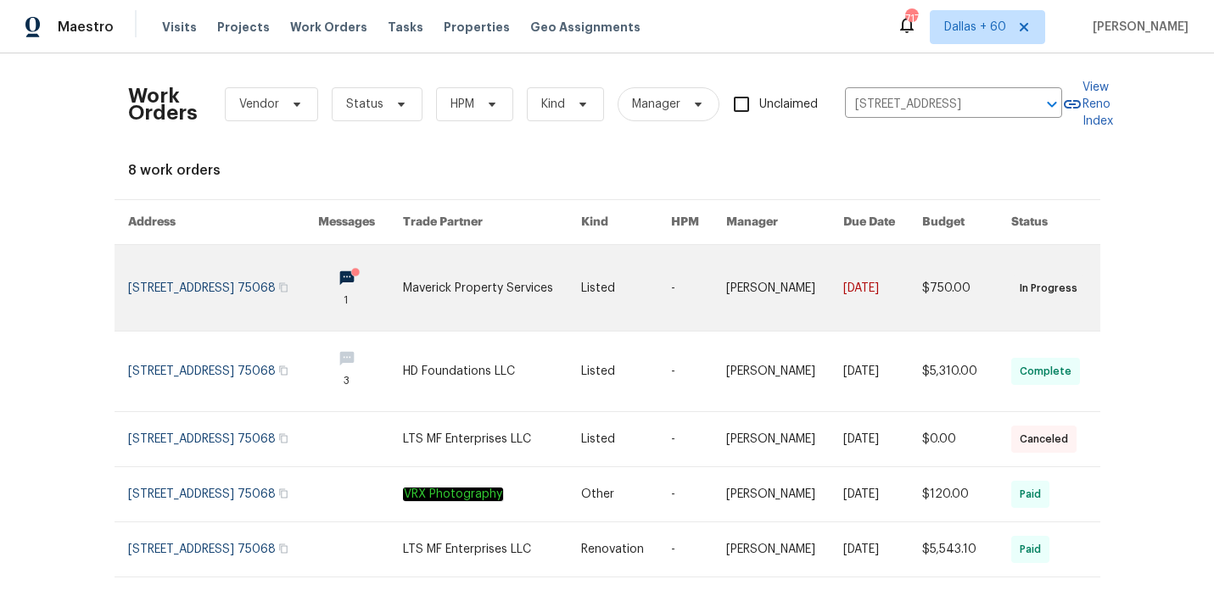
click at [581, 277] on td "Listed" at bounding box center [612, 288] width 90 height 87
click at [457, 278] on link at bounding box center [492, 288] width 178 height 86
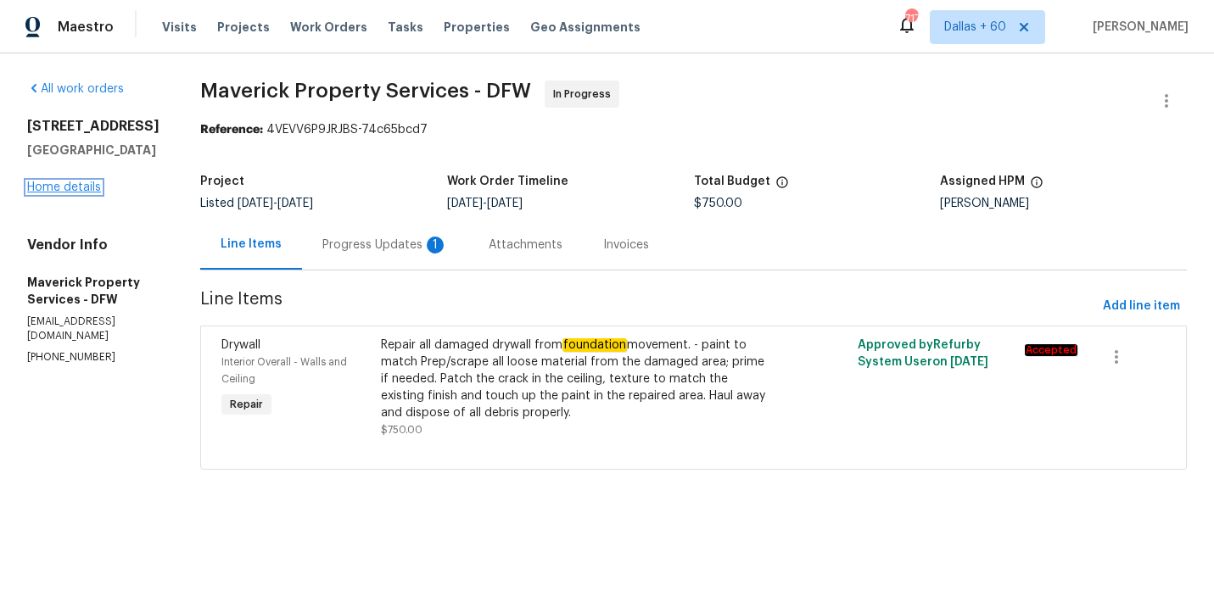
click at [52, 187] on link "Home details" at bounding box center [64, 188] width 74 height 12
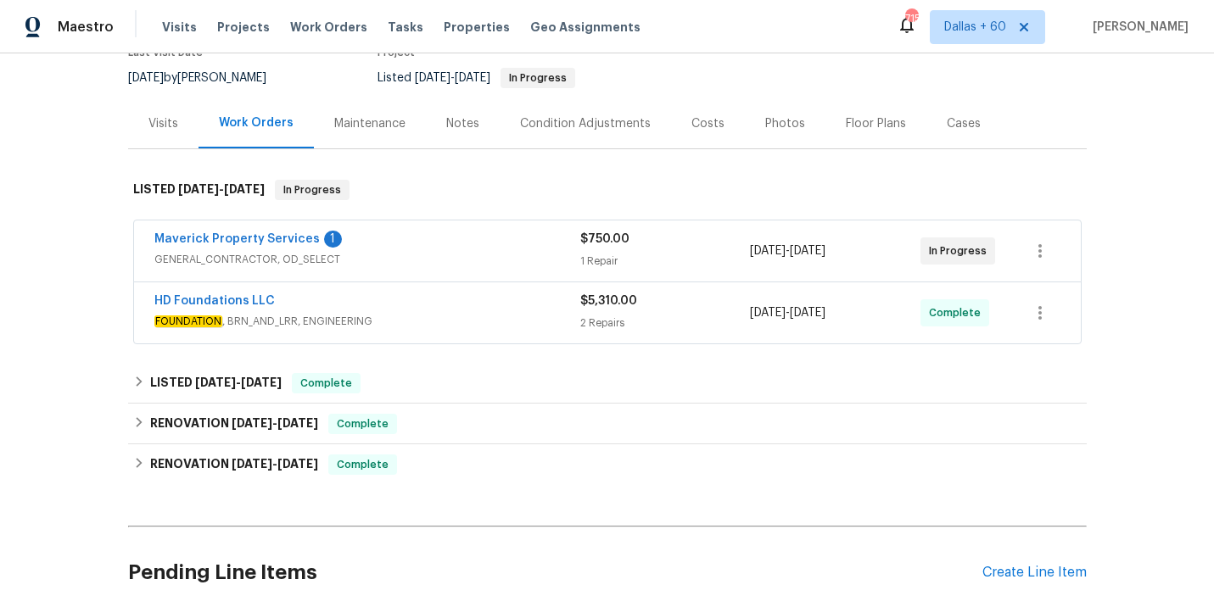
click at [520, 252] on span "GENERAL_CONTRACTOR, OD_SELECT" at bounding box center [367, 259] width 426 height 17
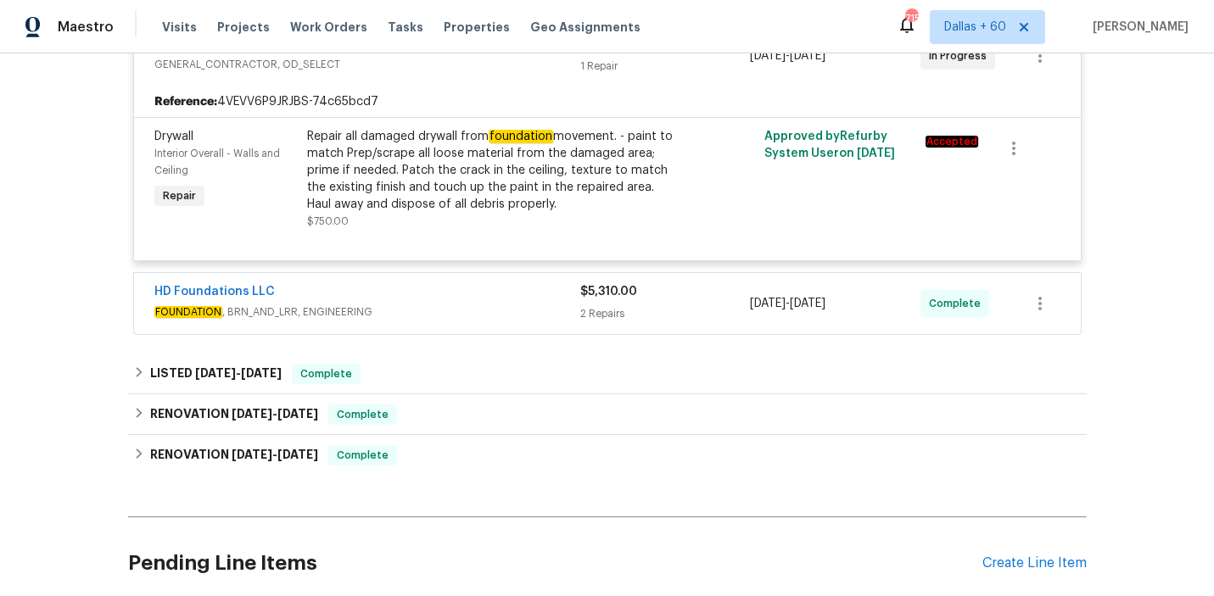
scroll to position [377, 0]
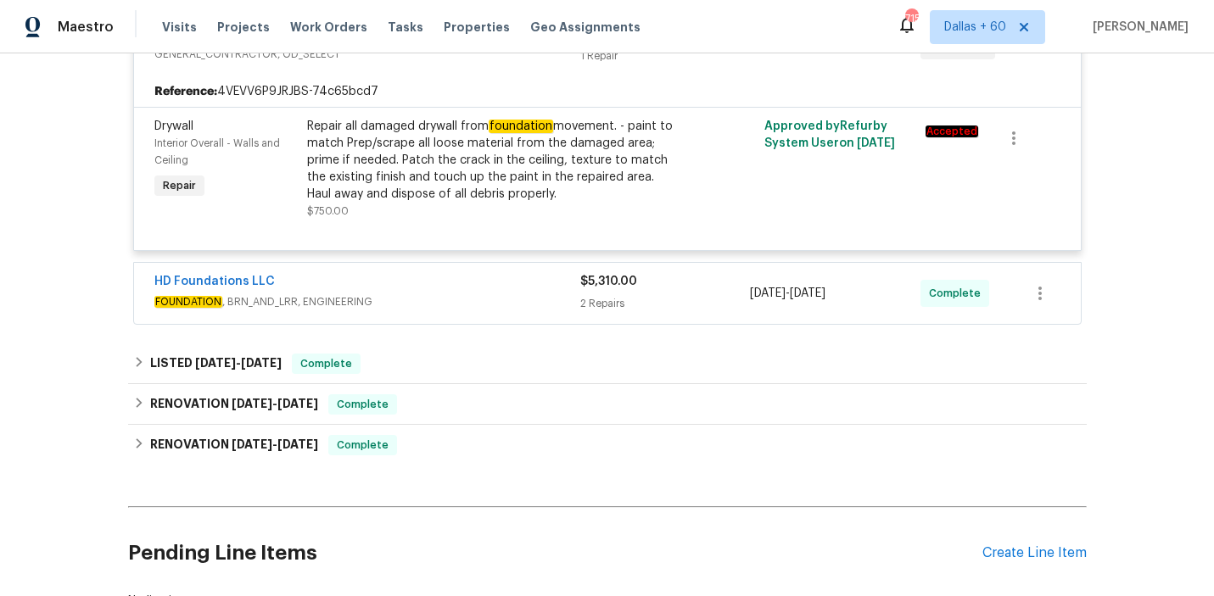
click at [515, 285] on div "HD Foundations LLC" at bounding box center [367, 283] width 426 height 20
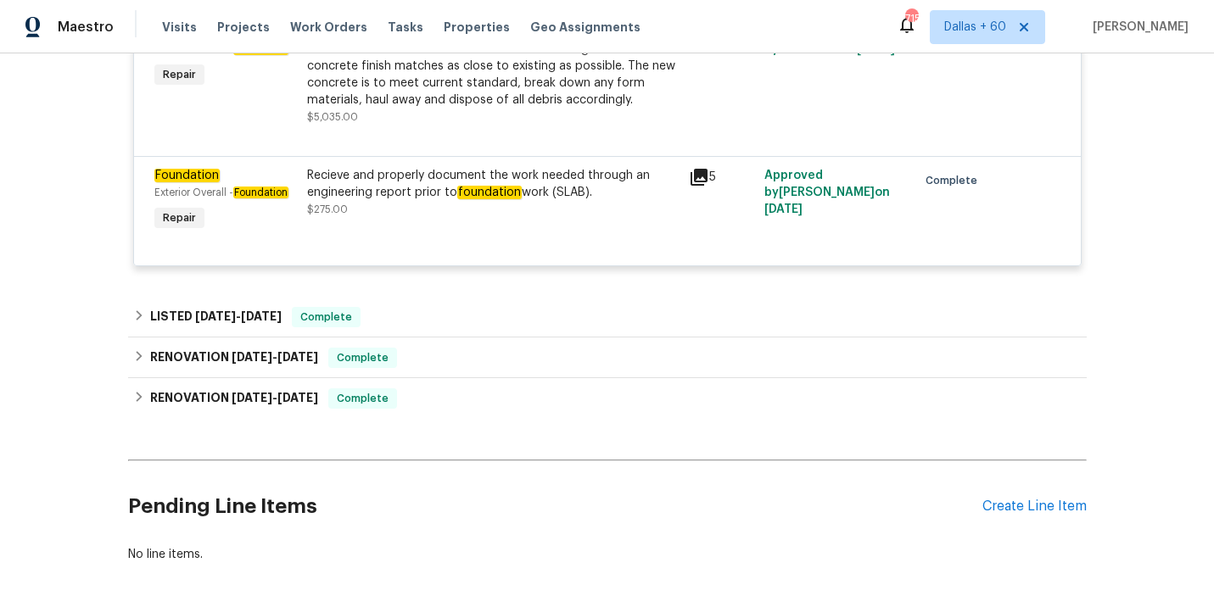
scroll to position [728, 0]
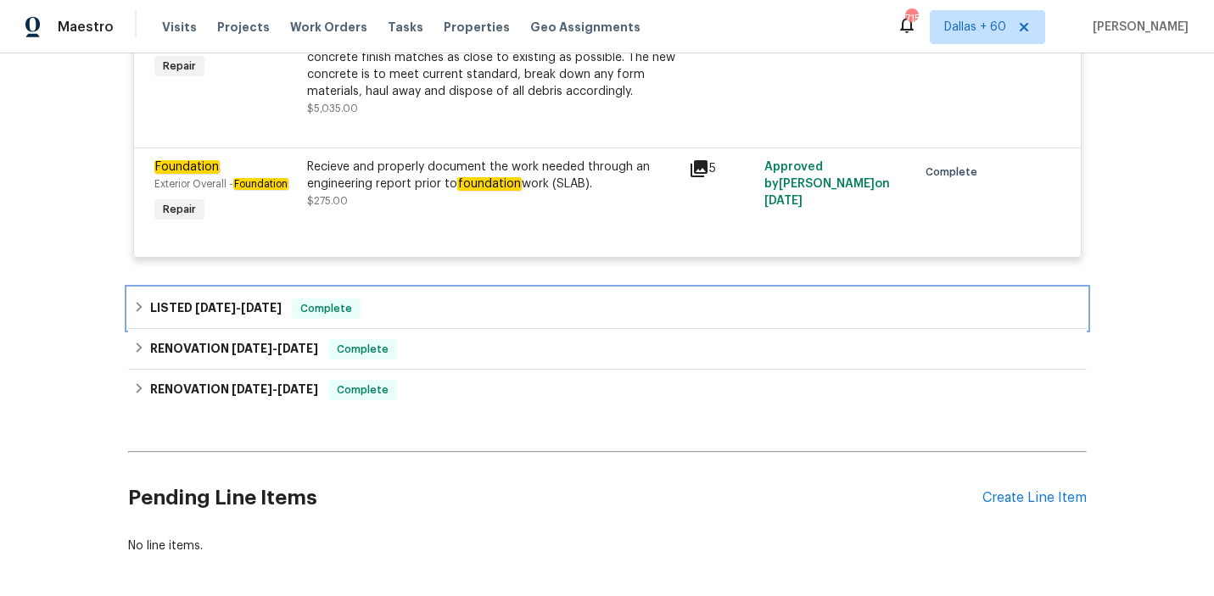
click at [485, 311] on div "LISTED [DATE] - [DATE] Complete" at bounding box center [607, 309] width 948 height 20
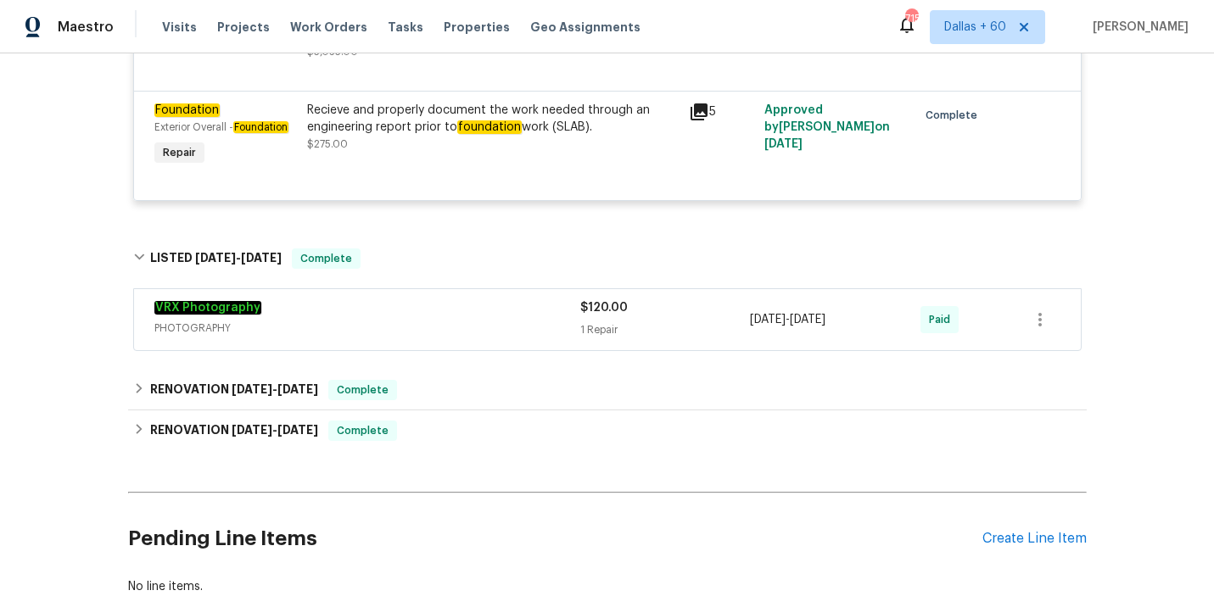
click at [485, 311] on div "VRX Photography" at bounding box center [367, 309] width 426 height 20
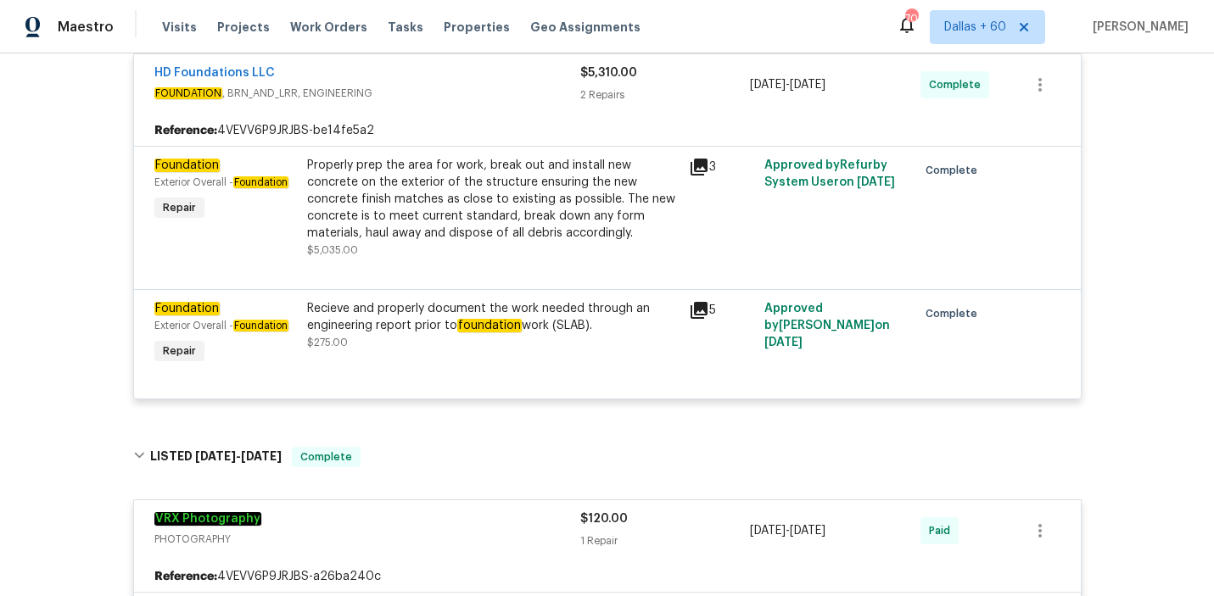
scroll to position [0, 0]
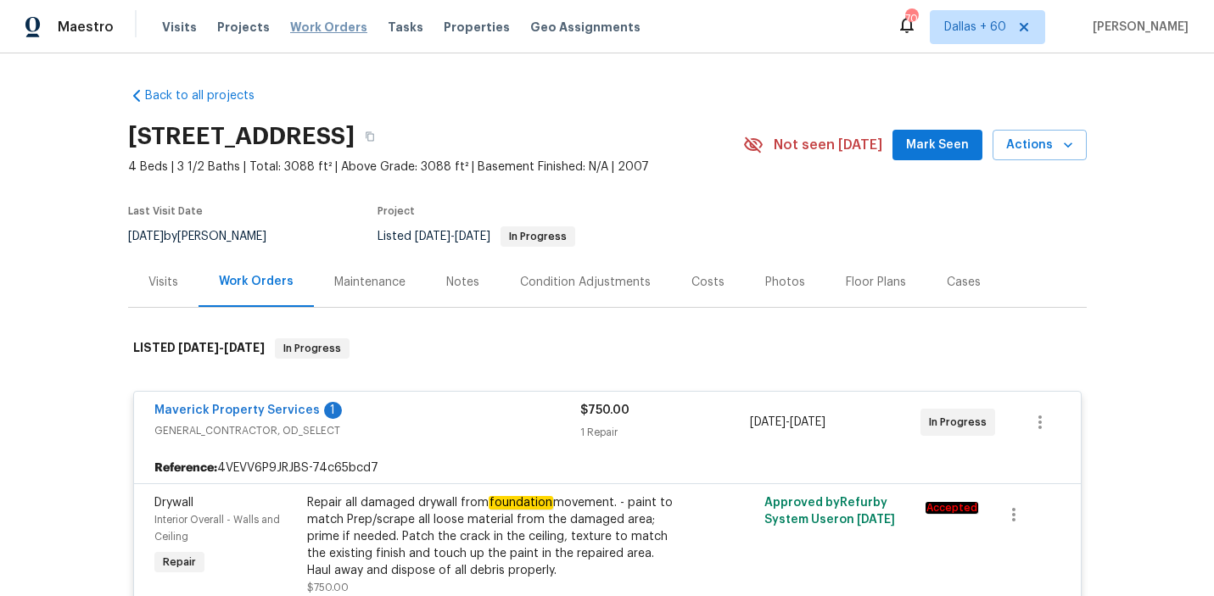
click at [311, 31] on span "Work Orders" at bounding box center [328, 27] width 77 height 17
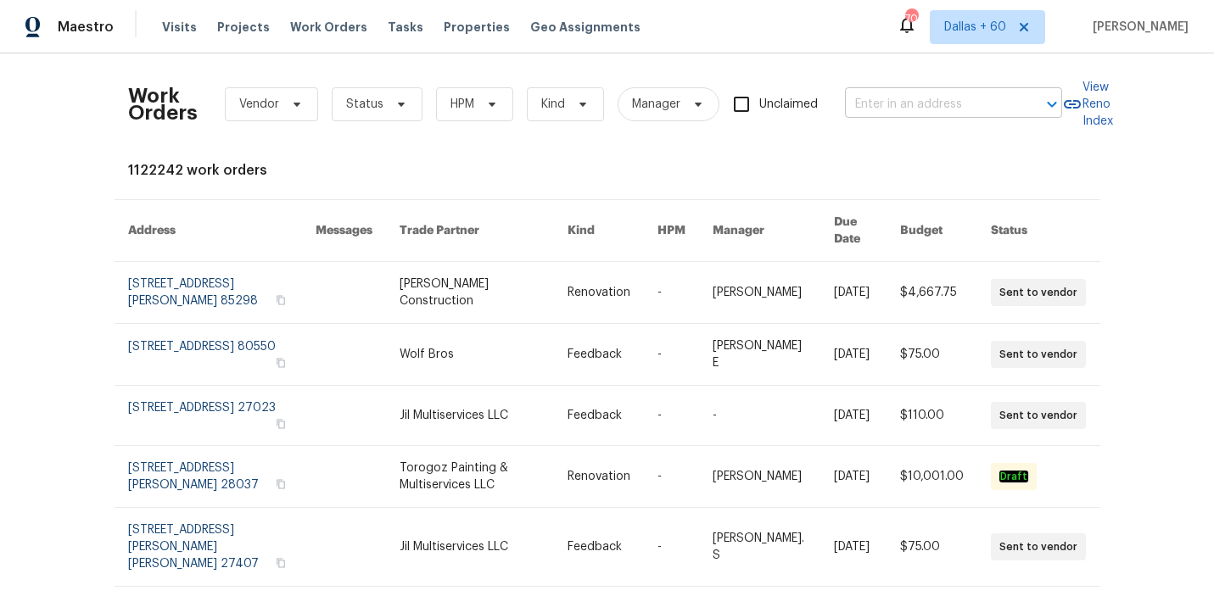
click at [897, 100] on input "text" at bounding box center [930, 105] width 170 height 26
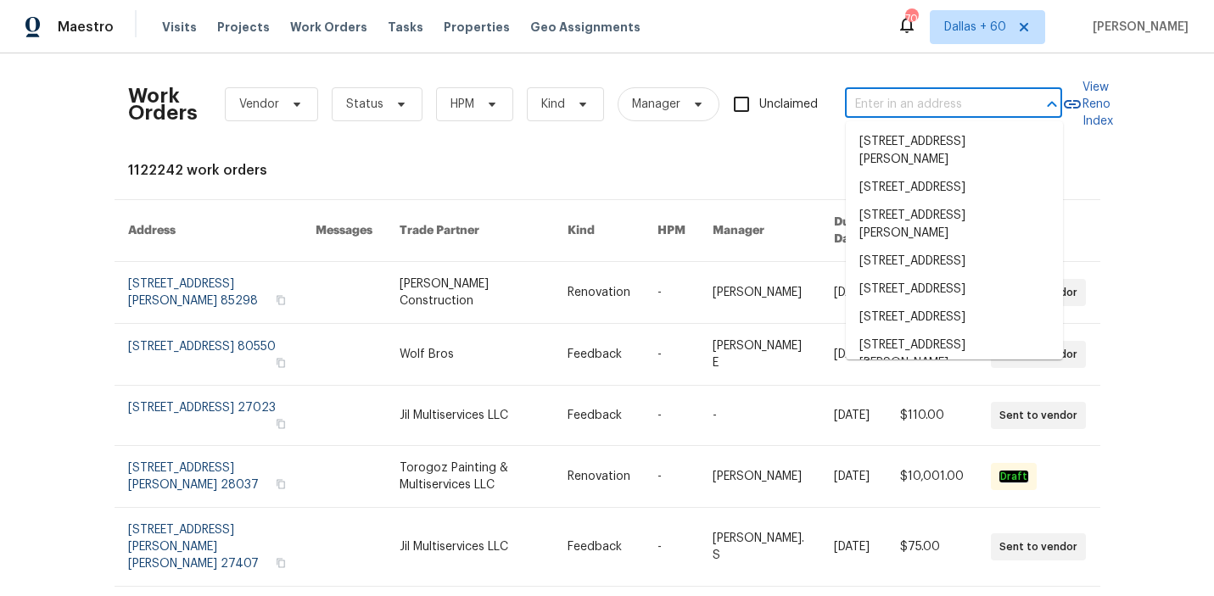
paste input "[STREET_ADDRESS][PERSON_NAME]"
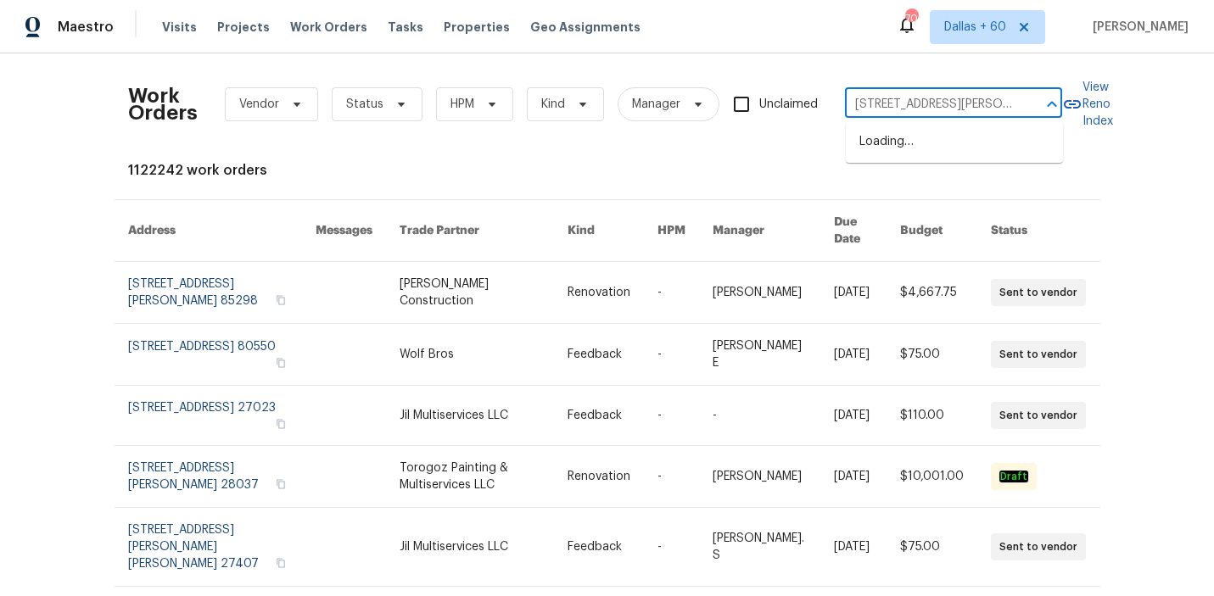
scroll to position [0, 46]
type input "[STREET_ADDRESS][PERSON_NAME]"
click at [918, 144] on li "[STREET_ADDRESS]" at bounding box center [954, 142] width 217 height 28
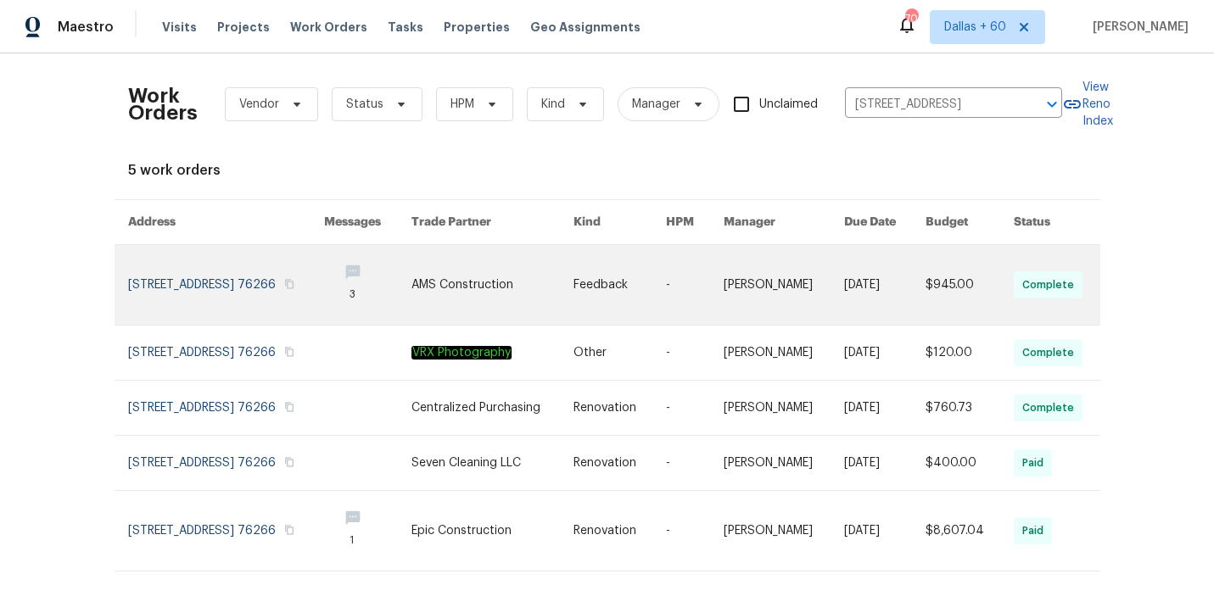
click at [512, 289] on link at bounding box center [492, 285] width 162 height 80
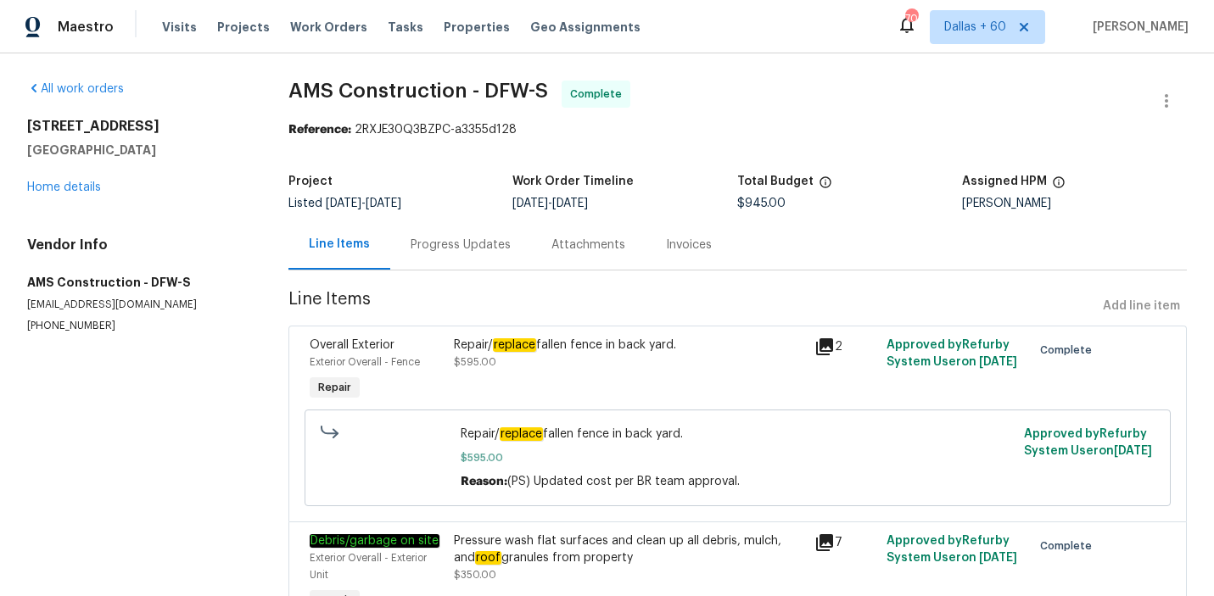
click at [59, 193] on div "4124 Bridle Path Ln Sanger, TX 76266 Home details" at bounding box center [137, 157] width 221 height 78
click at [58, 190] on link "Home details" at bounding box center [64, 188] width 74 height 12
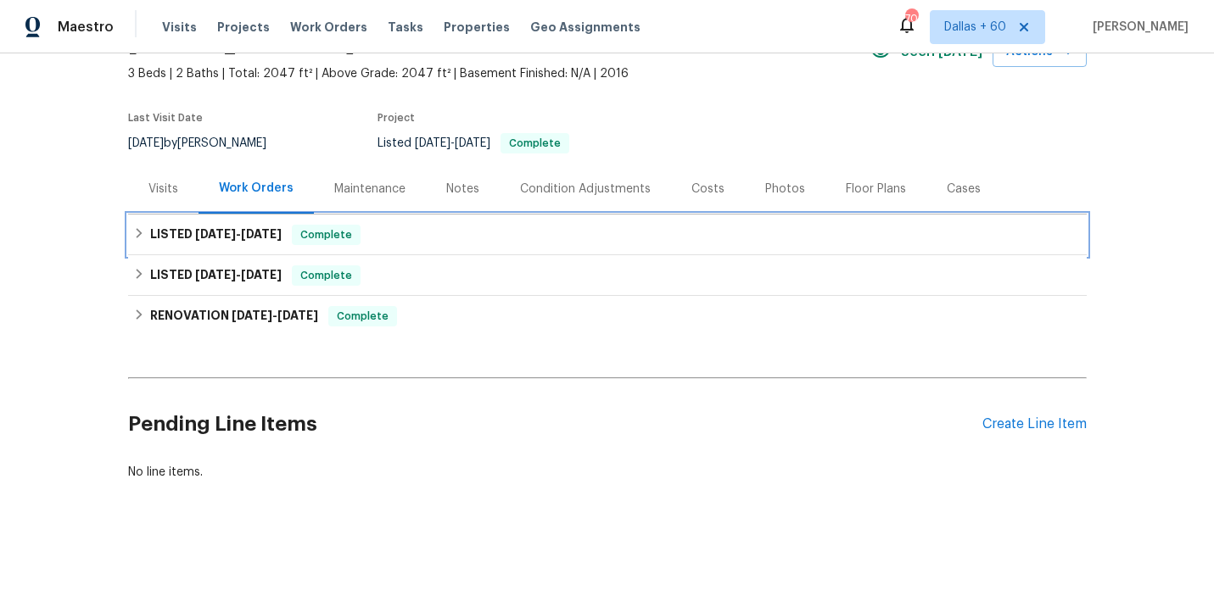
click at [582, 237] on div "LISTED 9/23/25 - 9/25/25 Complete" at bounding box center [607, 235] width 948 height 20
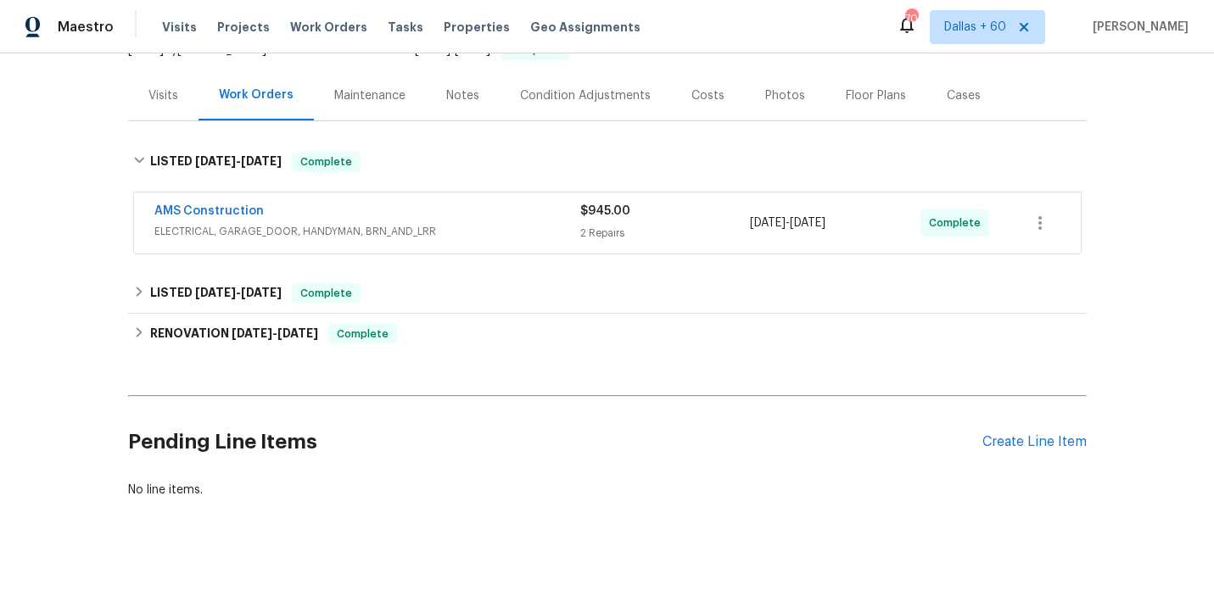
click at [582, 237] on div "2 Repairs" at bounding box center [665, 233] width 170 height 17
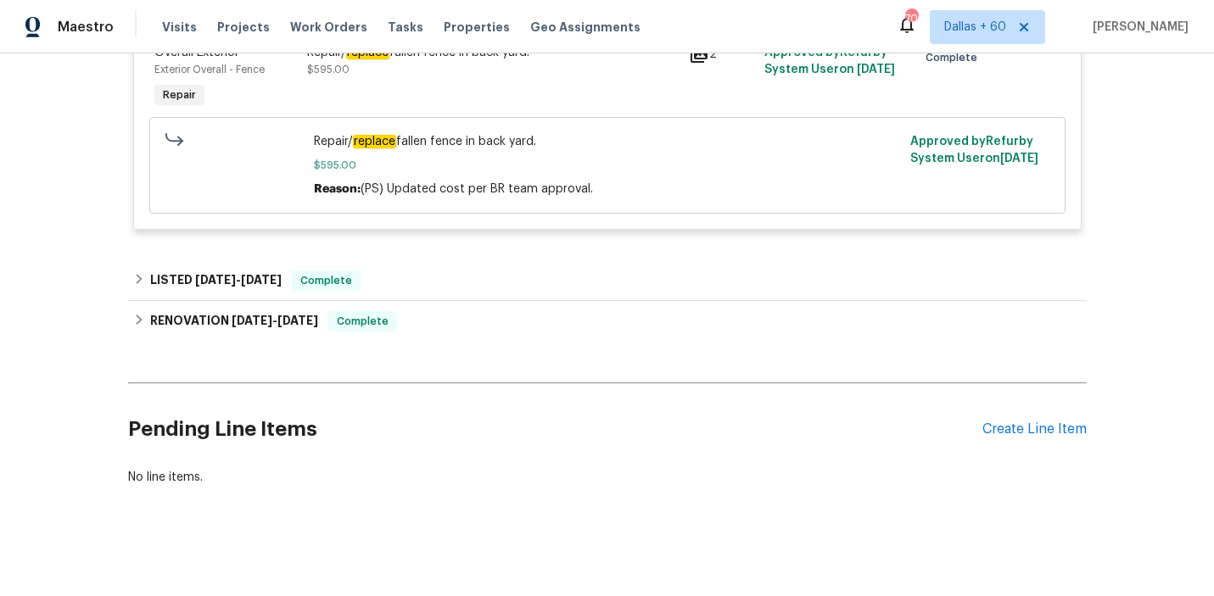
scroll to position [653, 0]
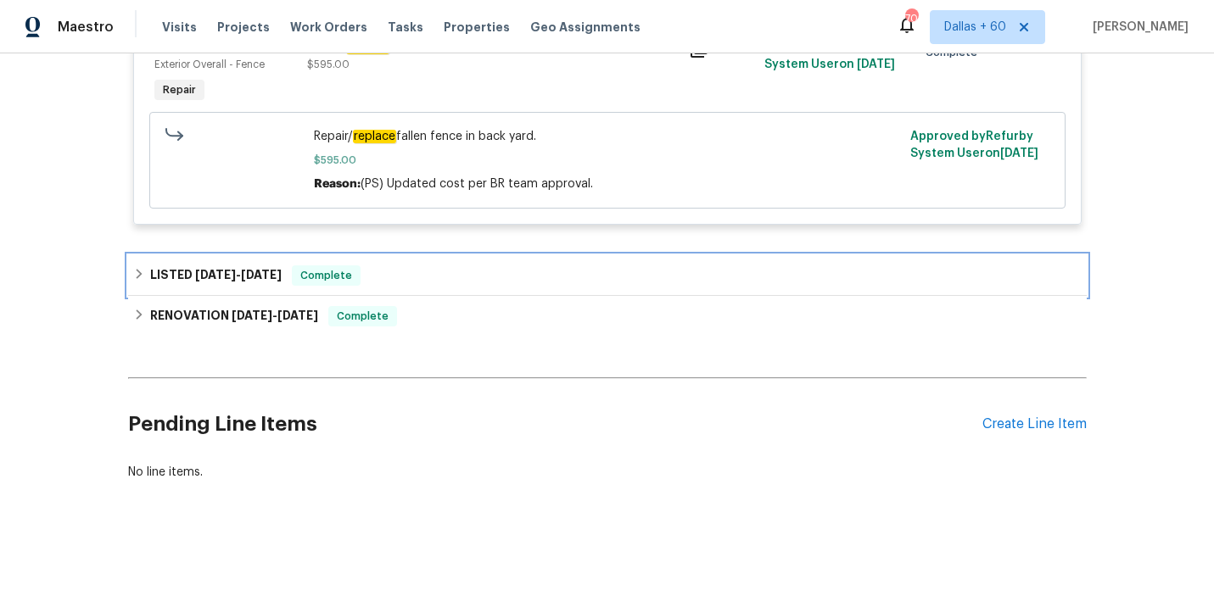
click at [473, 263] on div "LISTED 8/14/25 - 8/15/25 Complete" at bounding box center [607, 275] width 958 height 41
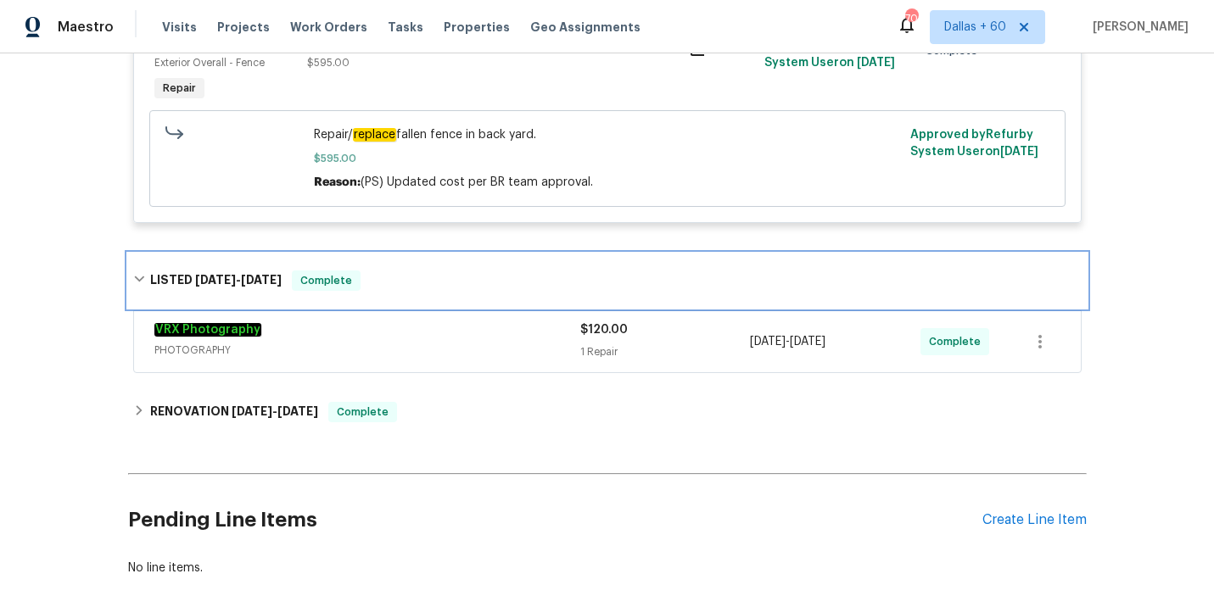
scroll to position [724, 0]
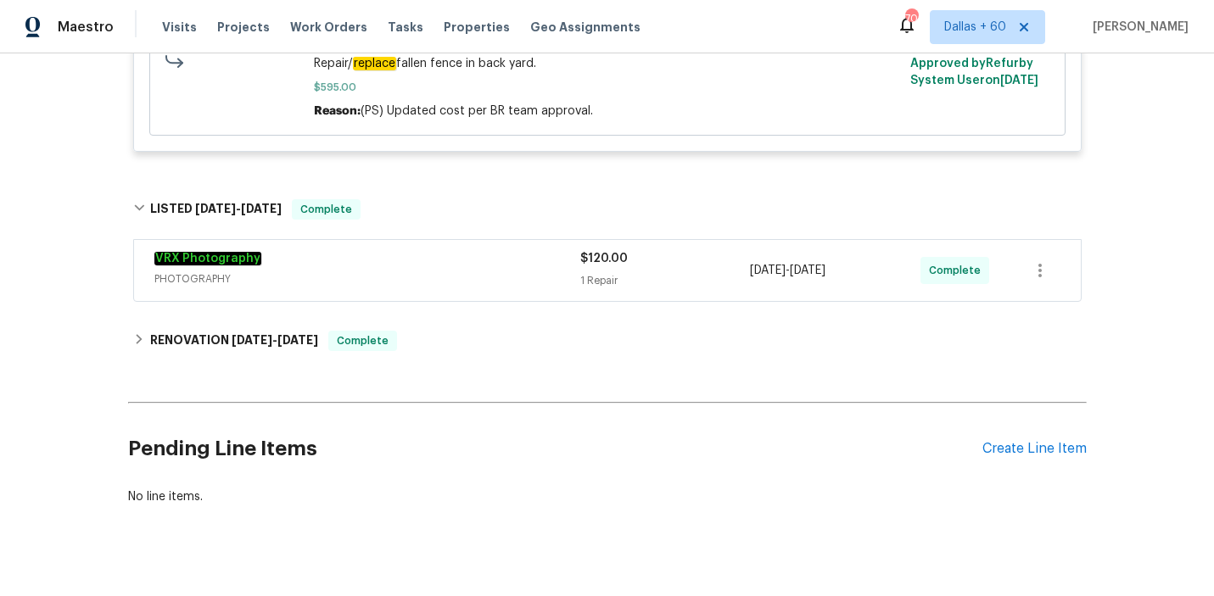
click at [431, 268] on div "VRX Photography" at bounding box center [367, 260] width 426 height 20
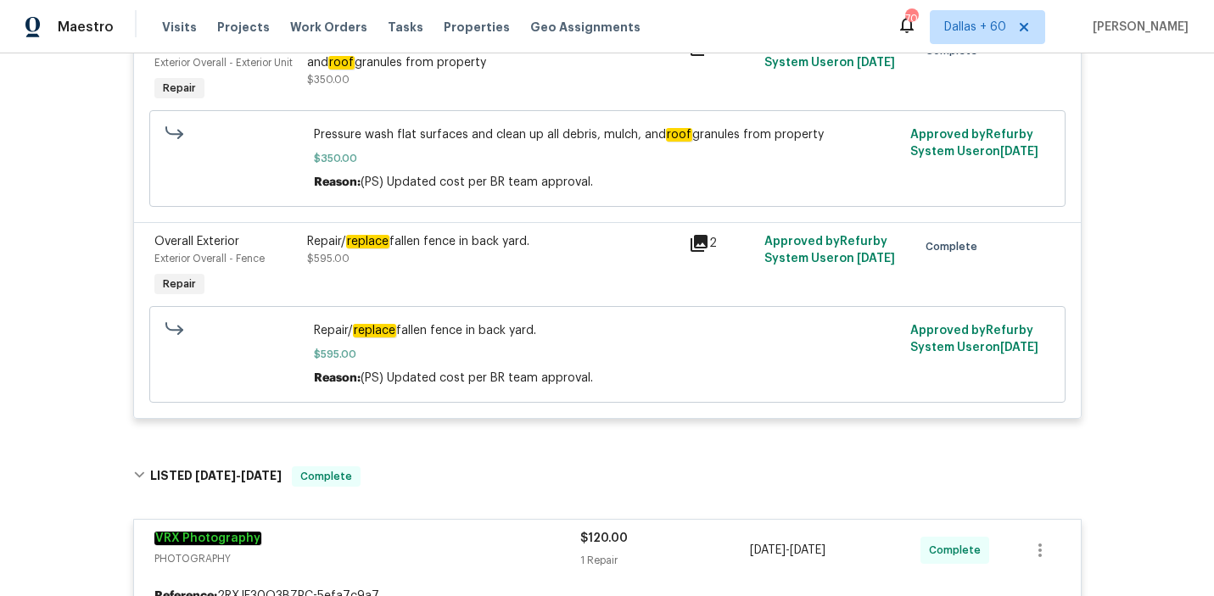
scroll to position [0, 0]
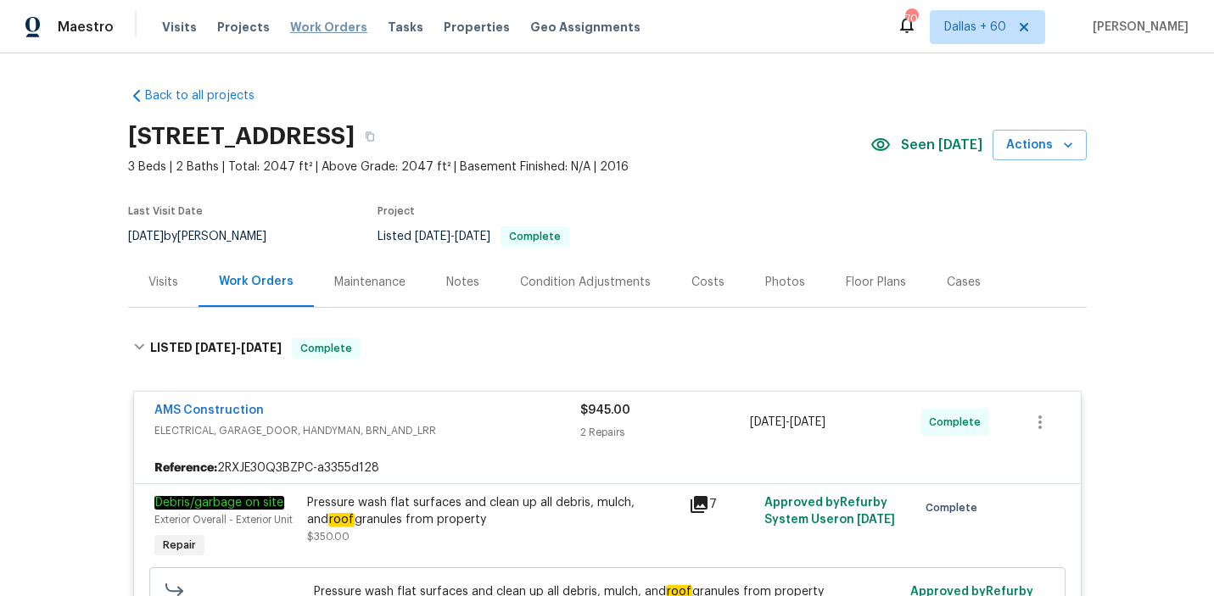
click at [302, 26] on span "Work Orders" at bounding box center [328, 27] width 77 height 17
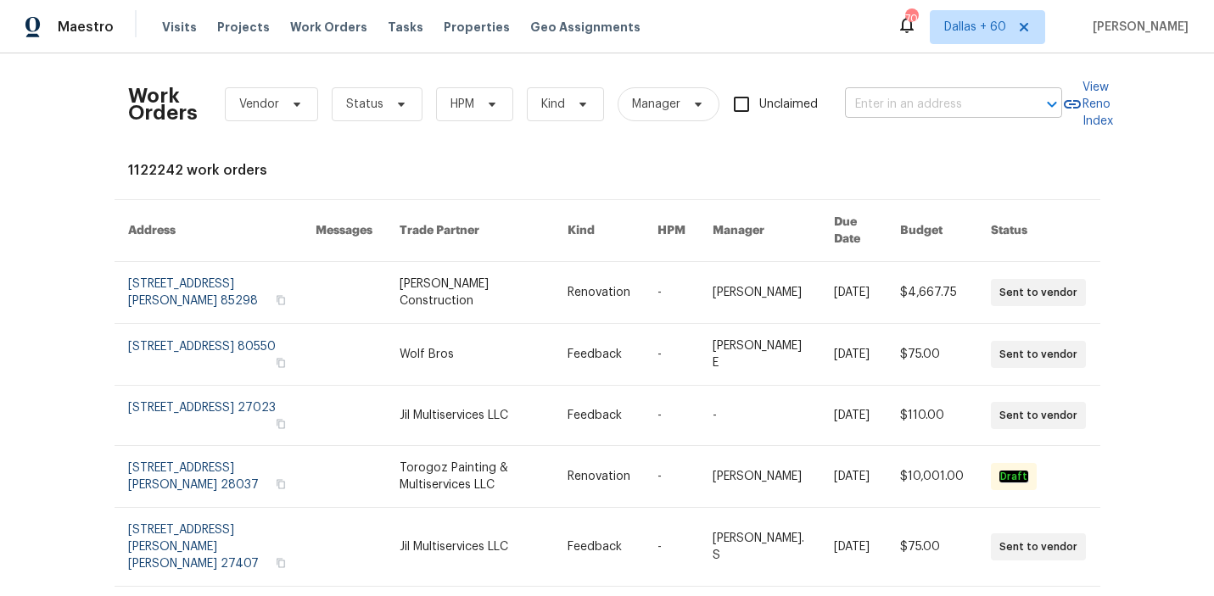
click at [925, 104] on input "text" at bounding box center [930, 105] width 170 height 26
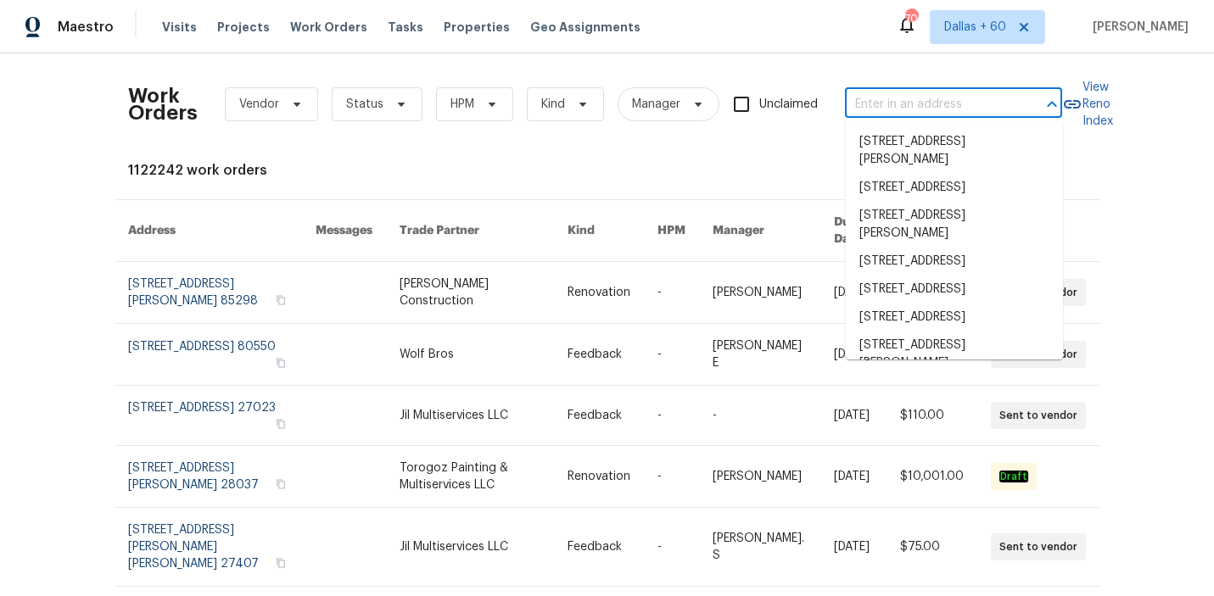
paste input "1005 Winter Side Ln, Atlanta, GA 30349"
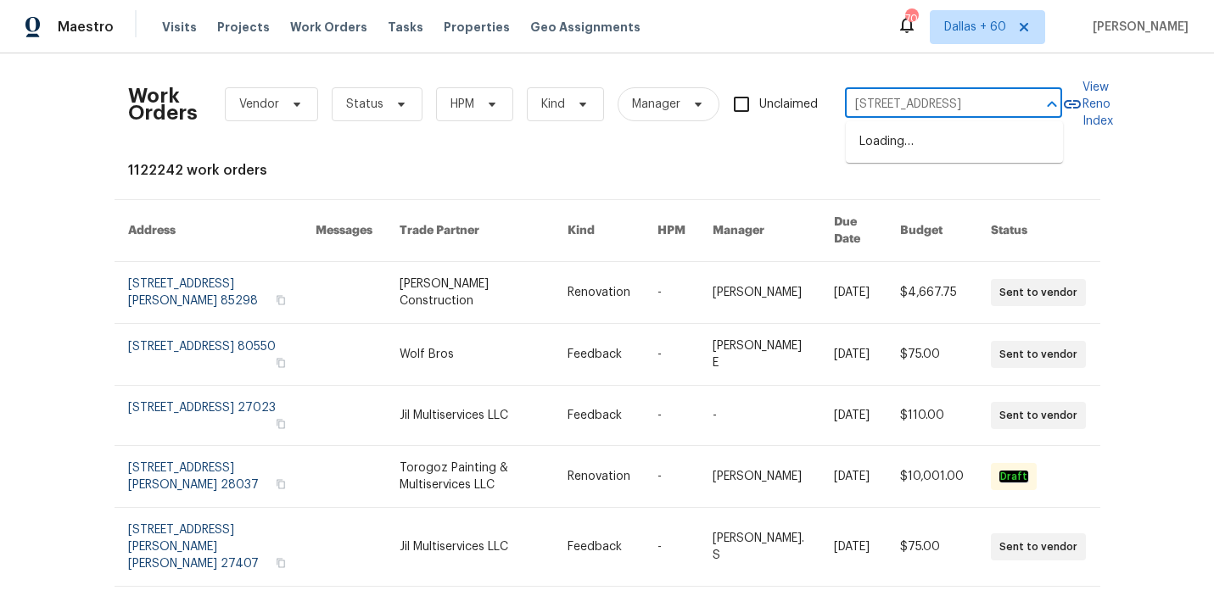
type input "1005 Winter Side Ln, Atlanta, GA 30349"
click at [910, 149] on li "1005 Winter Side Ln, Atlanta, GA 30349" at bounding box center [954, 142] width 217 height 28
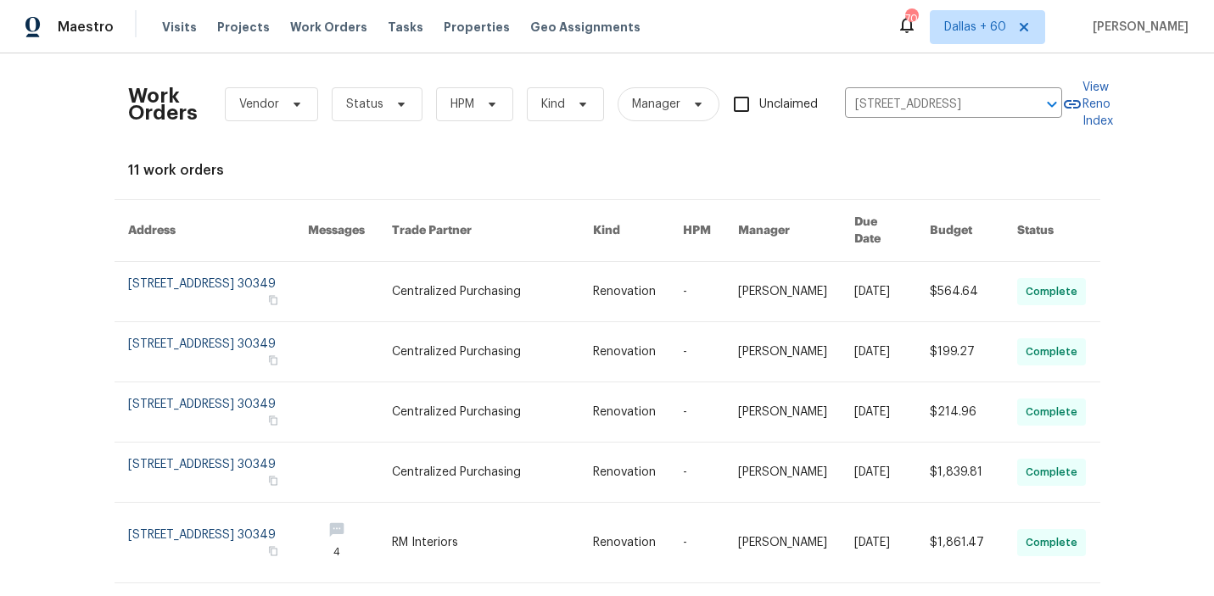
click at [593, 284] on td "Renovation" at bounding box center [624, 292] width 90 height 60
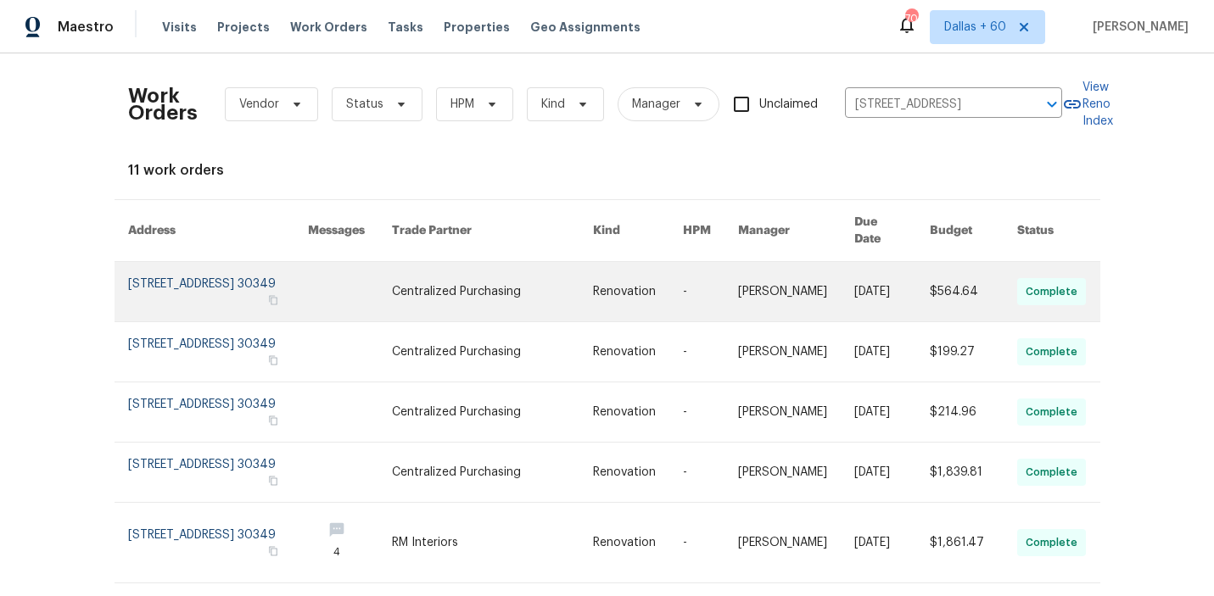
click at [415, 274] on td "Centralized Purchasing" at bounding box center [478, 292] width 201 height 60
click at [226, 268] on link at bounding box center [218, 291] width 180 height 59
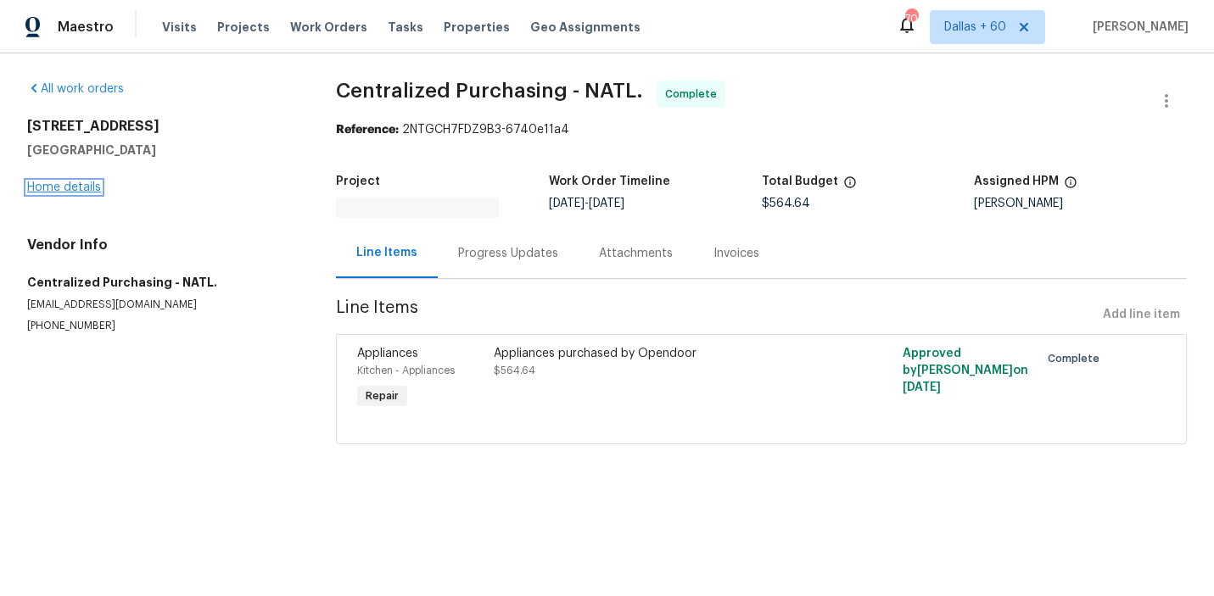
click at [55, 190] on link "Home details" at bounding box center [64, 188] width 74 height 12
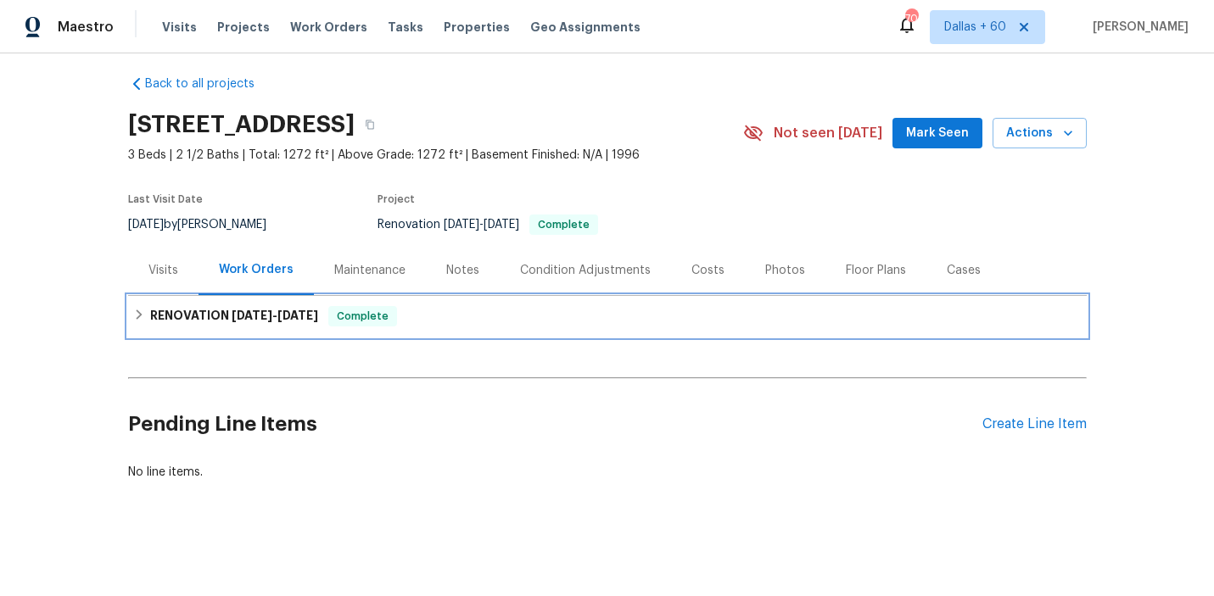
click at [624, 312] on div "RENOVATION 8/19/25 - 9/17/25 Complete" at bounding box center [607, 316] width 948 height 20
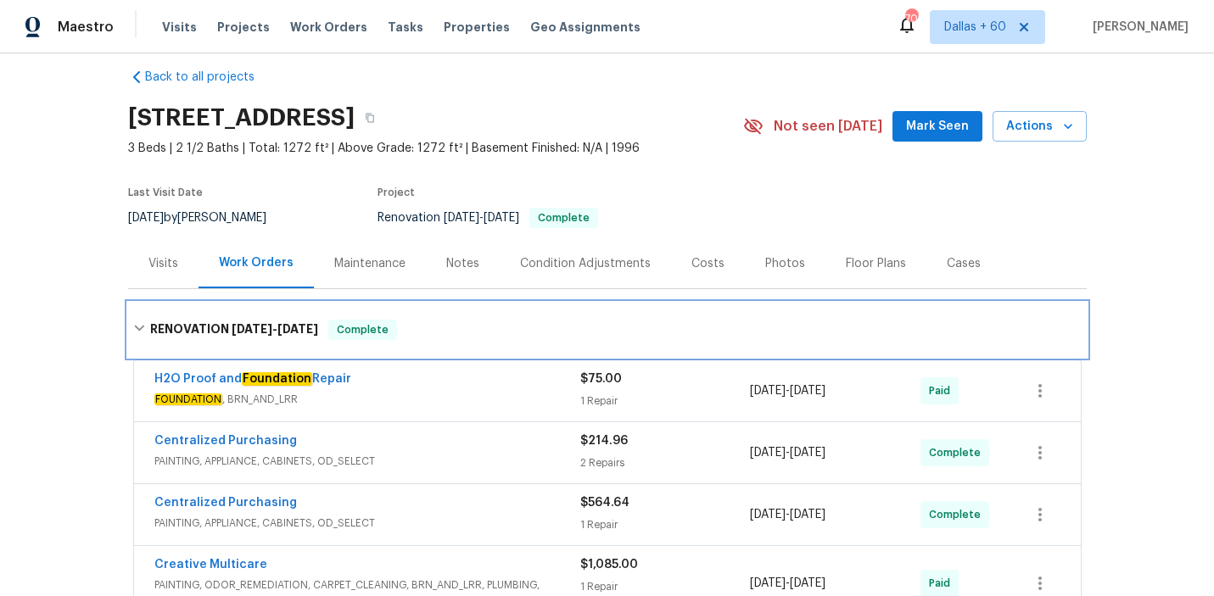
scroll to position [38, 0]
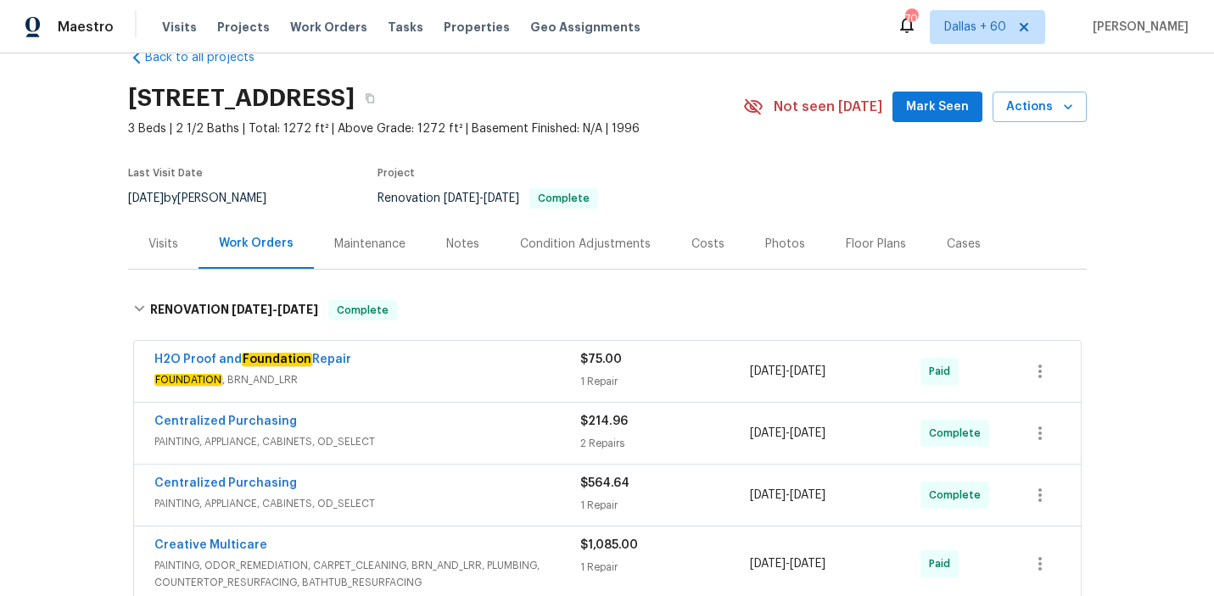
click at [425, 366] on div "H2O Proof and Foundation Repair" at bounding box center [367, 361] width 426 height 20
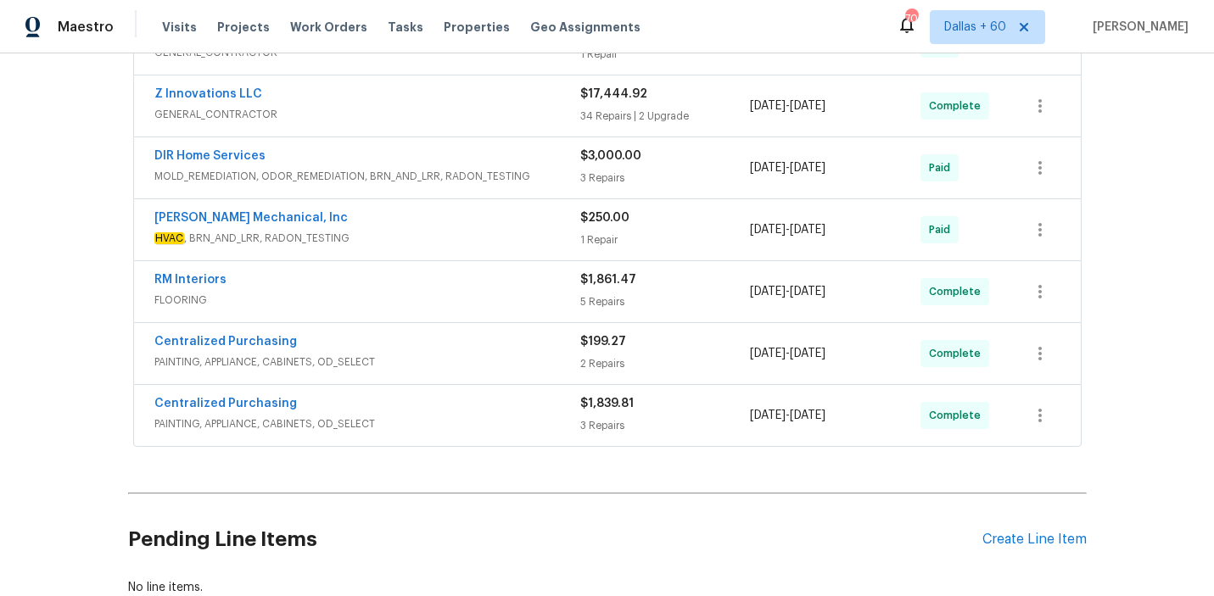
scroll to position [907, 0]
